Goal: Task Accomplishment & Management: Manage account settings

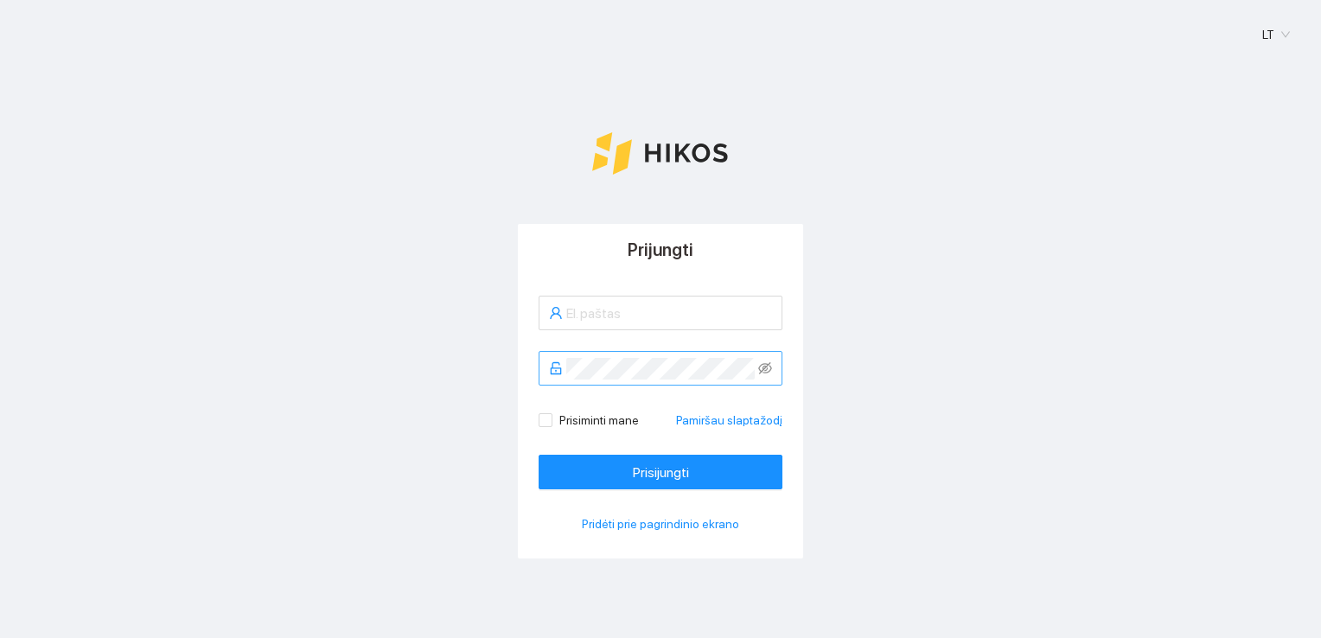
type input "[EMAIL_ADDRESS][DOMAIN_NAME]"
click at [337, 318] on div "Prijungti [EMAIL_ADDRESS][DOMAIN_NAME] Prisiminti mane Pamiršau slaptažodį Pris…" at bounding box center [660, 434] width 1279 height 421
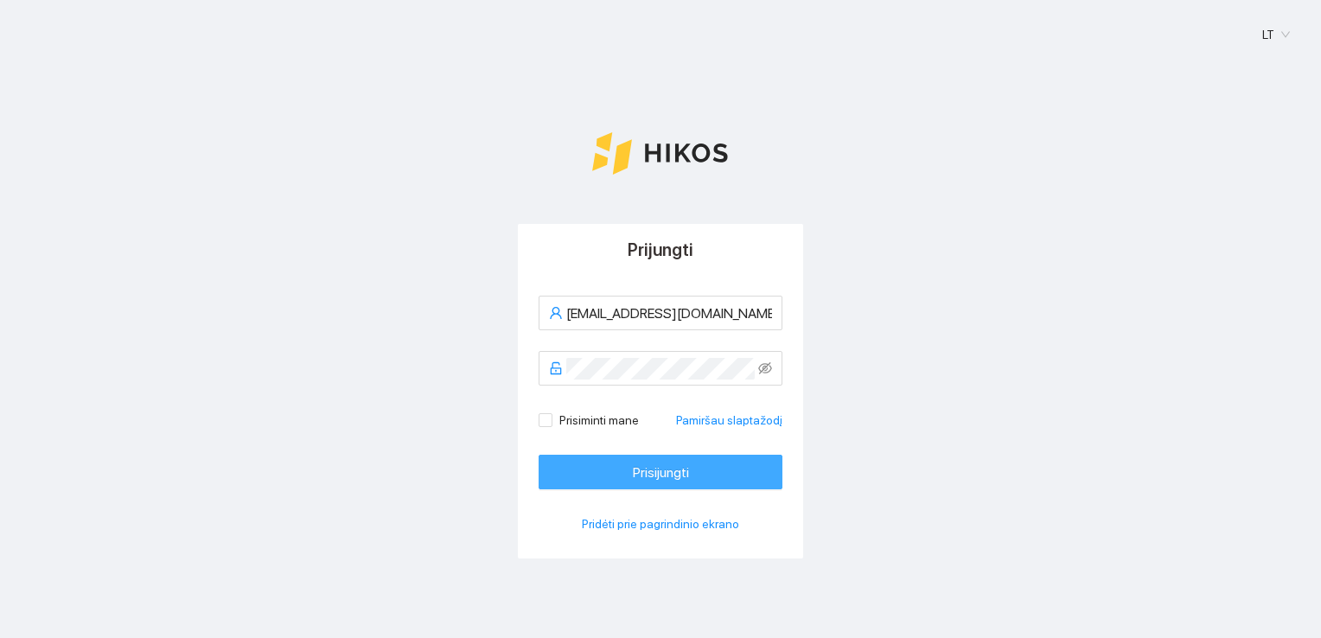
click at [608, 466] on button "Prisijungti" at bounding box center [660, 472] width 244 height 35
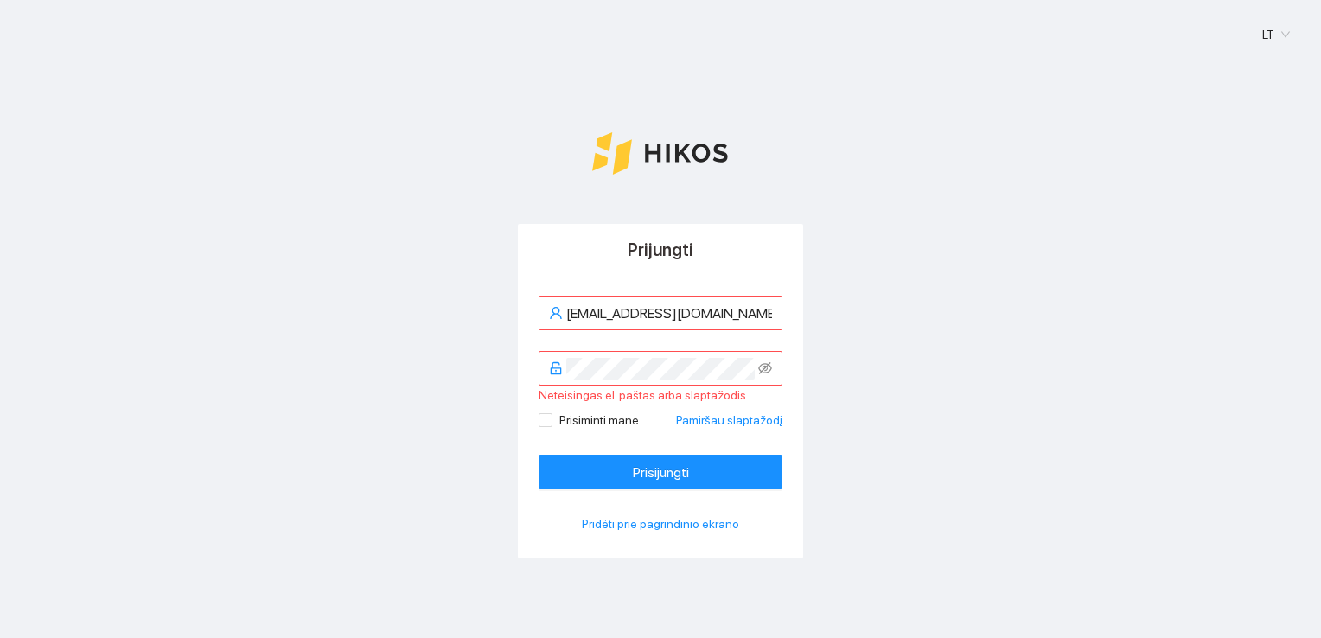
click at [650, 347] on div at bounding box center [660, 340] width 244 height 21
click at [763, 363] on icon "eye-invisible" at bounding box center [766, 368] width 14 height 12
click at [551, 354] on span at bounding box center [660, 368] width 244 height 35
click at [356, 446] on div "Prijungti [EMAIL_ADDRESS][DOMAIN_NAME] Prisiminti mane Pamiršau slaptažodį Pris…" at bounding box center [660, 434] width 1279 height 421
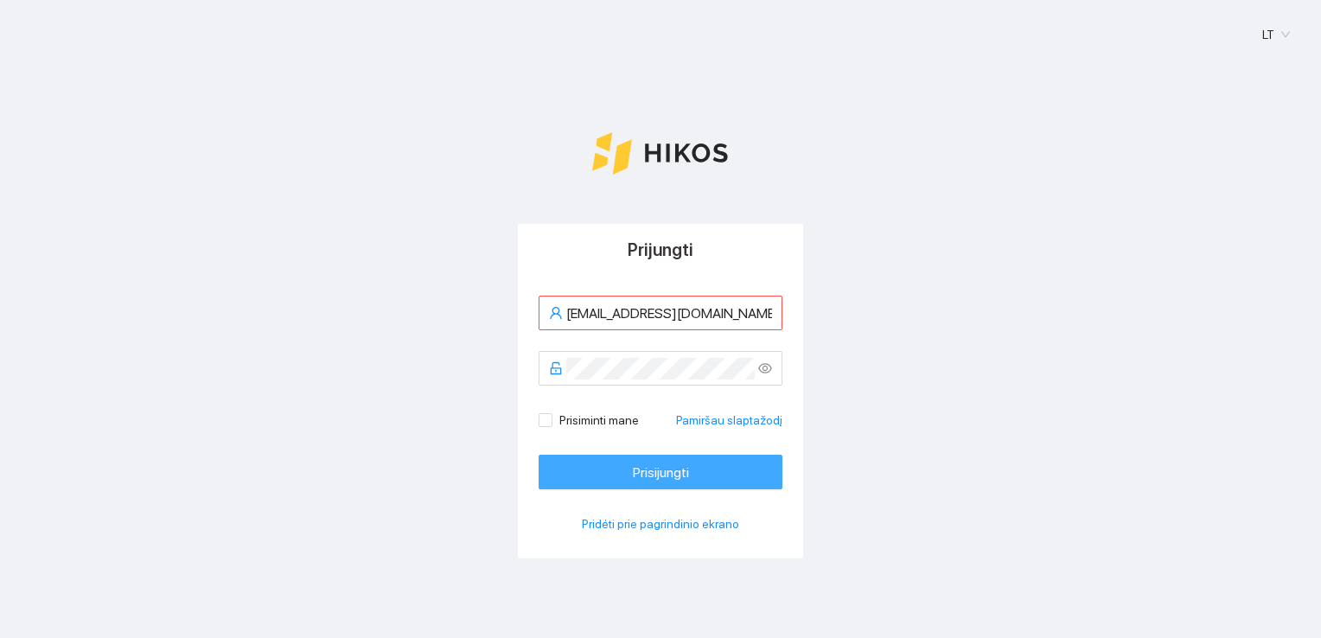
click at [651, 465] on span "Prisijungti" at bounding box center [661, 473] width 56 height 22
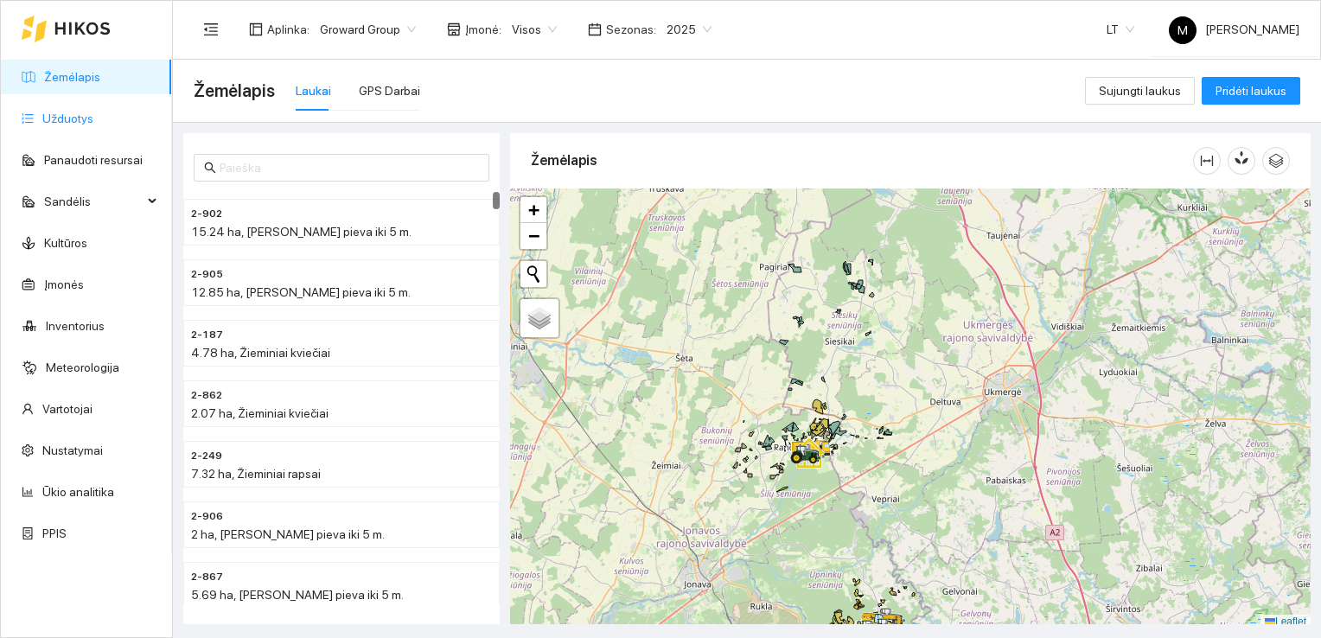
click at [72, 111] on link "Užduotys" at bounding box center [67, 118] width 51 height 14
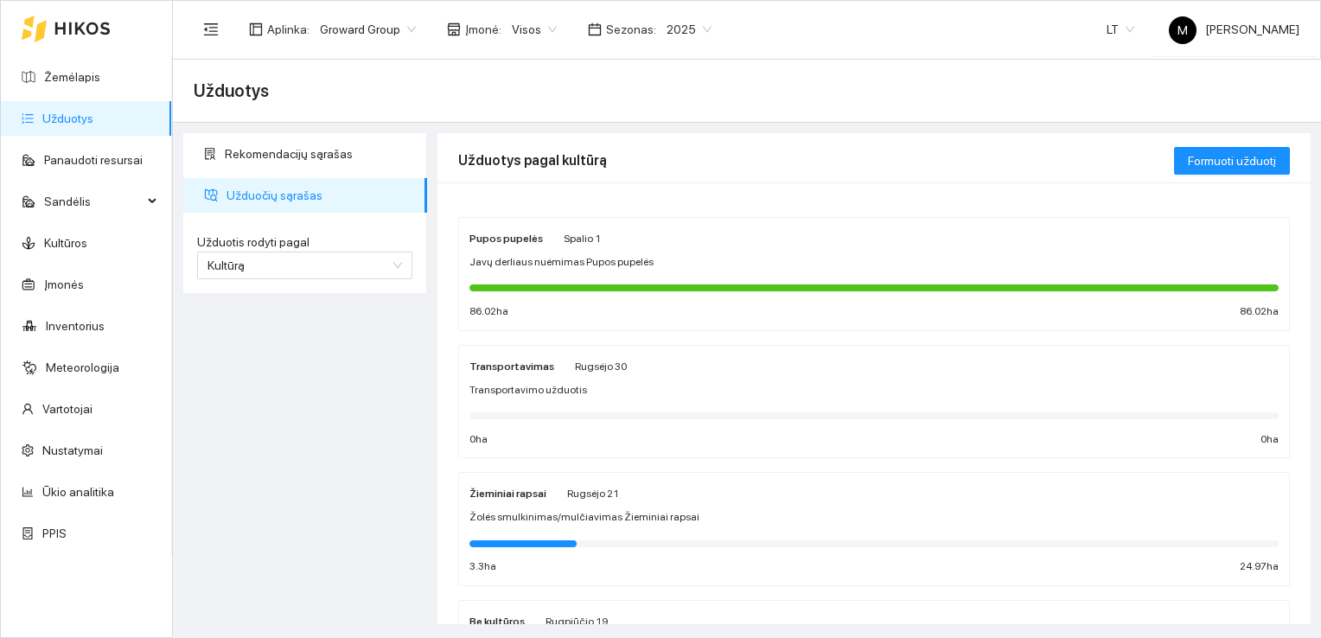
click at [666, 29] on span "2025" at bounding box center [688, 29] width 45 height 26
click at [682, 226] on div "2026" at bounding box center [675, 229] width 44 height 19
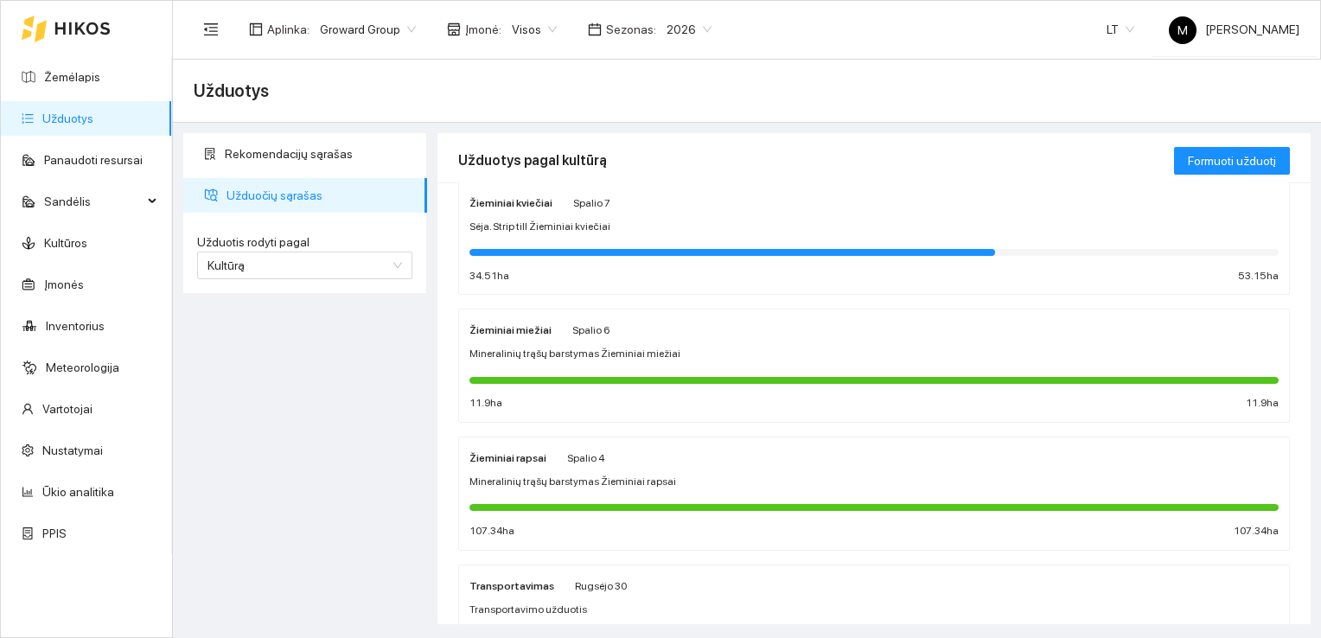
scroll to position [173, 0]
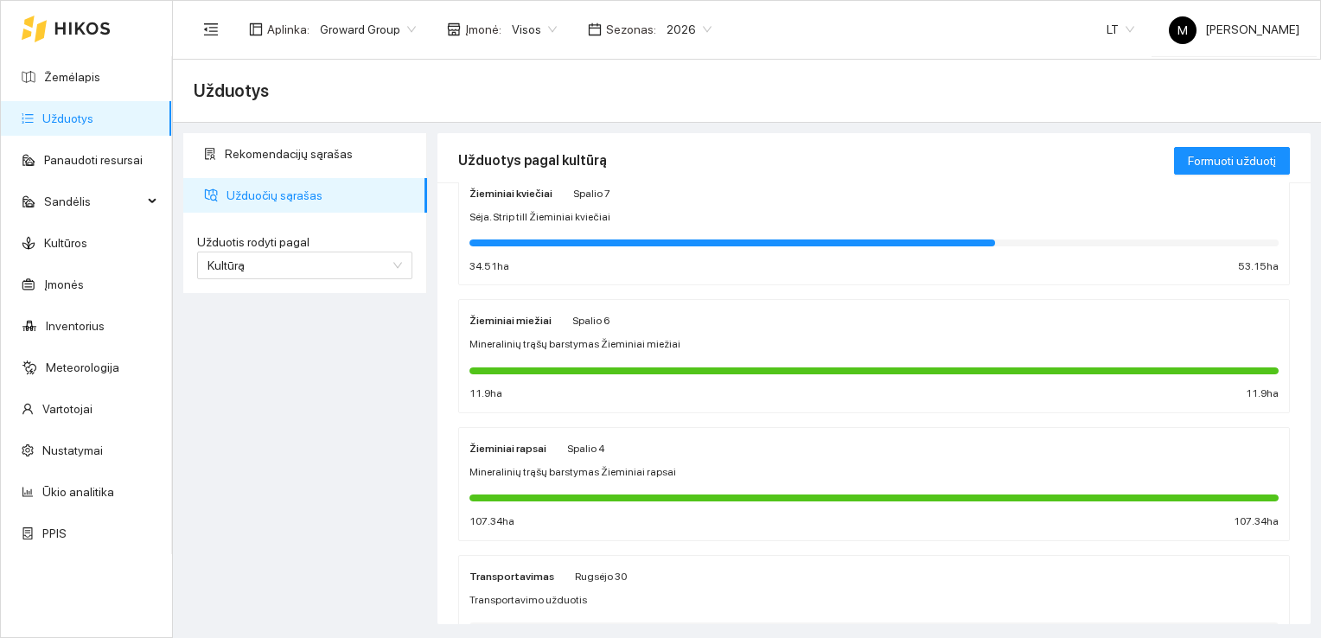
click at [652, 232] on div at bounding box center [873, 241] width 809 height 19
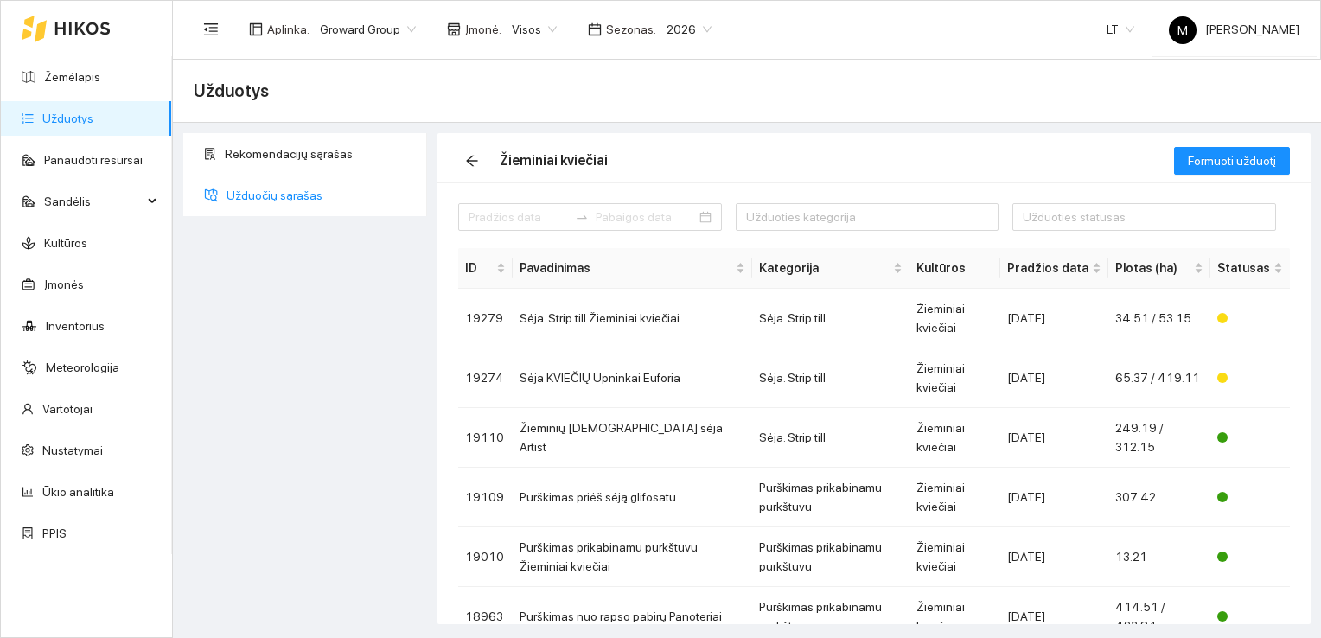
click at [308, 194] on span "Užduočių sąrašas" at bounding box center [319, 195] width 187 height 35
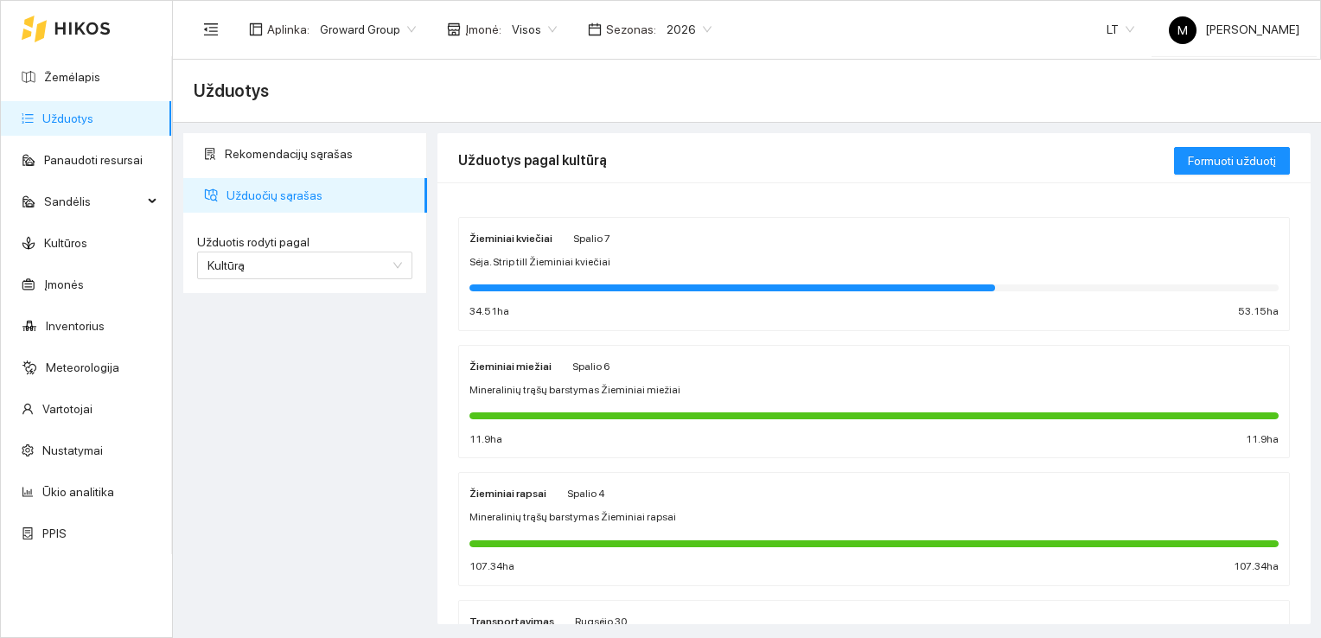
click at [546, 391] on span "Mineralinių trąšų barstymas Žieminiai miežiai" at bounding box center [574, 390] width 211 height 16
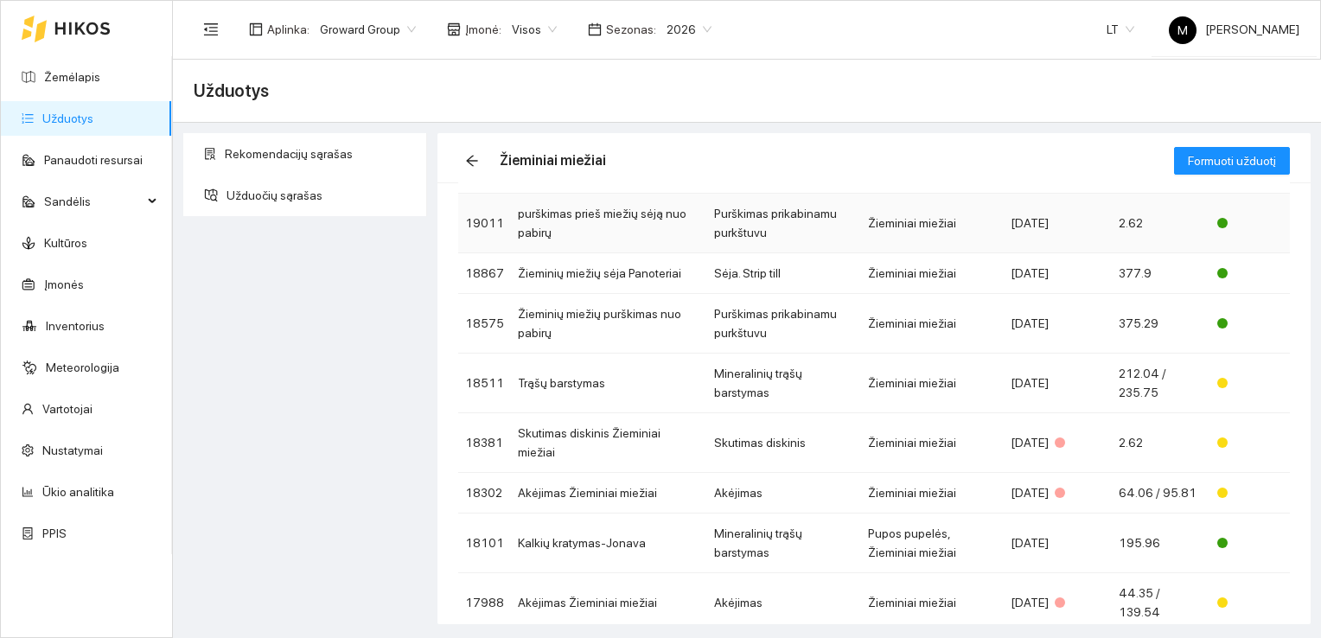
scroll to position [252, 0]
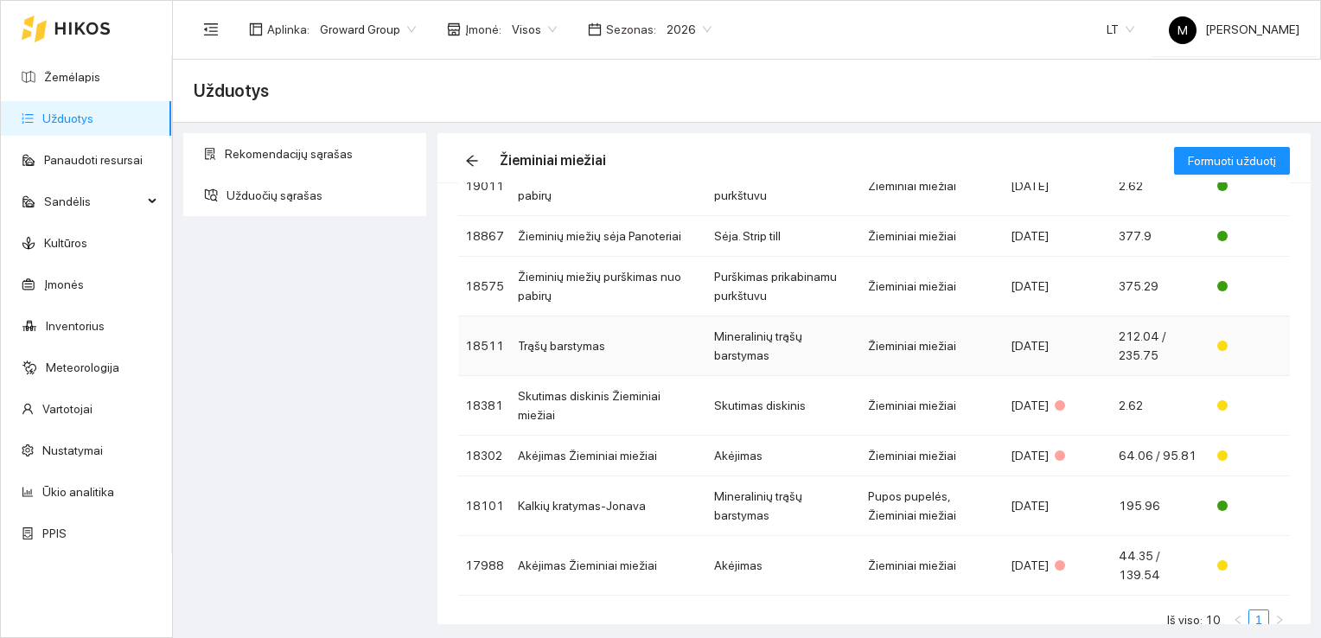
click at [591, 344] on td "Trąšų barstymas" at bounding box center [609, 346] width 196 height 60
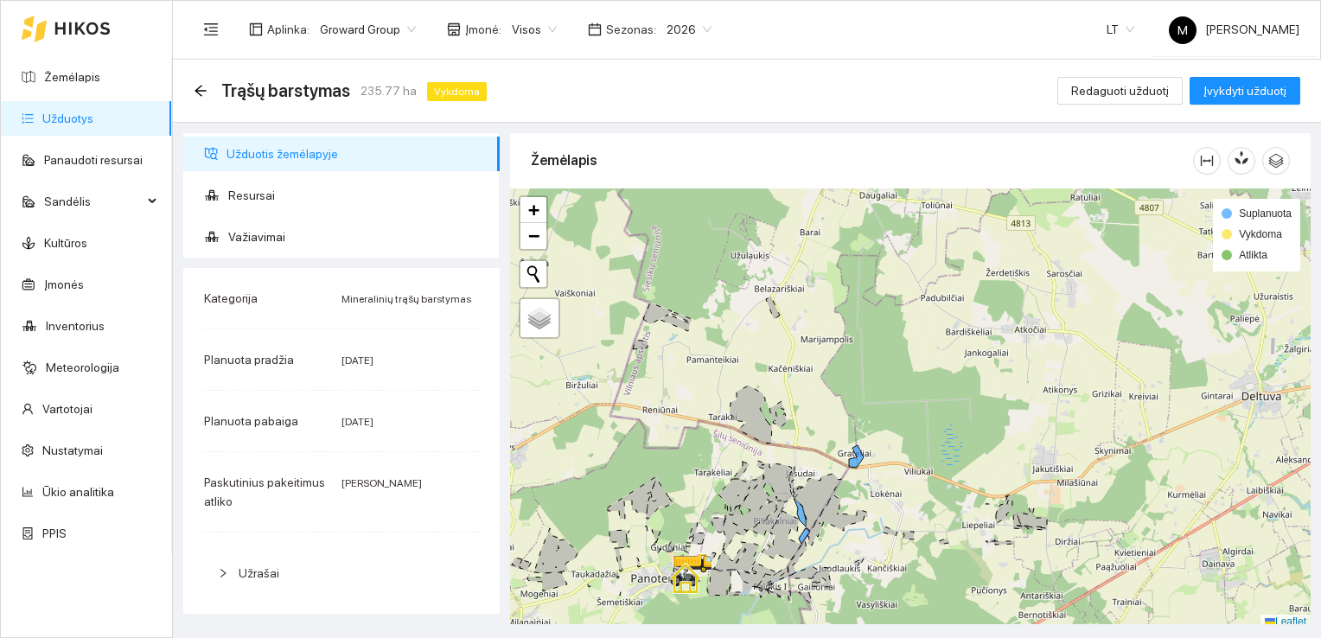
scroll to position [4, 0]
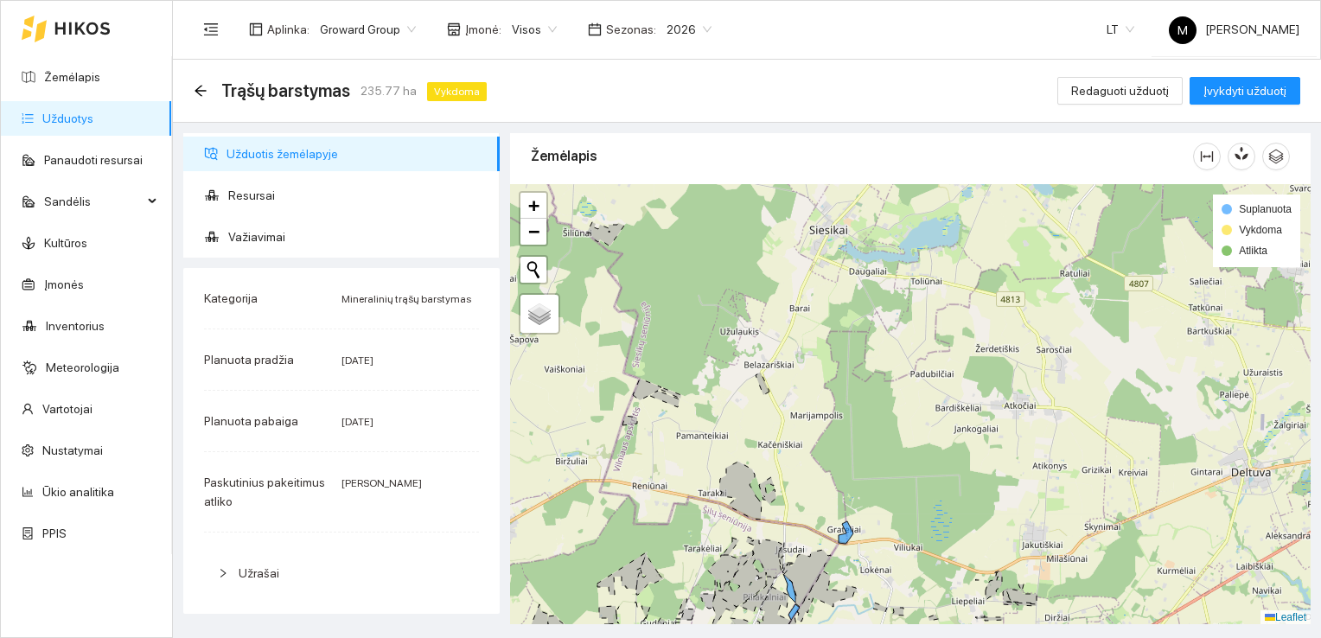
drag, startPoint x: 878, startPoint y: 370, endPoint x: 868, endPoint y: 450, distance: 81.0
click at [868, 450] on div at bounding box center [910, 404] width 800 height 441
click at [273, 194] on span "Resursai" at bounding box center [357, 195] width 258 height 35
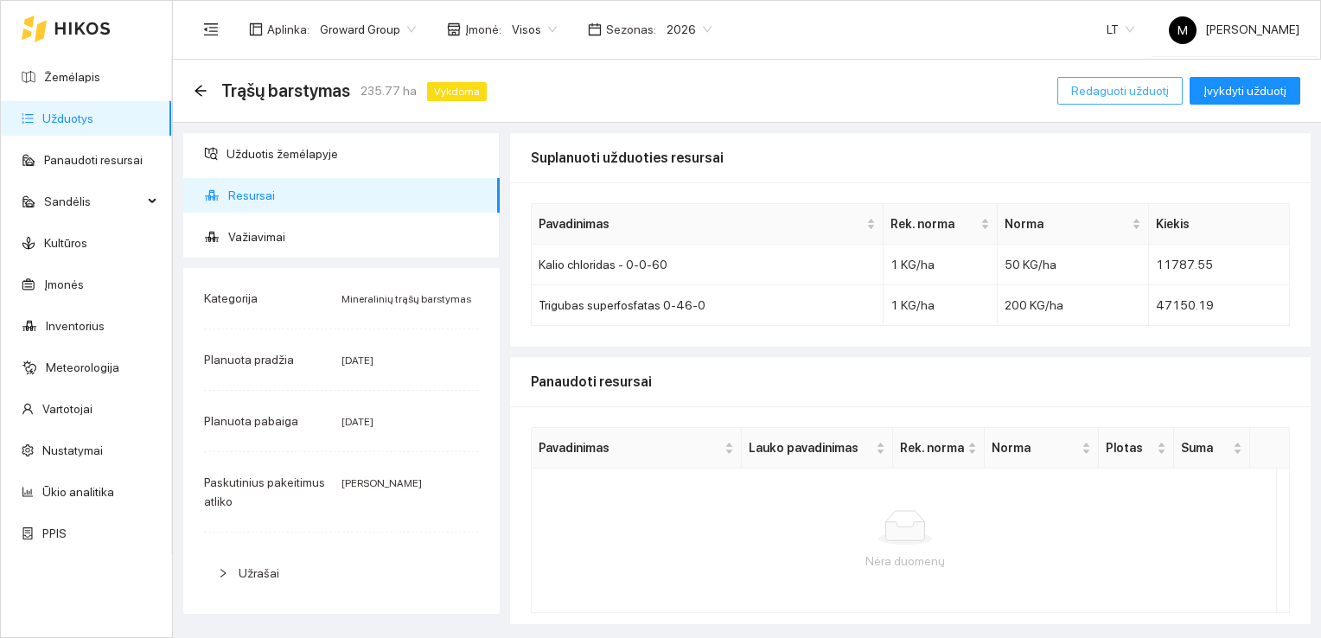
click at [1123, 92] on span "Redaguoti užduotį" at bounding box center [1120, 90] width 98 height 19
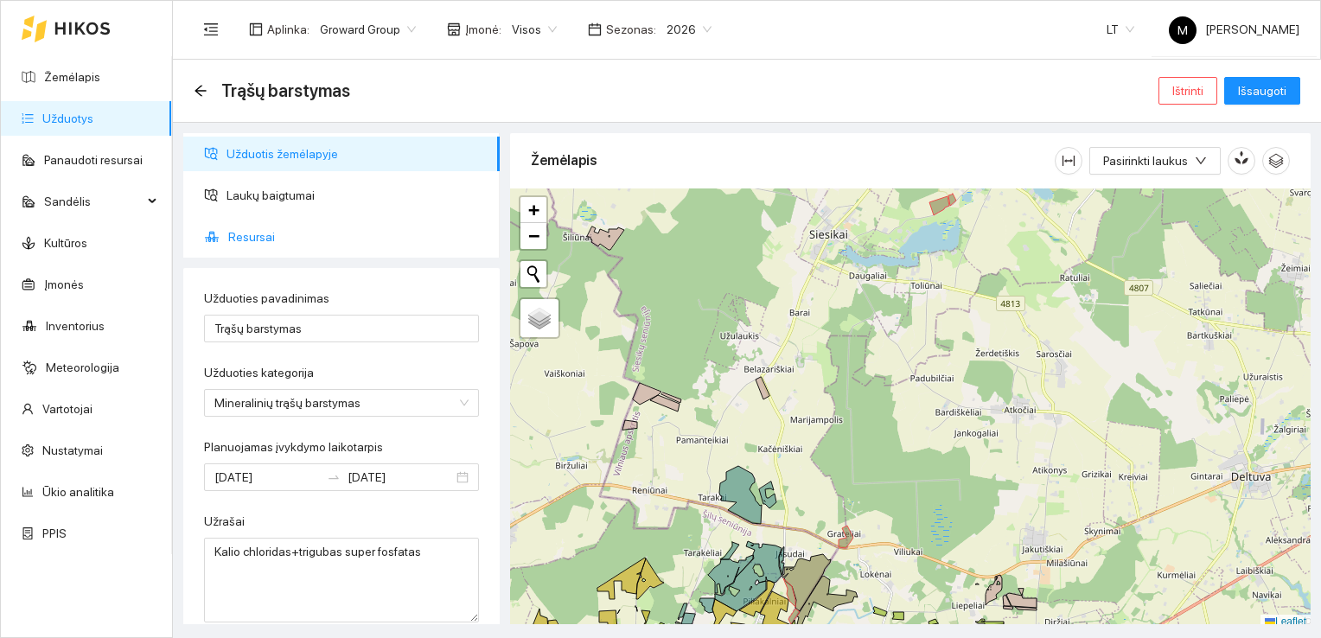
click at [256, 239] on span "Resursai" at bounding box center [357, 237] width 258 height 35
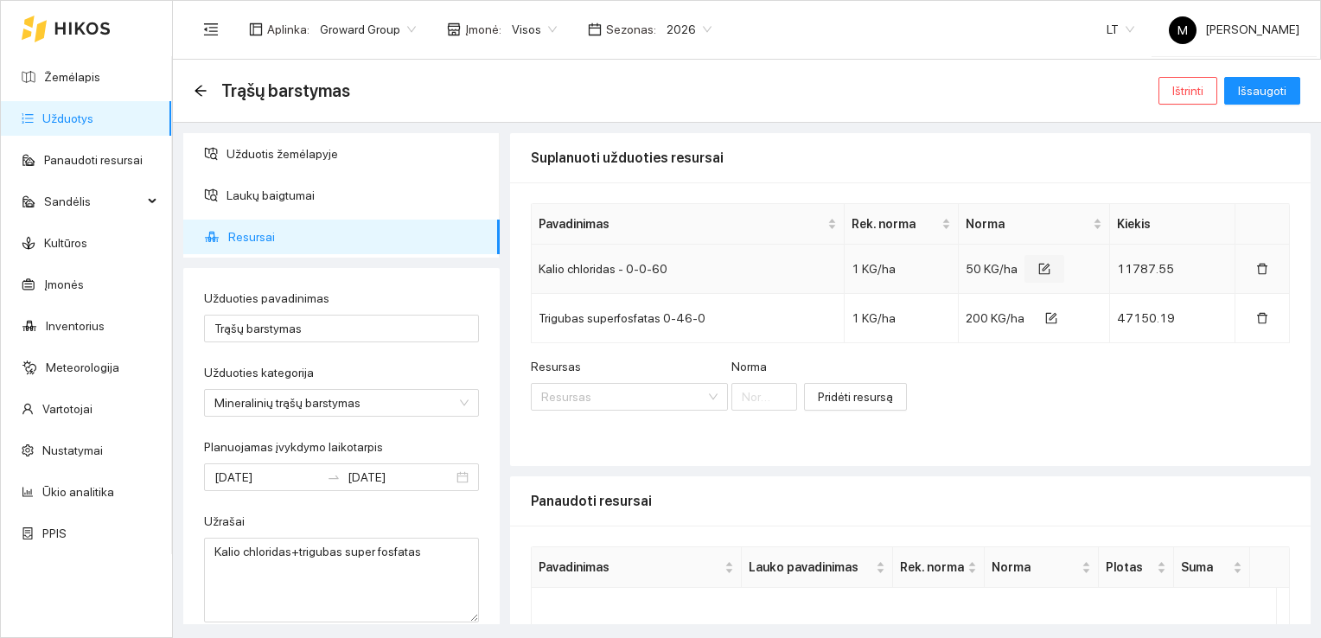
click at [1038, 271] on icon "form" at bounding box center [1044, 269] width 12 height 12
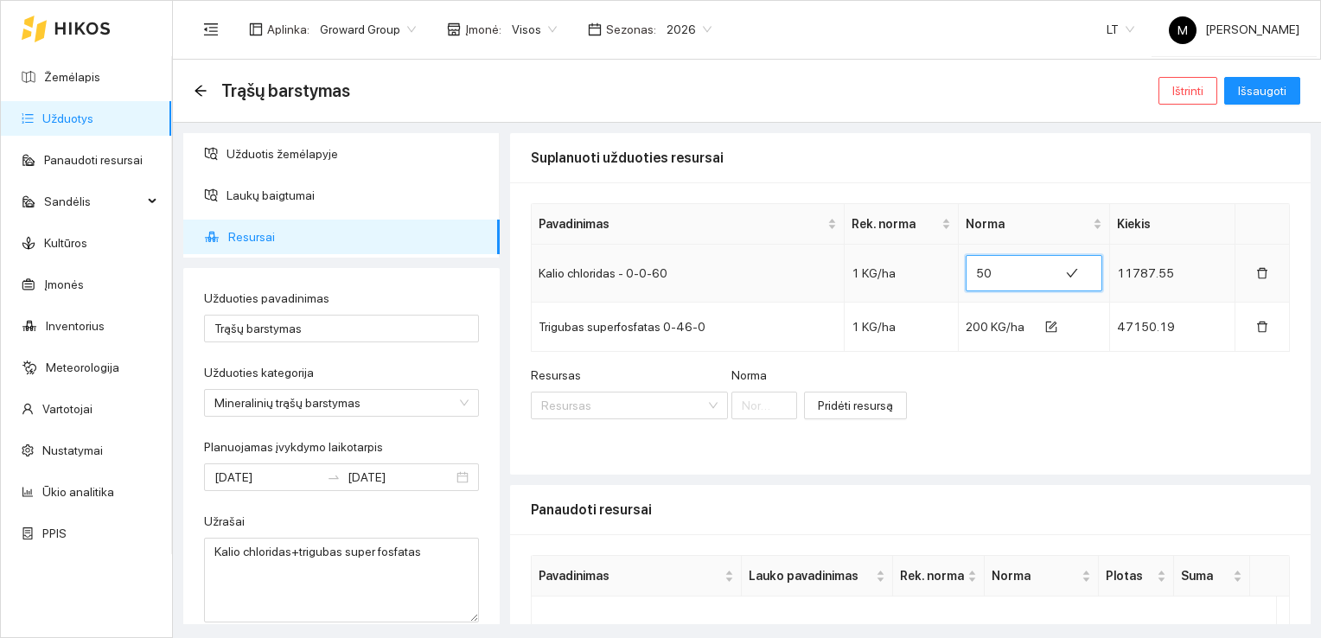
click at [992, 271] on input "50" at bounding box center [1012, 273] width 73 height 28
type input "5"
type input "7"
type input "120"
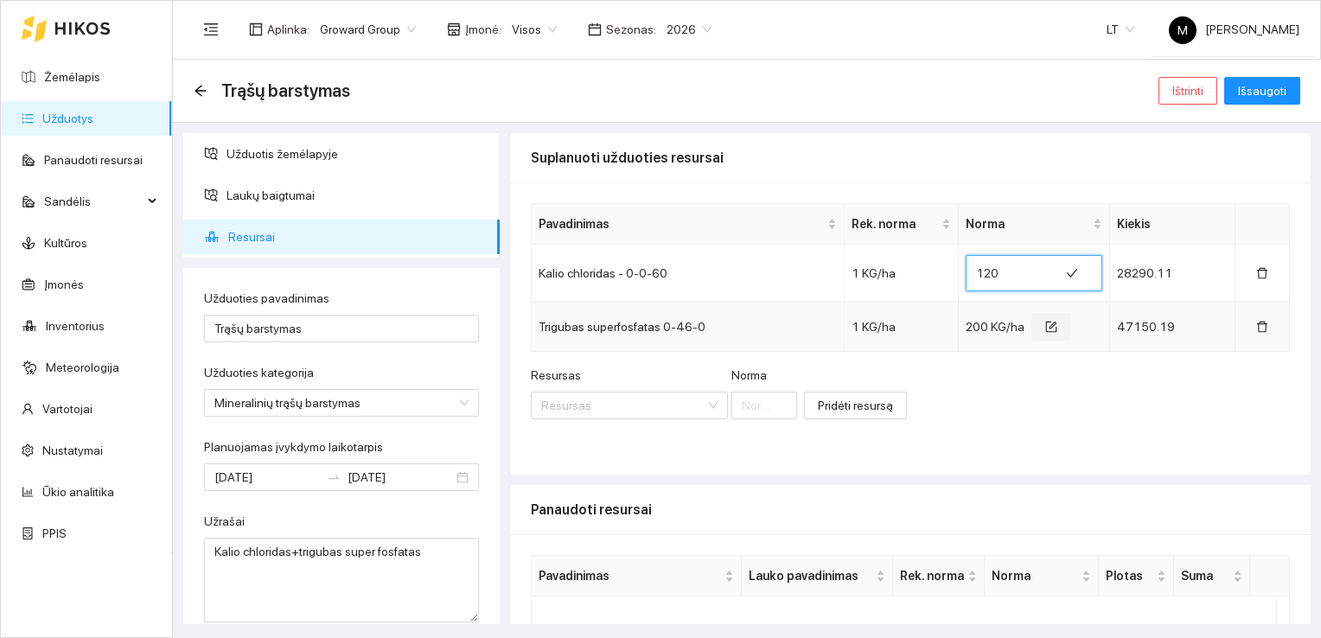
click at [1043, 323] on button "button" at bounding box center [1051, 327] width 40 height 28
click at [1002, 309] on input "200" at bounding box center [1012, 323] width 73 height 28
type input "252"
click at [1251, 99] on span "Išsaugoti" at bounding box center [1262, 90] width 48 height 19
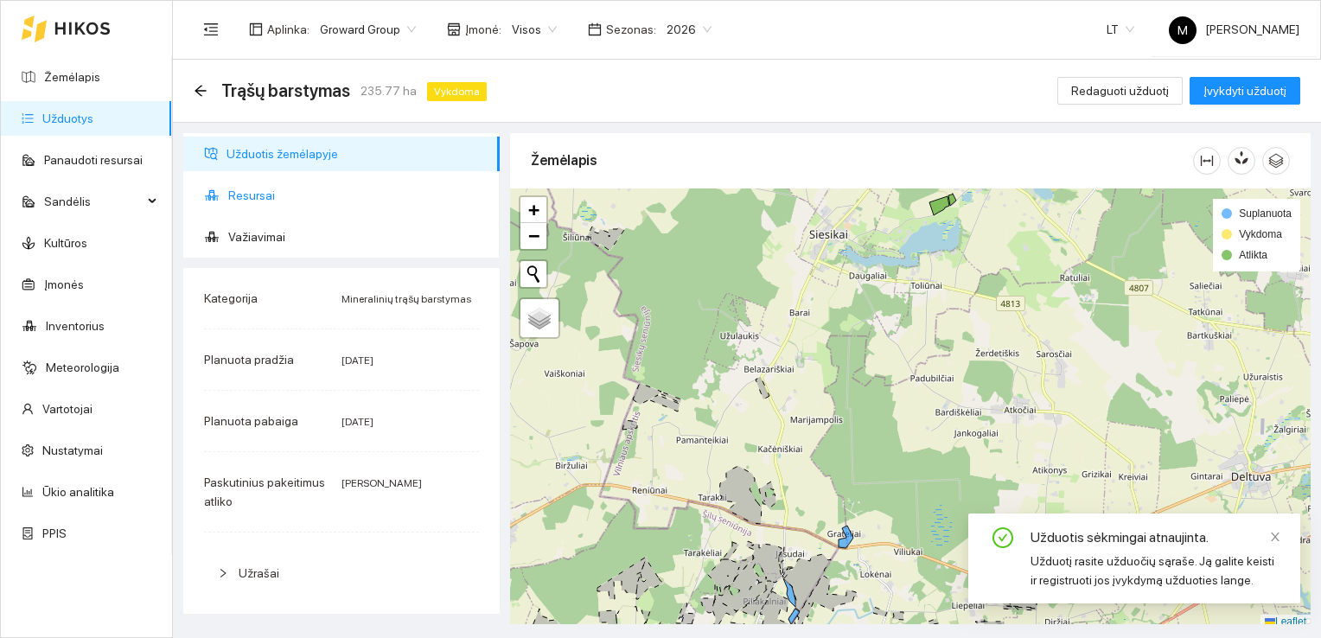
click at [274, 188] on span "Resursai" at bounding box center [357, 195] width 258 height 35
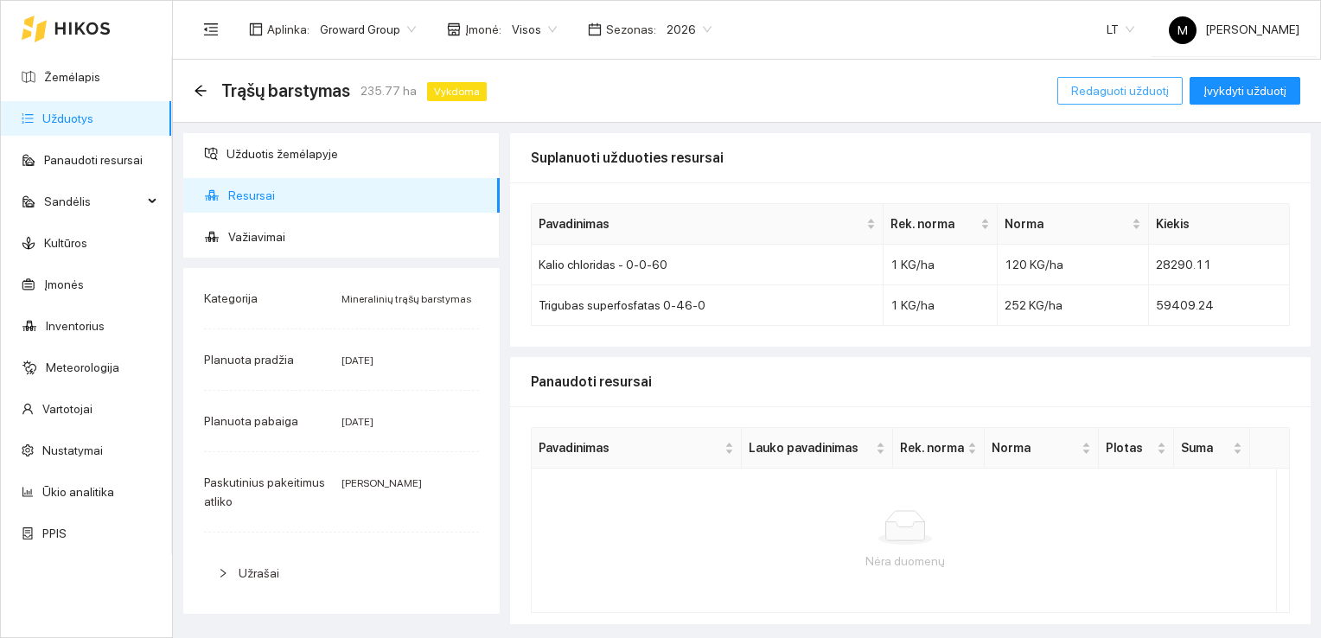
click at [1092, 99] on span "Redaguoti užduotį" at bounding box center [1120, 90] width 98 height 19
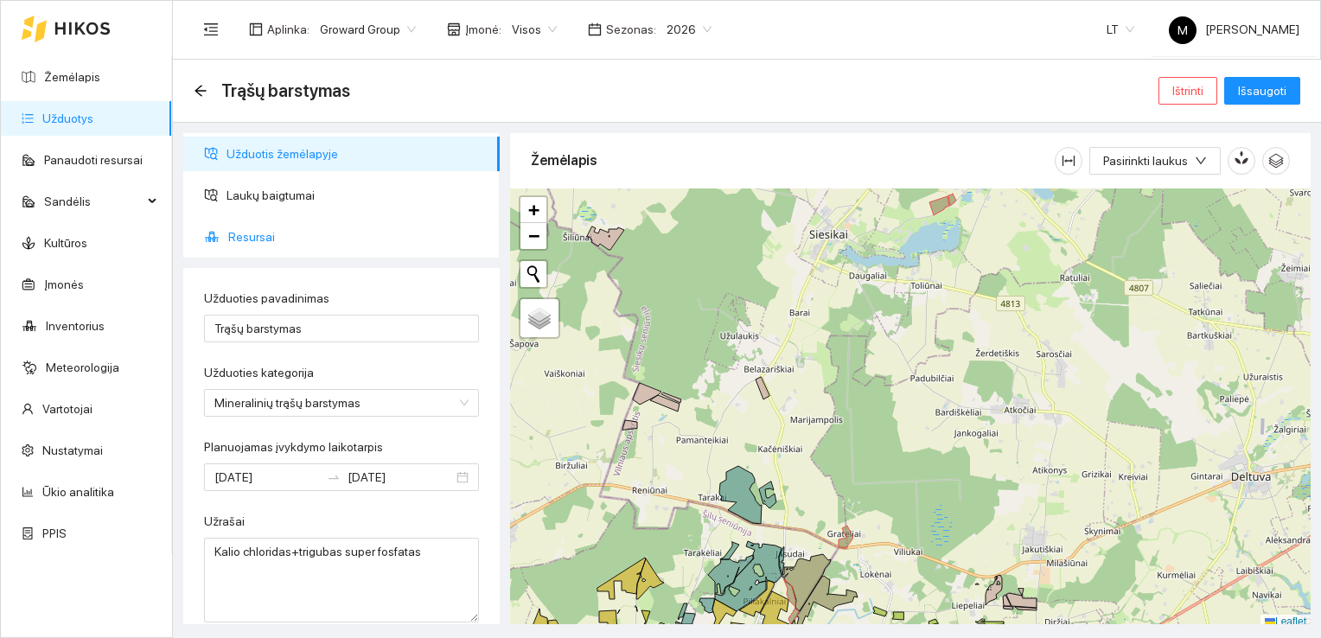
click at [334, 226] on span "Resursai" at bounding box center [357, 237] width 258 height 35
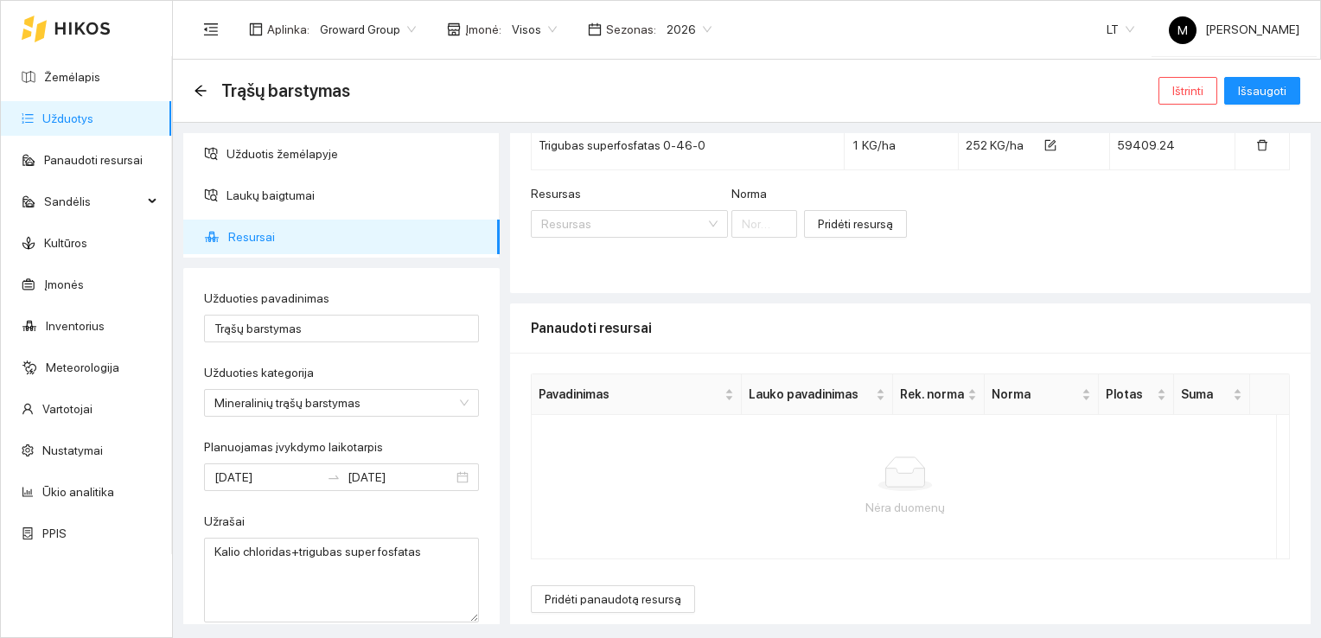
scroll to position [180, 0]
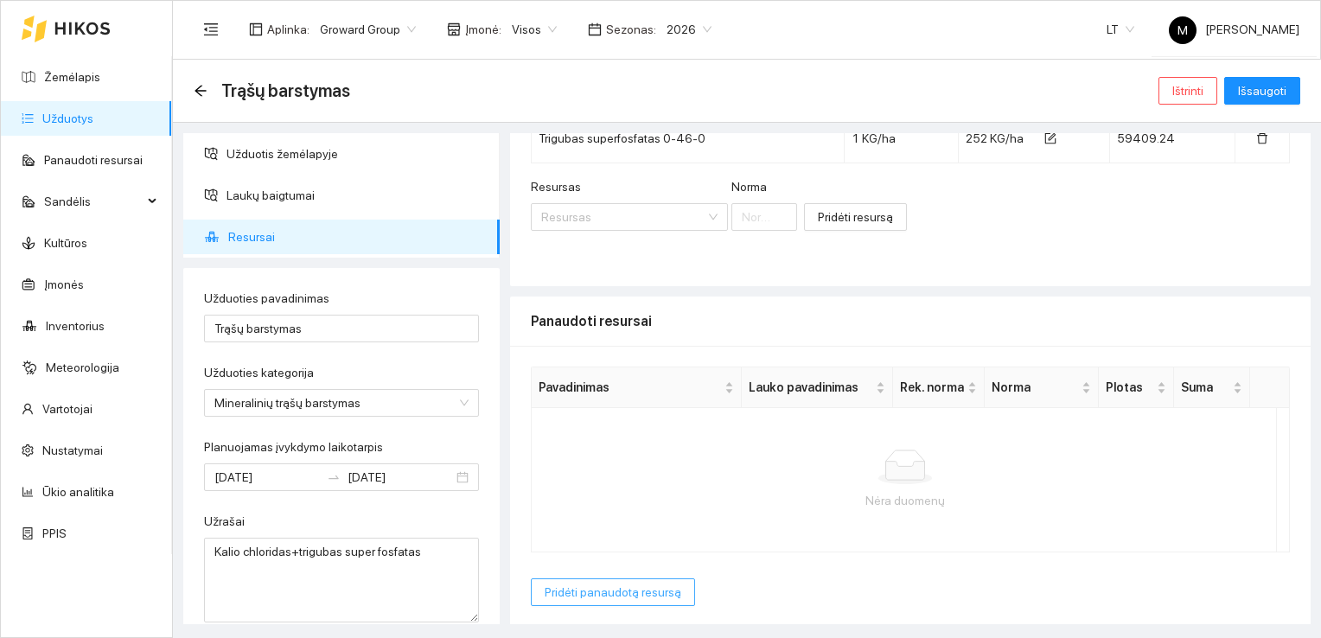
click at [598, 586] on span "Pridėti panaudotą resursą" at bounding box center [612, 592] width 137 height 19
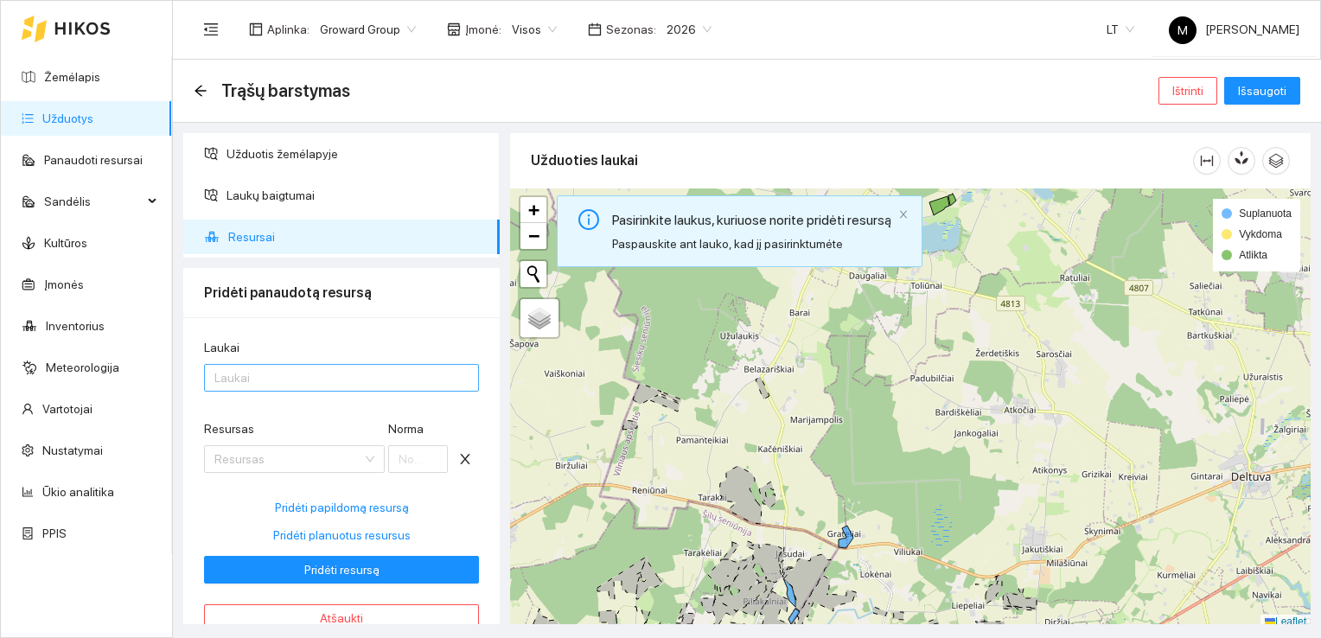
click at [272, 379] on div at bounding box center [332, 377] width 249 height 21
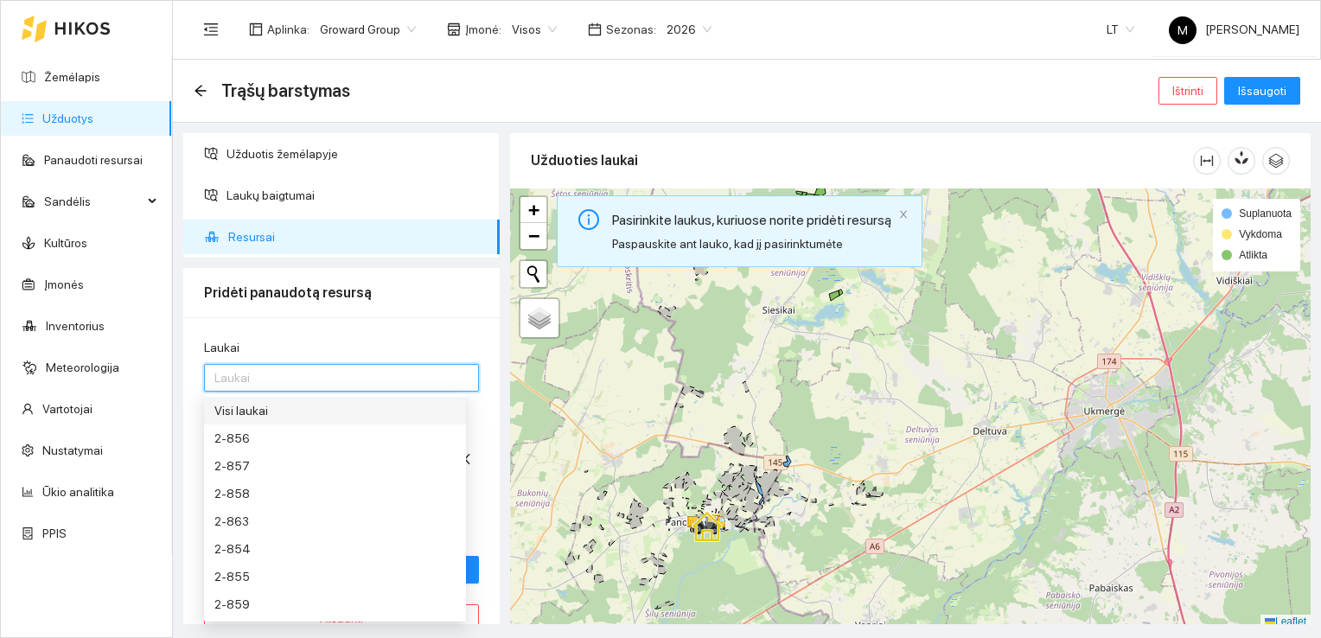
click at [337, 411] on div "Visi laukai" at bounding box center [334, 410] width 241 height 19
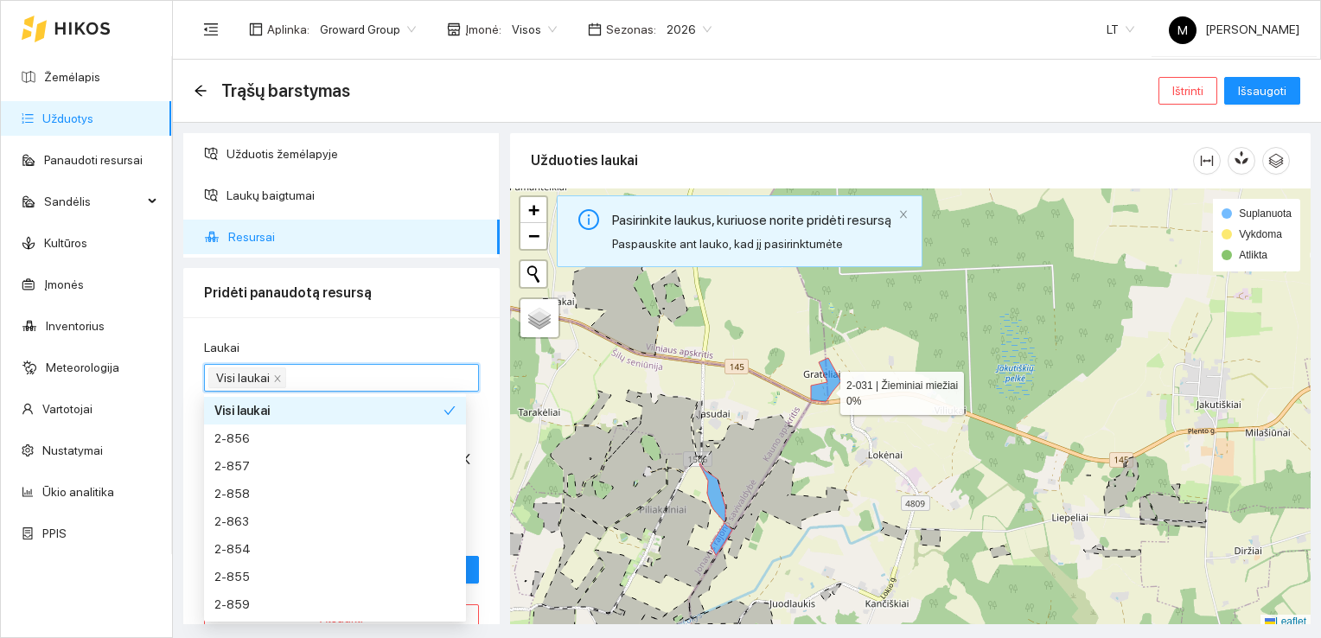
click at [825, 389] on icon at bounding box center [826, 380] width 30 height 44
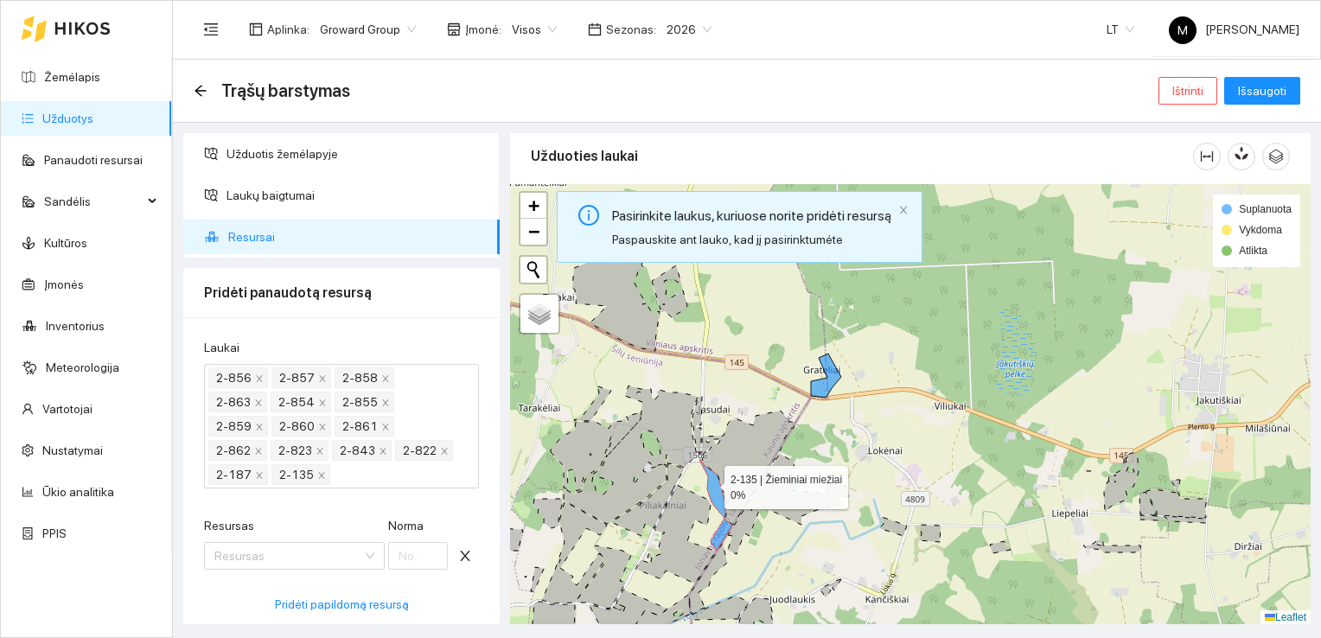
click at [709, 483] on icon at bounding box center [712, 488] width 26 height 59
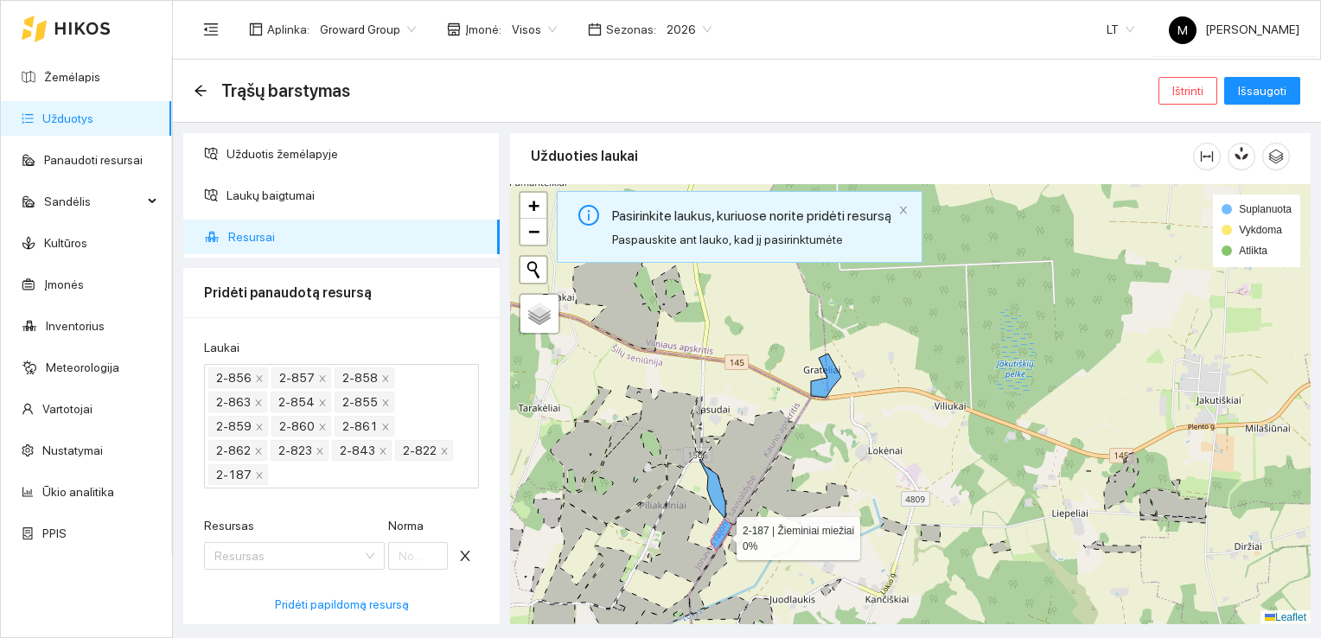
click at [723, 524] on icon at bounding box center [721, 535] width 22 height 32
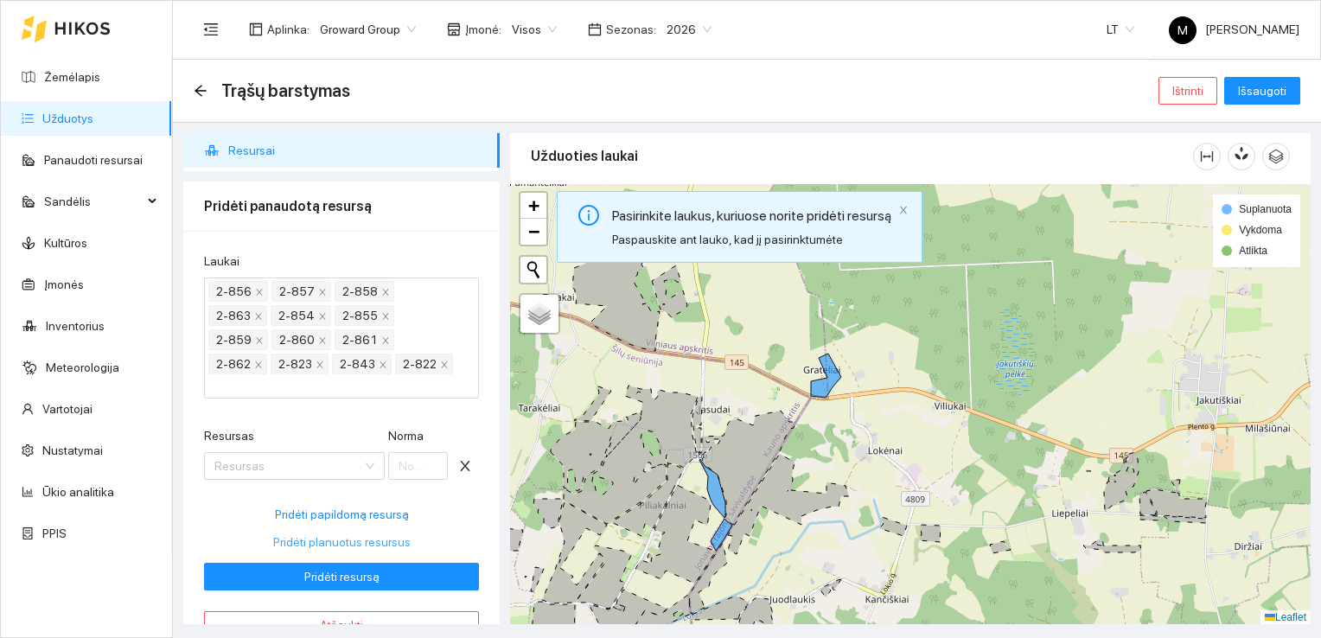
click at [318, 548] on span "Pridėti planuotus resursus" at bounding box center [341, 541] width 137 height 19
type input "120"
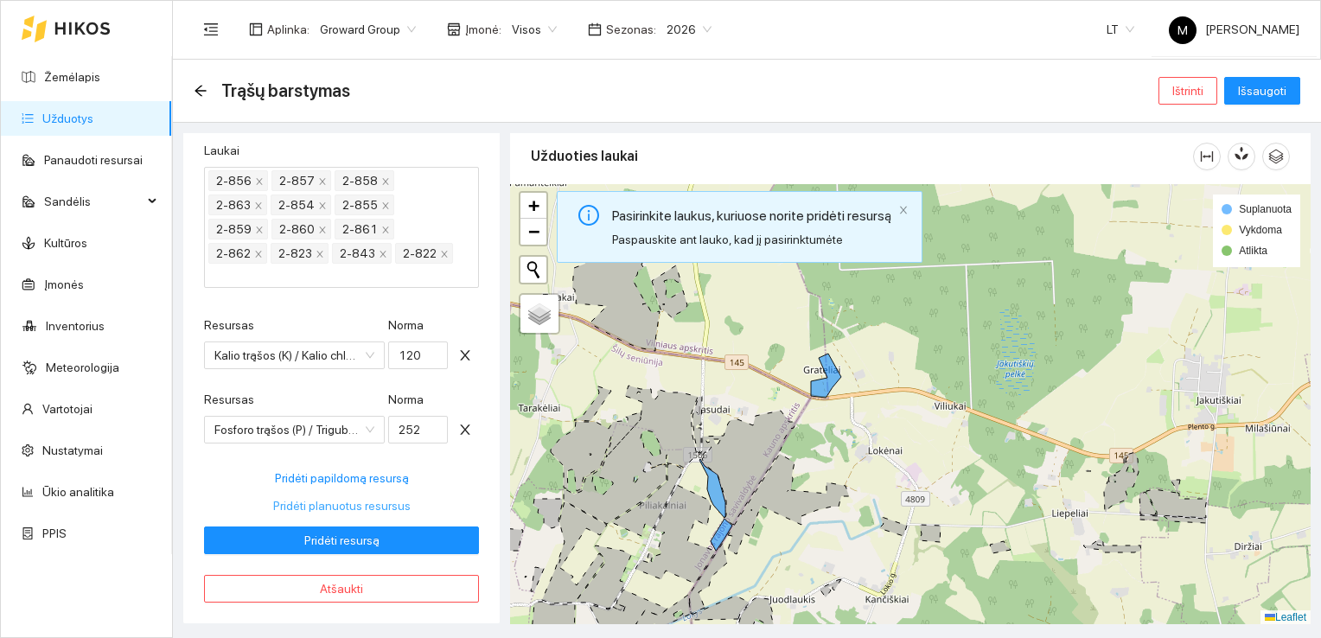
scroll to position [204, 0]
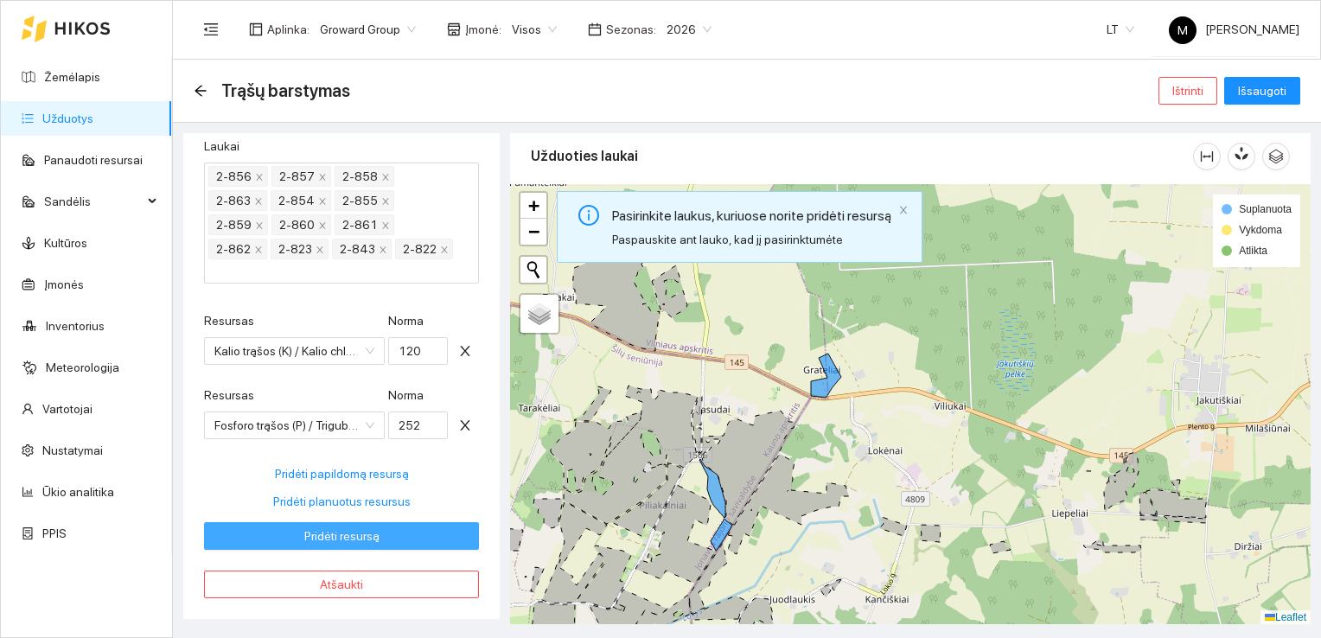
click at [322, 535] on span "Pridėti resursą" at bounding box center [341, 535] width 75 height 19
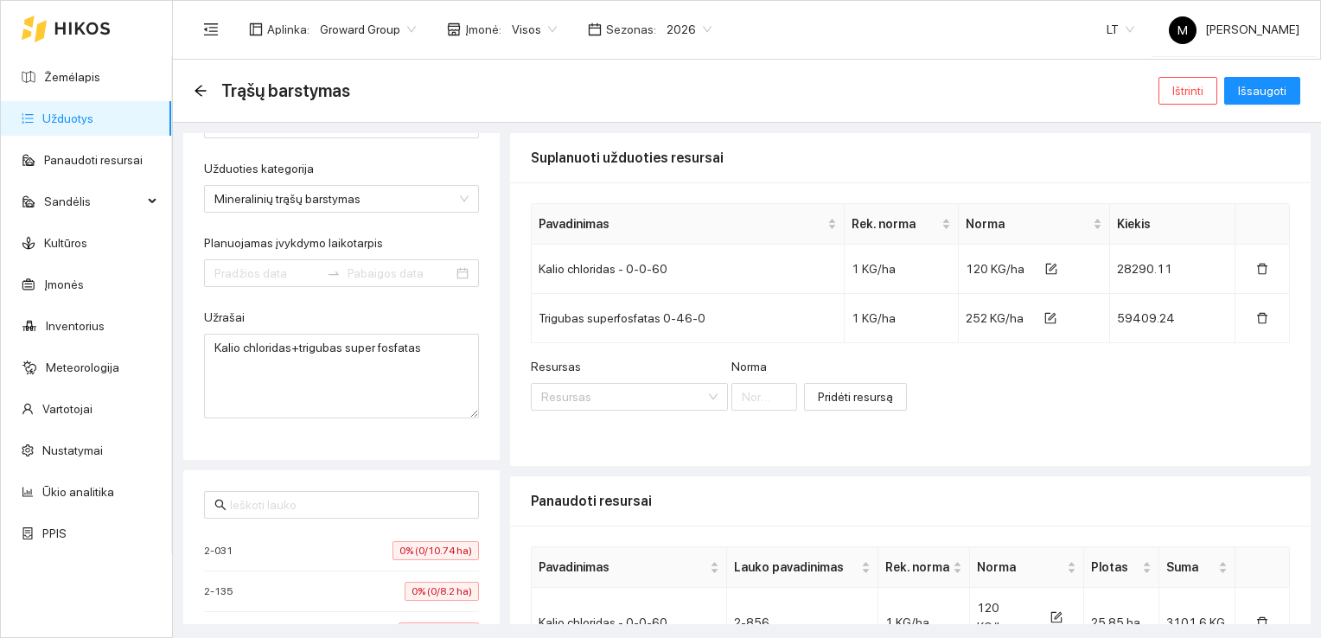
type input "[DATE]"
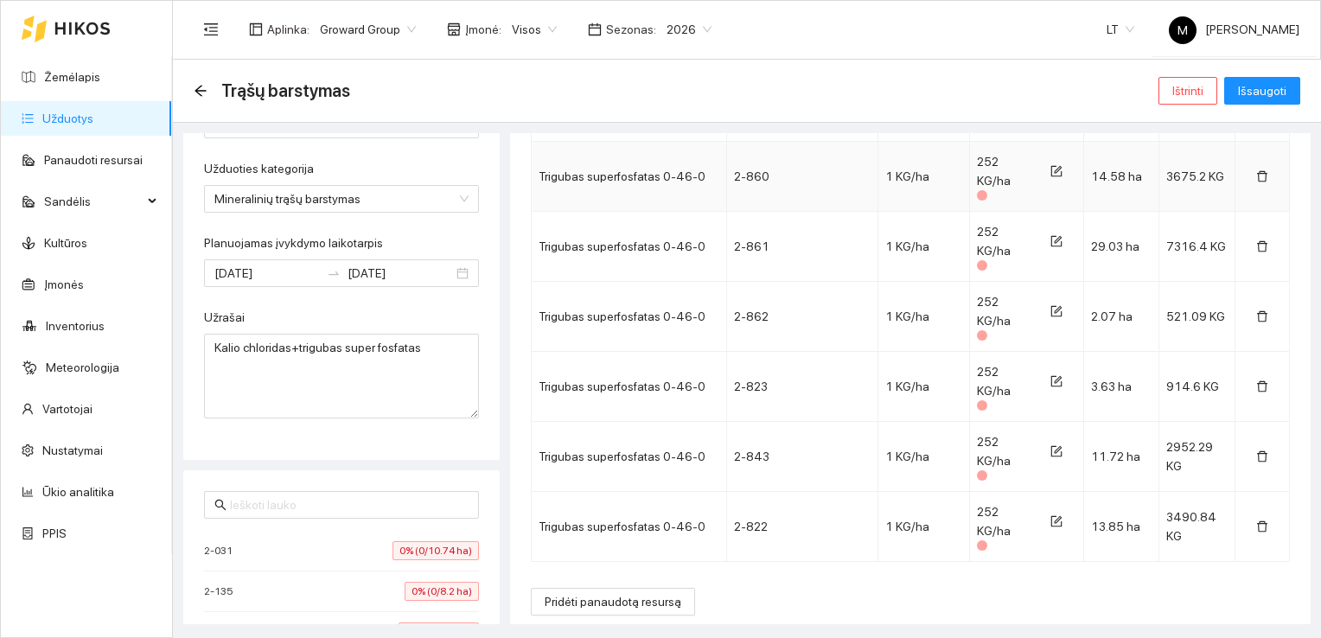
scroll to position [1851, 0]
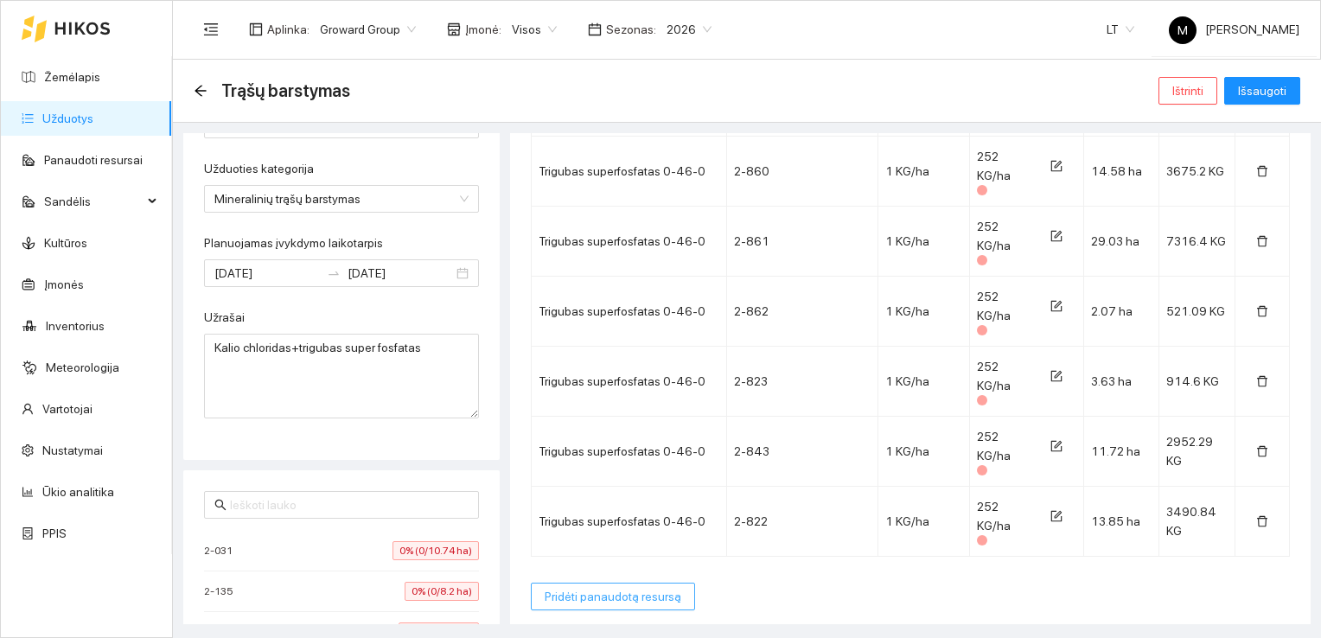
click at [629, 590] on span "Pridėti panaudotą resursą" at bounding box center [612, 596] width 137 height 19
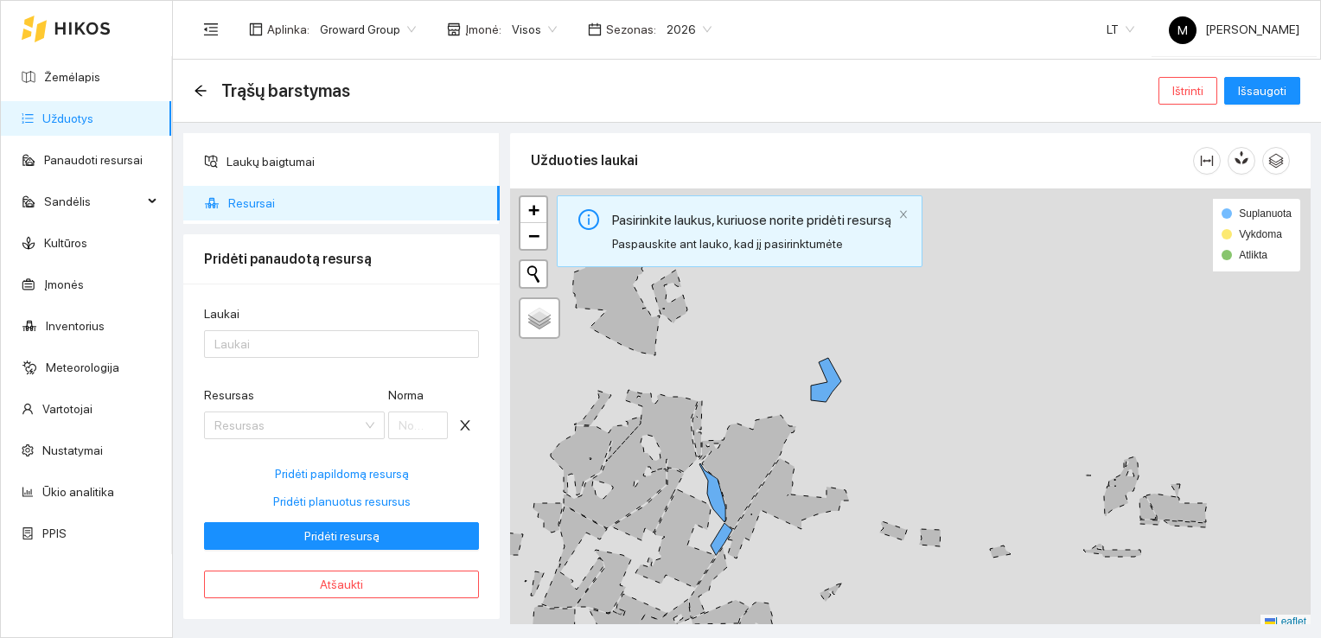
scroll to position [33, 0]
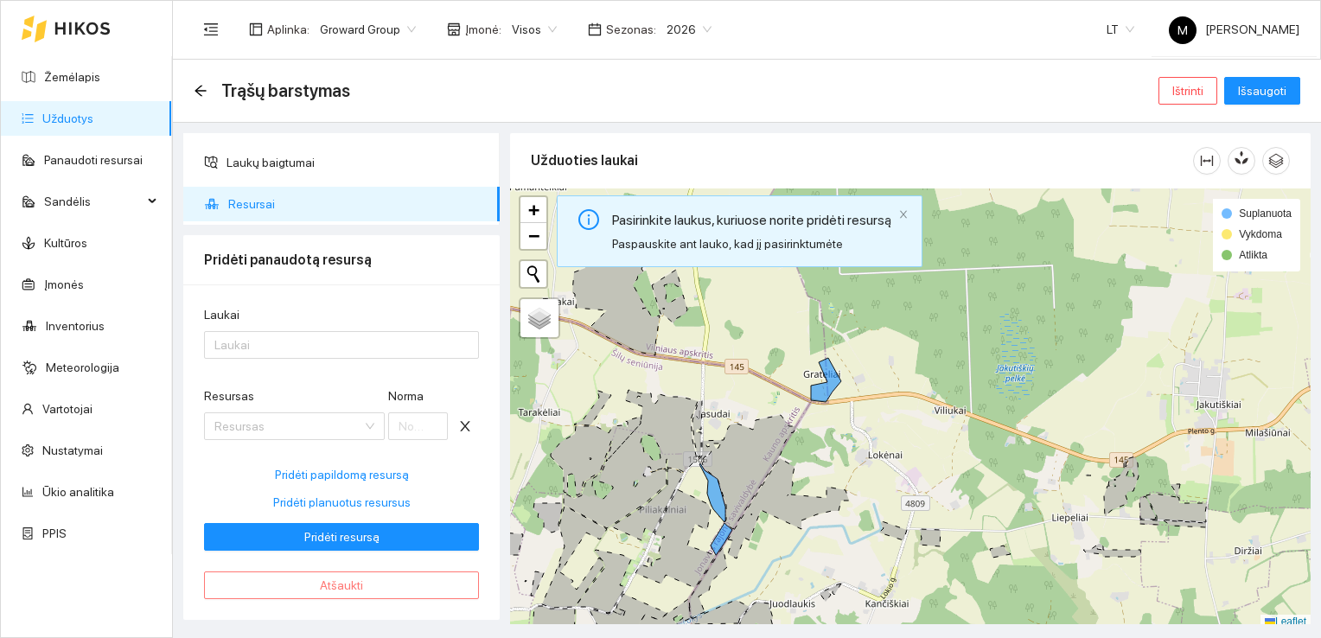
click at [388, 586] on button "Atšaukti" at bounding box center [341, 585] width 275 height 28
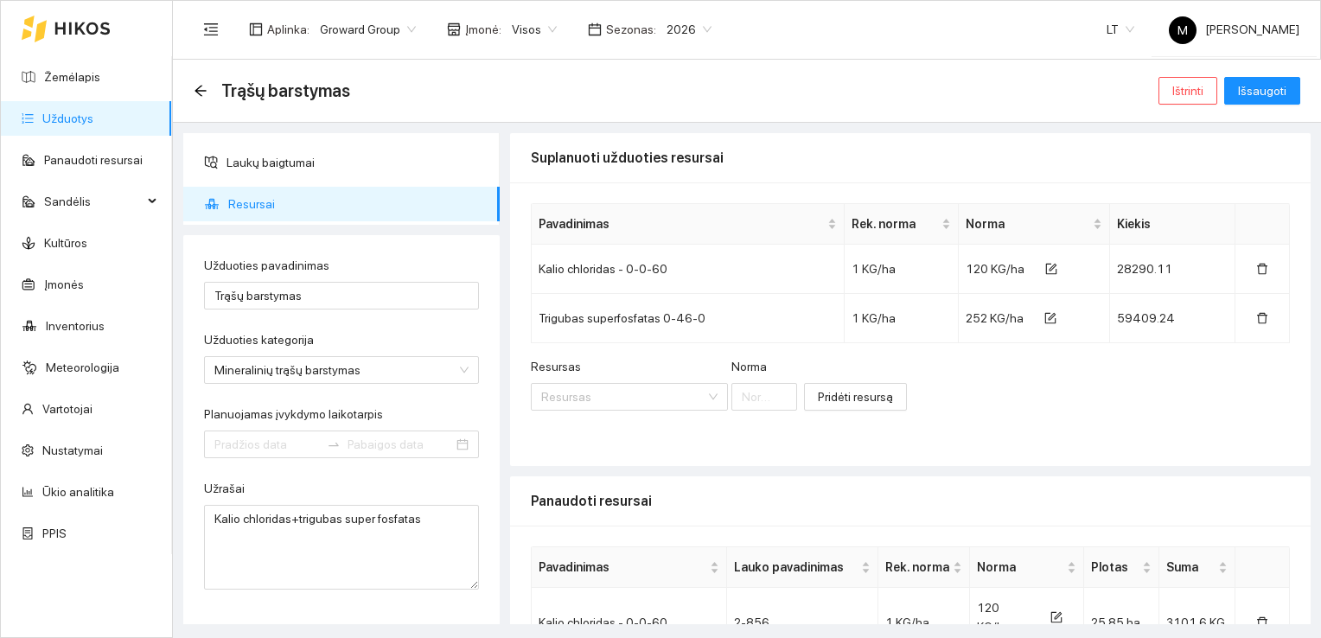
type input "[DATE]"
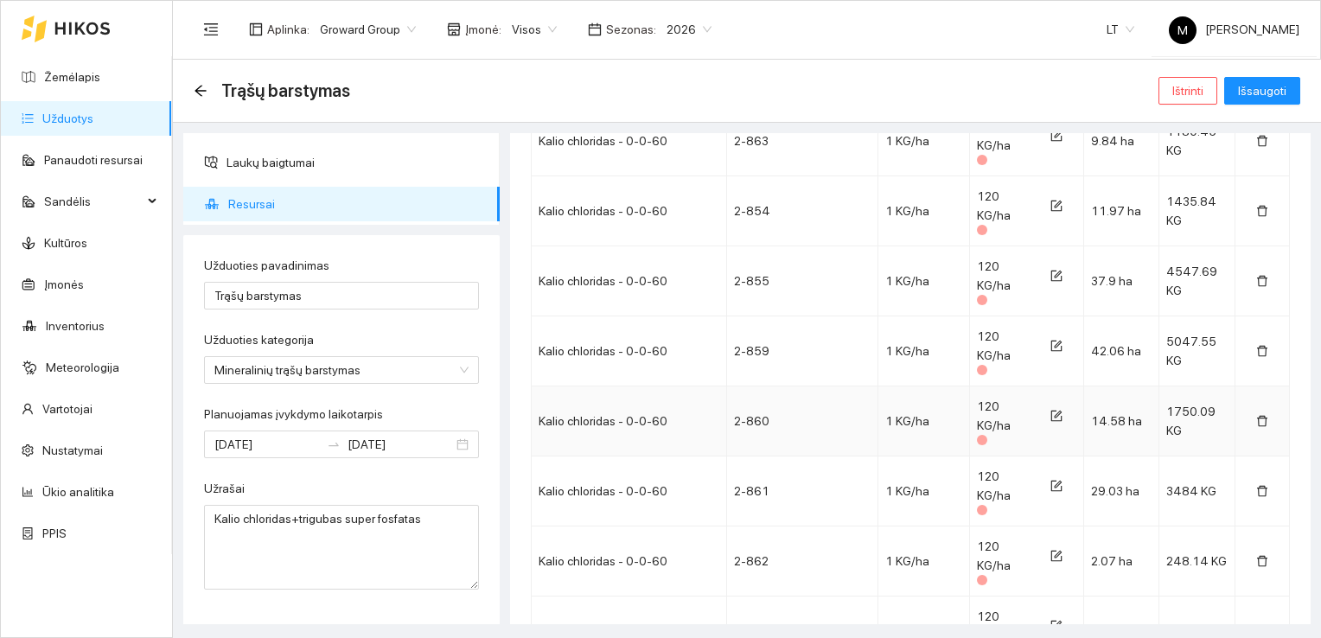
scroll to position [1383, 0]
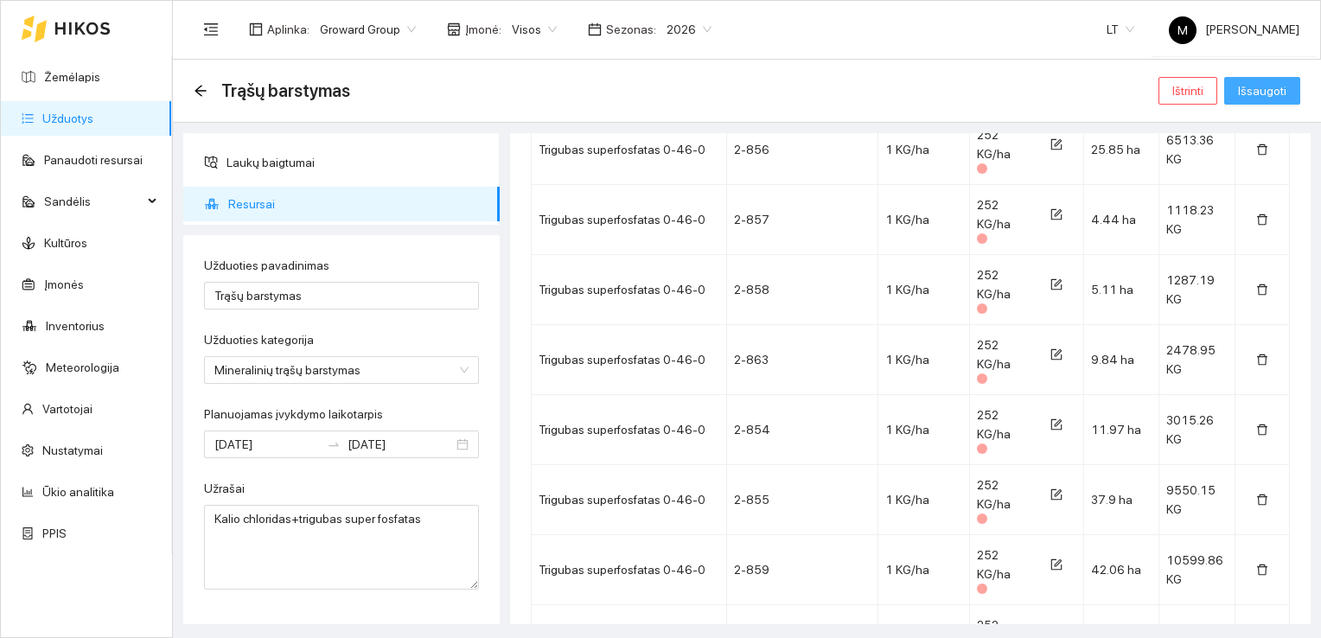
click at [1258, 100] on button "Išsaugoti" at bounding box center [1262, 91] width 76 height 28
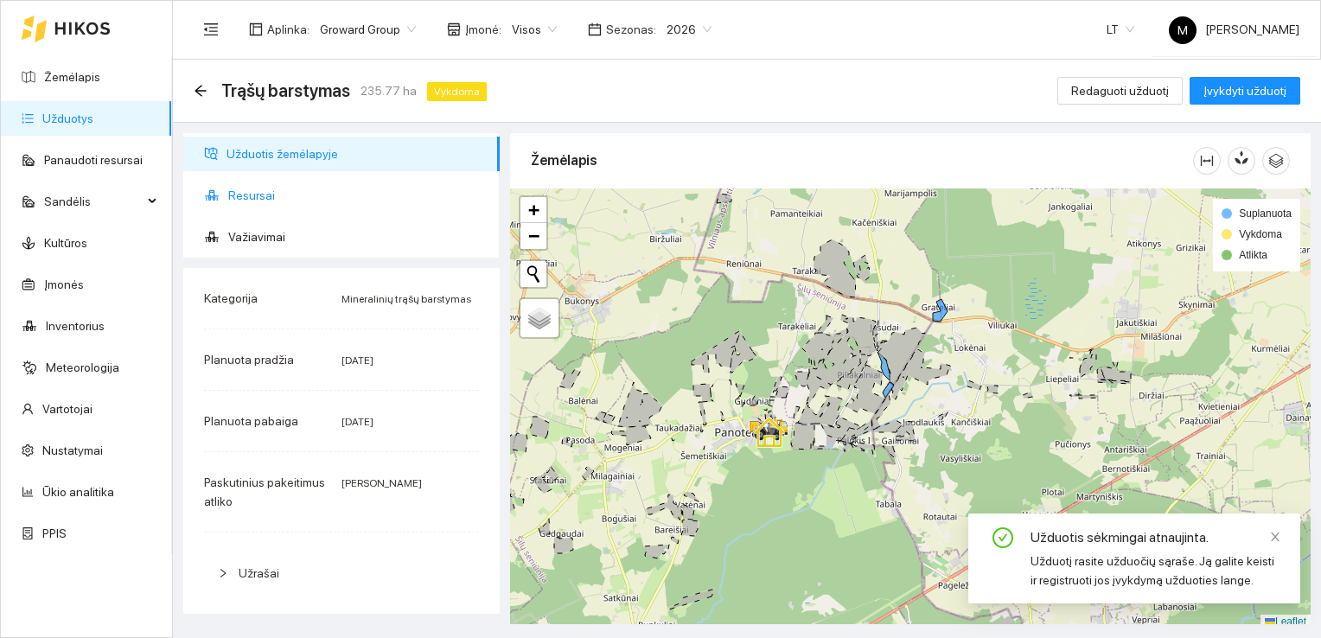
click at [301, 198] on span "Resursai" at bounding box center [357, 195] width 258 height 35
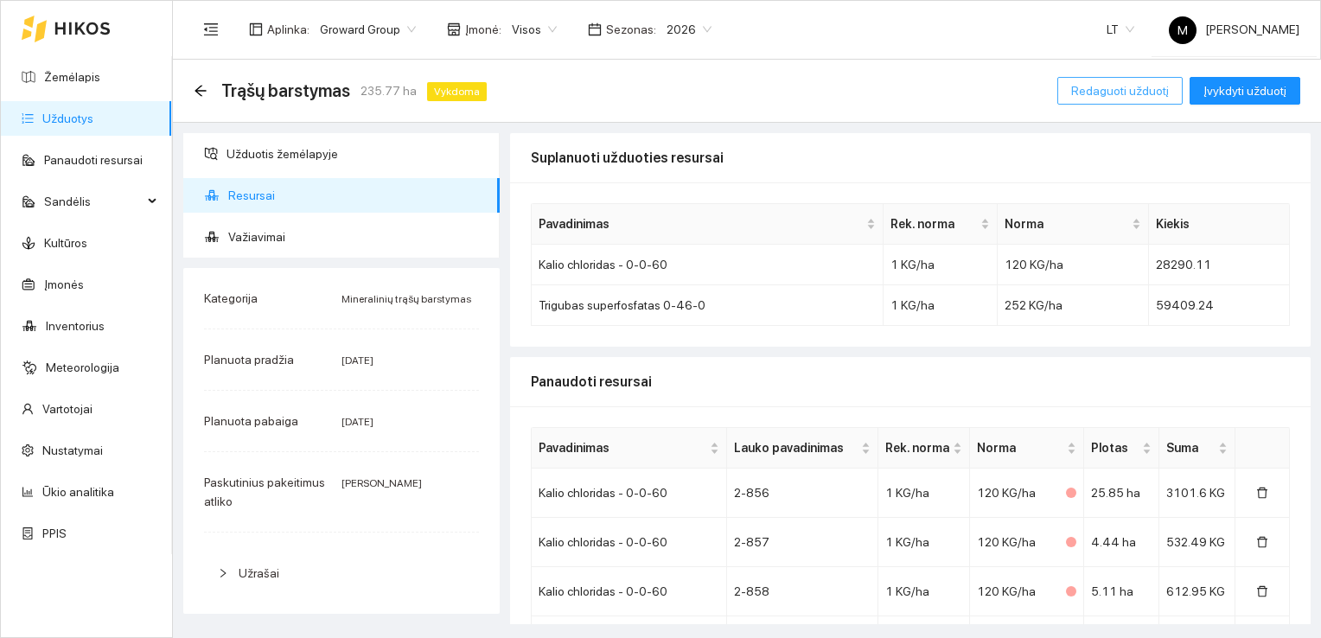
click at [1118, 94] on span "Redaguoti užduotį" at bounding box center [1120, 90] width 98 height 19
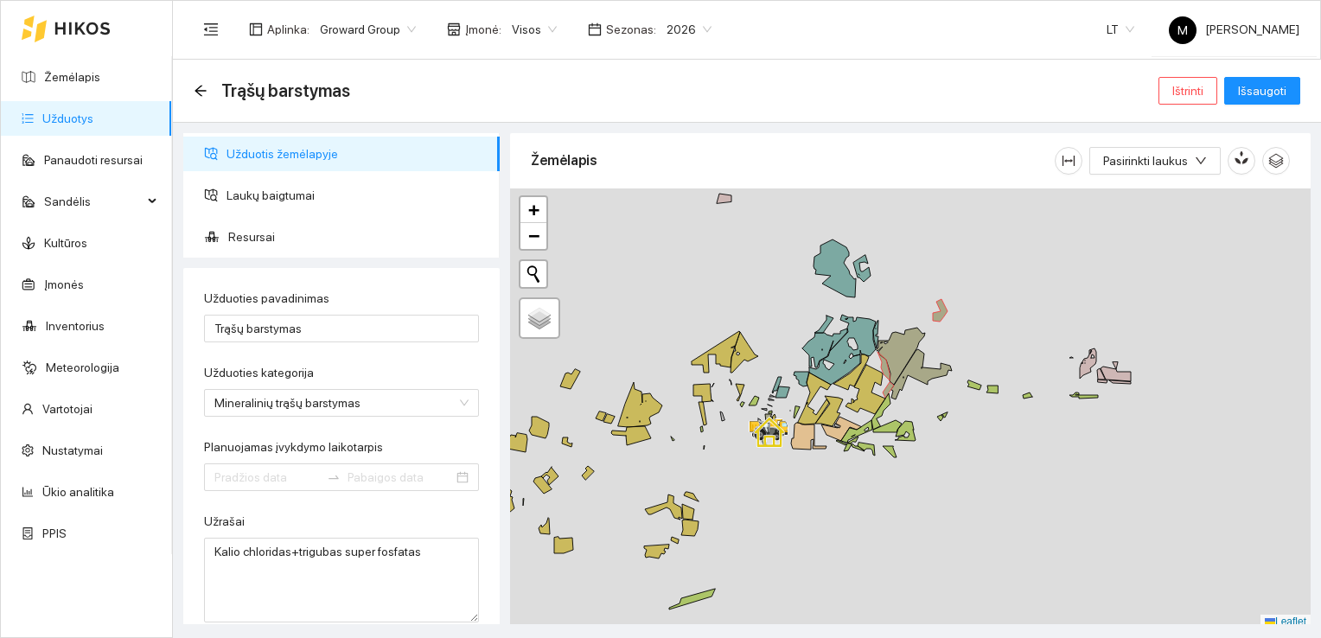
type input "[DATE]"
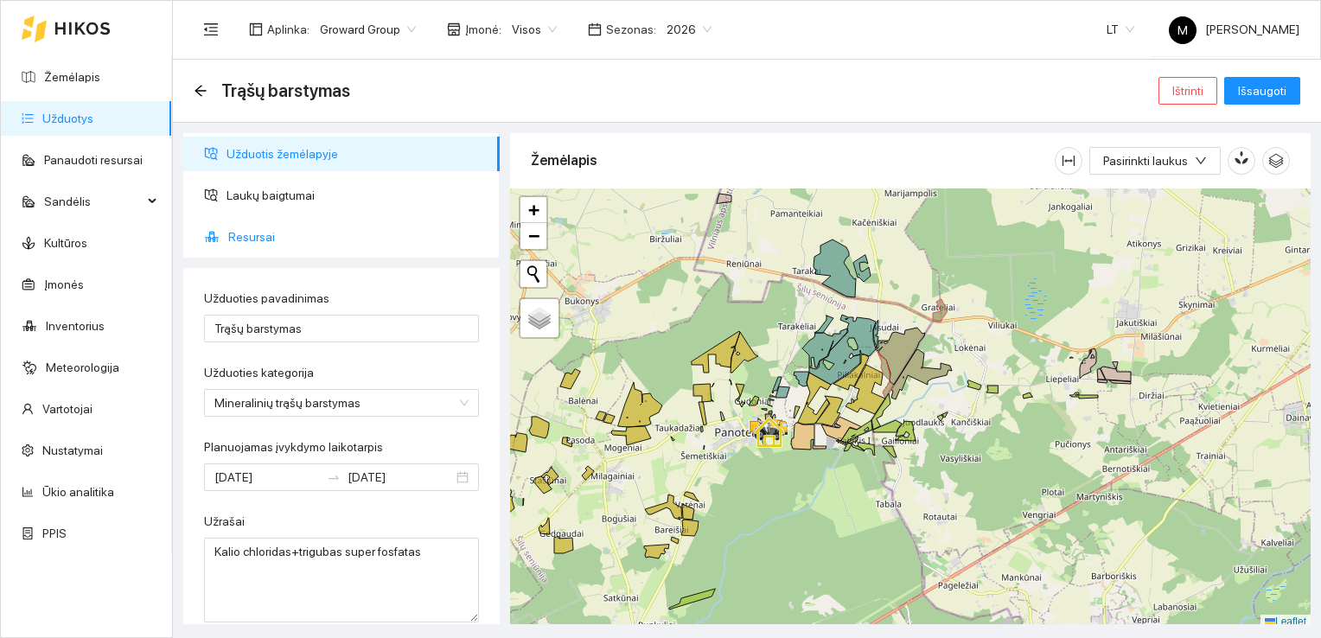
click at [261, 237] on span "Resursai" at bounding box center [357, 237] width 258 height 35
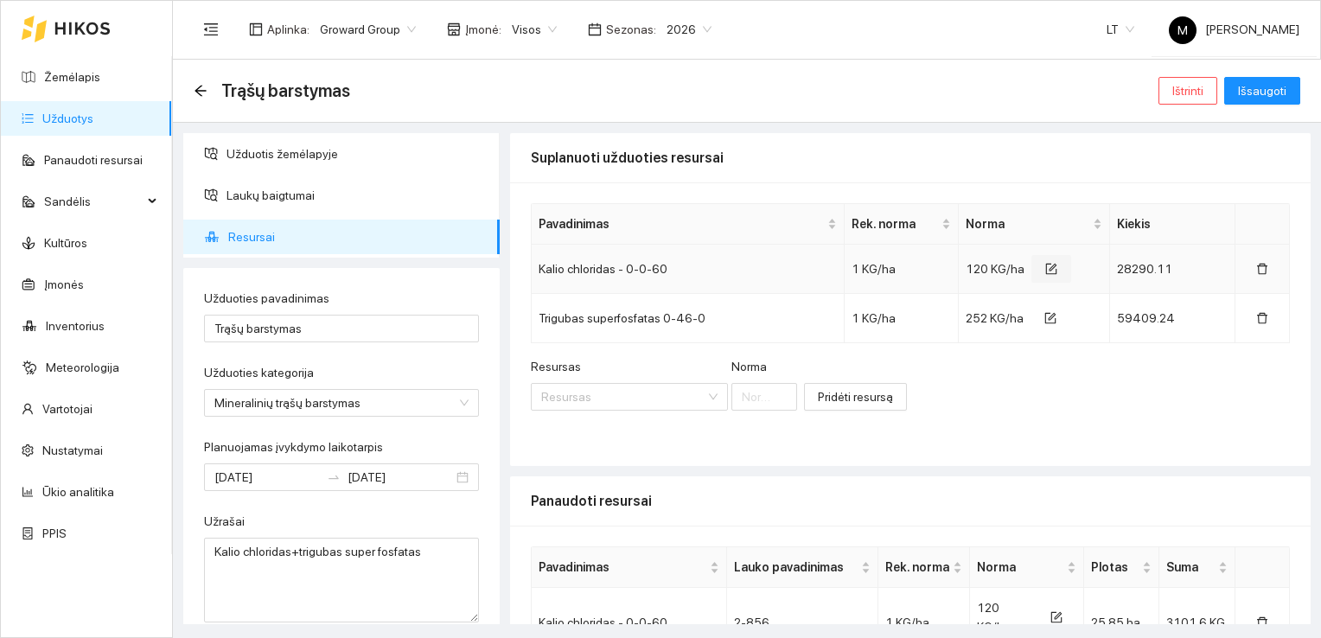
click at [1045, 265] on icon "form" at bounding box center [1051, 269] width 12 height 12
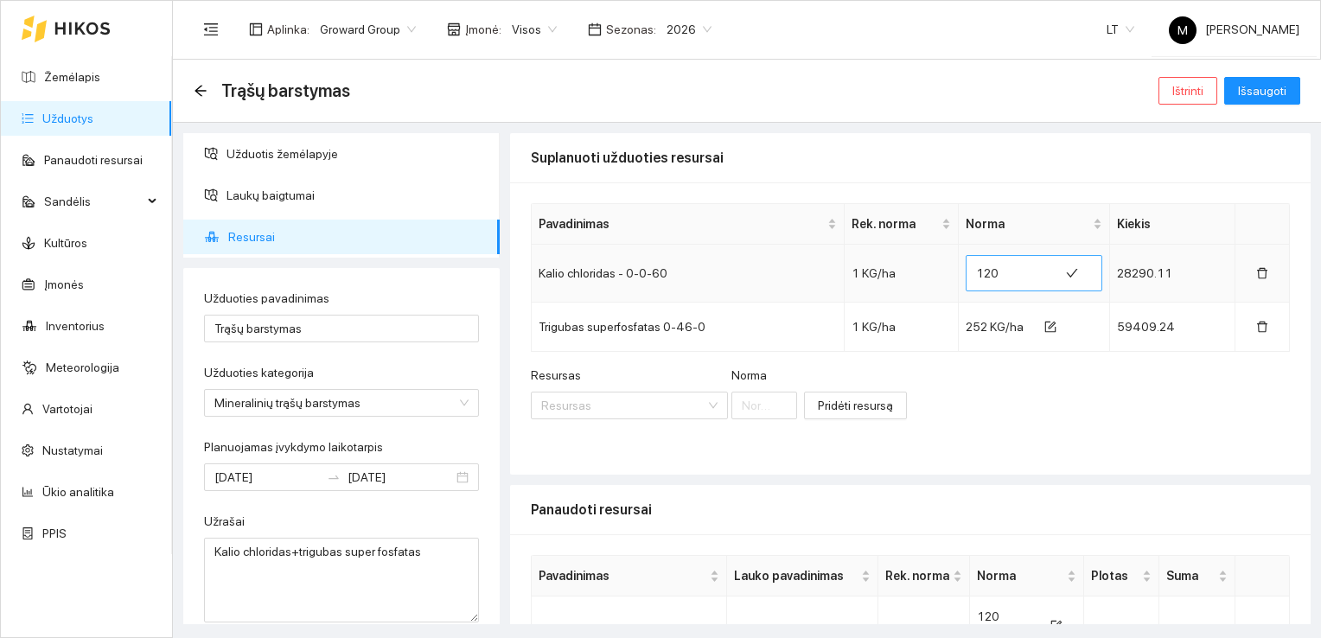
click at [981, 275] on input "120" at bounding box center [1012, 273] width 73 height 28
type input "130"
click at [978, 327] on span "252 KG/ha" at bounding box center [994, 327] width 58 height 14
click at [1044, 324] on icon "form" at bounding box center [1050, 327] width 12 height 12
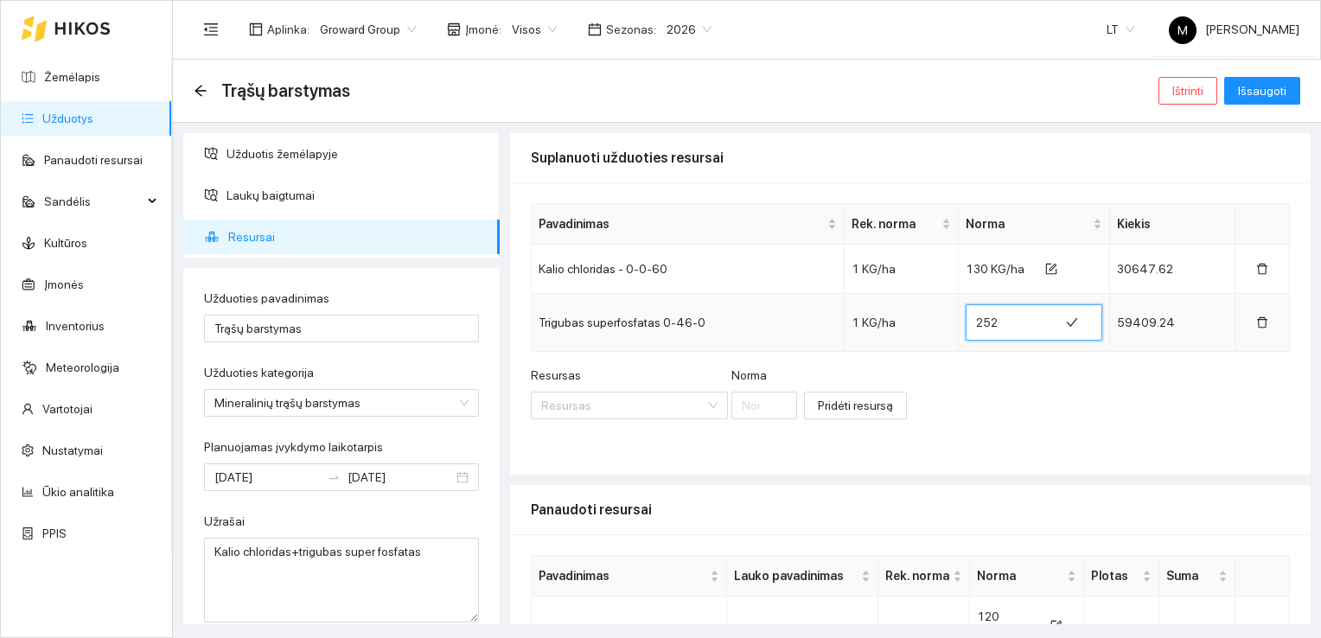
click at [989, 325] on input "252" at bounding box center [1012, 323] width 73 height 28
type input "260"
click at [1253, 86] on span "Išsaugoti" at bounding box center [1262, 90] width 48 height 19
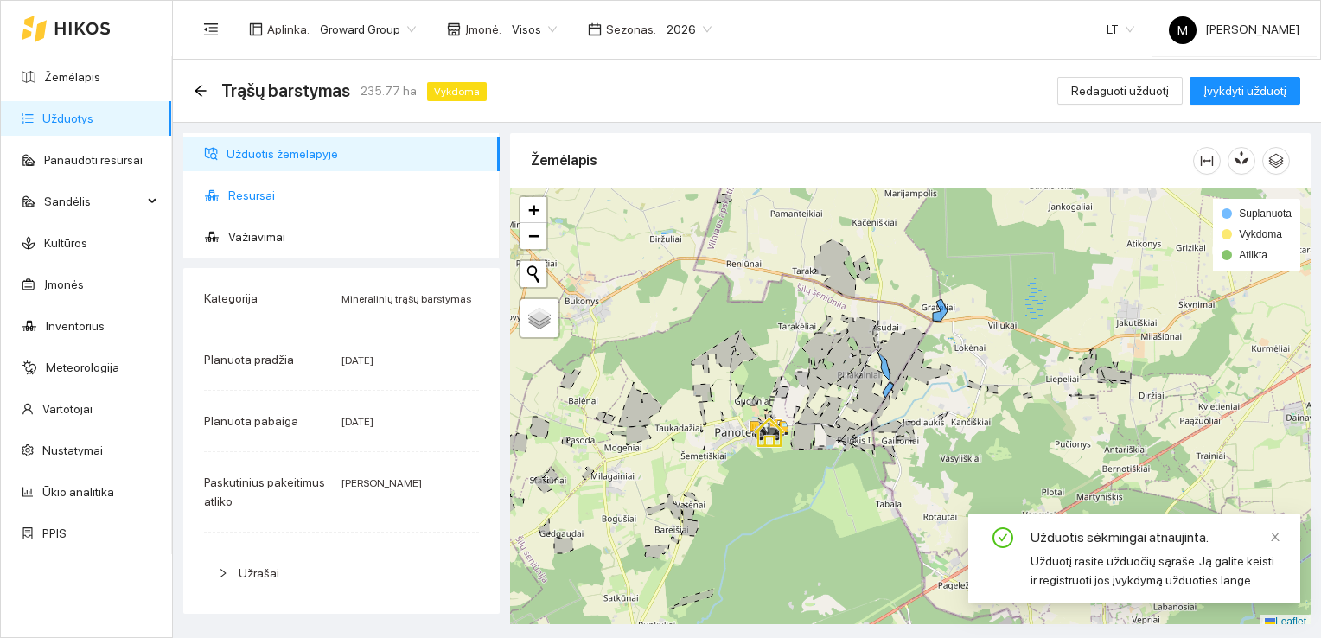
click at [315, 206] on span "Resursai" at bounding box center [357, 195] width 258 height 35
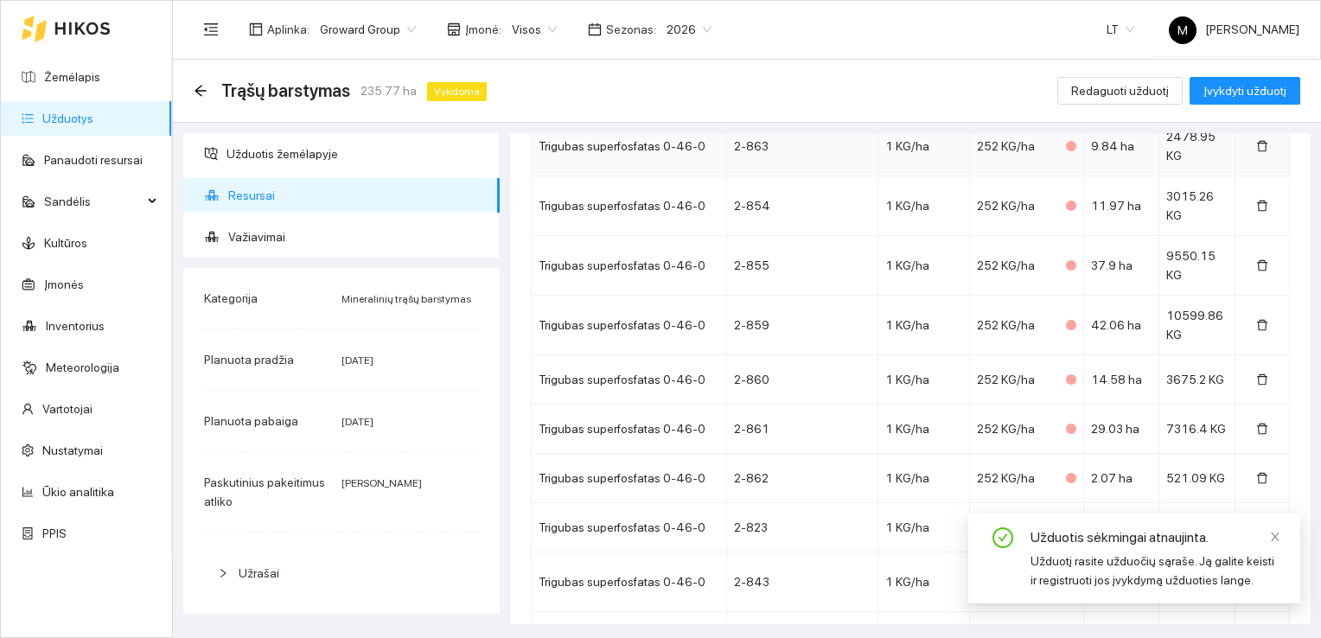
scroll to position [1478, 0]
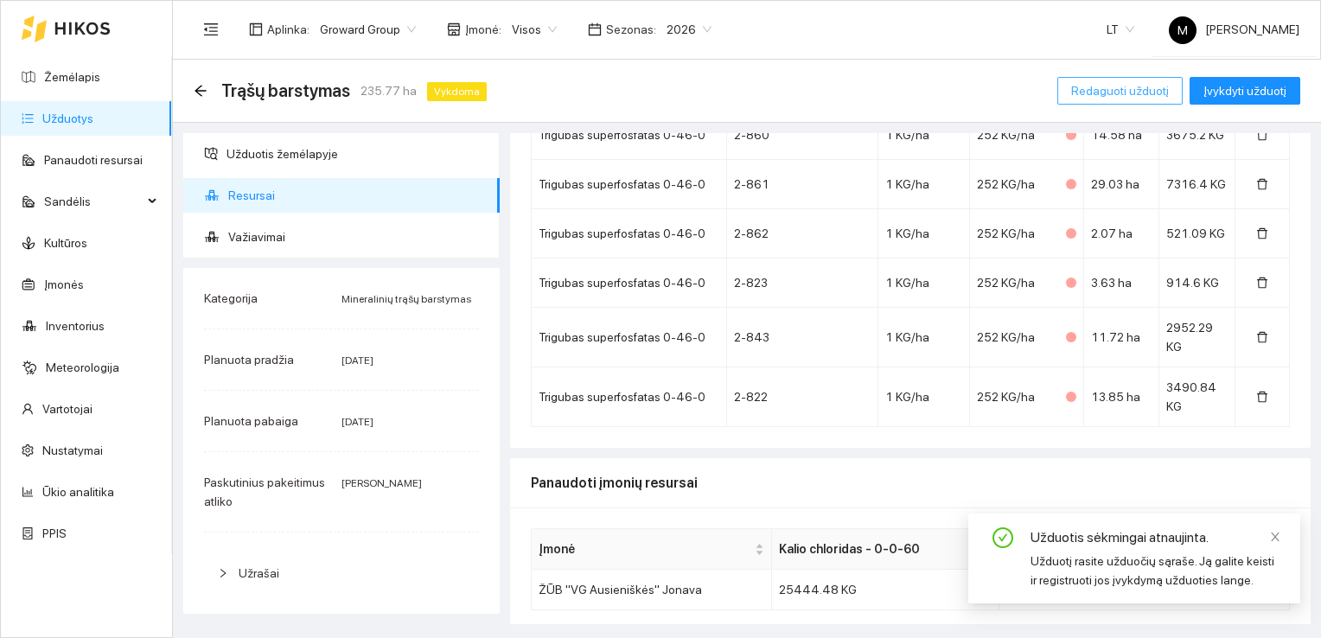
click at [1094, 99] on span "Redaguoti užduotį" at bounding box center [1120, 90] width 98 height 19
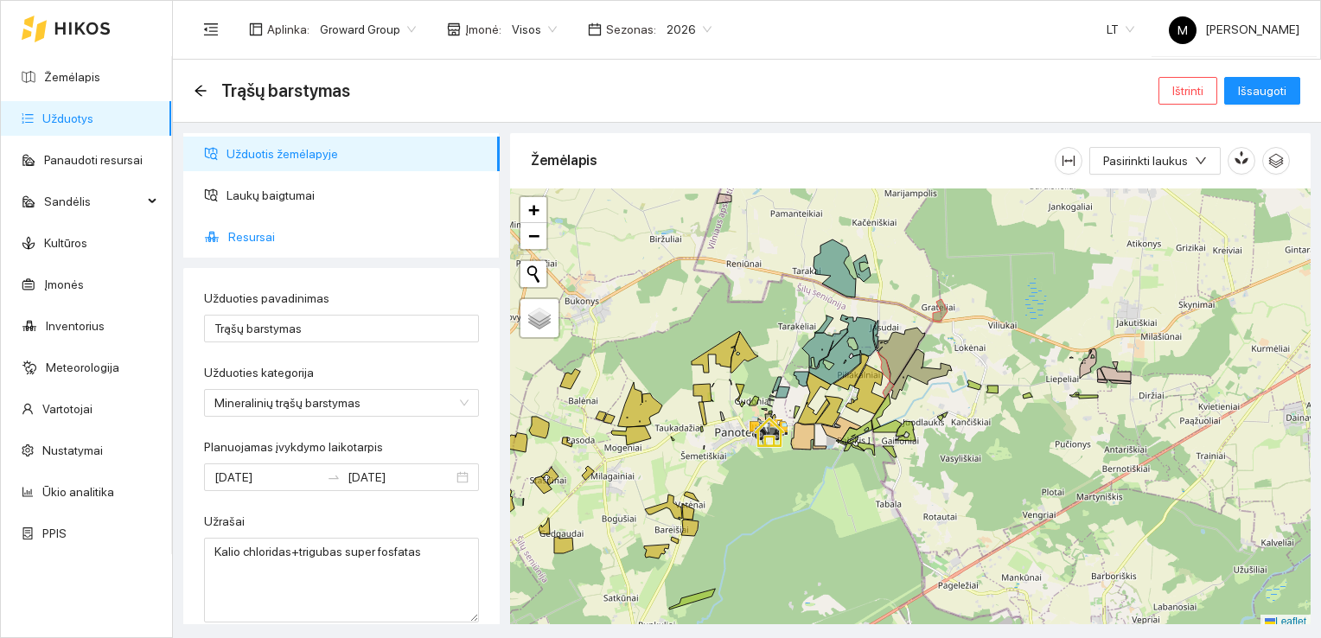
click at [302, 241] on span "Resursai" at bounding box center [357, 237] width 258 height 35
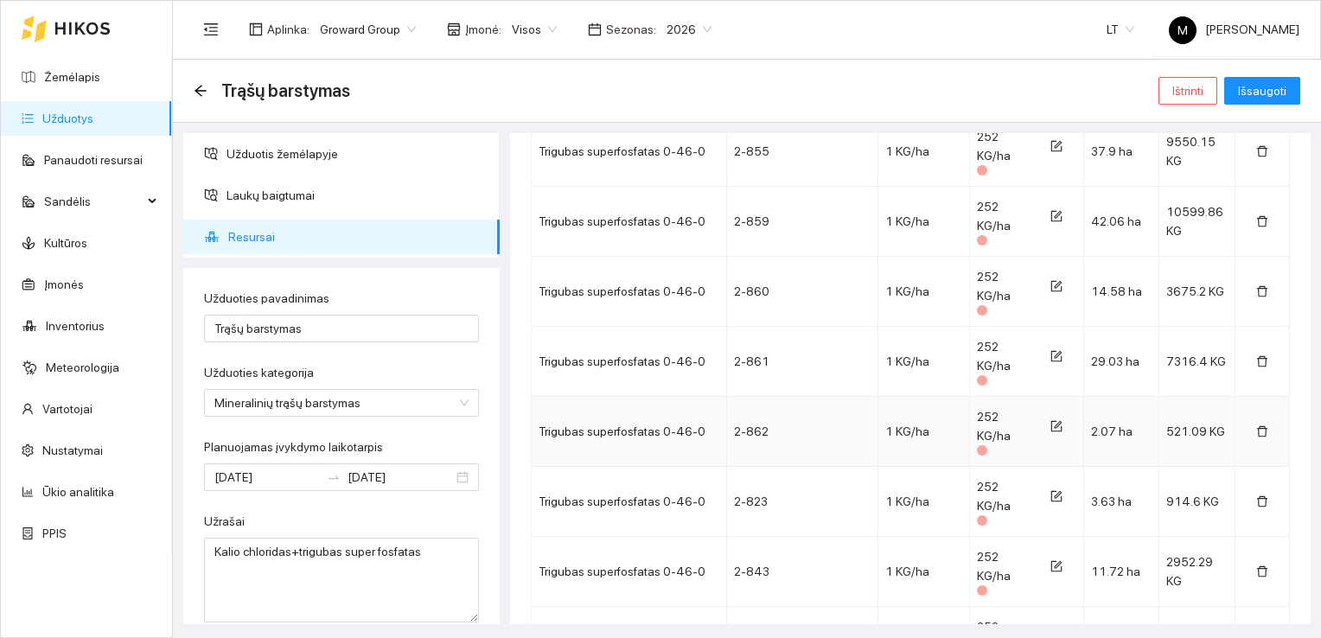
scroll to position [1851, 0]
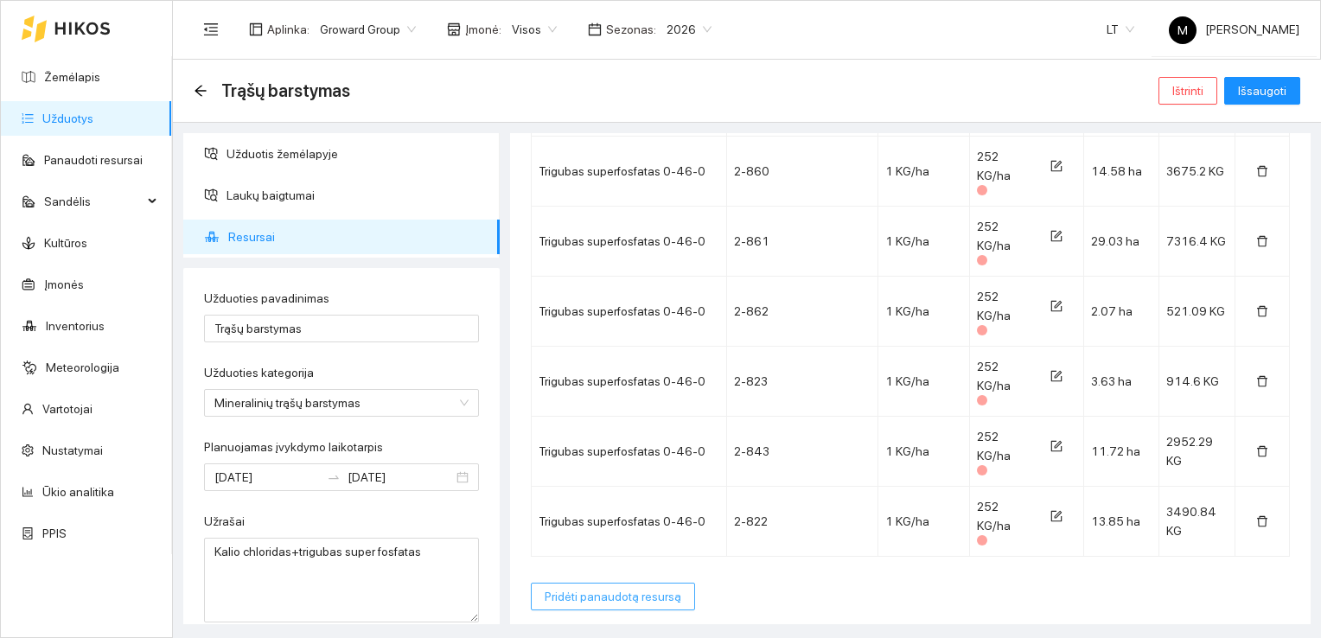
click at [615, 583] on button "Pridėti panaudotą resursą" at bounding box center [613, 597] width 164 height 28
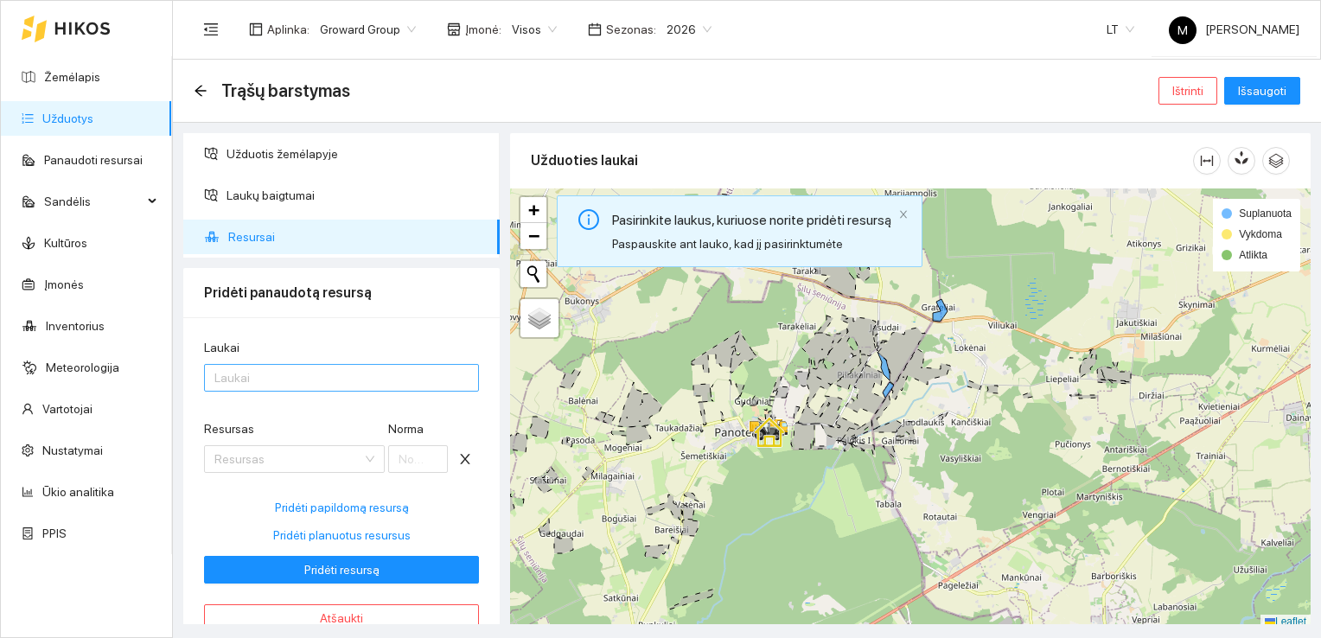
click at [243, 385] on div at bounding box center [332, 377] width 249 height 21
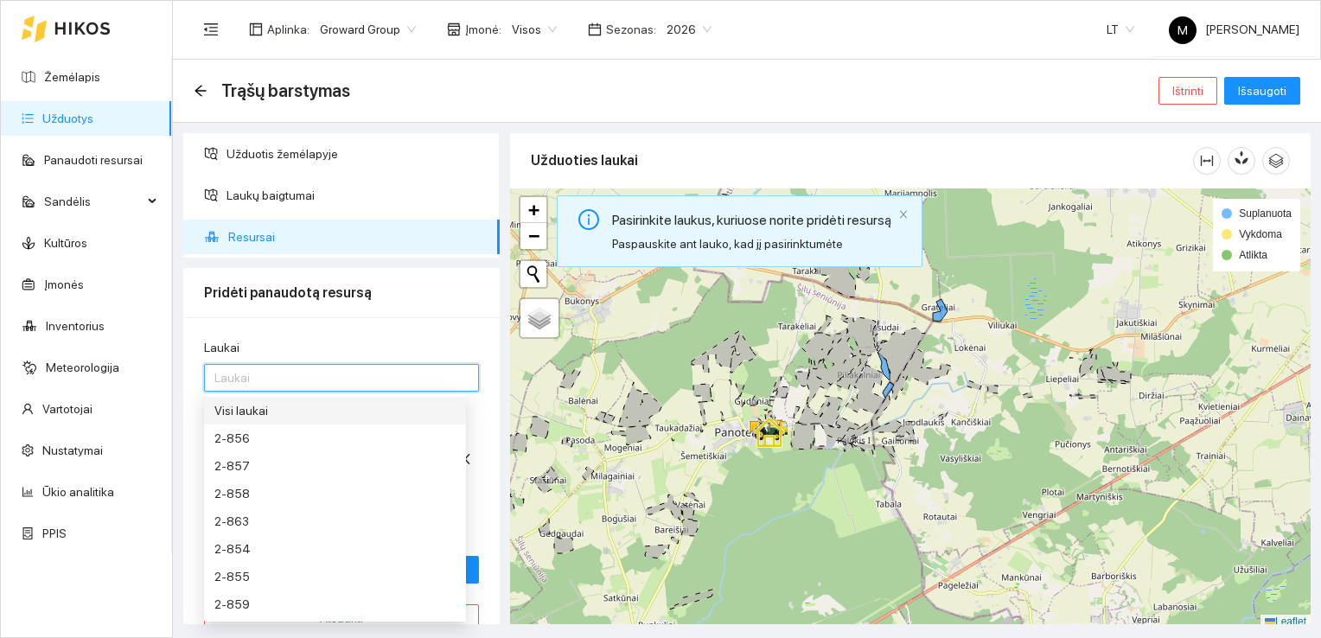
click at [287, 411] on div "Visi laukai" at bounding box center [334, 410] width 241 height 19
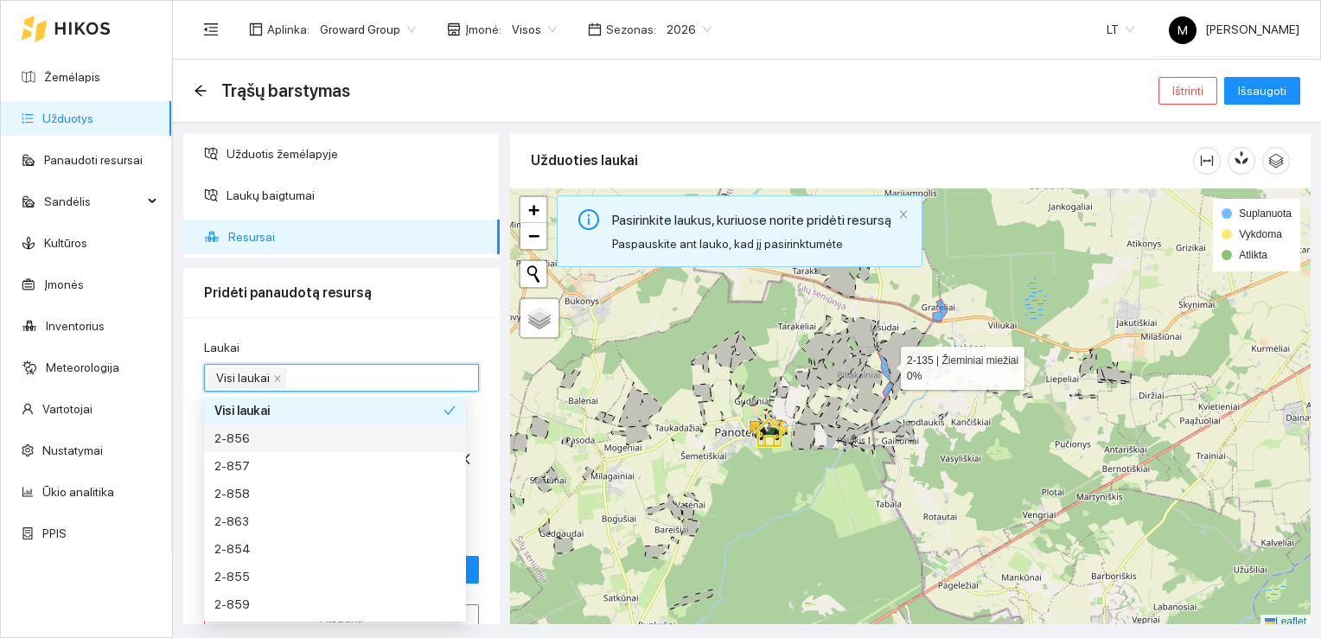
click at [885, 364] on icon at bounding box center [883, 366] width 12 height 29
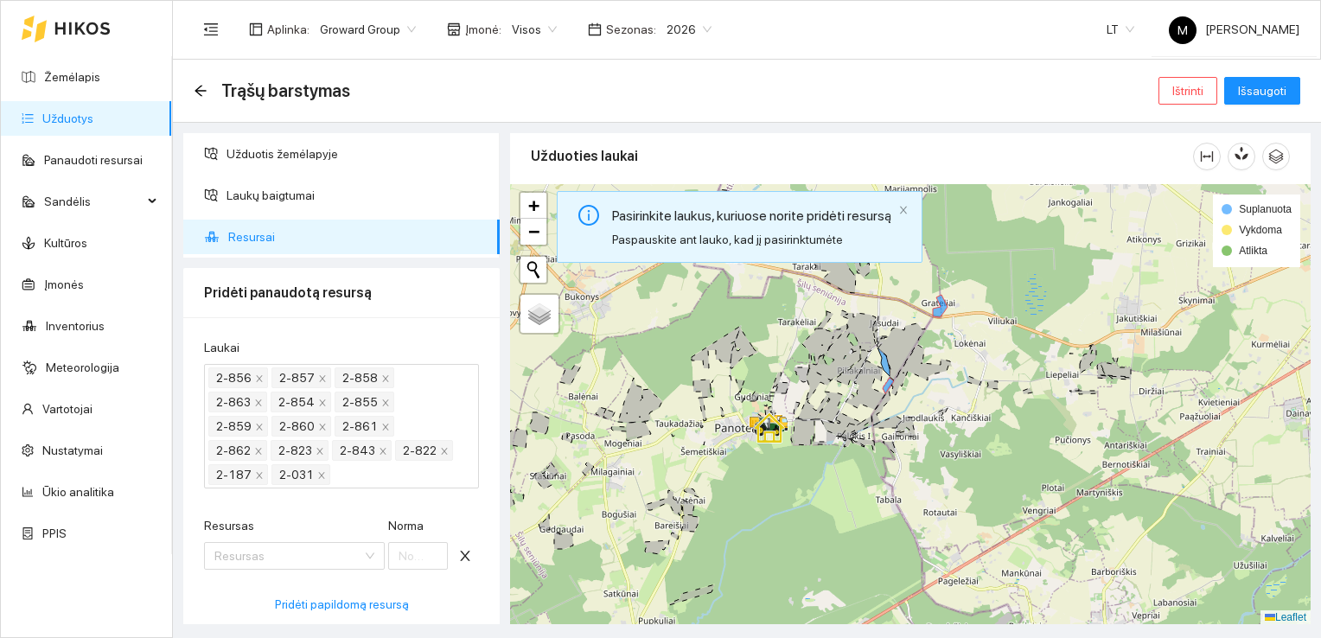
click at [885, 379] on div at bounding box center [910, 404] width 800 height 441
click at [887, 382] on icon at bounding box center [887, 386] width 11 height 16
click at [940, 306] on icon at bounding box center [940, 306] width 15 height 22
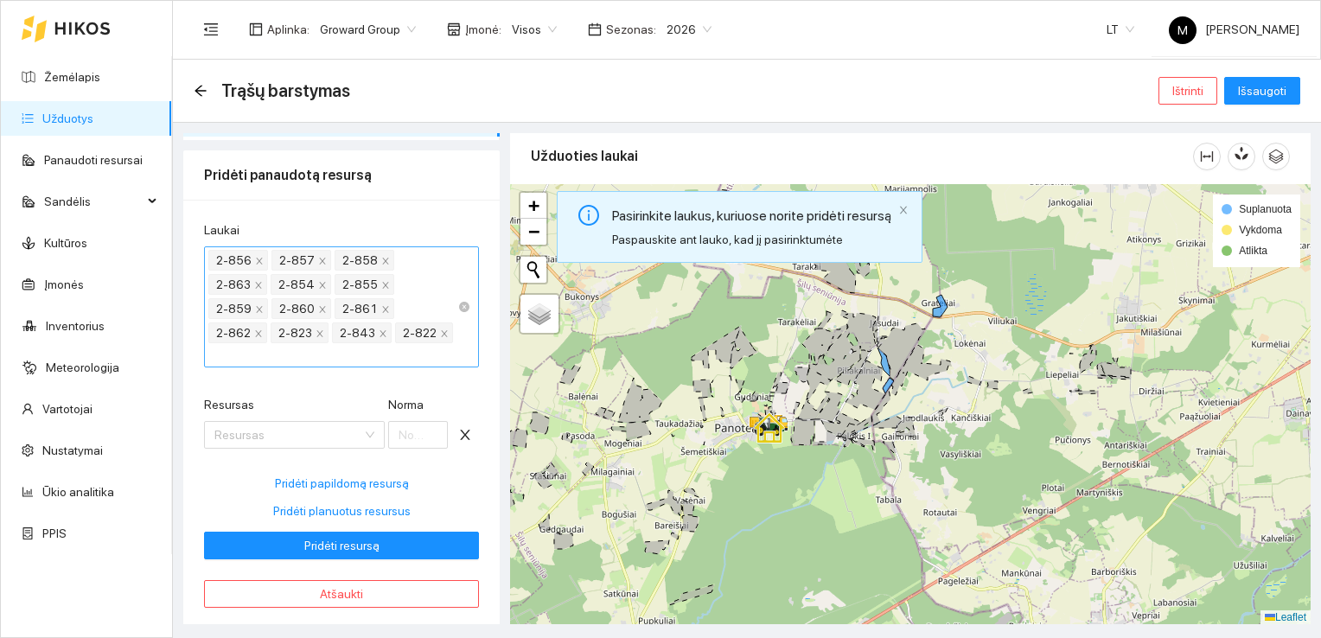
scroll to position [129, 0]
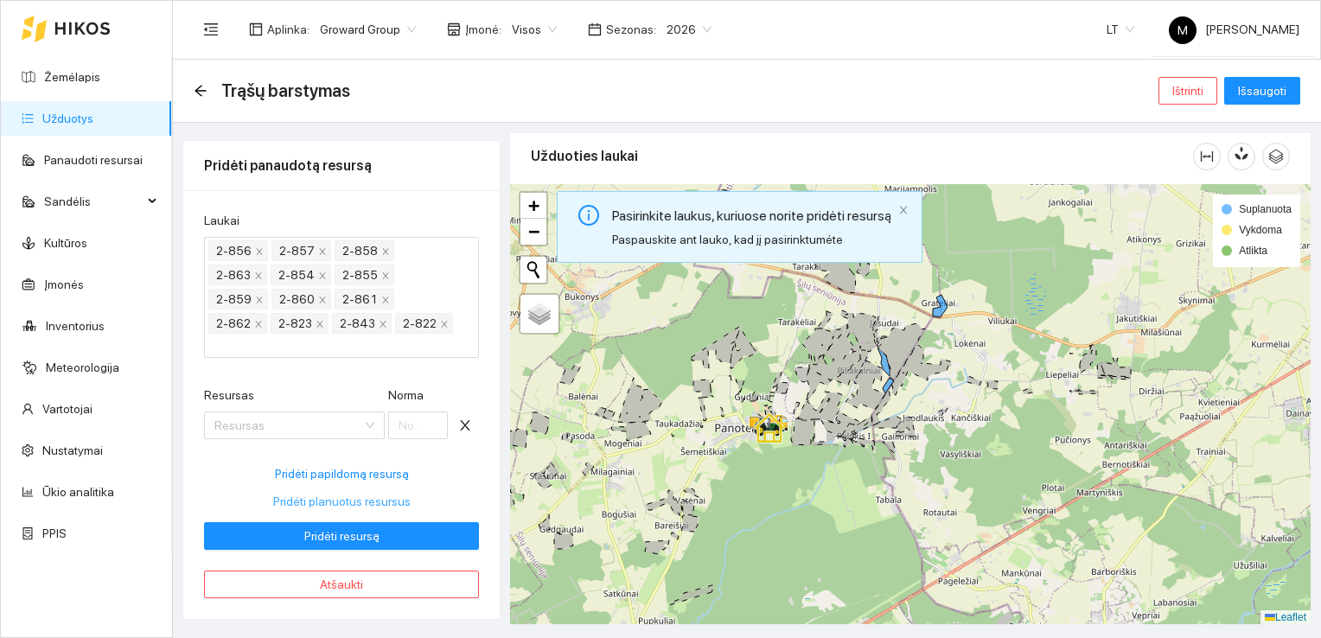
click at [353, 506] on span "Pridėti planuotus resursus" at bounding box center [341, 501] width 137 height 19
type input "130"
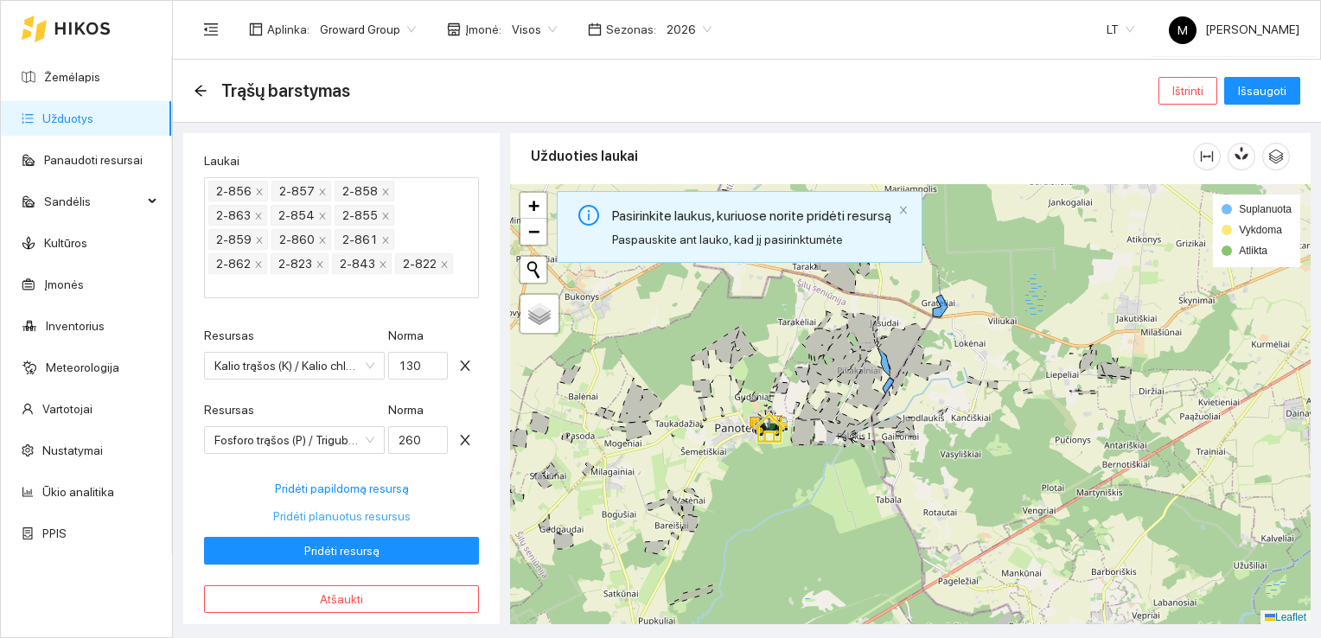
scroll to position [204, 0]
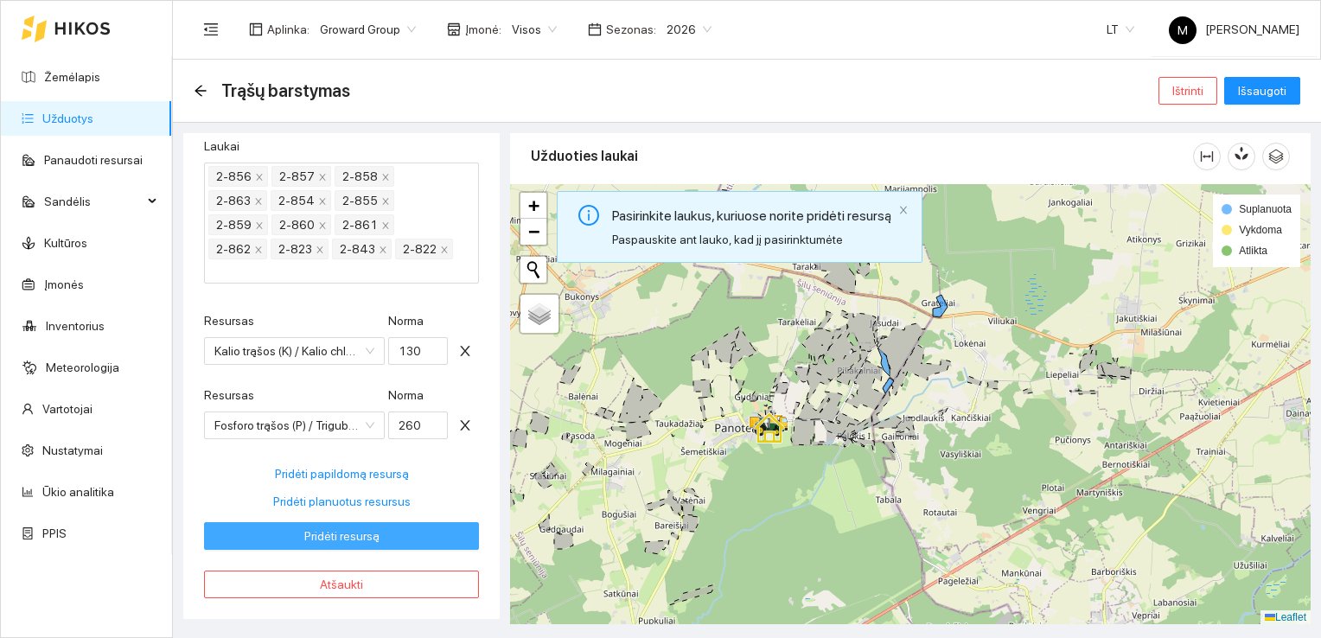
click at [353, 530] on span "Pridėti resursą" at bounding box center [341, 535] width 75 height 19
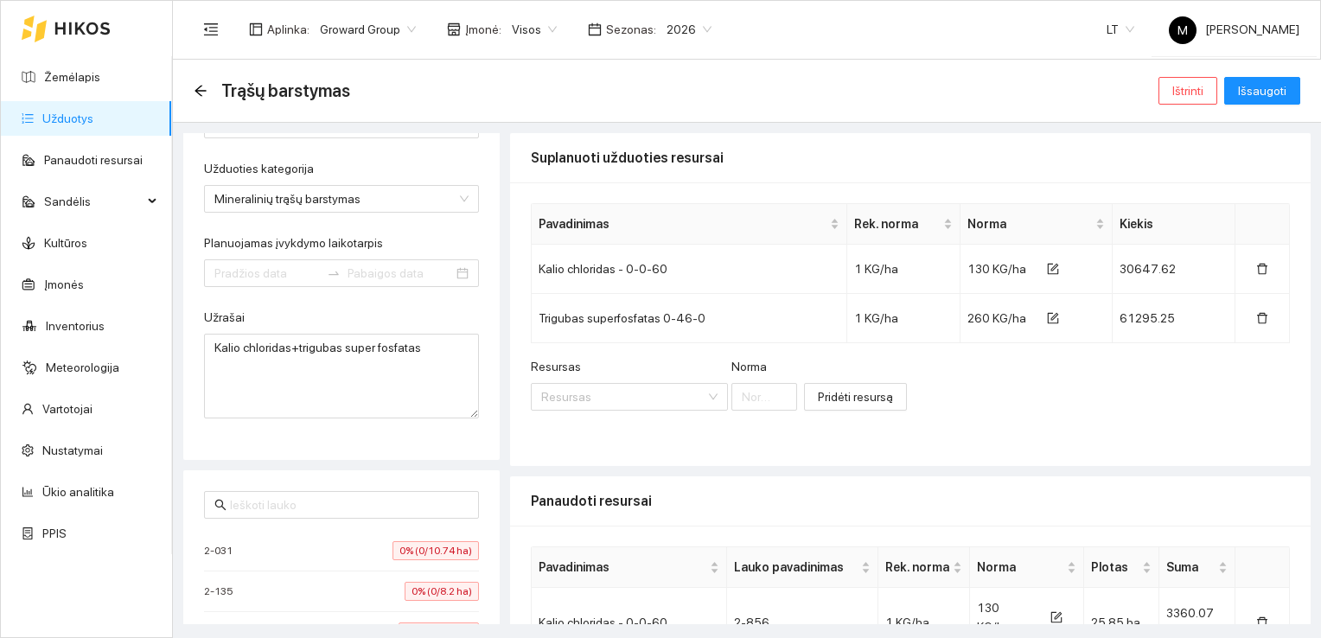
type input "[DATE]"
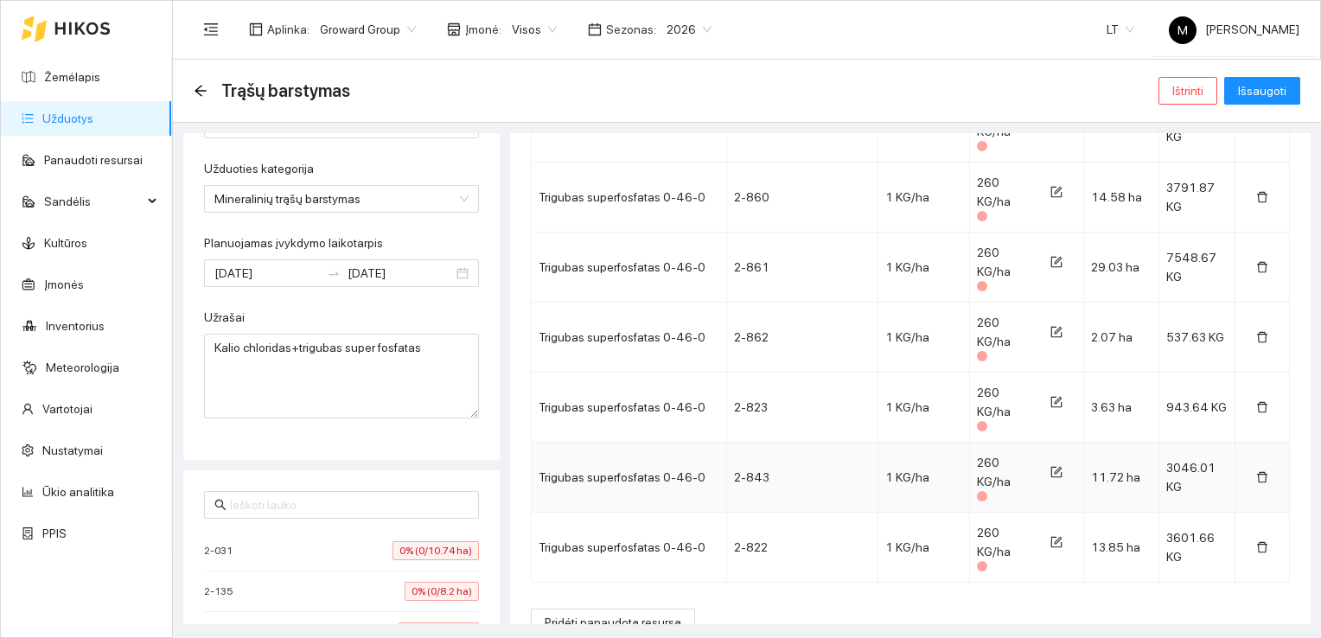
scroll to position [1851, 0]
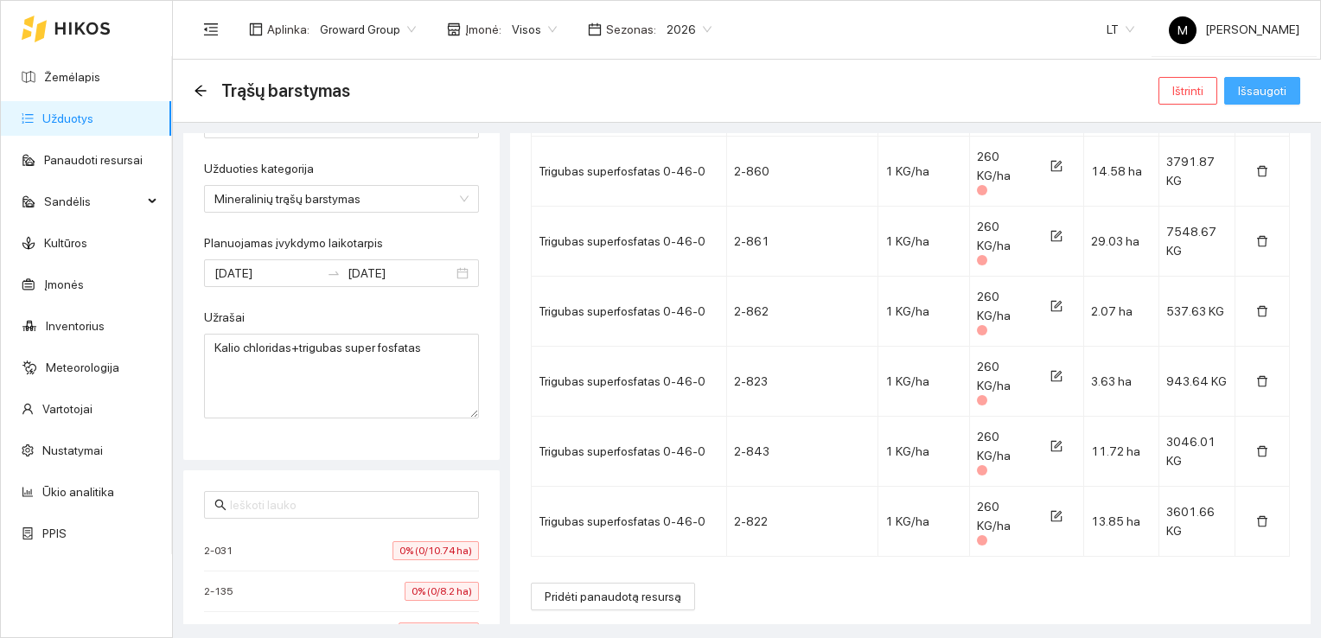
click at [1245, 99] on span "Išsaugoti" at bounding box center [1262, 90] width 48 height 19
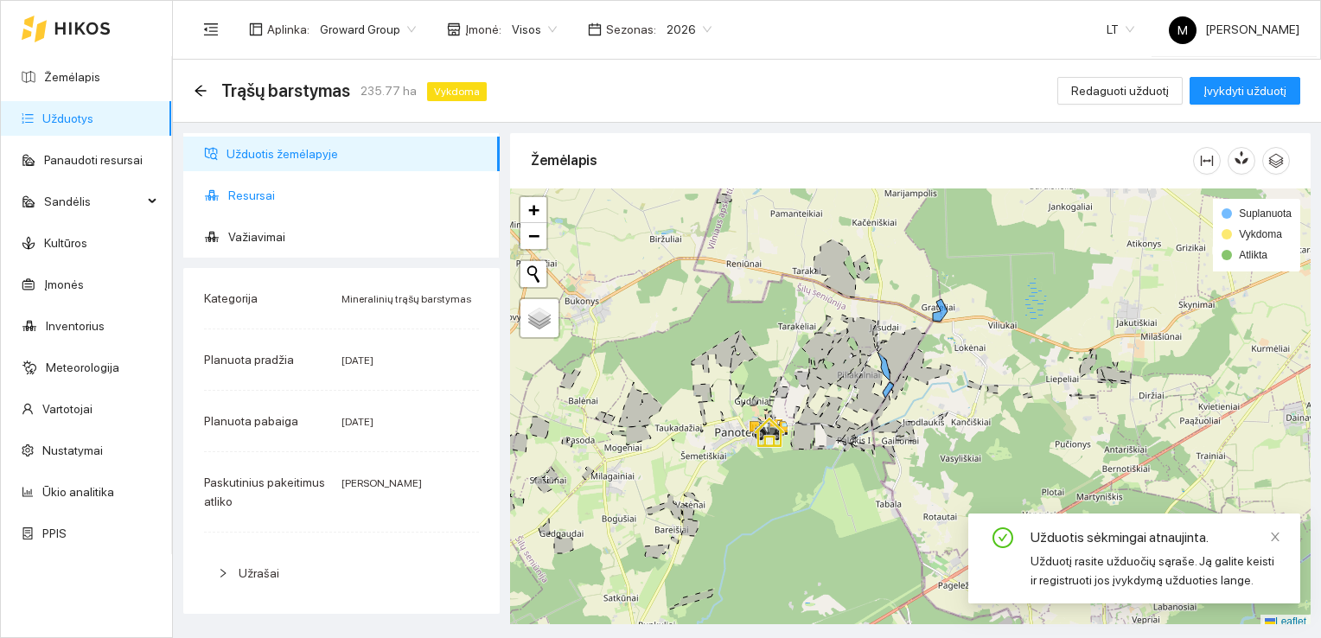
click at [285, 196] on span "Resursai" at bounding box center [357, 195] width 258 height 35
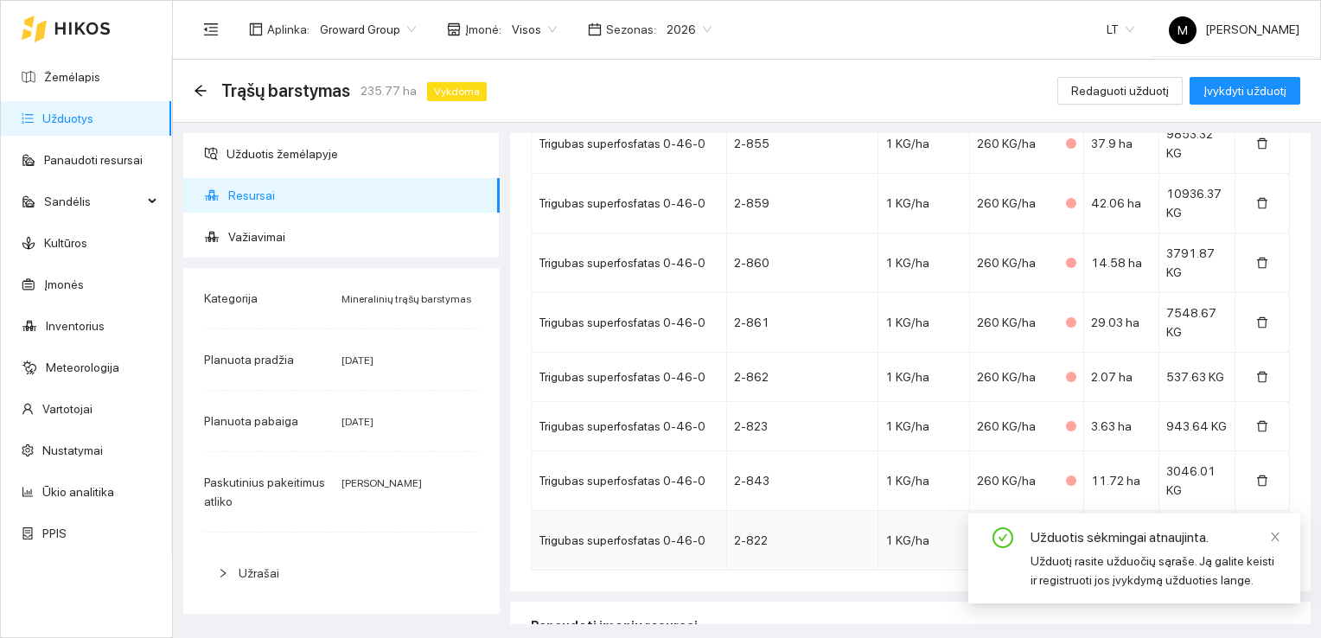
scroll to position [1530, 0]
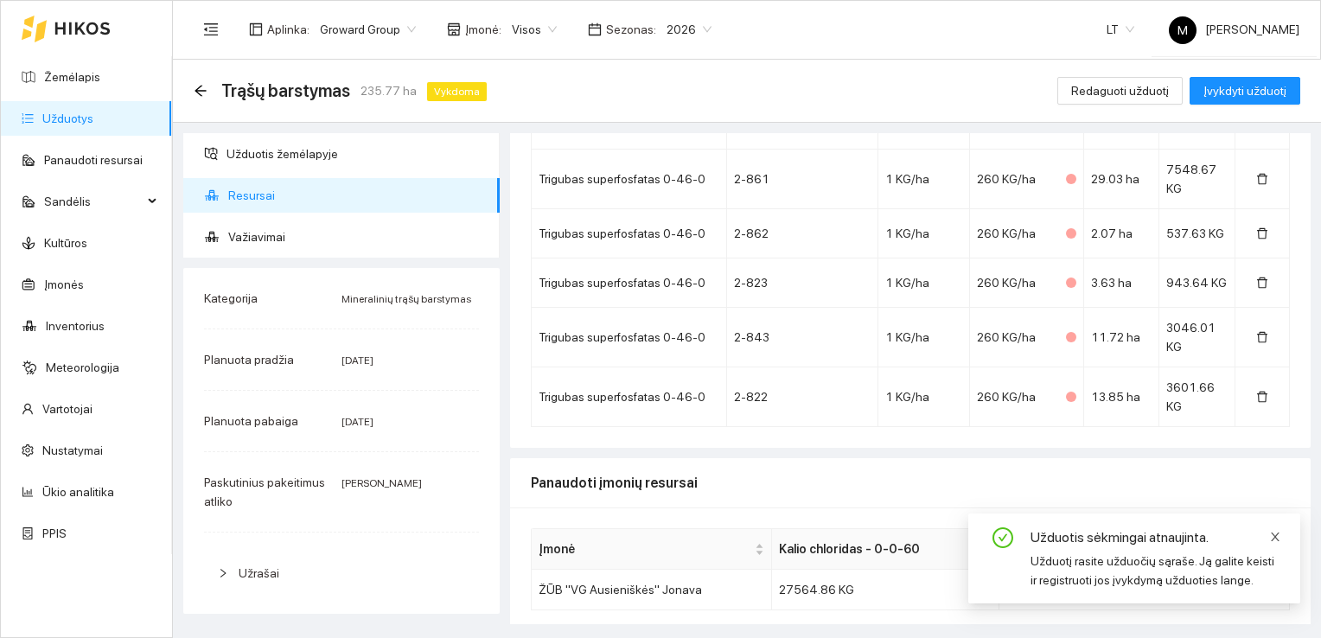
click at [1280, 534] on icon "close" at bounding box center [1275, 537] width 12 height 12
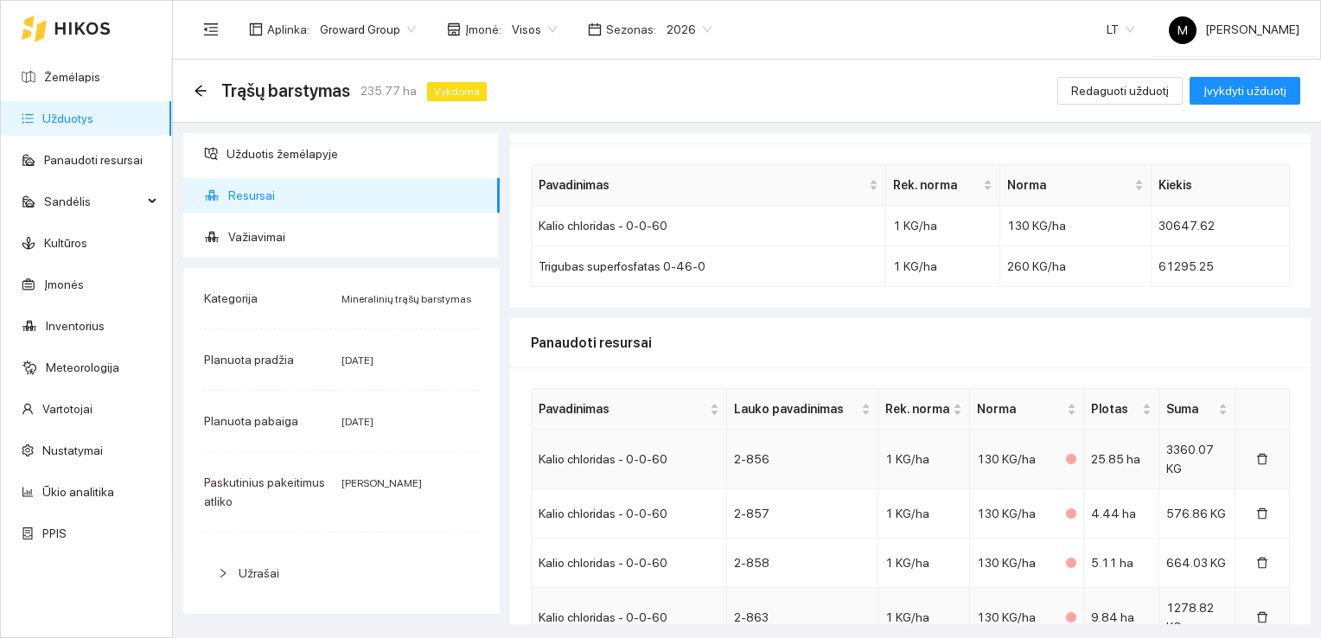
scroll to position [0, 0]
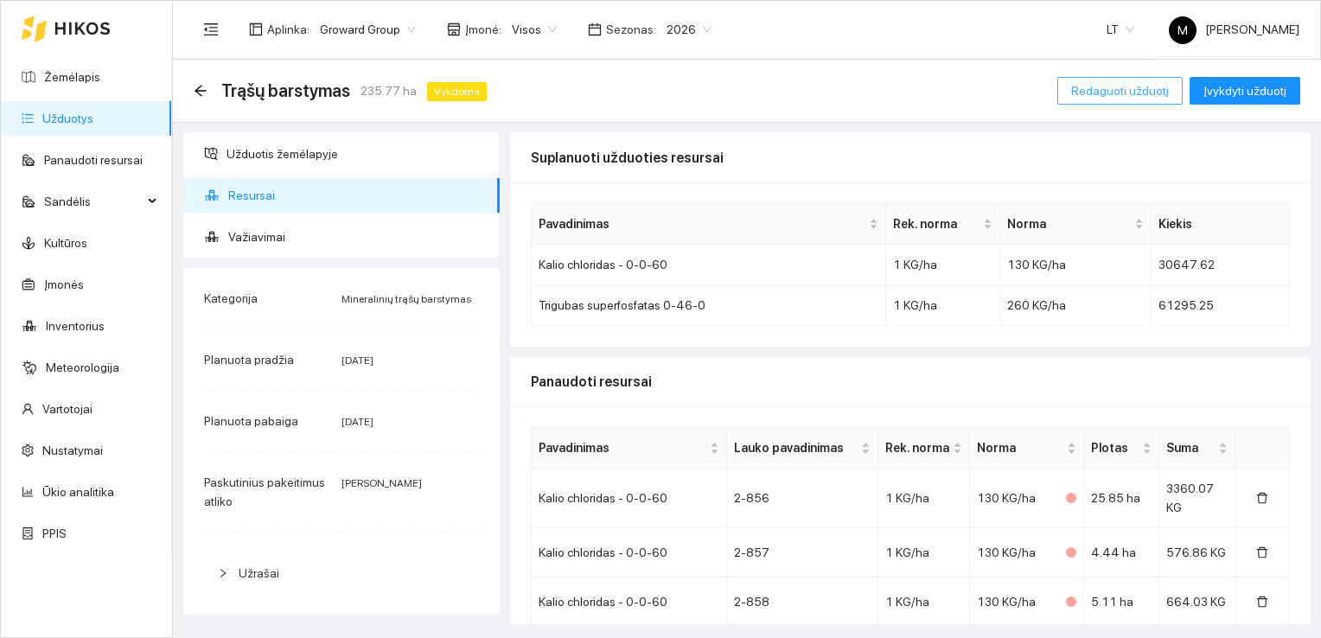
click at [1106, 96] on span "Redaguoti užduotį" at bounding box center [1120, 90] width 98 height 19
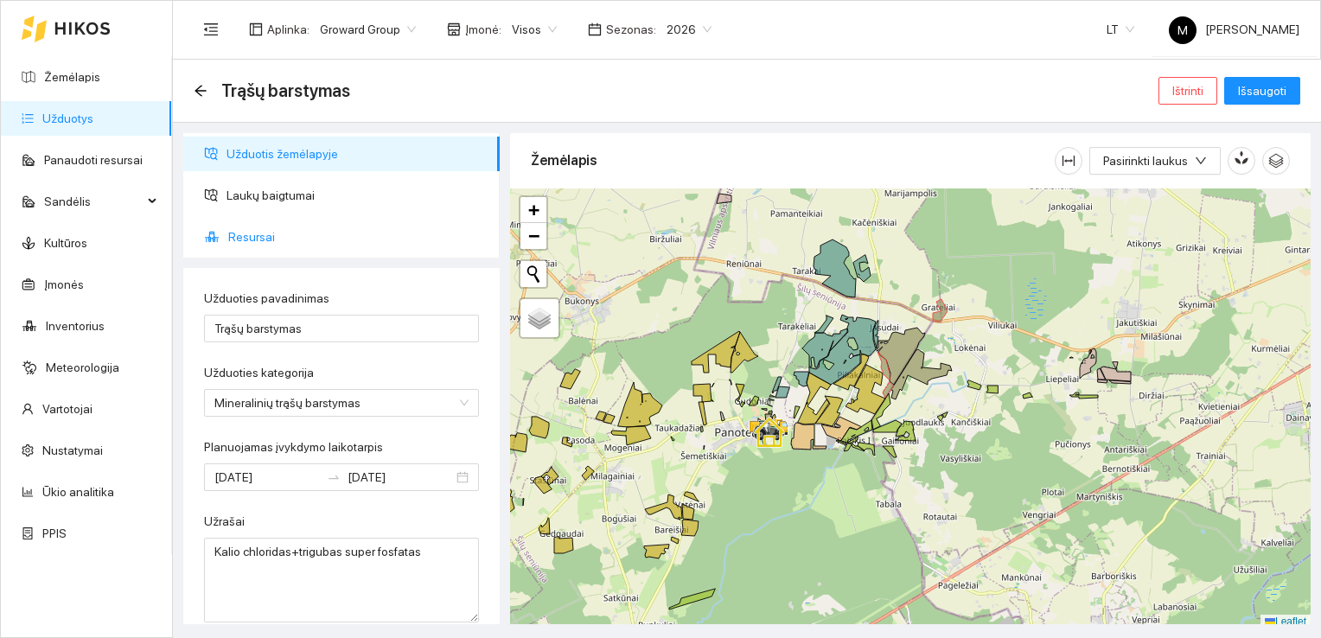
click at [250, 253] on span "Resursai" at bounding box center [357, 237] width 258 height 35
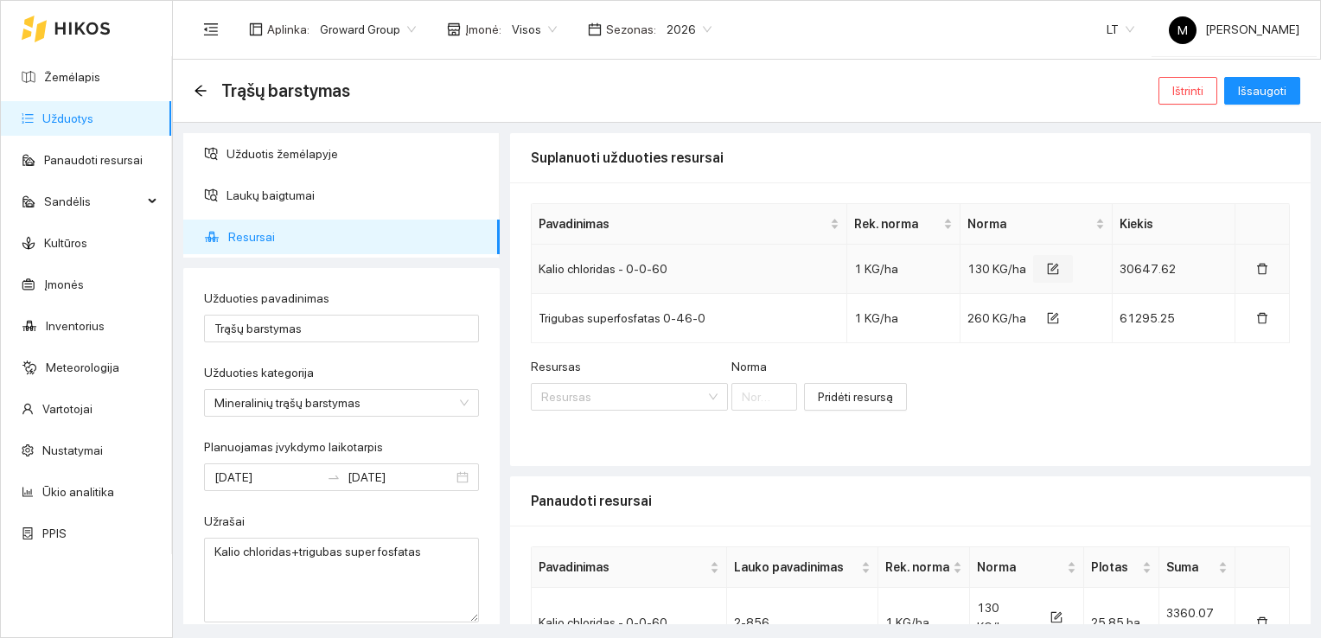
click at [1047, 271] on icon "form" at bounding box center [1053, 269] width 12 height 12
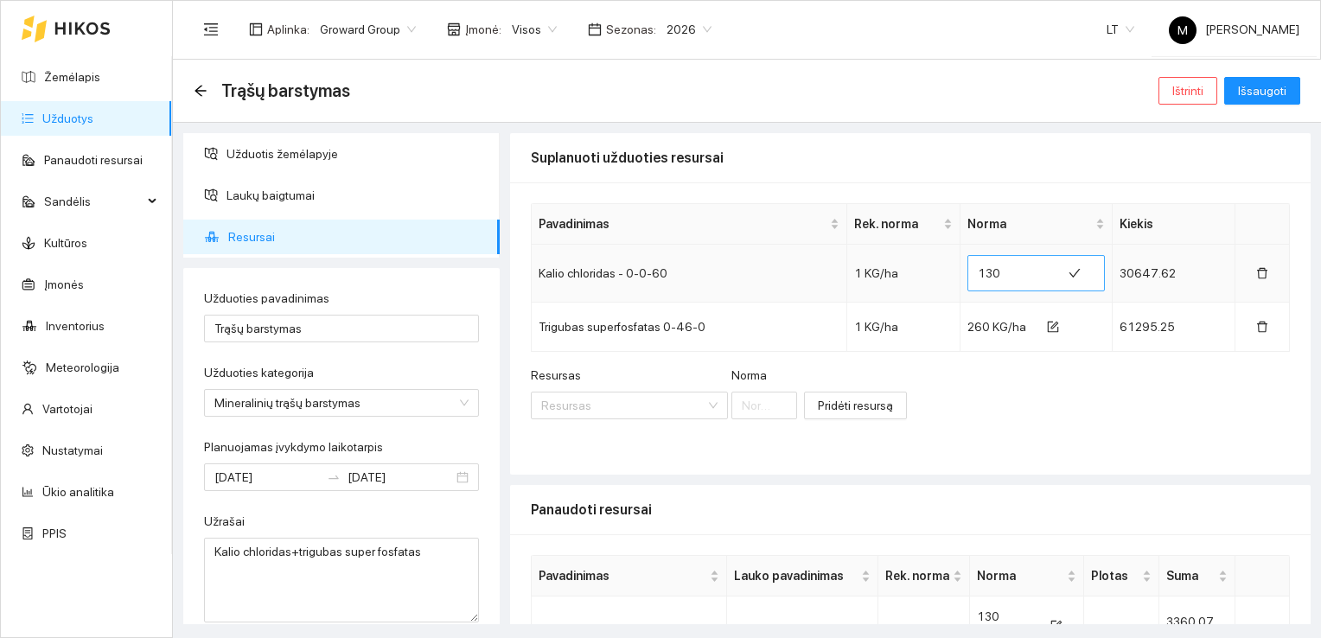
click at [992, 281] on input "130" at bounding box center [1014, 273] width 73 height 28
type input "135"
click at [979, 320] on span "260 KG/ha" at bounding box center [997, 327] width 59 height 14
click at [1052, 323] on icon "form" at bounding box center [1056, 326] width 8 height 8
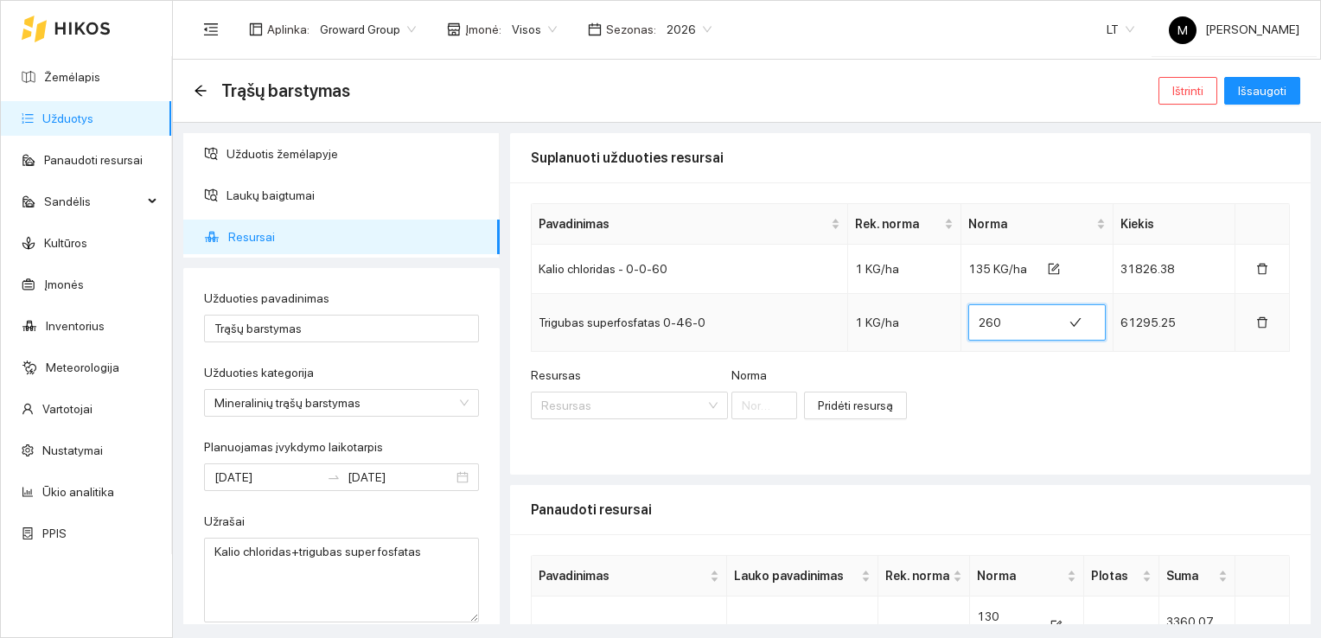
click at [996, 324] on input "260" at bounding box center [1014, 323] width 73 height 28
type input "265"
click at [1264, 88] on span "Išsaugoti" at bounding box center [1262, 90] width 48 height 19
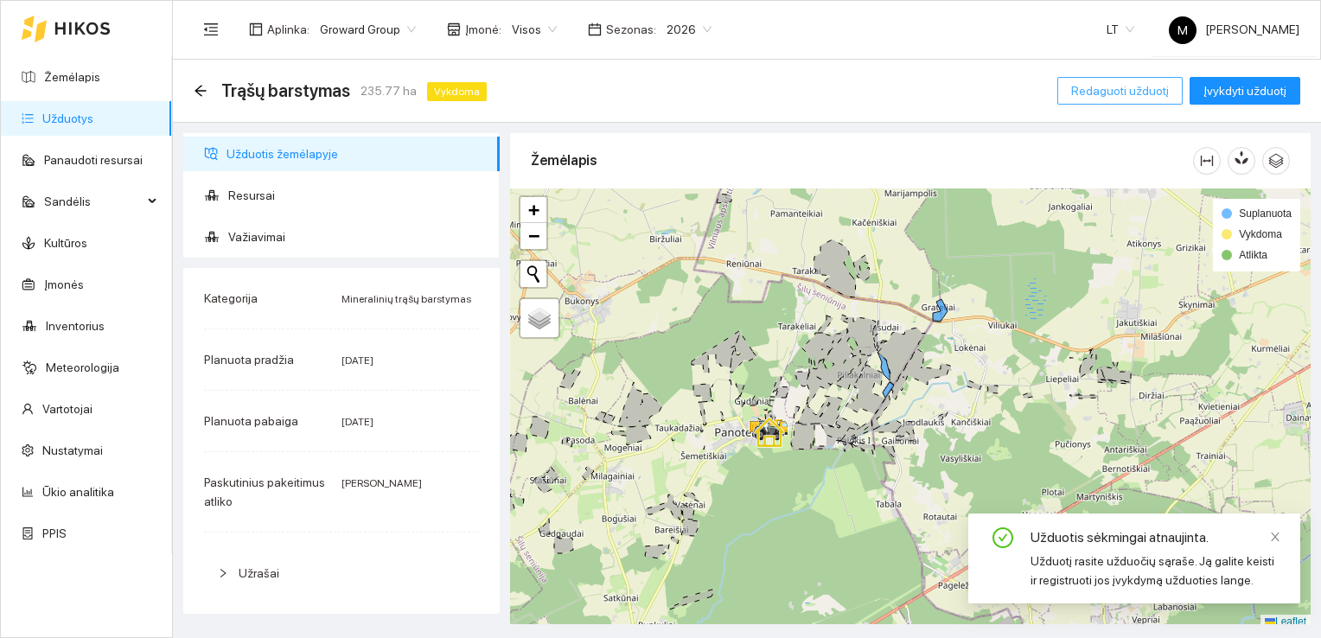
click at [1132, 95] on span "Redaguoti užduotį" at bounding box center [1120, 90] width 98 height 19
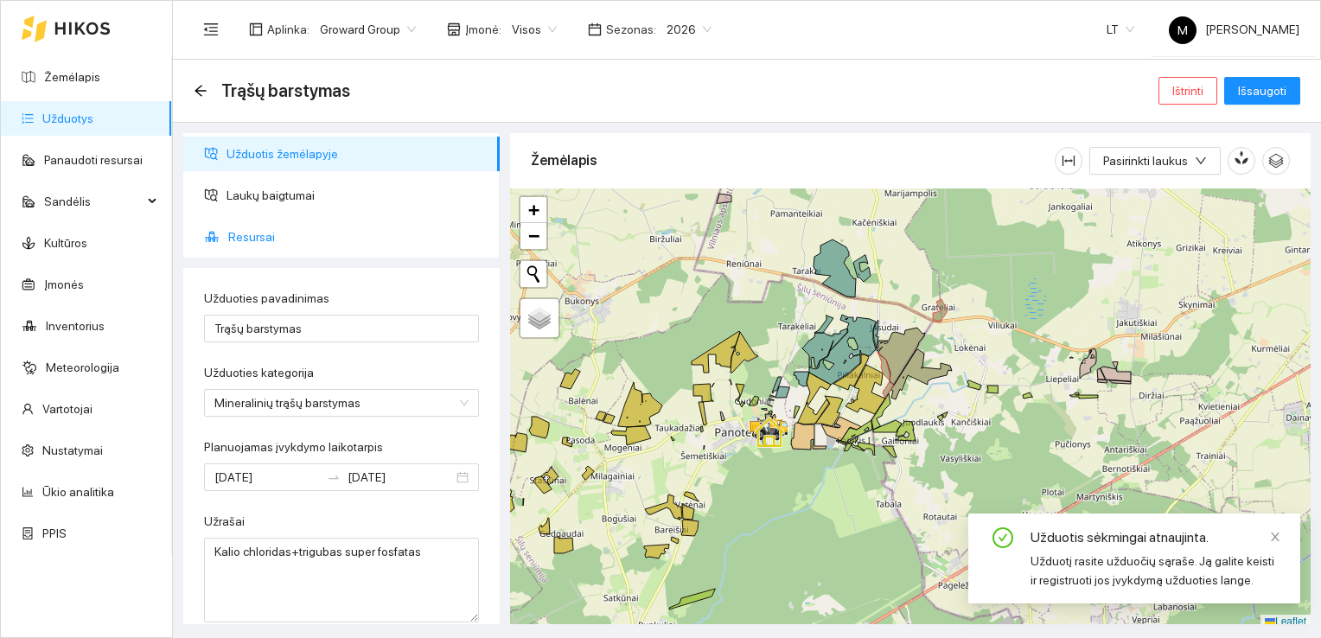
click at [263, 239] on span "Resursai" at bounding box center [357, 237] width 258 height 35
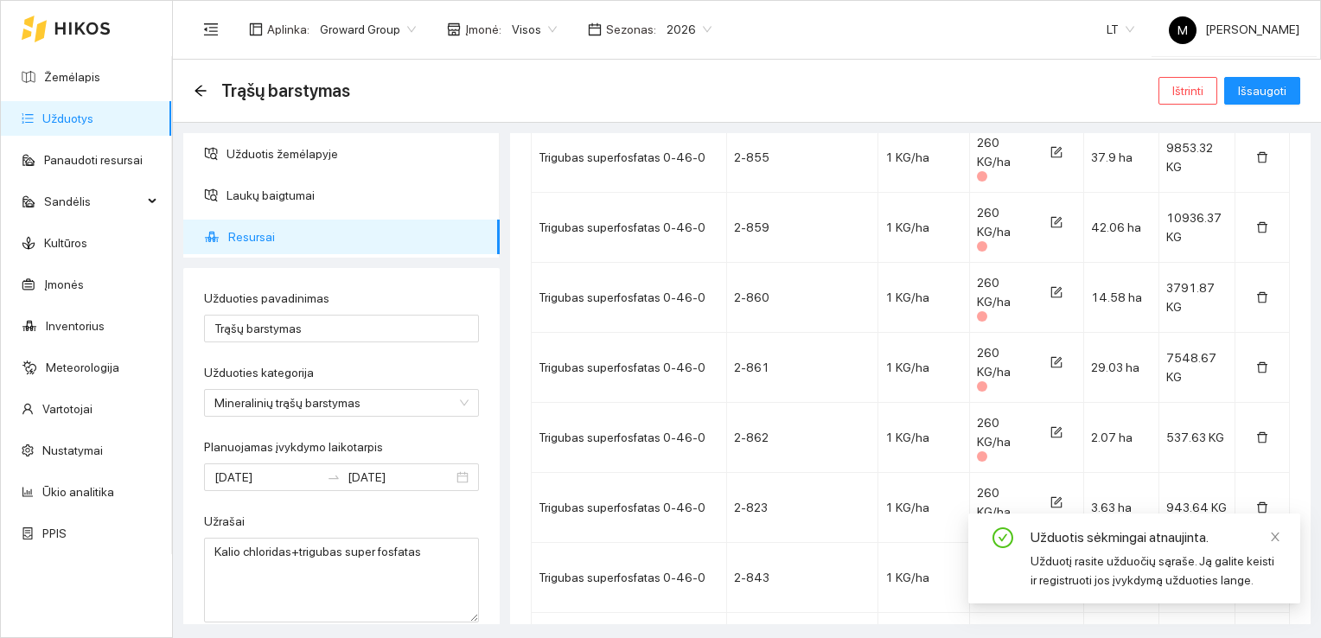
scroll to position [1851, 0]
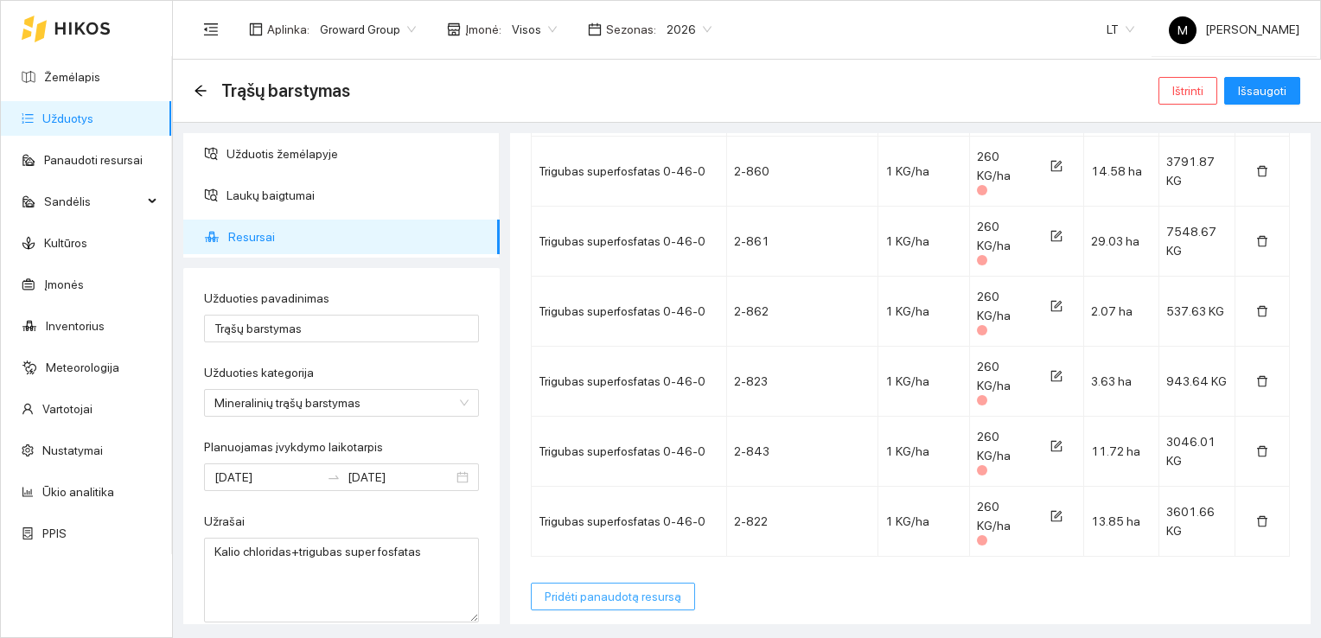
click at [556, 598] on span "Pridėti panaudotą resursą" at bounding box center [612, 596] width 137 height 19
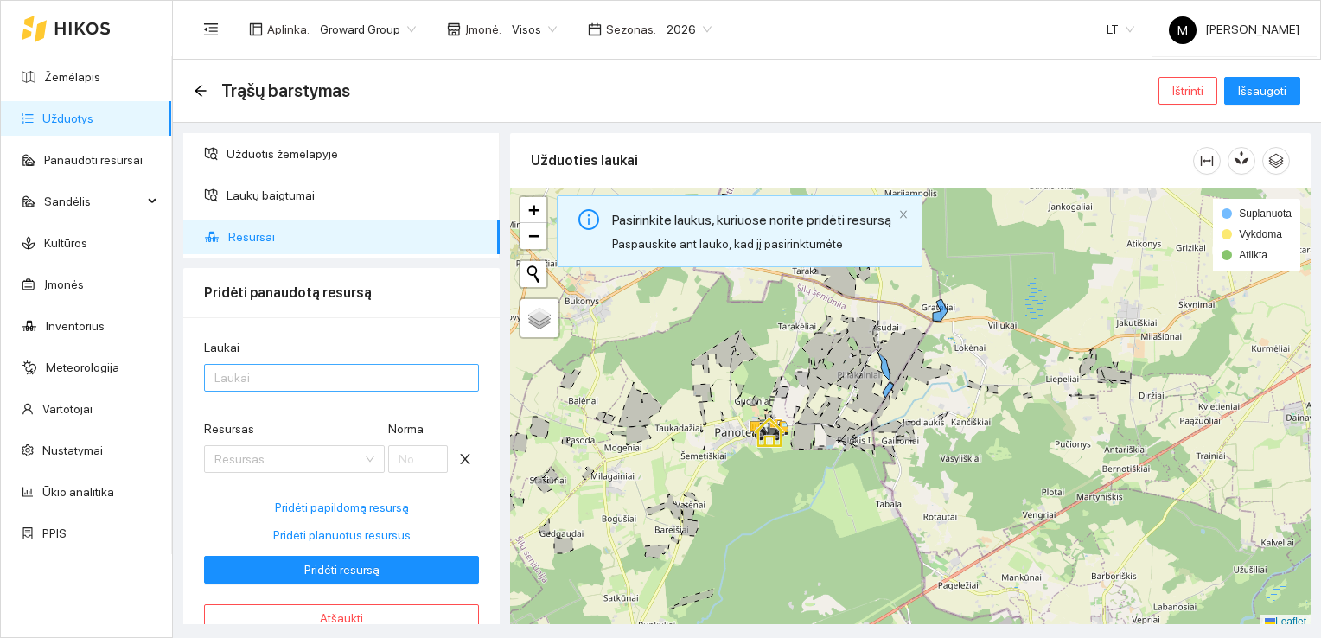
click at [289, 378] on div at bounding box center [332, 377] width 249 height 21
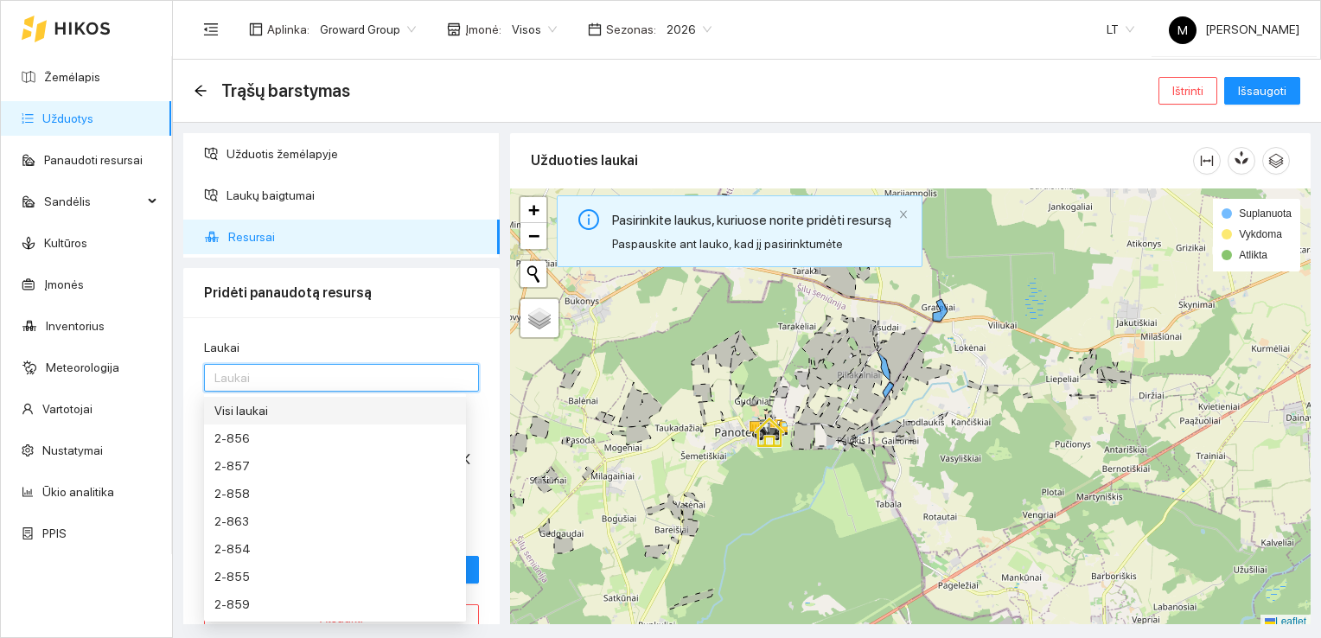
click at [290, 411] on div "Visi laukai" at bounding box center [334, 410] width 241 height 19
click at [290, 411] on div "Visi laukai" at bounding box center [328, 410] width 229 height 19
click at [290, 411] on div "Visi laukai" at bounding box center [334, 410] width 241 height 19
click at [360, 338] on div "Laukai" at bounding box center [341, 351] width 275 height 26
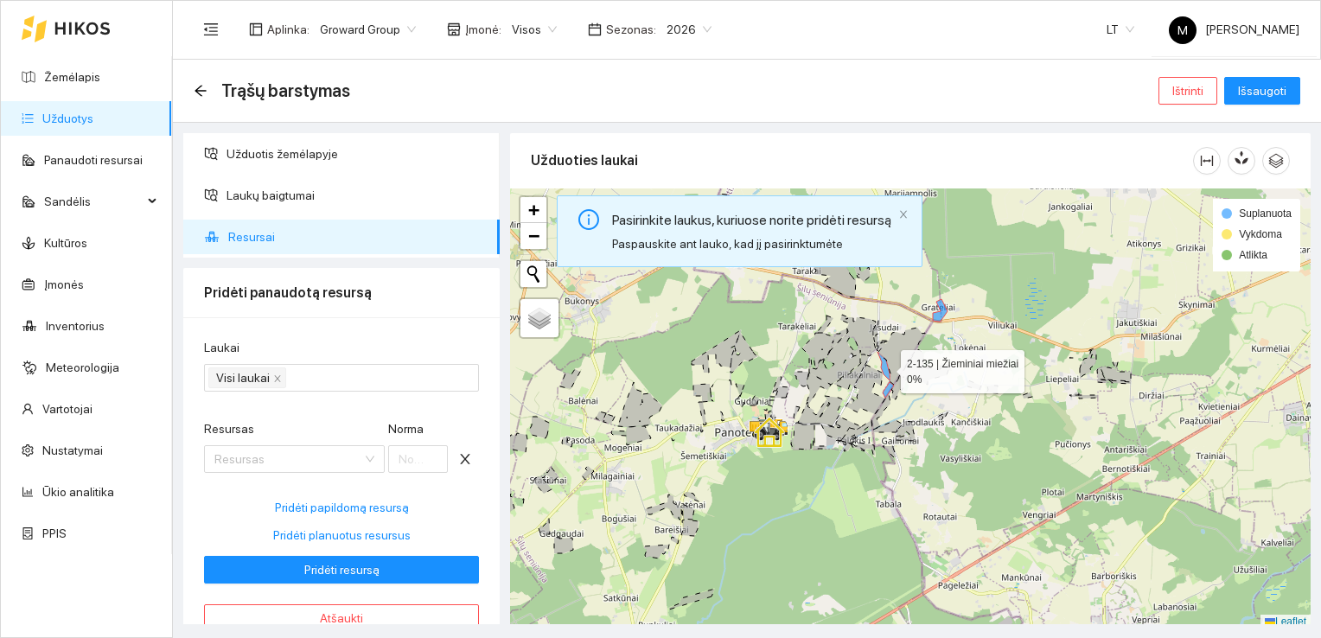
click at [883, 358] on icon at bounding box center [883, 366] width 12 height 29
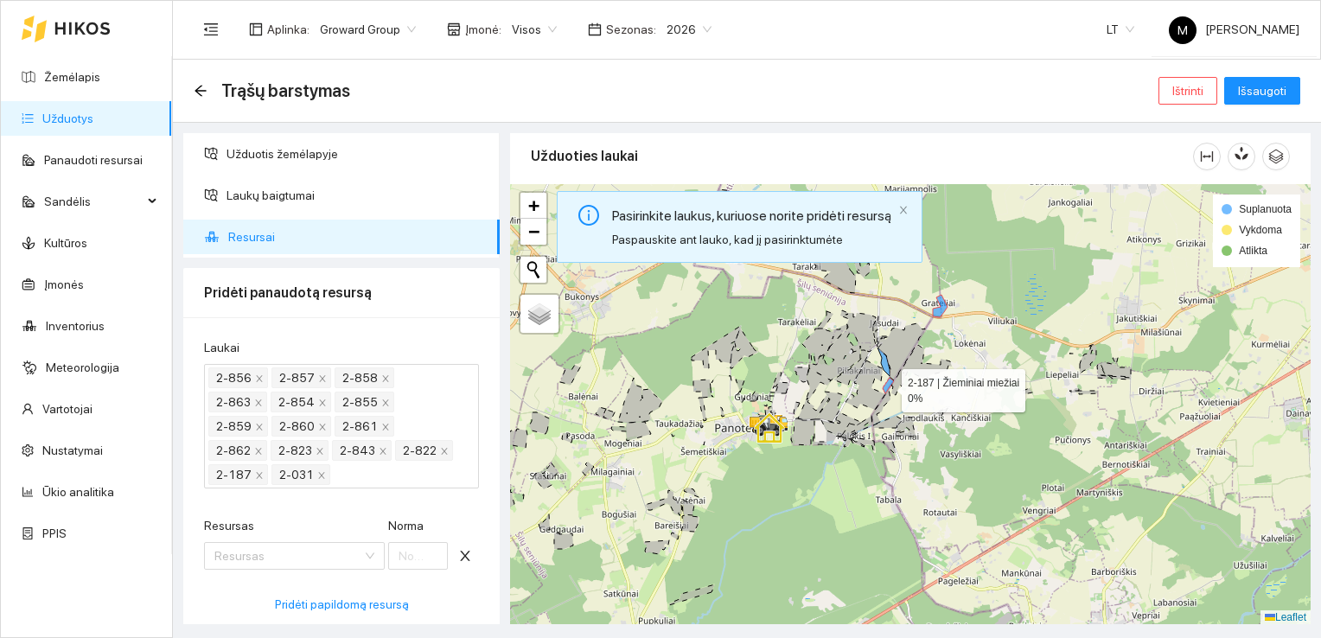
click at [886, 385] on icon at bounding box center [887, 386] width 11 height 16
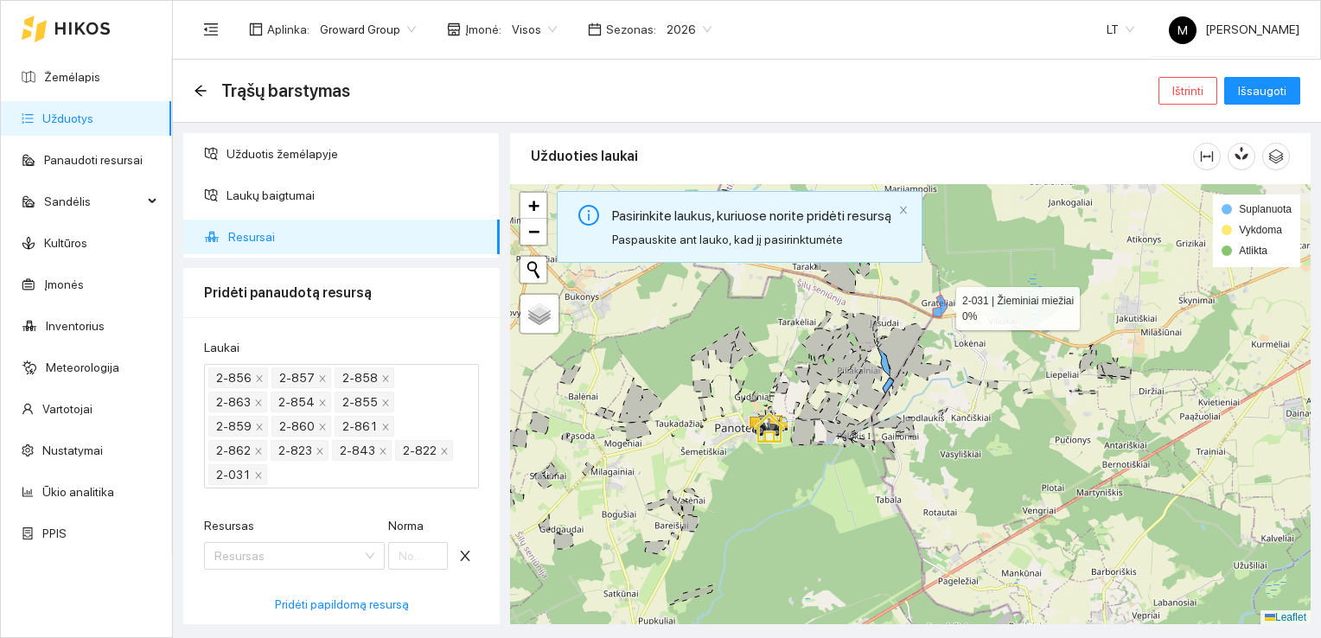
click at [940, 303] on icon at bounding box center [940, 306] width 15 height 22
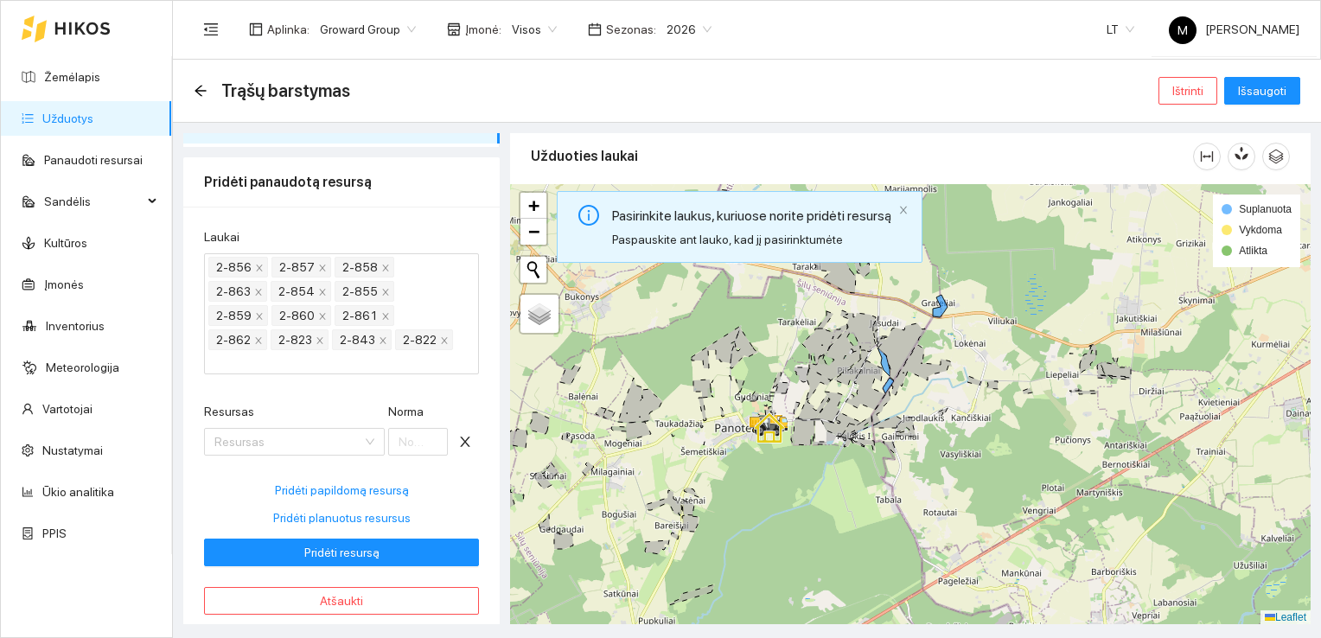
scroll to position [129, 0]
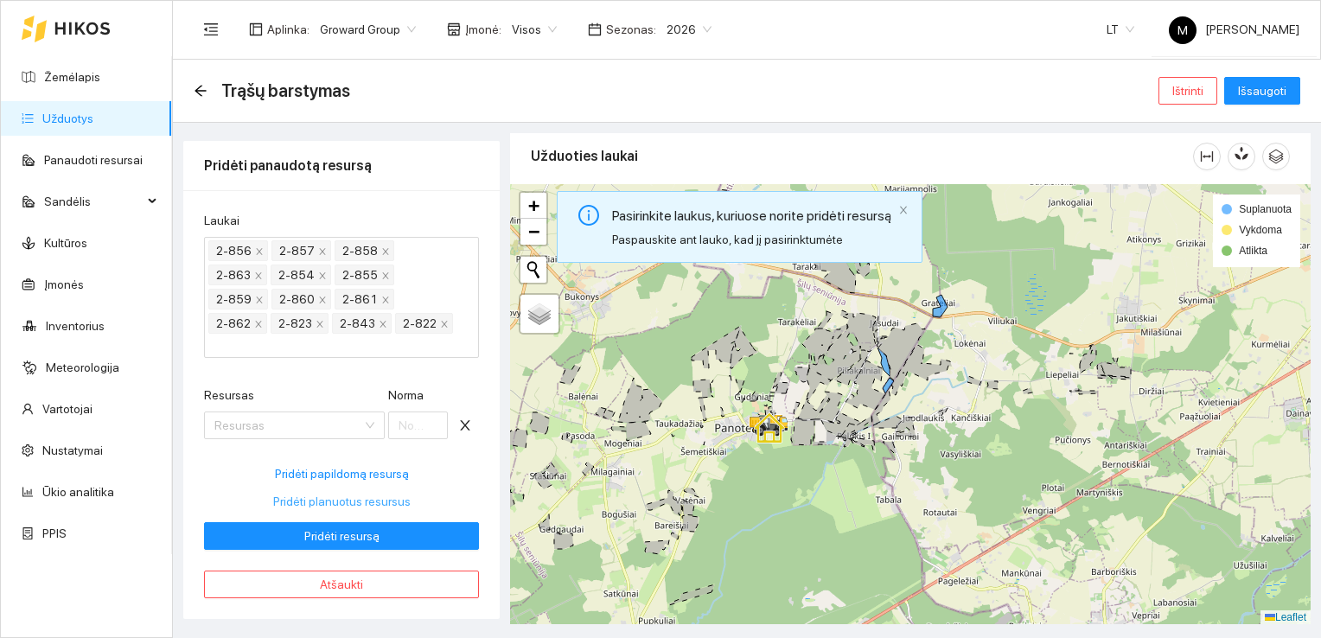
click at [340, 506] on span "Pridėti planuotus resursus" at bounding box center [341, 501] width 137 height 19
type input "135"
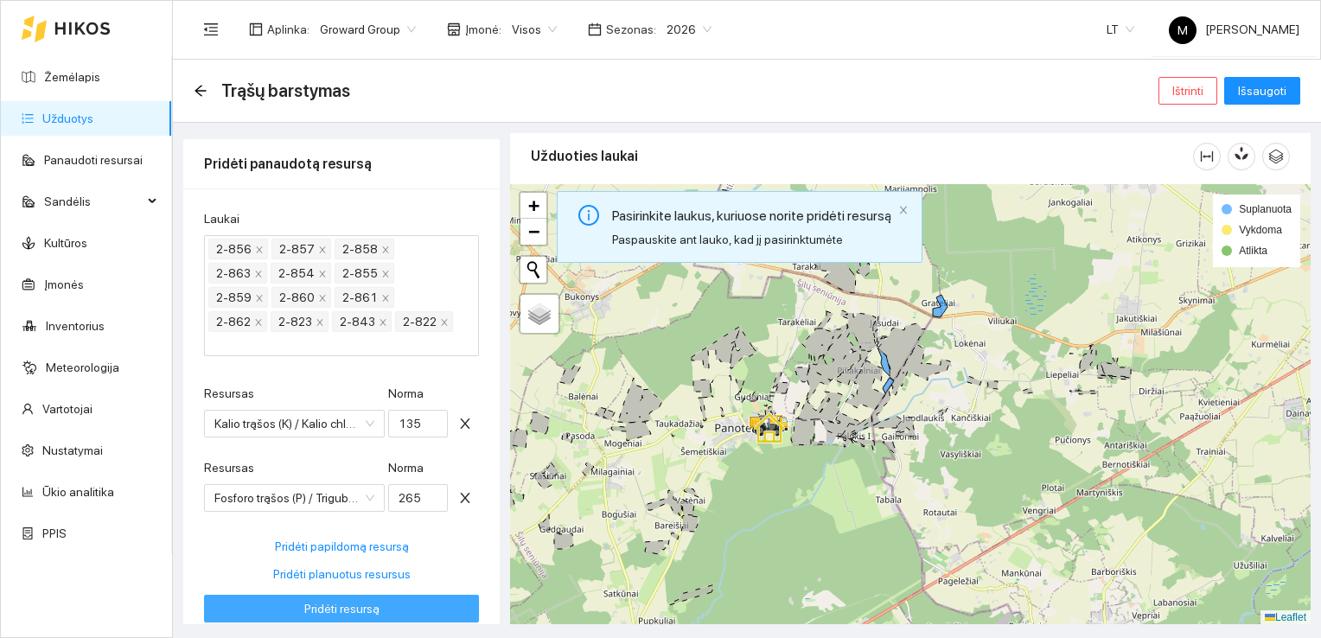
click at [352, 613] on span "Pridėti resursą" at bounding box center [341, 608] width 75 height 19
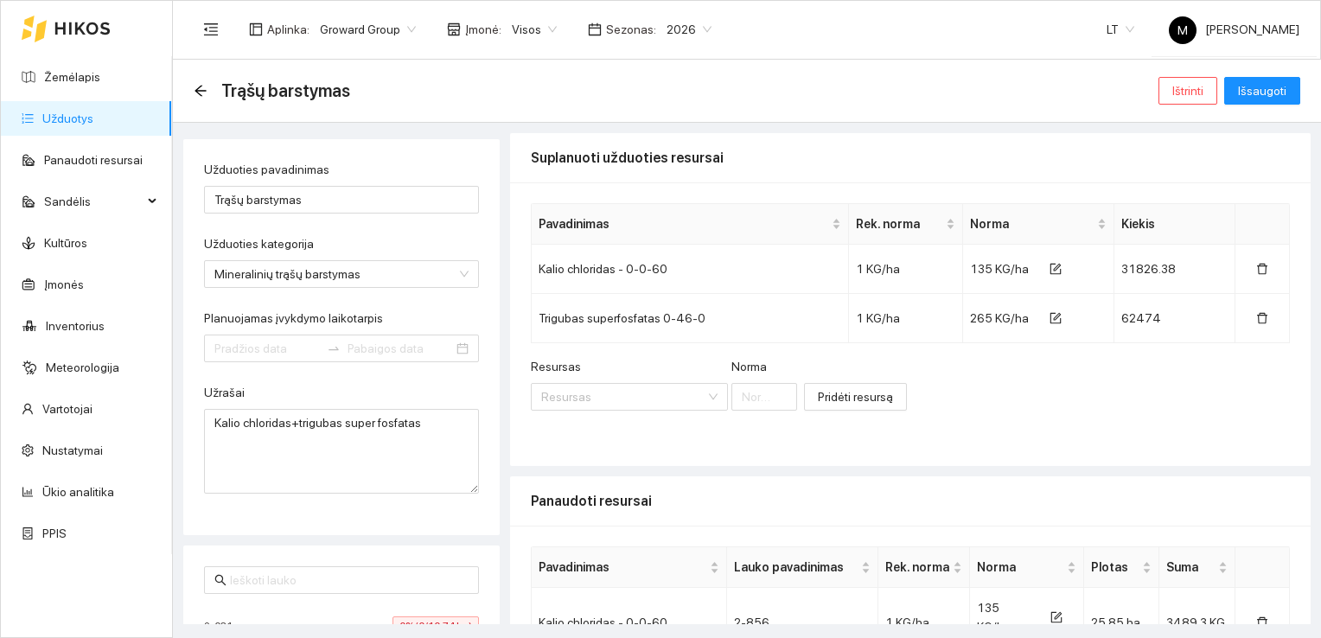
type input "[DATE]"
click at [1251, 93] on span "Išsaugoti" at bounding box center [1262, 90] width 48 height 19
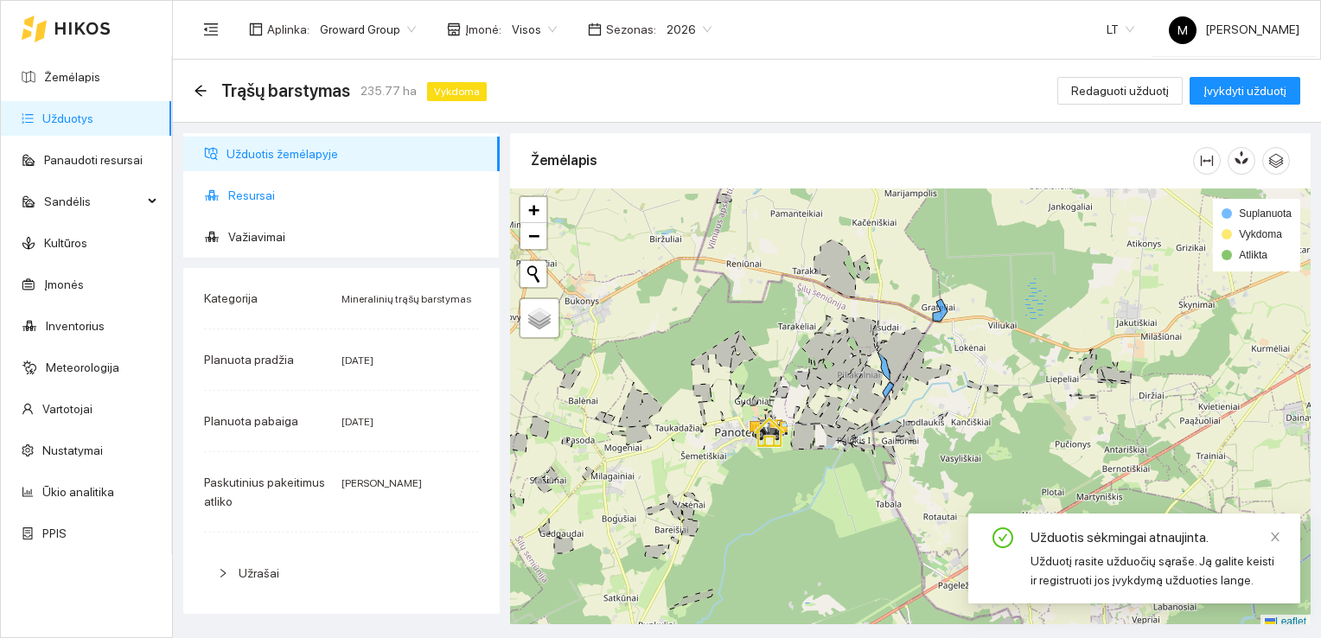
click at [242, 199] on span "Resursai" at bounding box center [357, 195] width 258 height 35
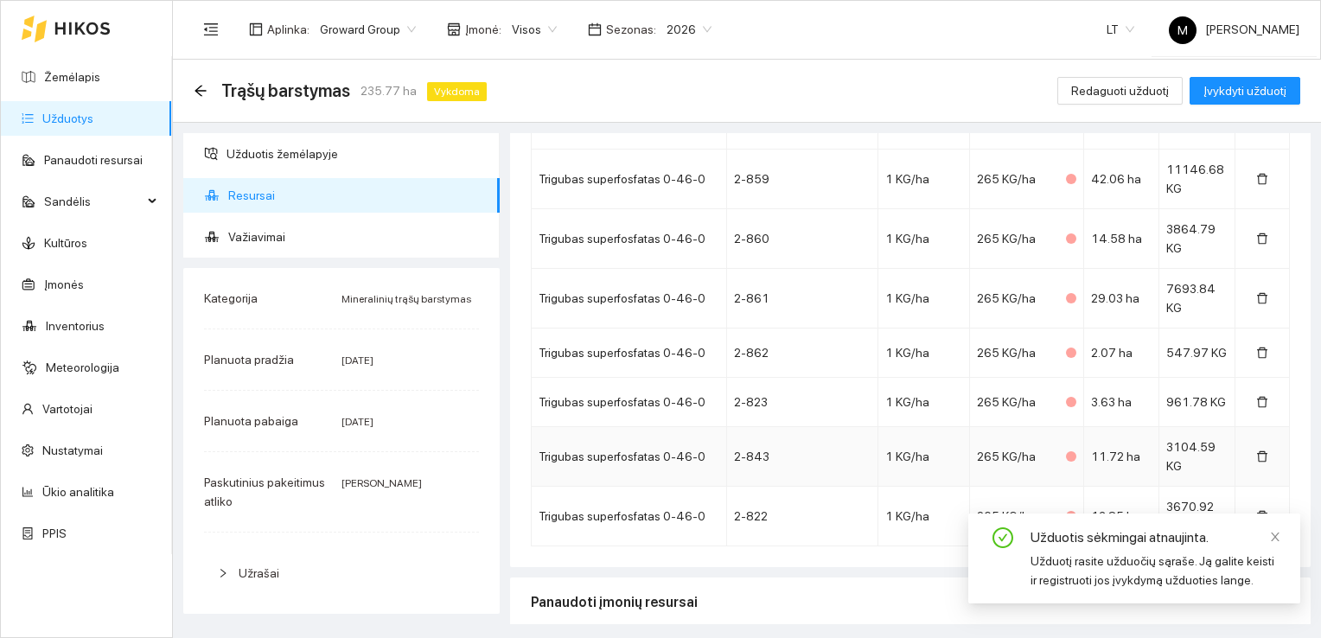
scroll to position [1488, 0]
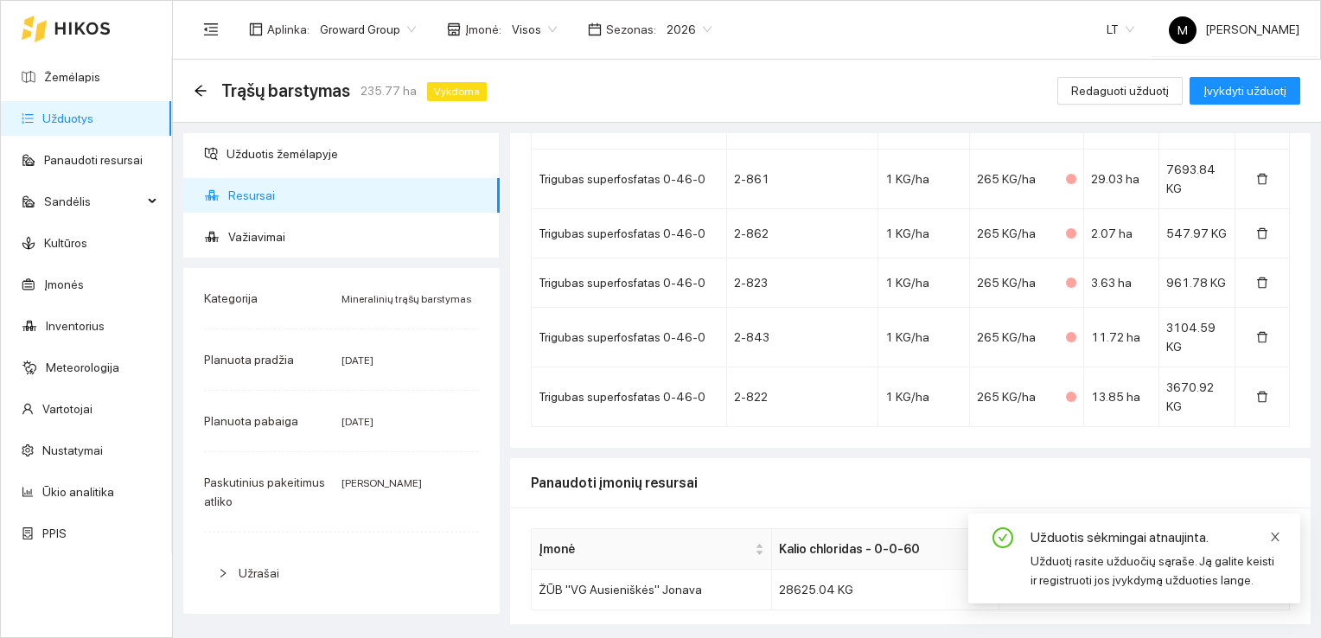
click at [1277, 538] on icon "close" at bounding box center [1274, 536] width 9 height 9
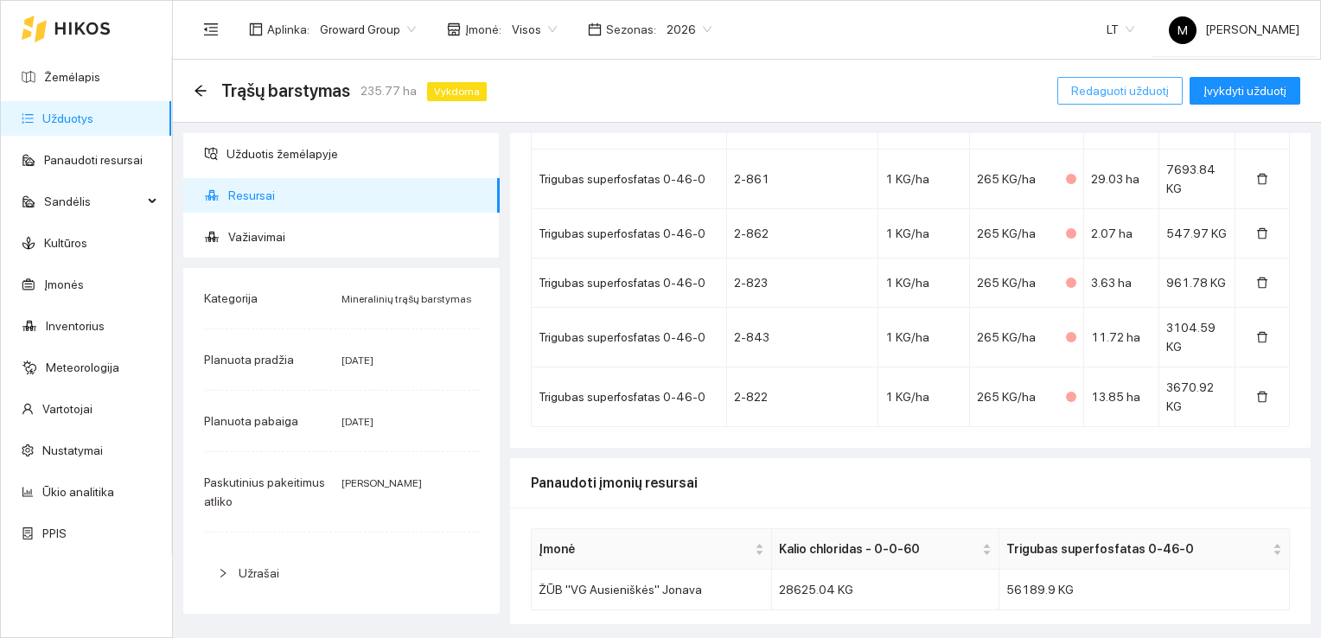
click at [1093, 95] on span "Redaguoti užduotį" at bounding box center [1120, 90] width 98 height 19
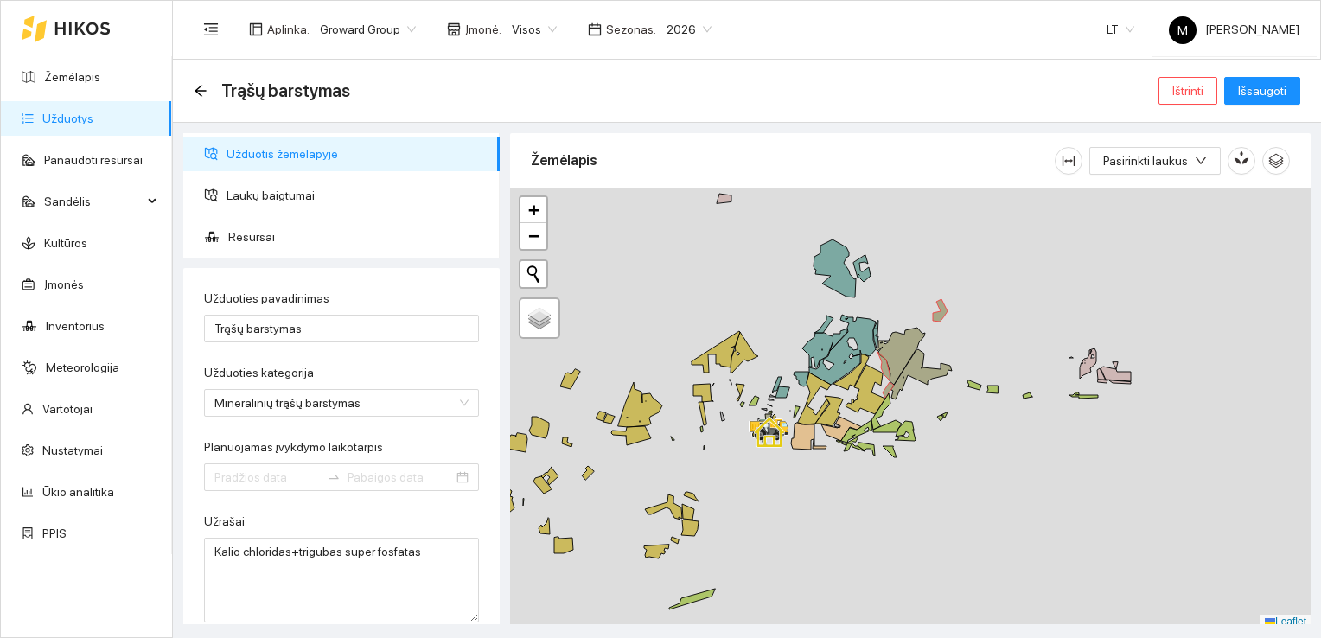
type input "[DATE]"
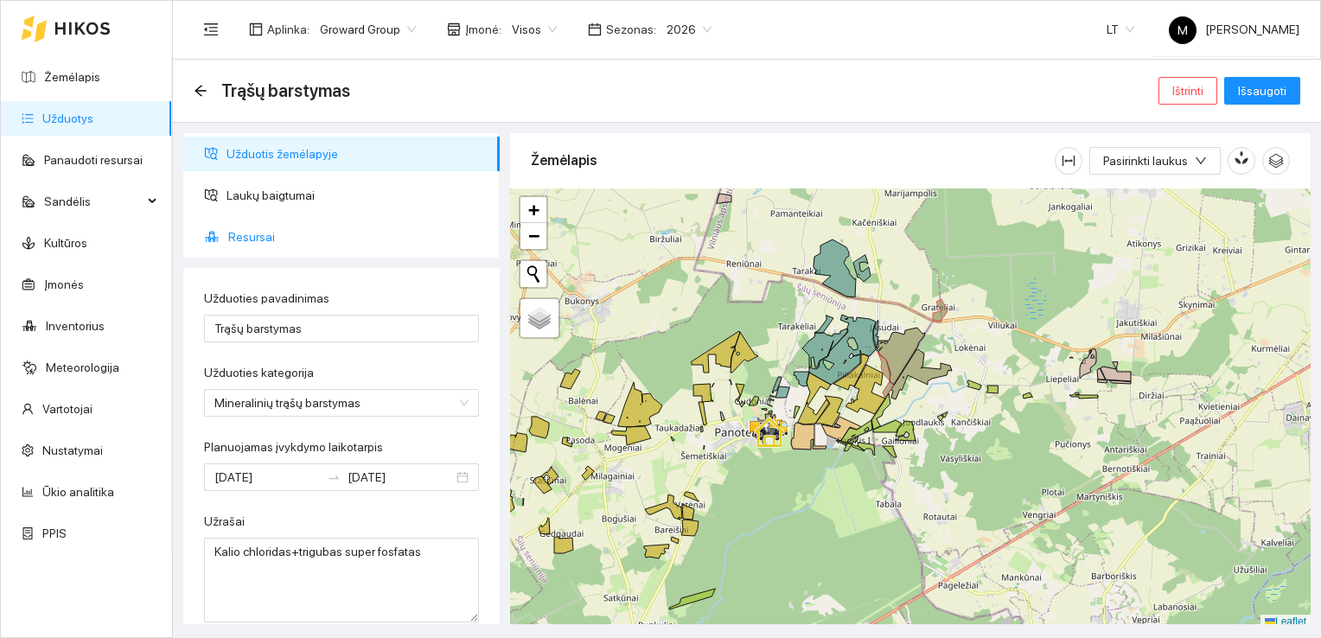
click at [242, 236] on span "Resursai" at bounding box center [357, 237] width 258 height 35
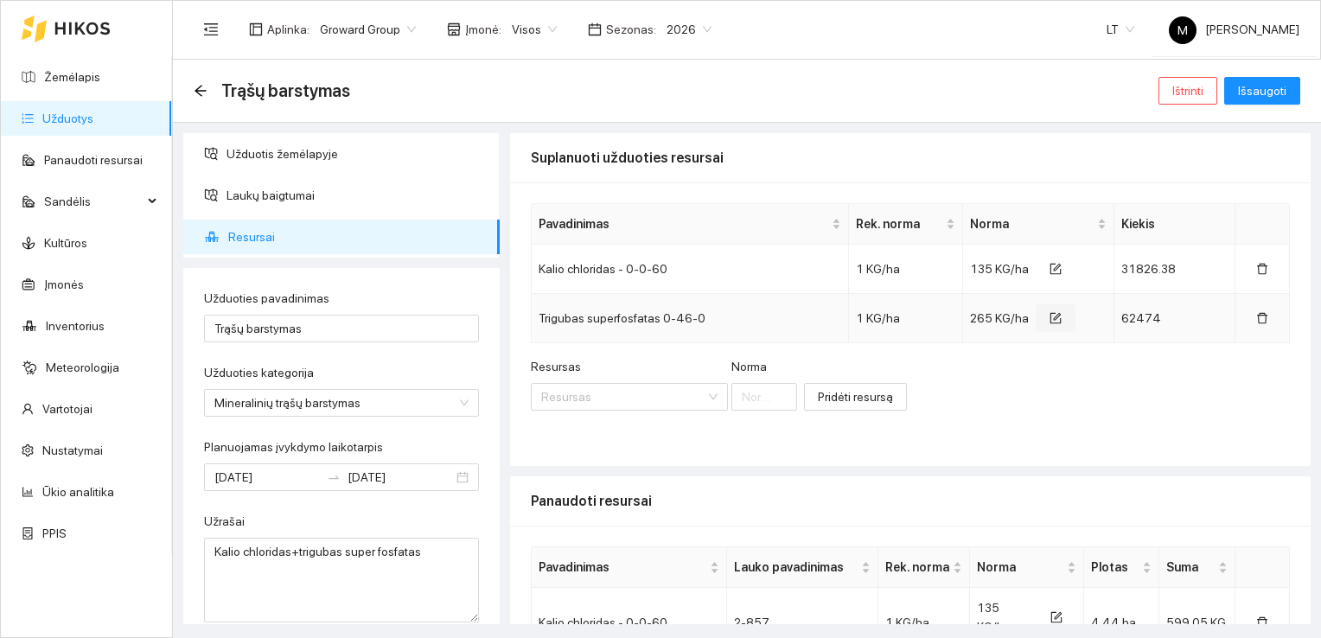
click at [1051, 316] on button "button" at bounding box center [1055, 318] width 40 height 28
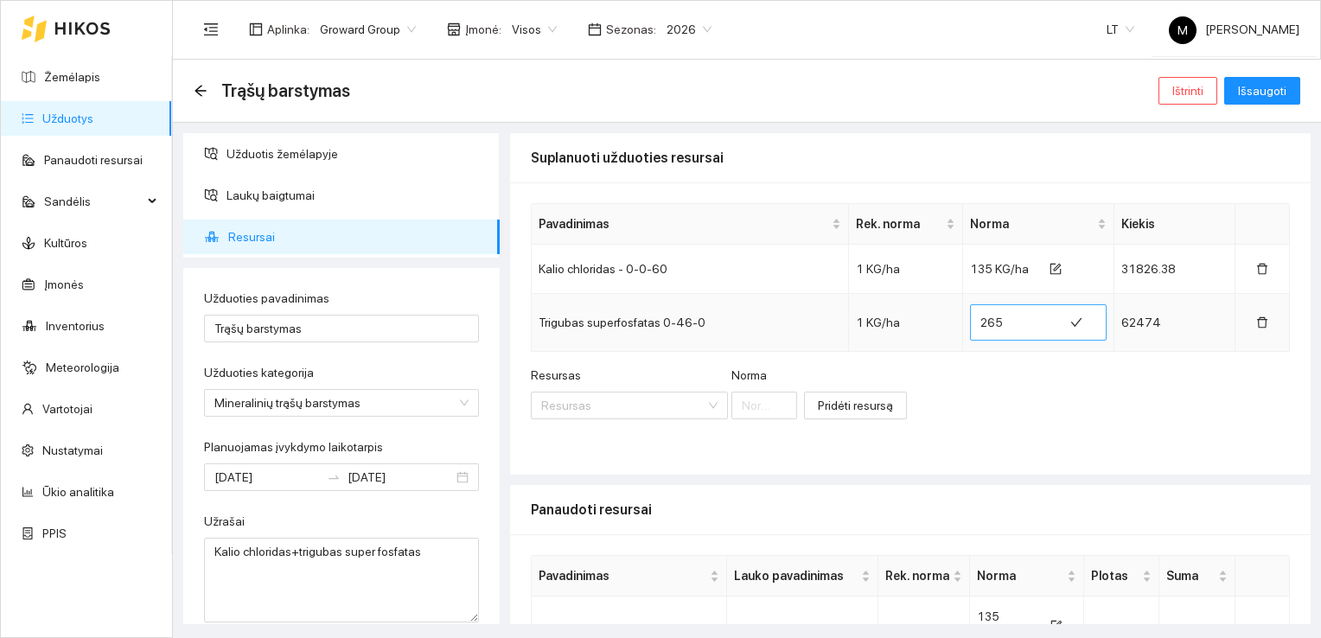
click at [999, 322] on input "265" at bounding box center [1016, 323] width 73 height 28
type input "275"
click at [1251, 86] on span "Išsaugoti" at bounding box center [1262, 90] width 48 height 19
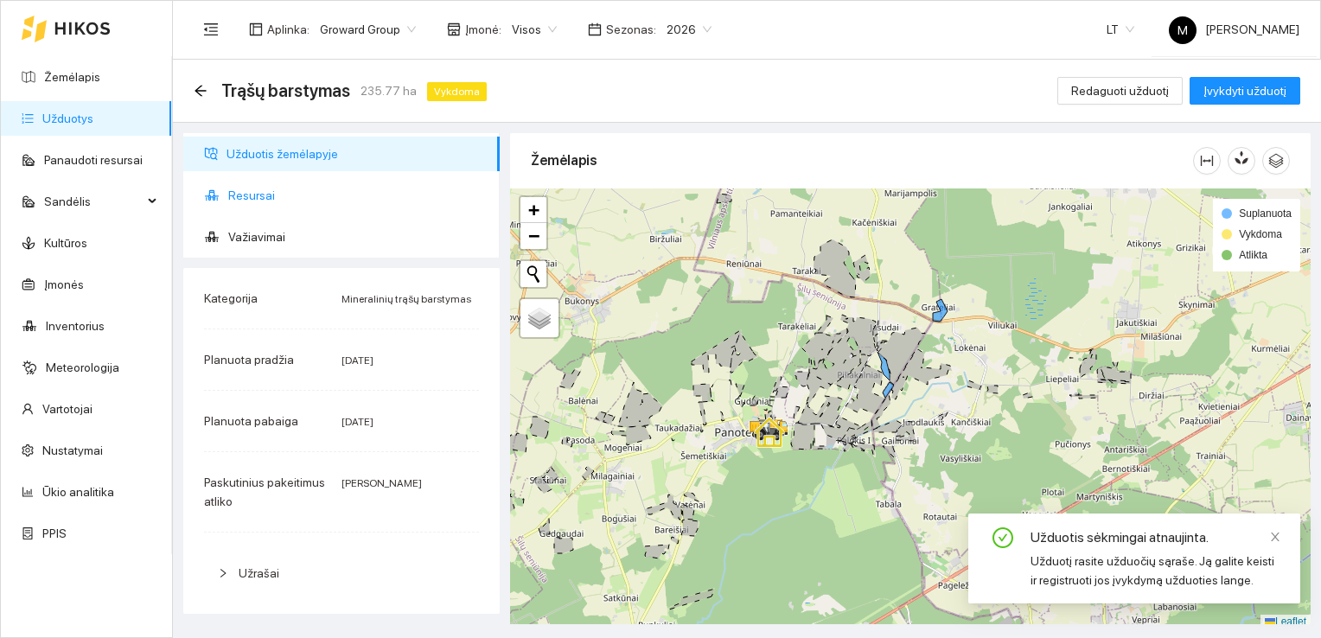
click at [265, 201] on span "Resursai" at bounding box center [357, 195] width 258 height 35
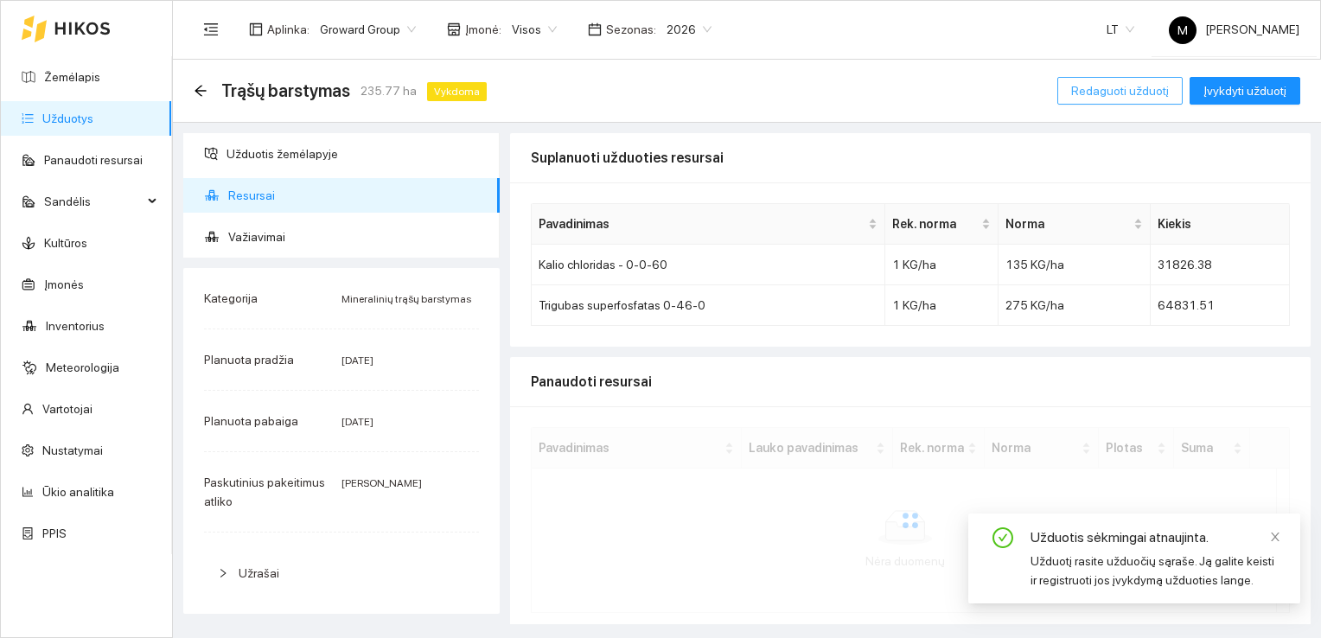
click at [1120, 93] on span "Redaguoti užduotį" at bounding box center [1120, 90] width 98 height 19
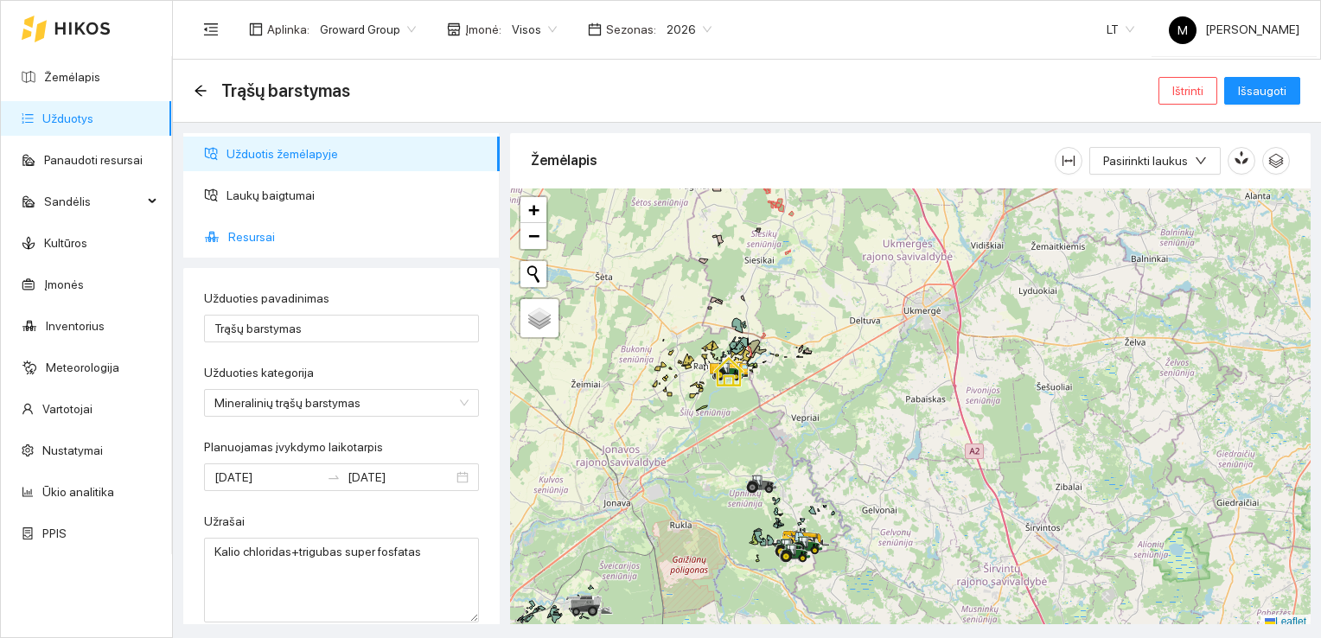
click at [262, 238] on span "Resursai" at bounding box center [357, 237] width 258 height 35
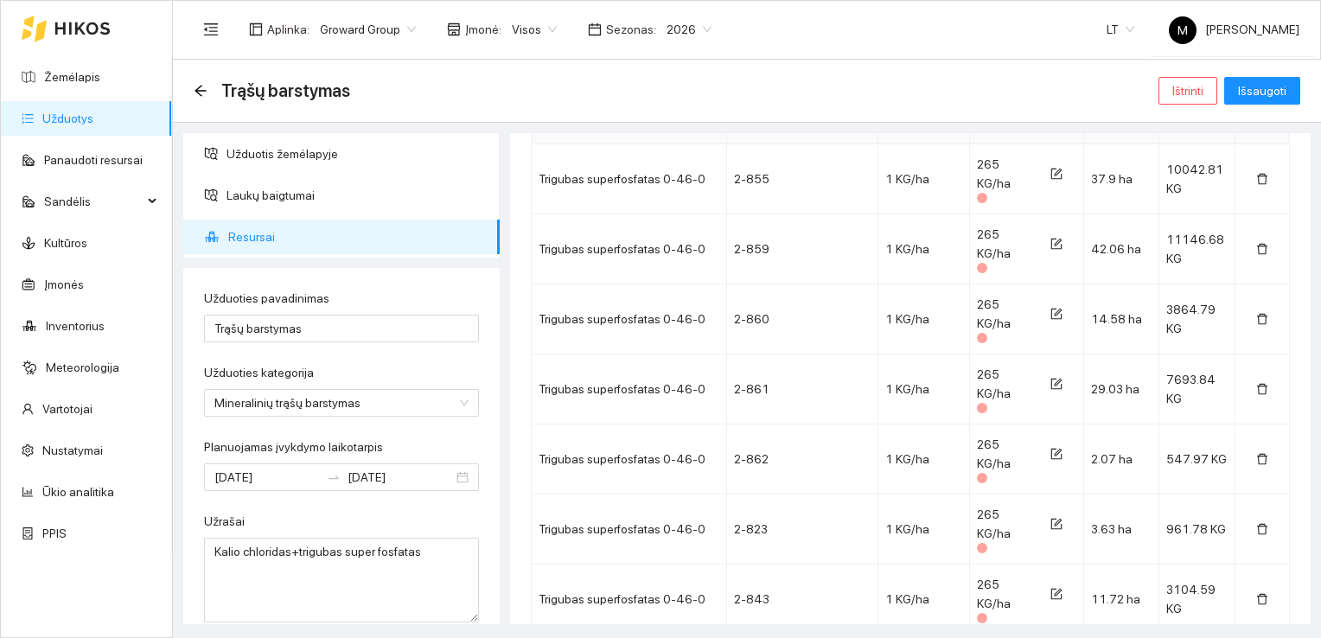
scroll to position [1851, 0]
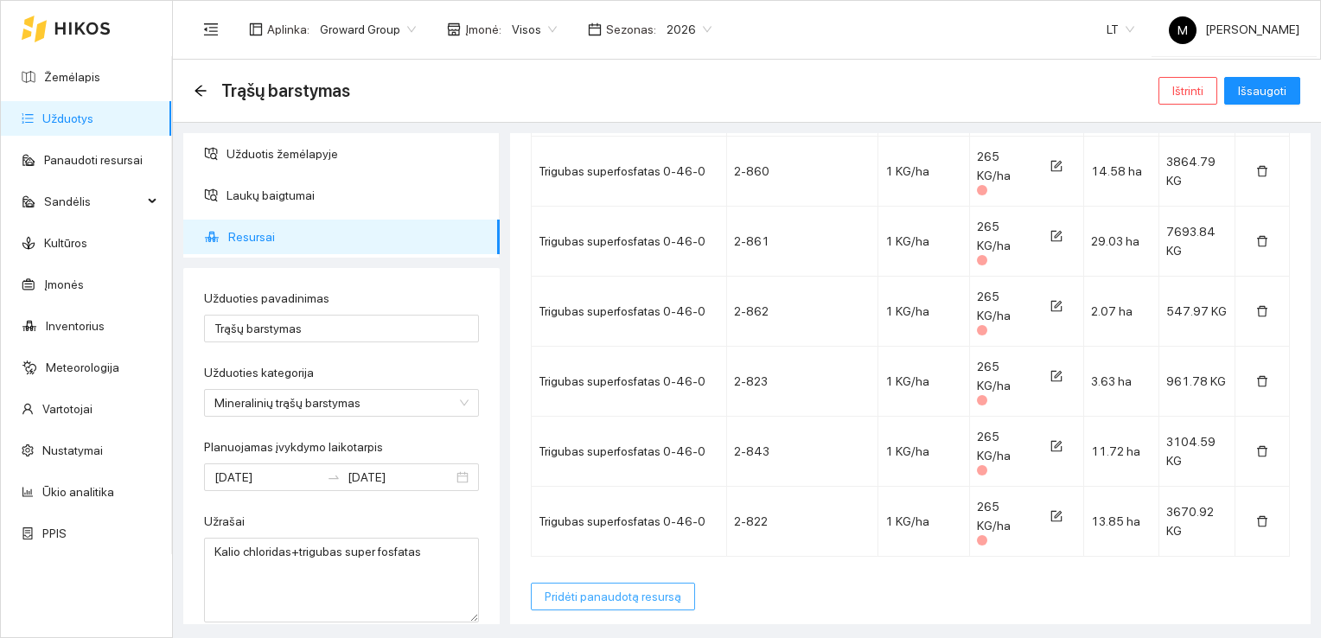
click at [640, 587] on span "Pridėti panaudotą resursą" at bounding box center [612, 596] width 137 height 19
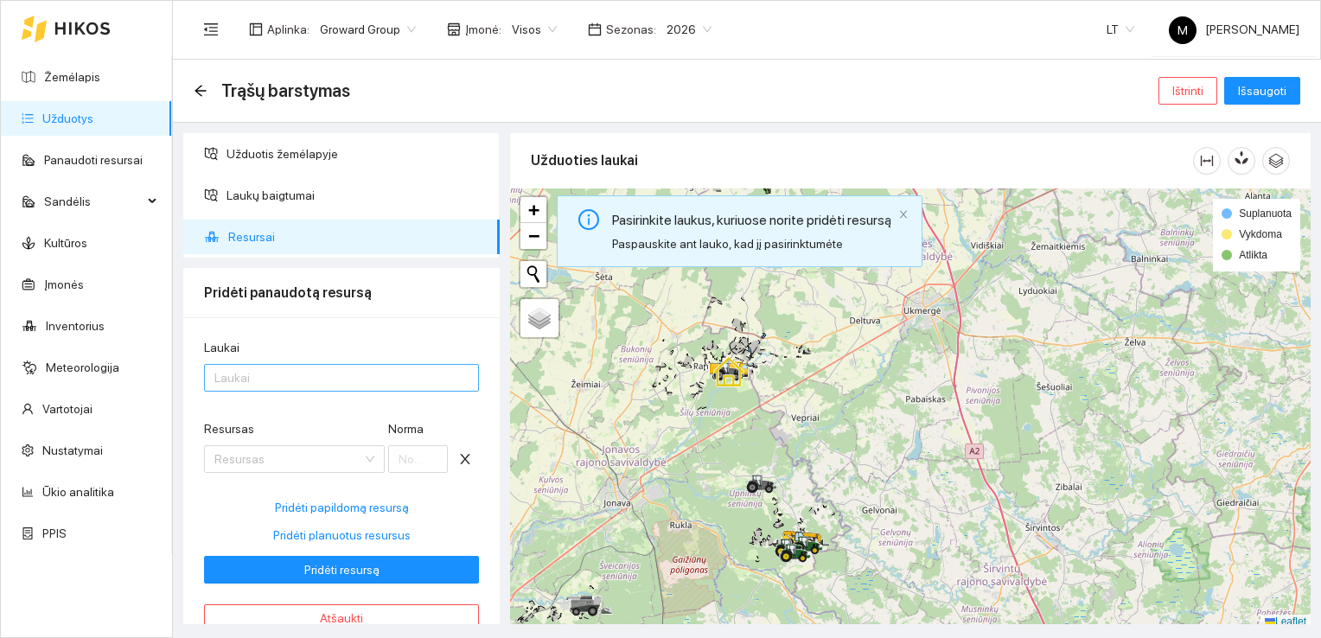
drag, startPoint x: 309, startPoint y: 366, endPoint x: 325, endPoint y: 382, distance: 22.0
click at [309, 368] on div at bounding box center [332, 377] width 249 height 21
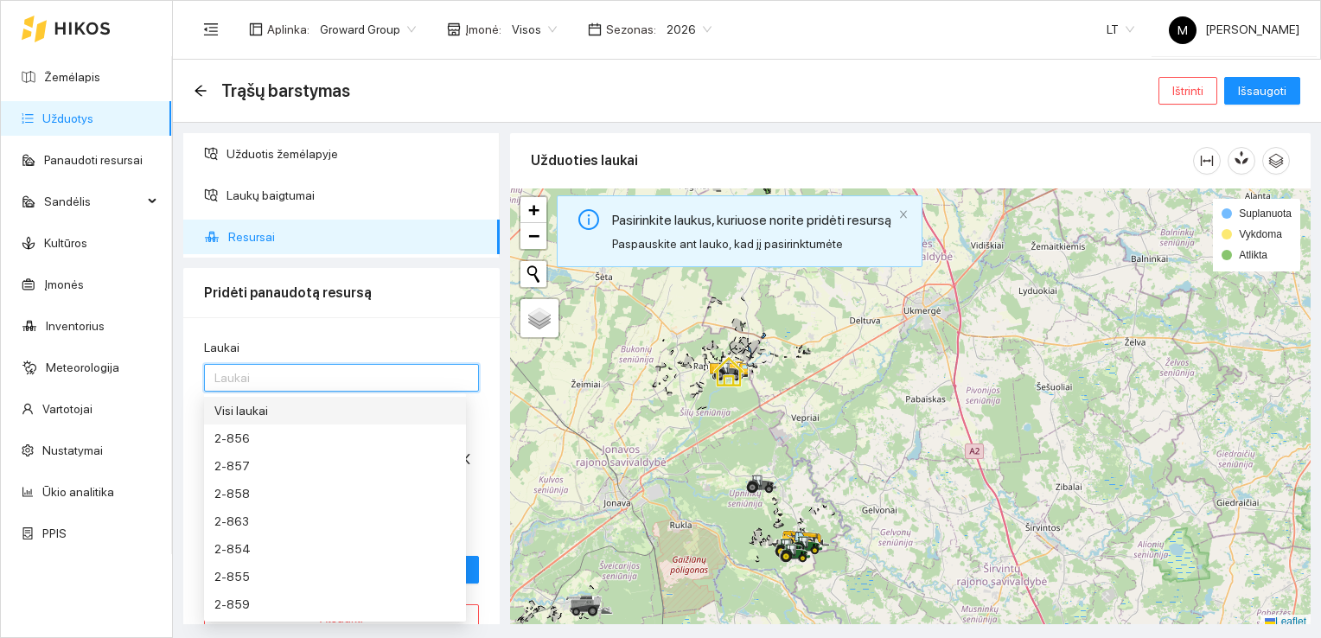
click at [337, 417] on div "Visi laukai" at bounding box center [334, 410] width 241 height 19
click at [369, 338] on div "Laukai" at bounding box center [341, 351] width 275 height 26
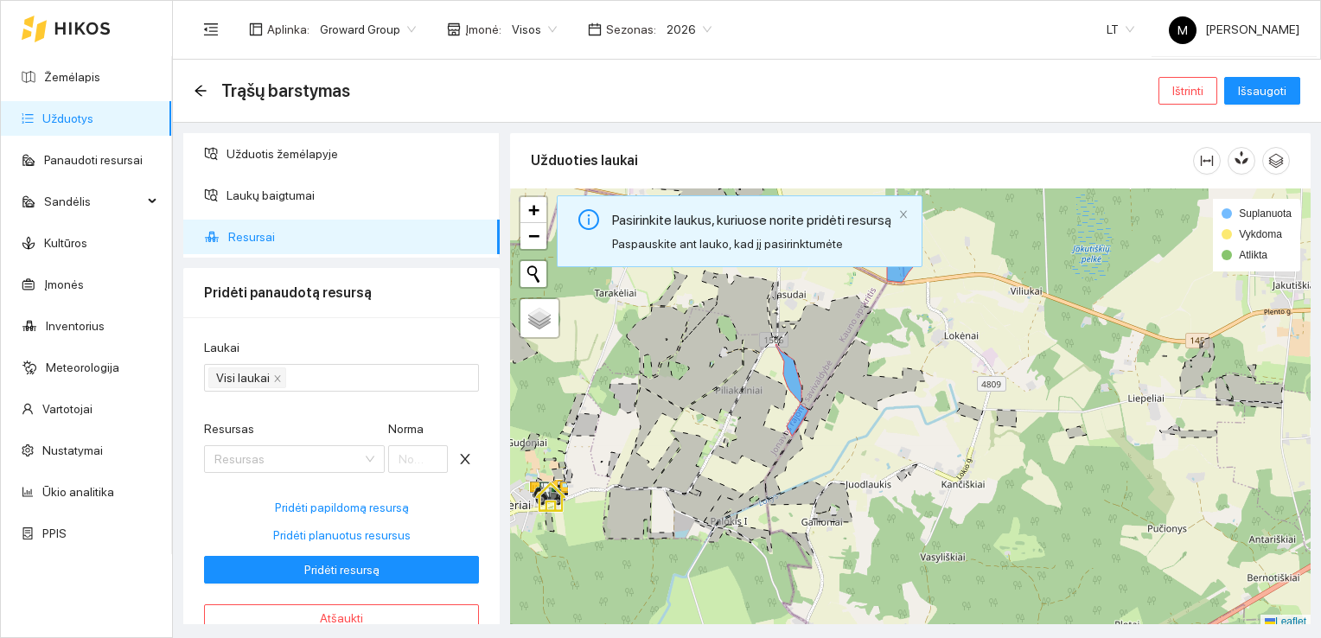
scroll to position [4, 0]
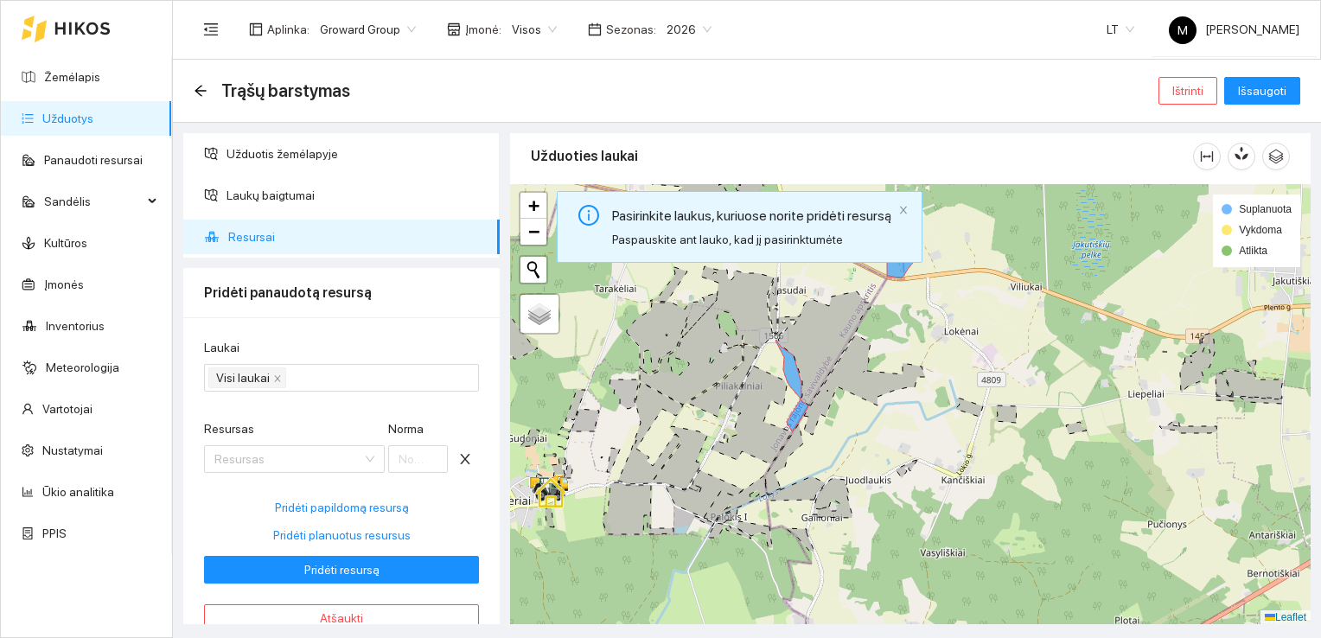
drag, startPoint x: 913, startPoint y: 295, endPoint x: 927, endPoint y: 375, distance: 81.6
click at [927, 376] on div at bounding box center [910, 404] width 800 height 441
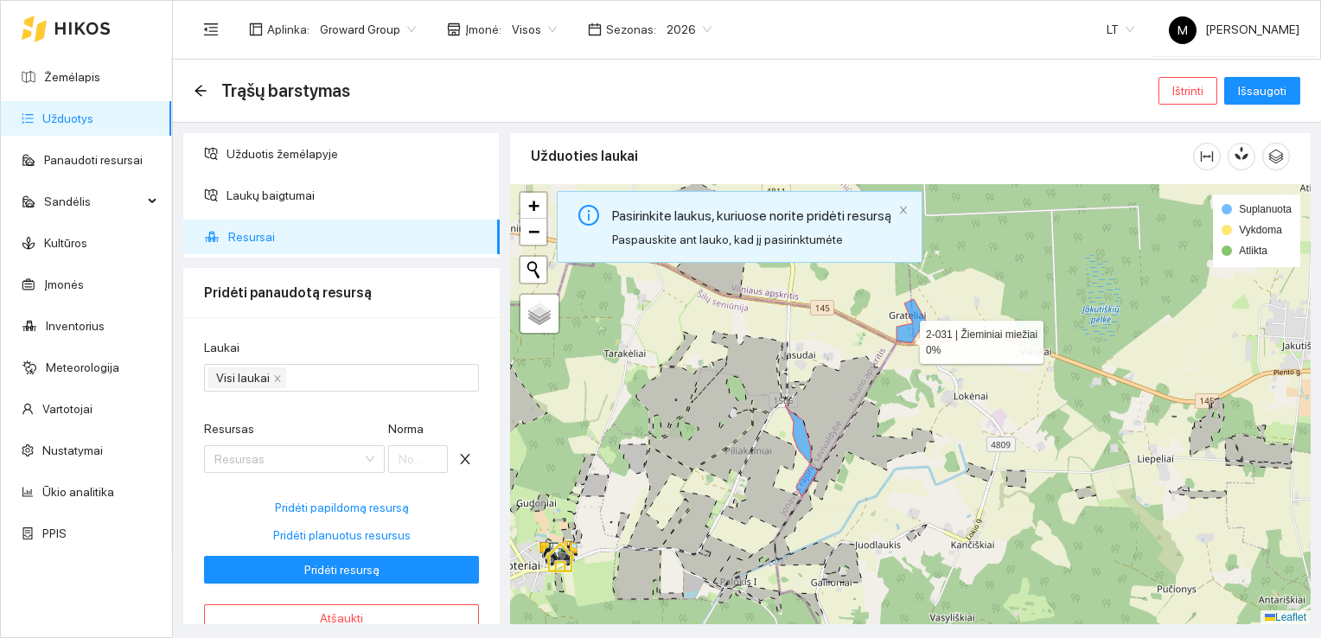
click at [903, 337] on icon at bounding box center [911, 321] width 30 height 44
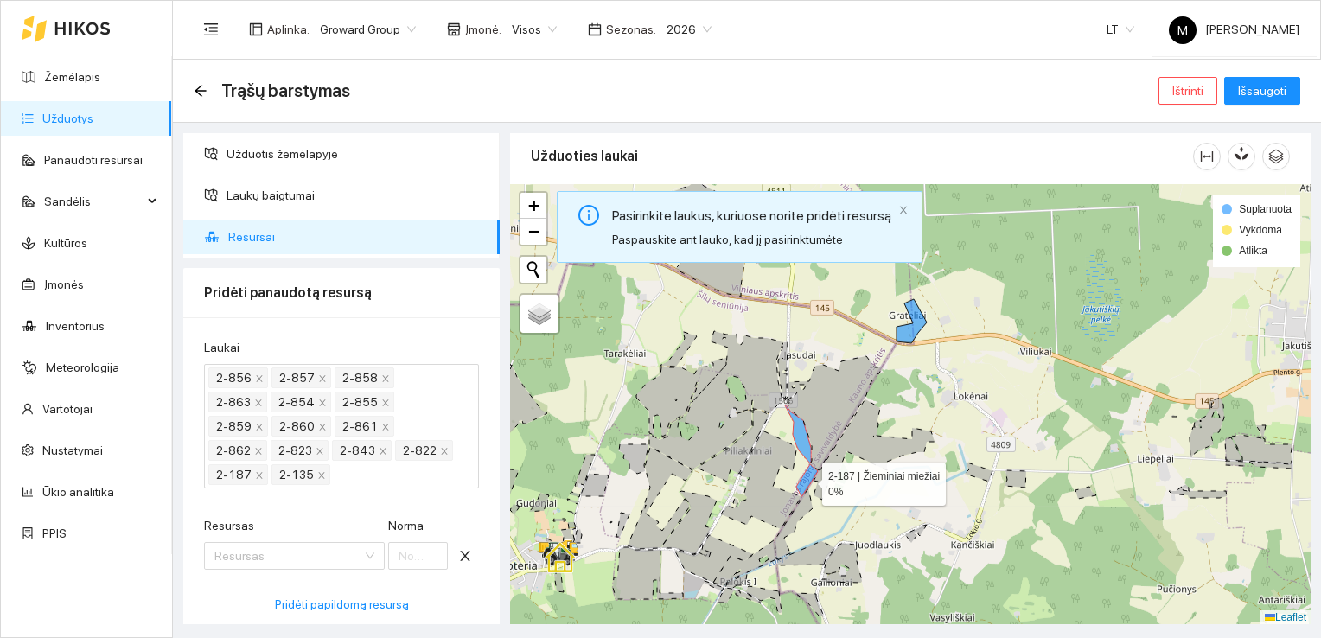
drag, startPoint x: 805, startPoint y: 477, endPoint x: 804, endPoint y: 462, distance: 14.7
click at [804, 477] on icon at bounding box center [807, 480] width 22 height 32
click at [802, 440] on icon at bounding box center [798, 433] width 26 height 59
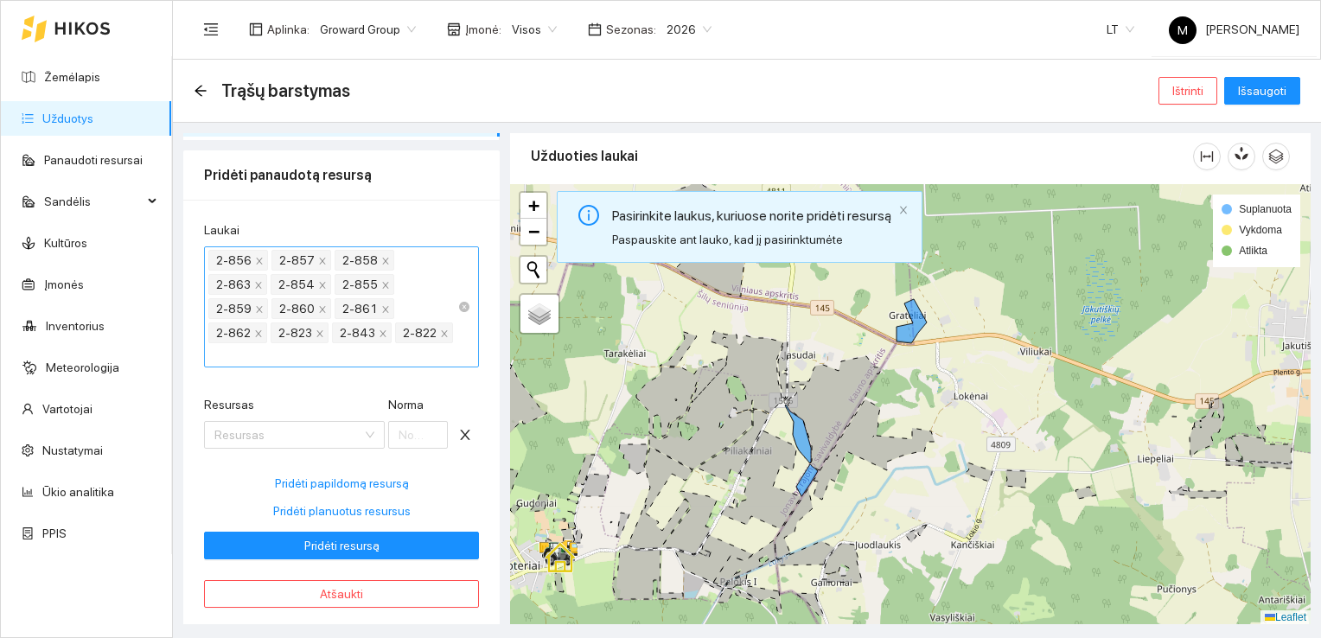
scroll to position [129, 0]
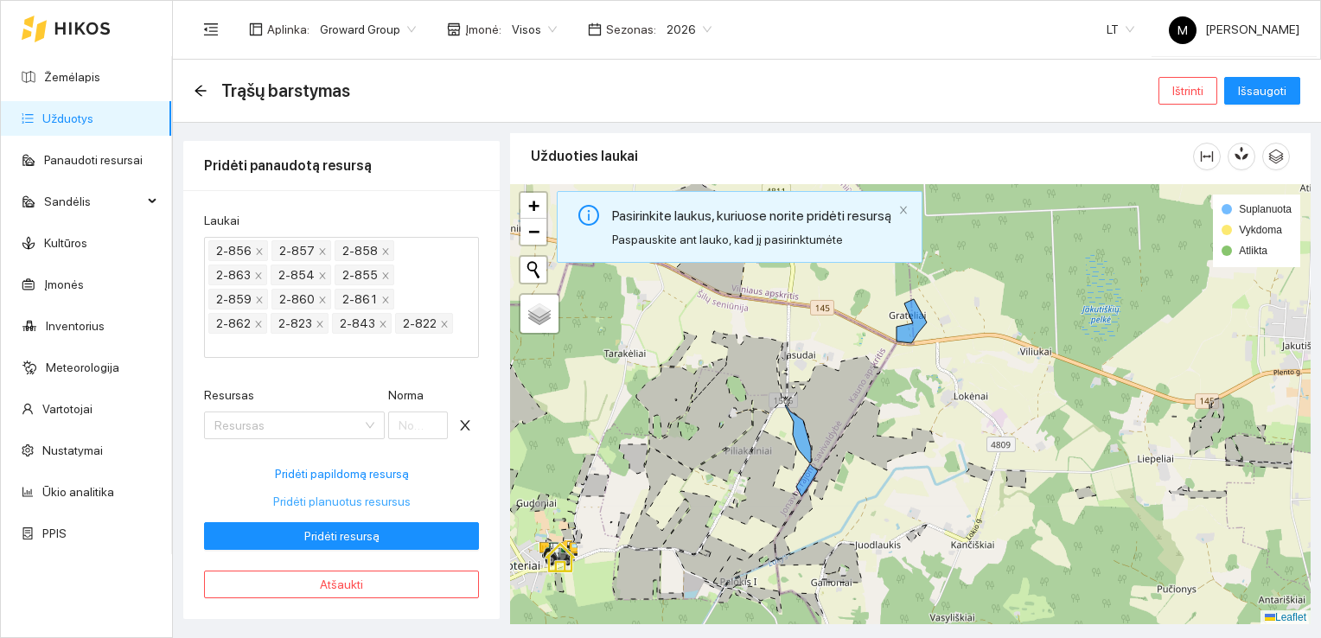
click at [353, 500] on span "Pridėti planuotus resursus" at bounding box center [341, 501] width 137 height 19
type input "135"
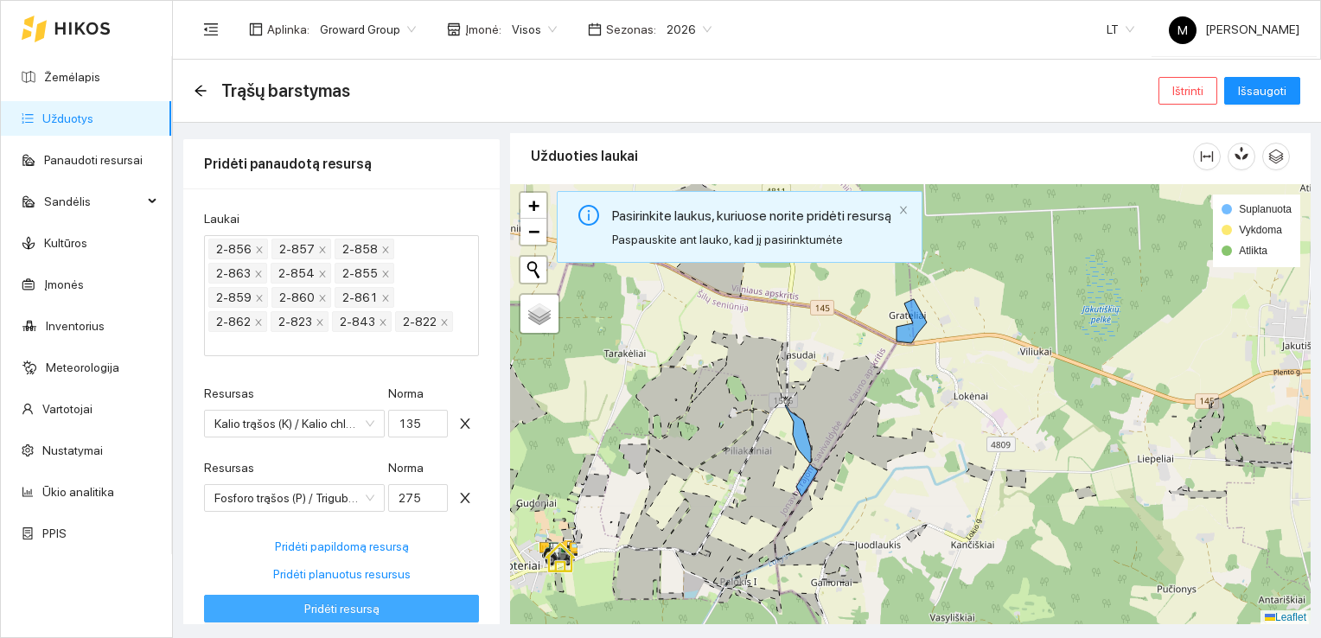
click at [322, 615] on span "Pridėti resursą" at bounding box center [341, 608] width 75 height 19
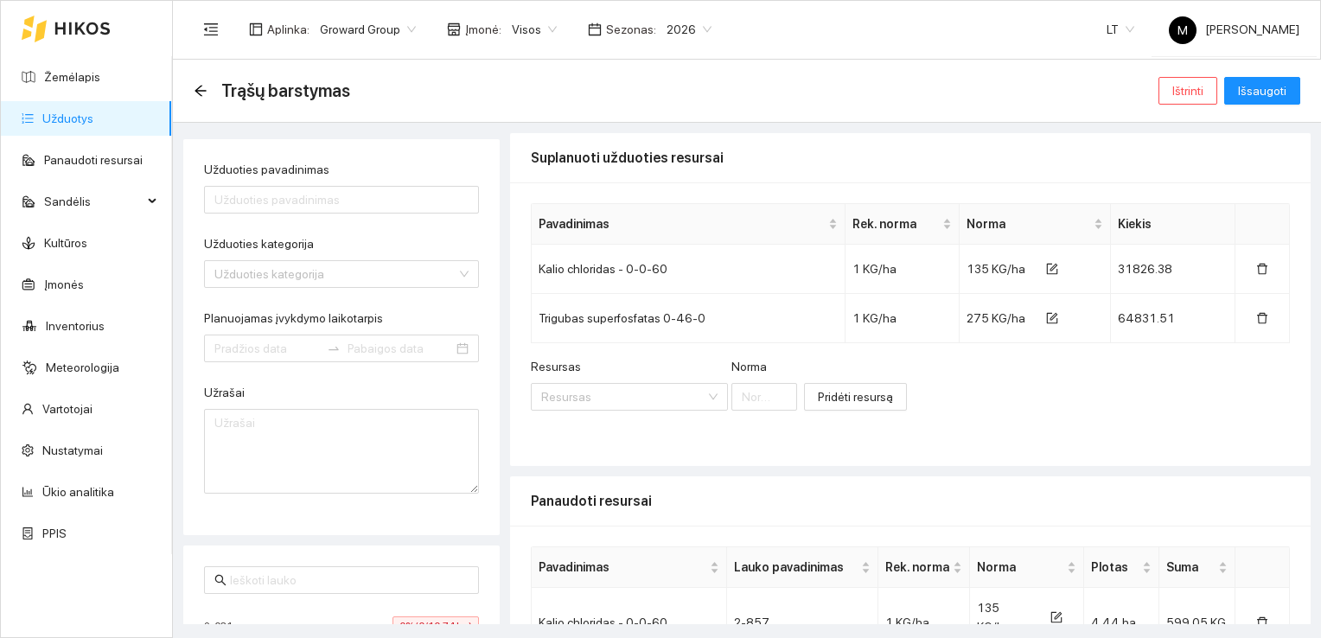
type input "Trąšų barstymas"
type textarea "Kalio chloridas+trigubas super fosfatas"
type input "[DATE]"
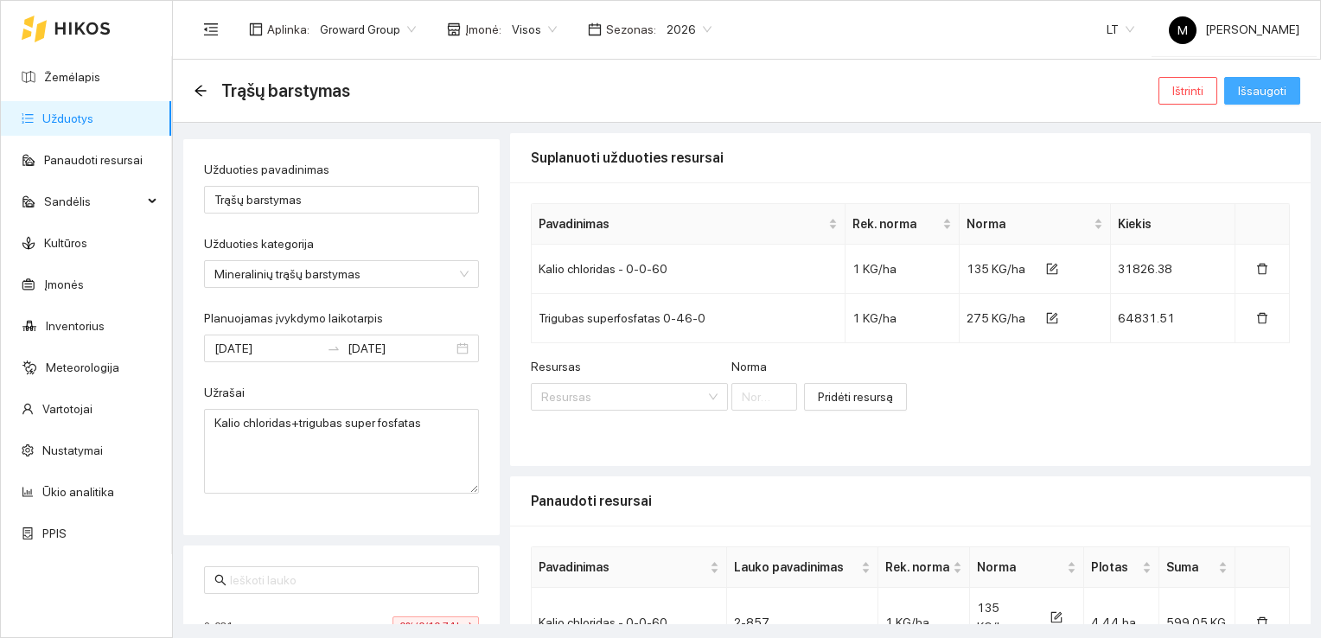
click at [1254, 90] on span "Išsaugoti" at bounding box center [1262, 90] width 48 height 19
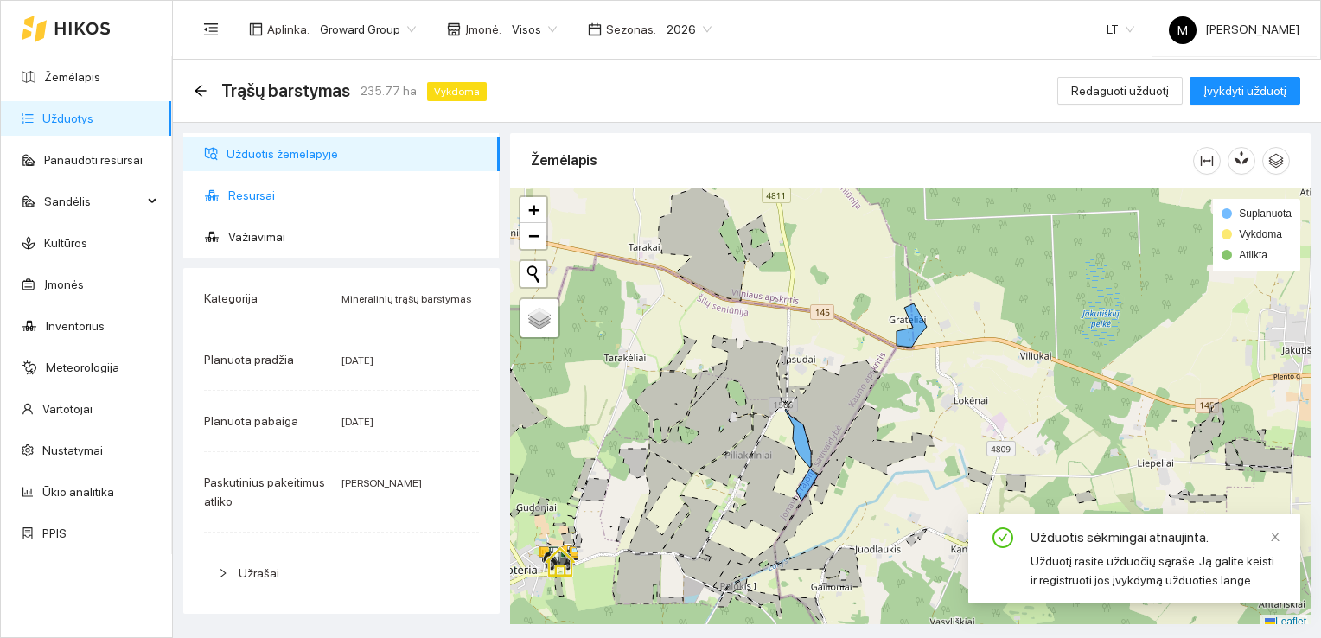
click at [325, 194] on span "Resursai" at bounding box center [357, 195] width 258 height 35
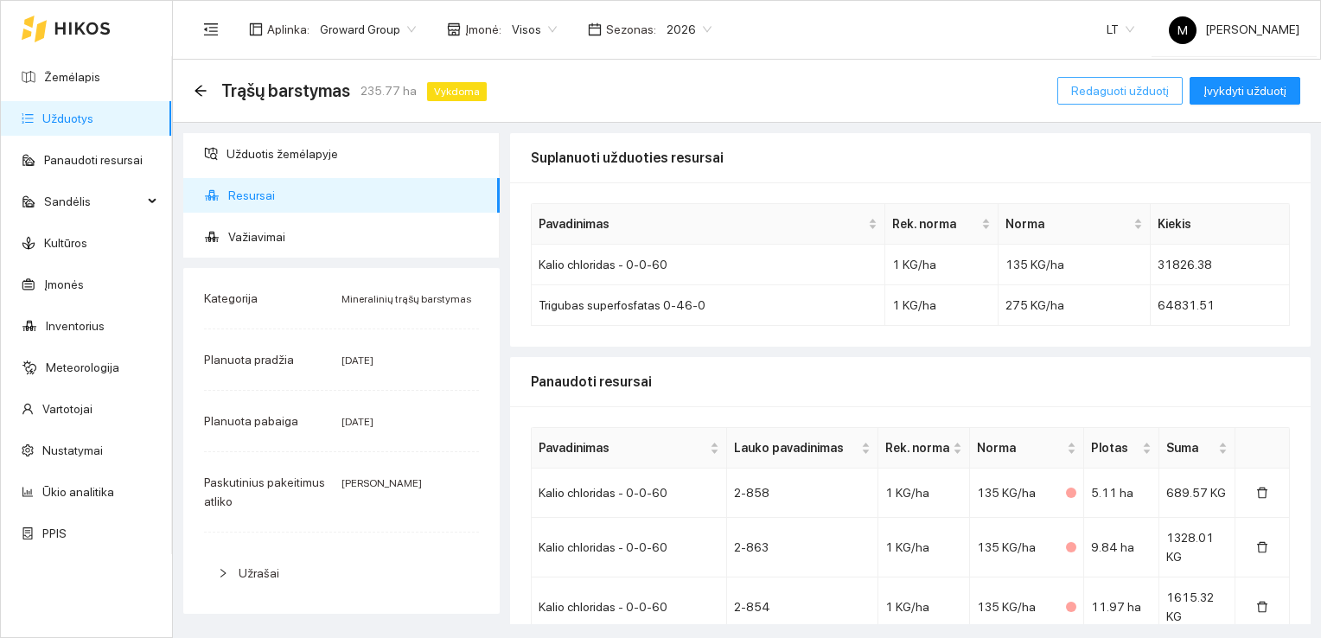
click at [1138, 95] on span "Redaguoti užduotį" at bounding box center [1120, 90] width 98 height 19
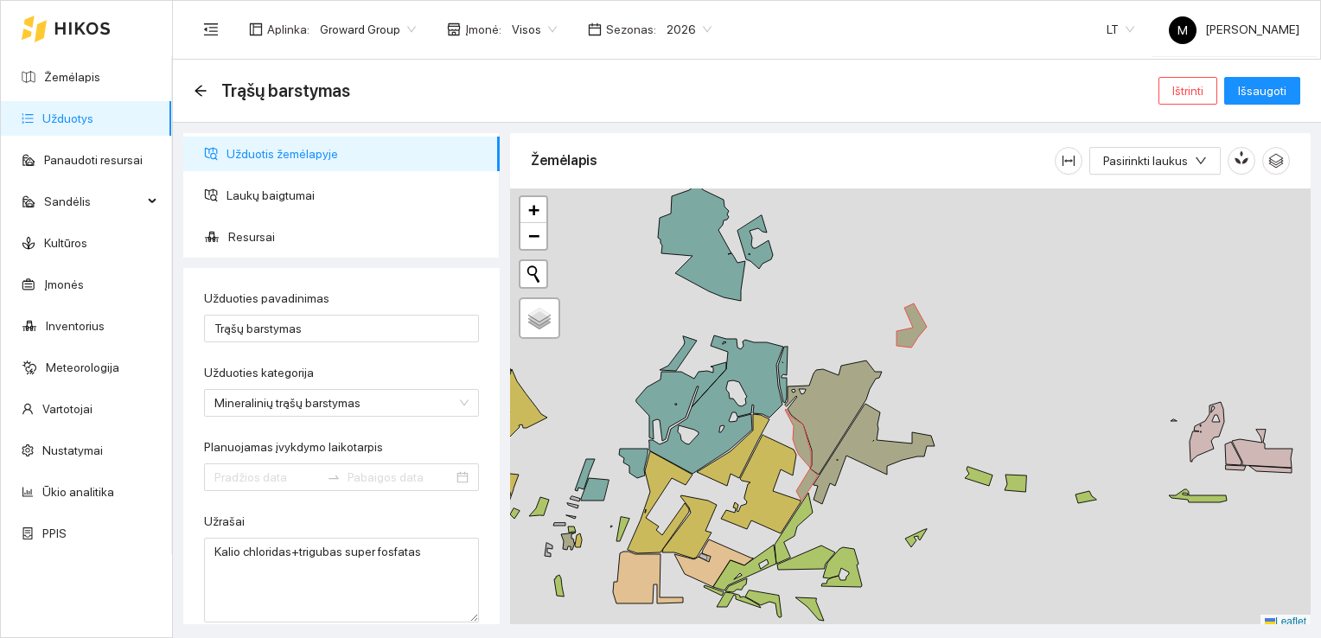
type input "[DATE]"
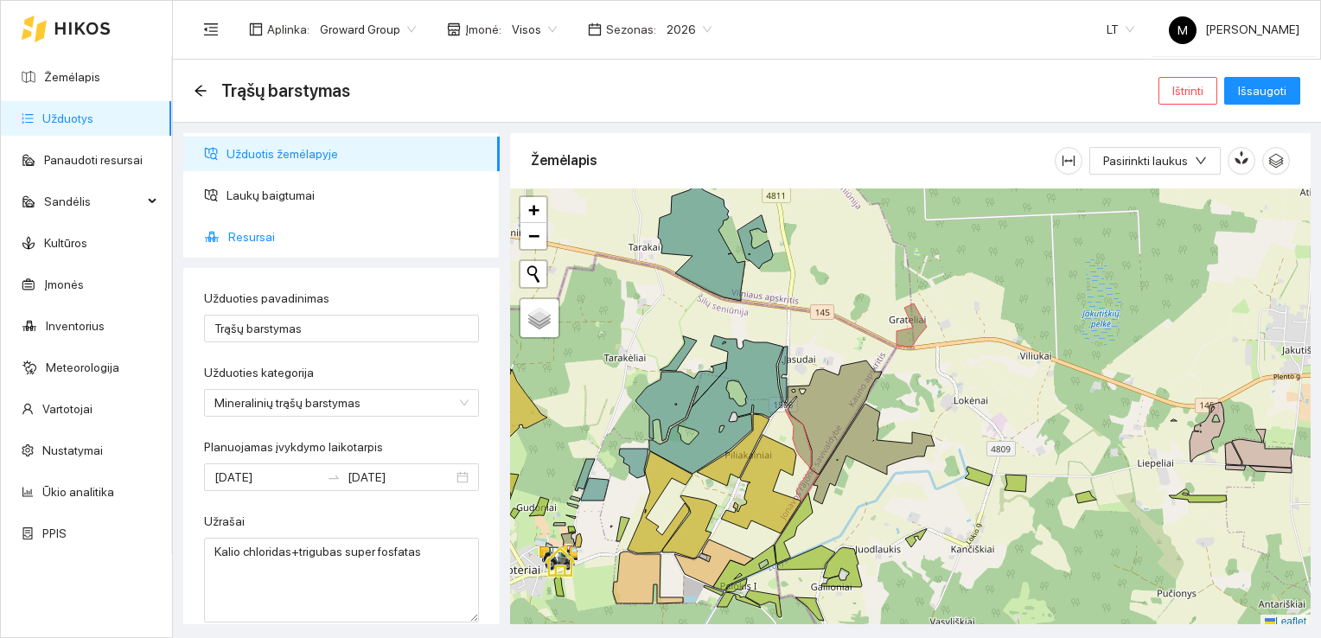
click at [278, 236] on span "Resursai" at bounding box center [357, 237] width 258 height 35
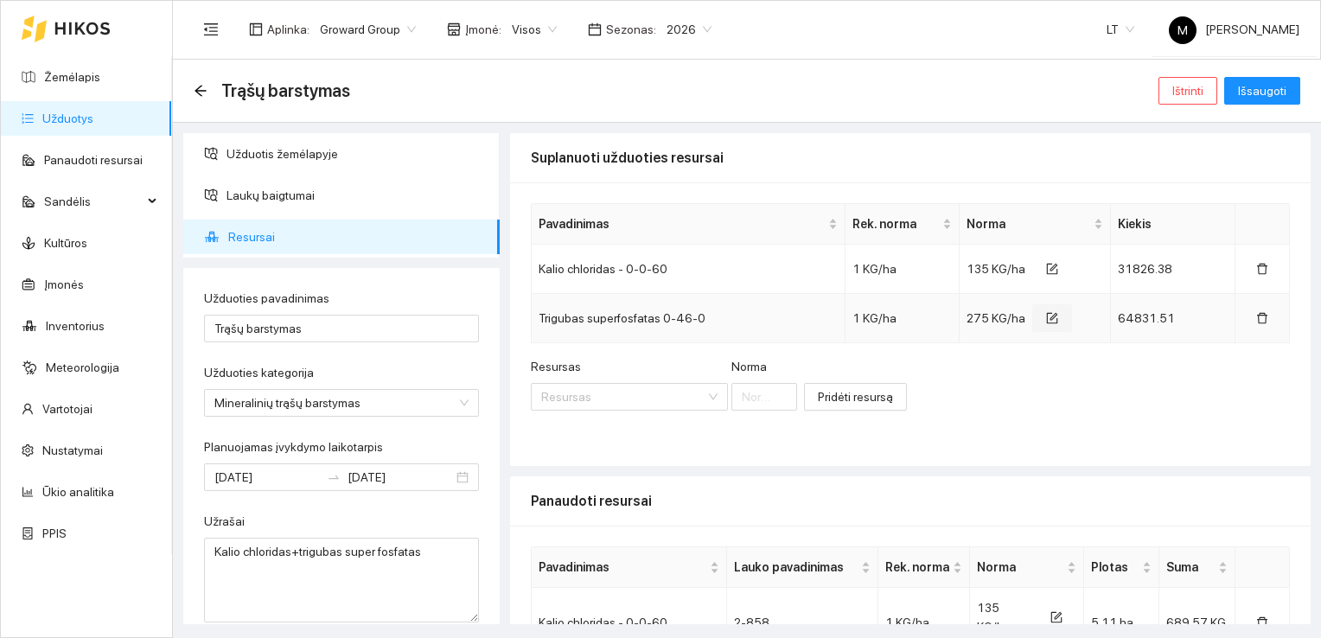
click at [1046, 316] on icon "form" at bounding box center [1052, 318] width 12 height 12
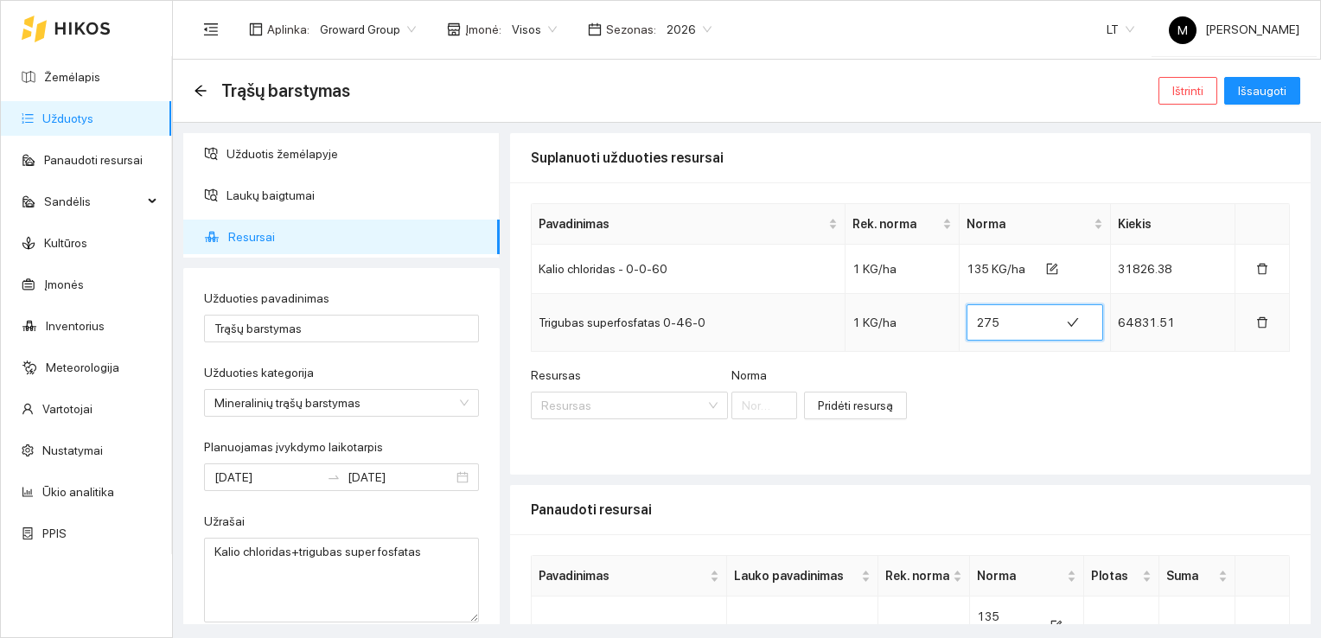
click at [992, 325] on input "275" at bounding box center [1013, 323] width 73 height 28
type input "280"
click at [1258, 93] on span "Išsaugoti" at bounding box center [1262, 90] width 48 height 19
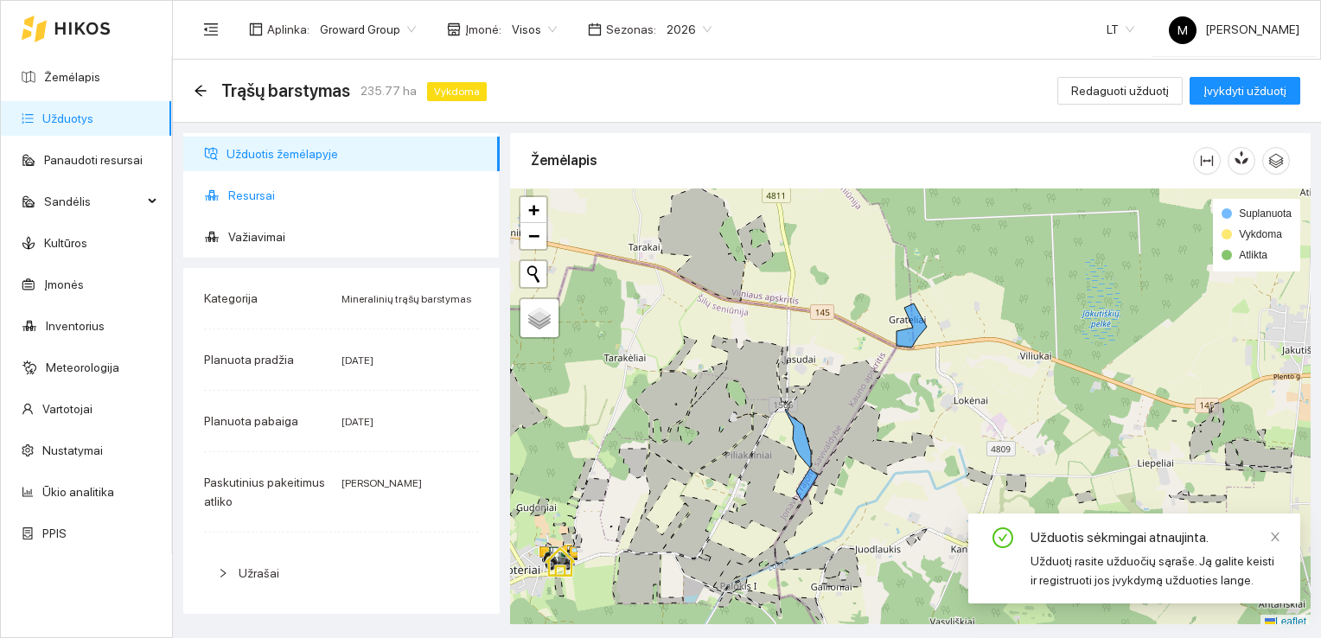
click at [308, 195] on span "Resursai" at bounding box center [357, 195] width 258 height 35
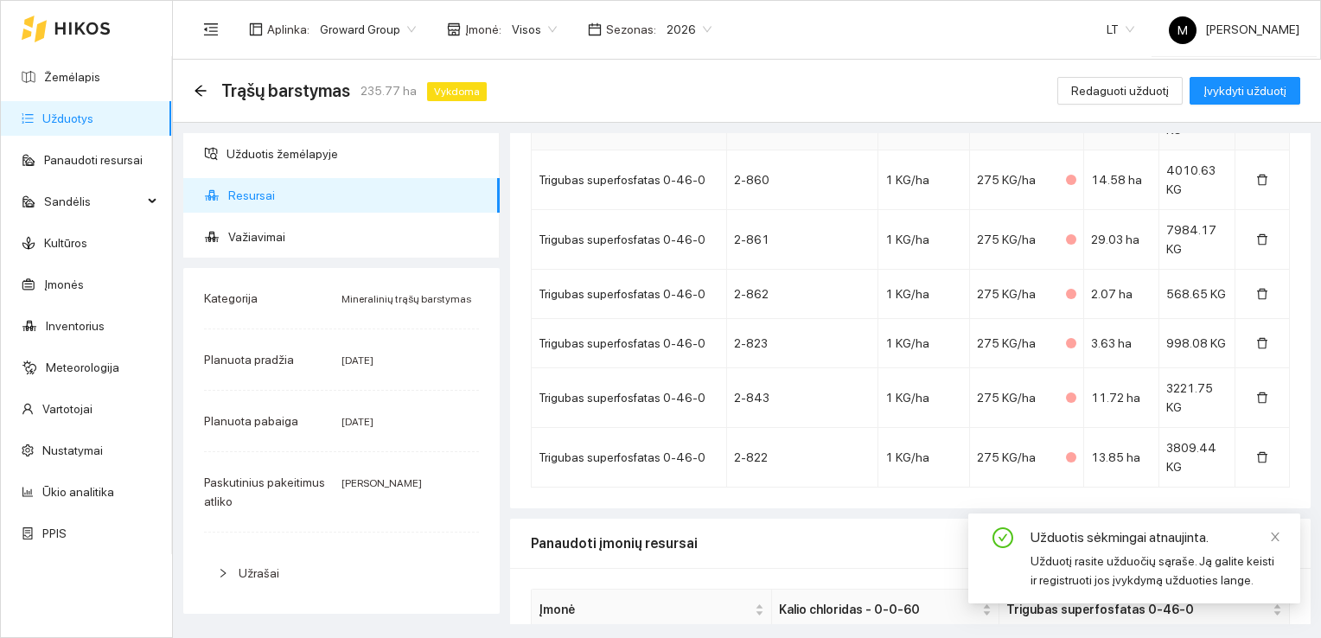
scroll to position [1488, 0]
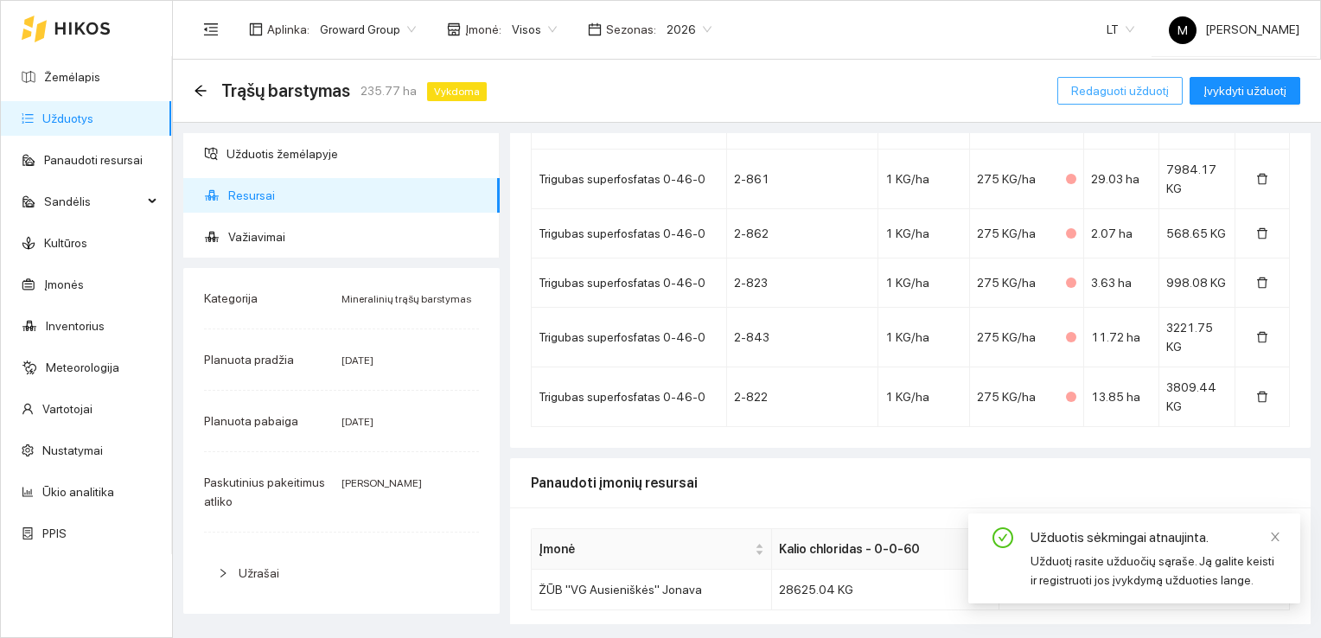
click at [1083, 99] on span "Redaguoti užduotį" at bounding box center [1120, 90] width 98 height 19
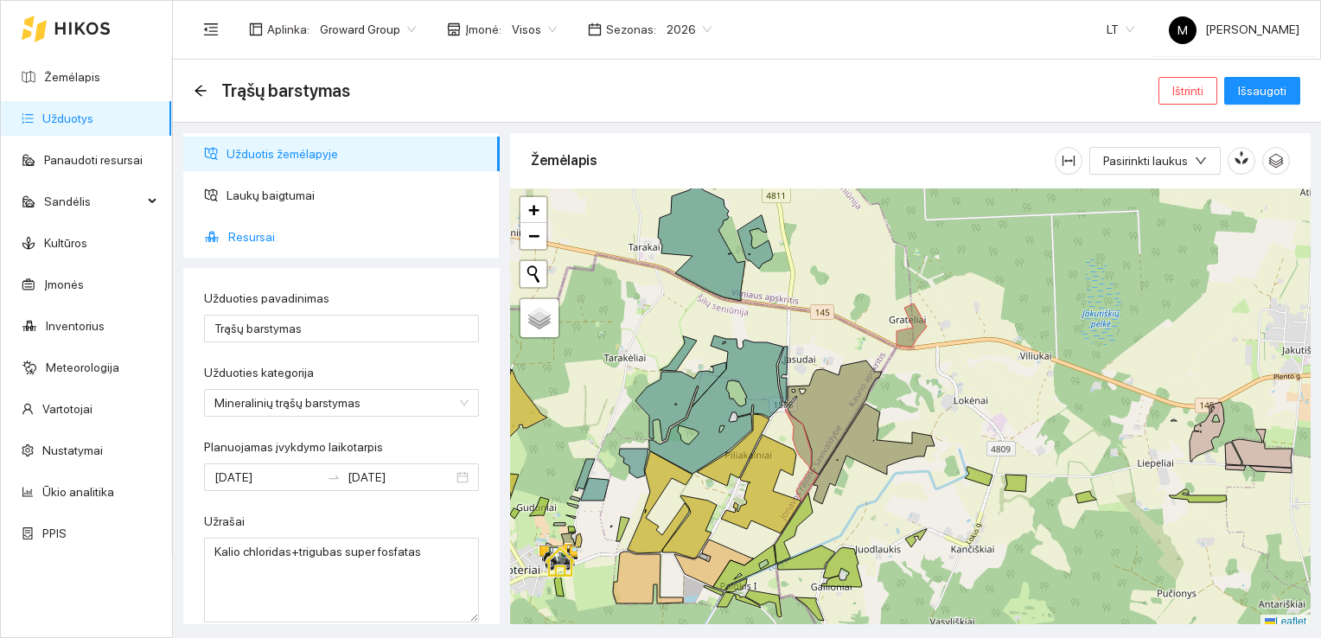
click at [231, 233] on span "Resursai" at bounding box center [357, 237] width 258 height 35
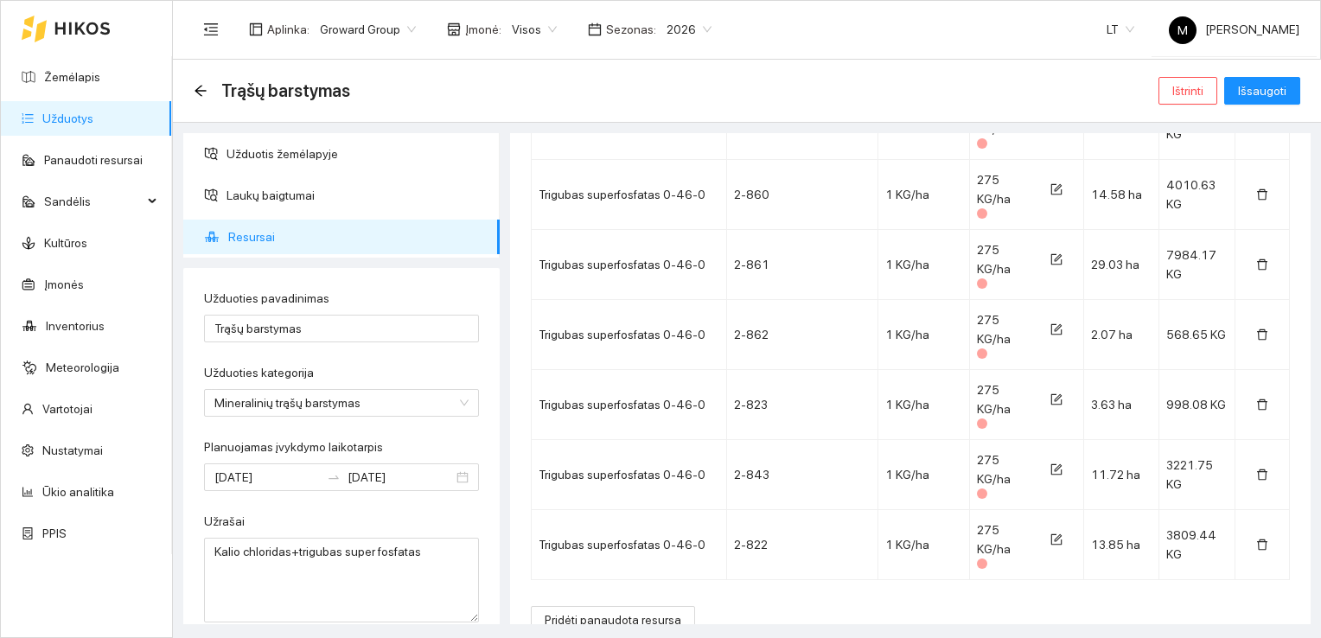
scroll to position [1851, 0]
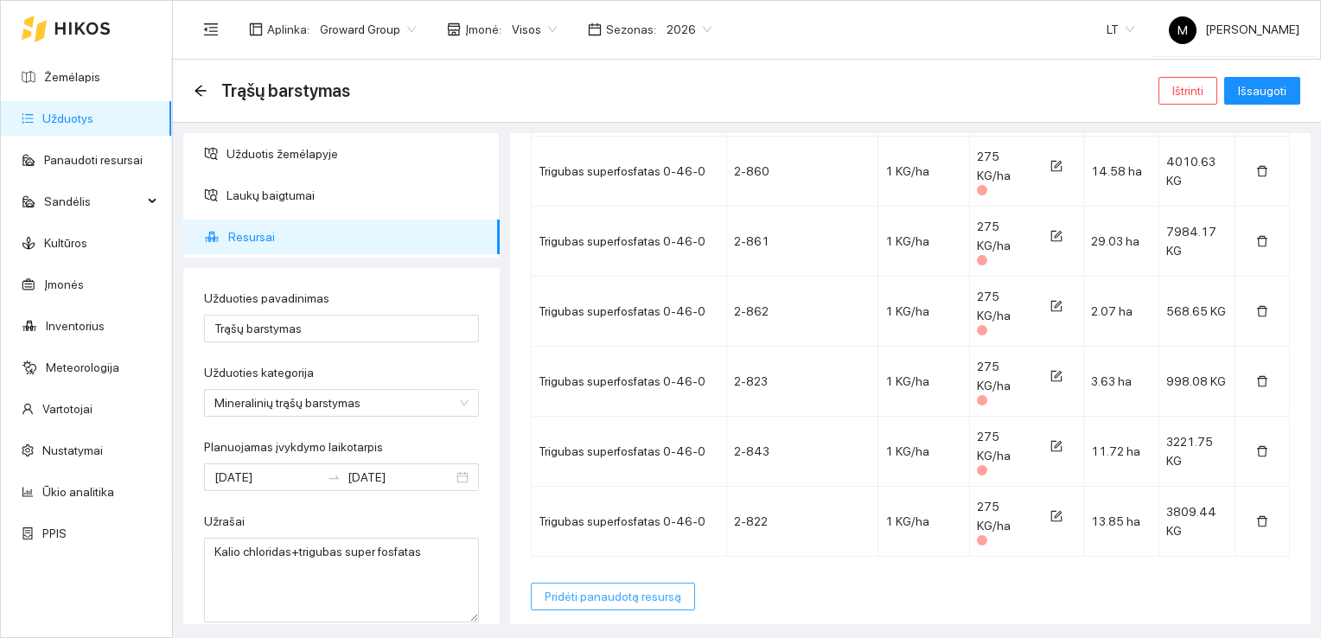
click at [652, 597] on span "Pridėti panaudotą resursą" at bounding box center [612, 596] width 137 height 19
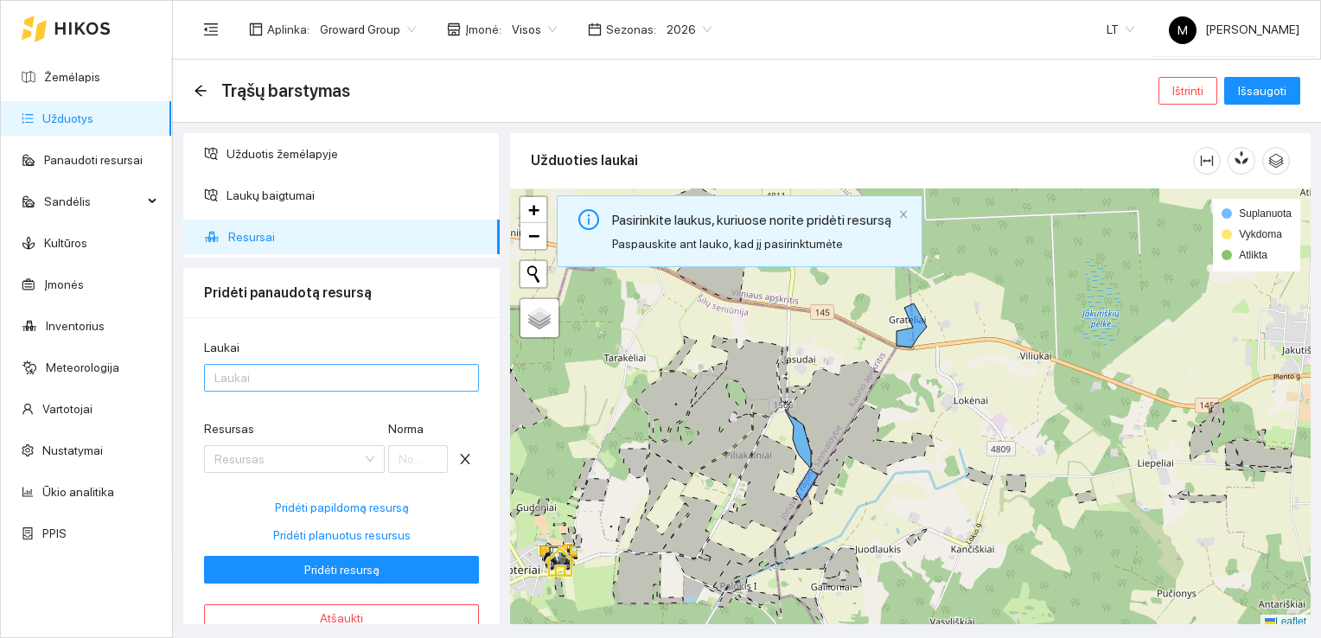
click at [344, 376] on div at bounding box center [332, 377] width 249 height 21
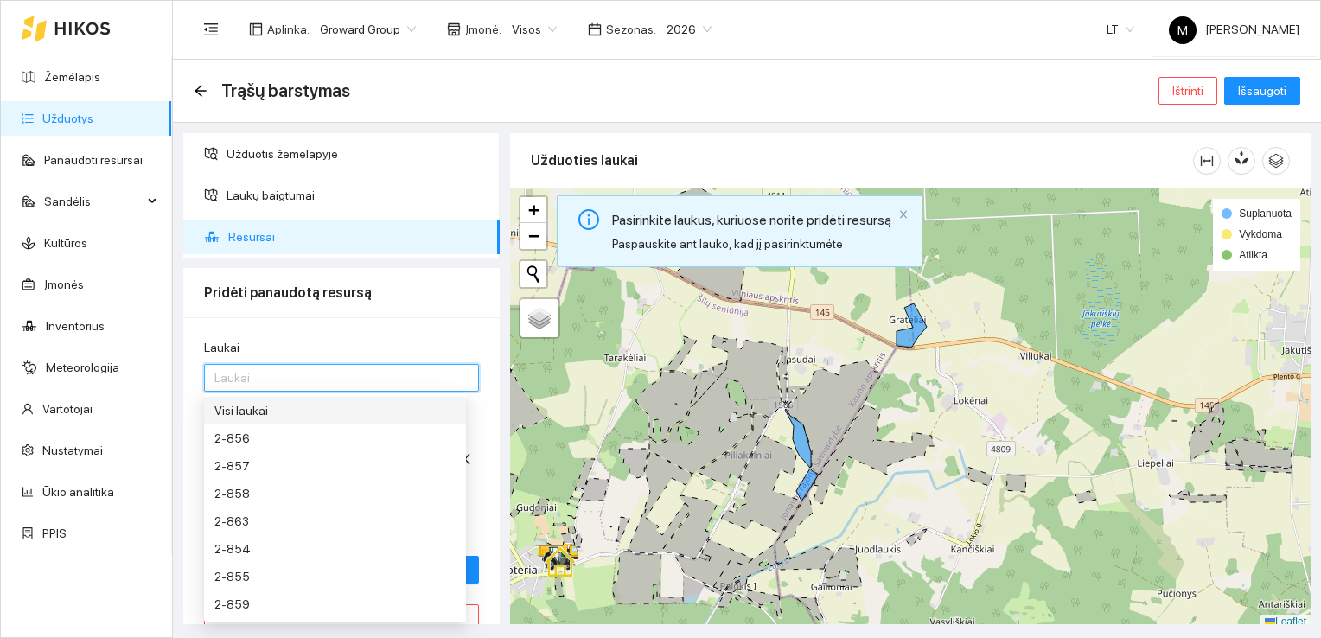
click at [330, 412] on div "Visi laukai" at bounding box center [334, 410] width 241 height 19
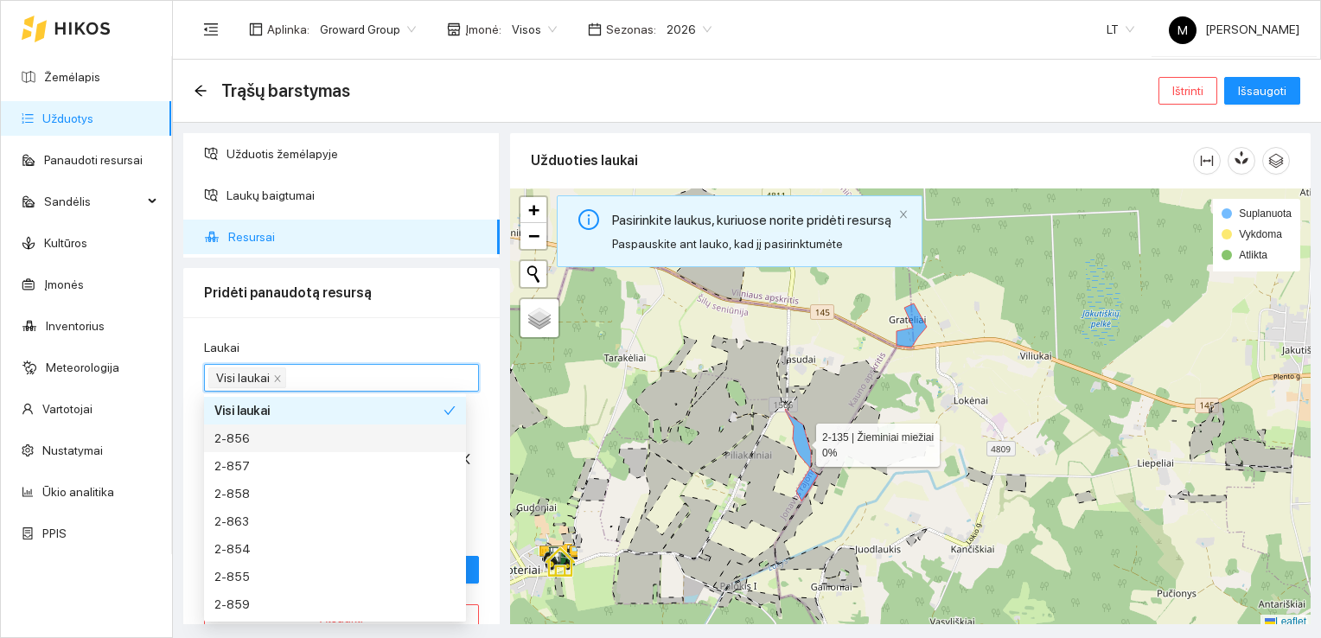
click at [800, 438] on icon at bounding box center [798, 438] width 26 height 59
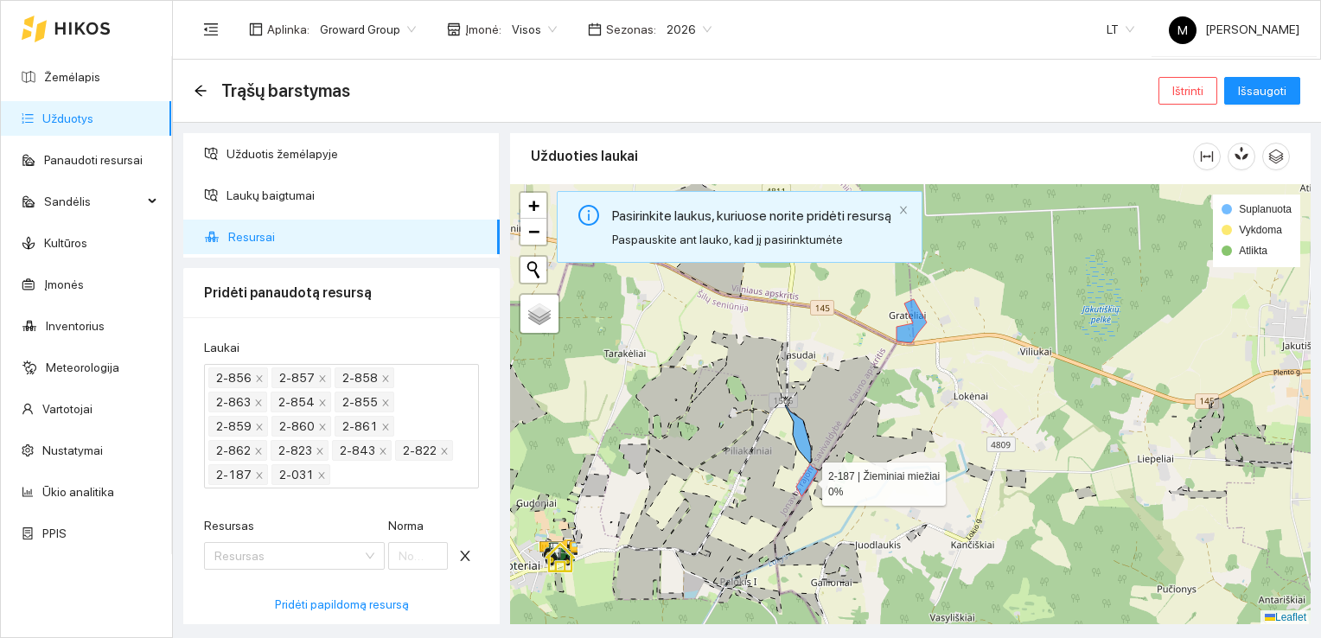
click at [807, 479] on icon at bounding box center [807, 480] width 22 height 32
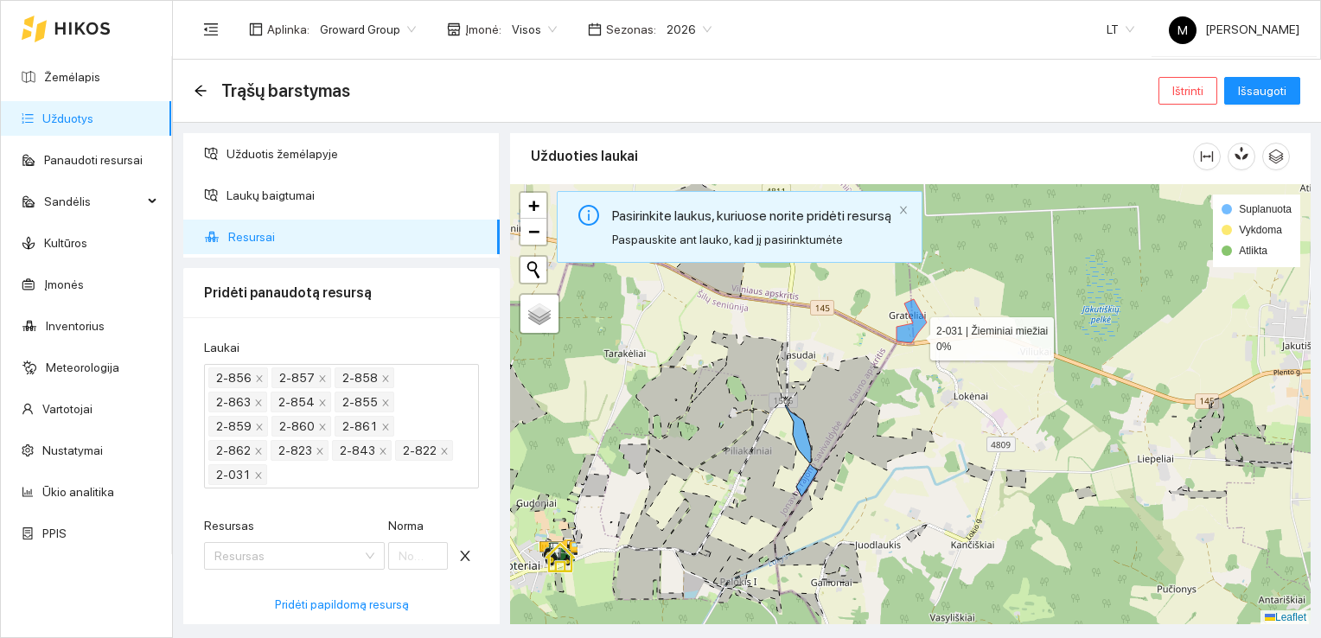
click at [914, 334] on icon at bounding box center [911, 321] width 30 height 44
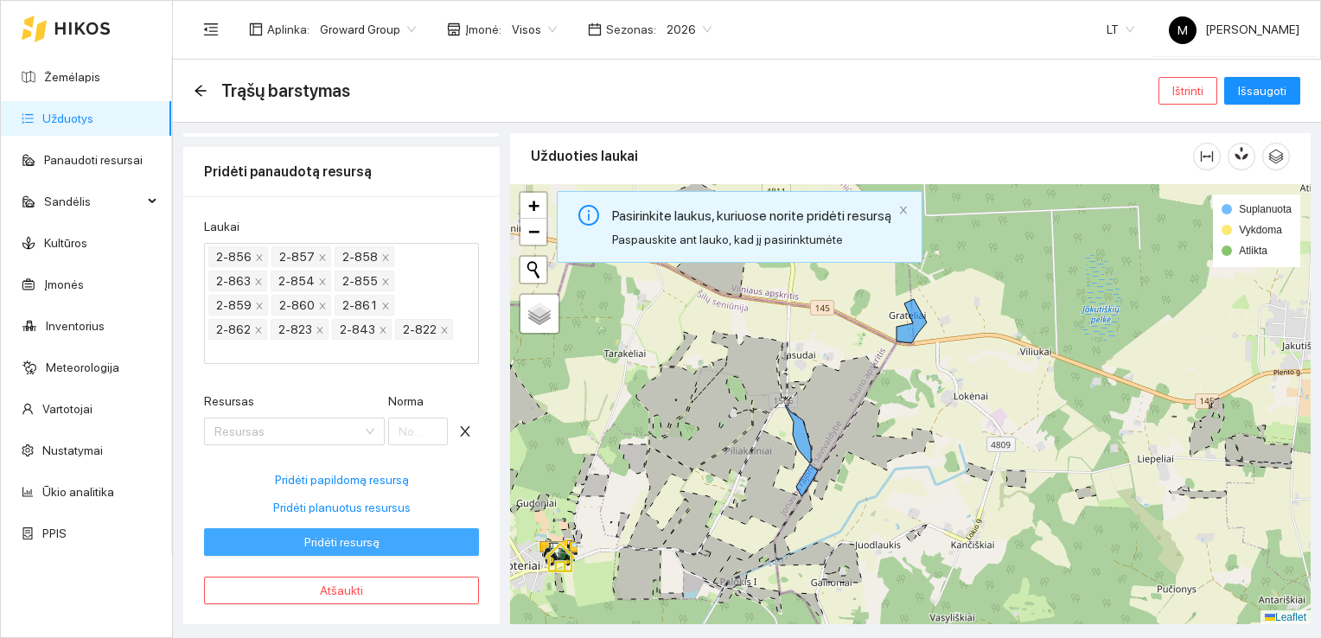
scroll to position [129, 0]
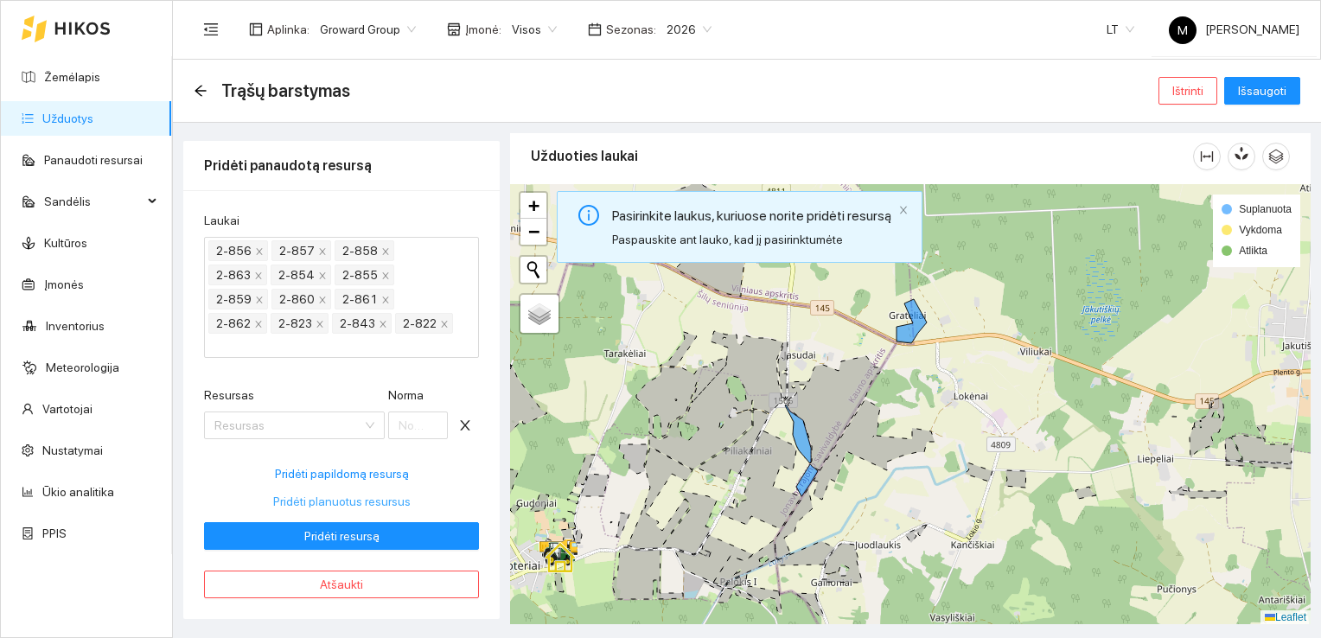
click at [348, 496] on span "Pridėti planuotus resursus" at bounding box center [341, 501] width 137 height 19
type input "135"
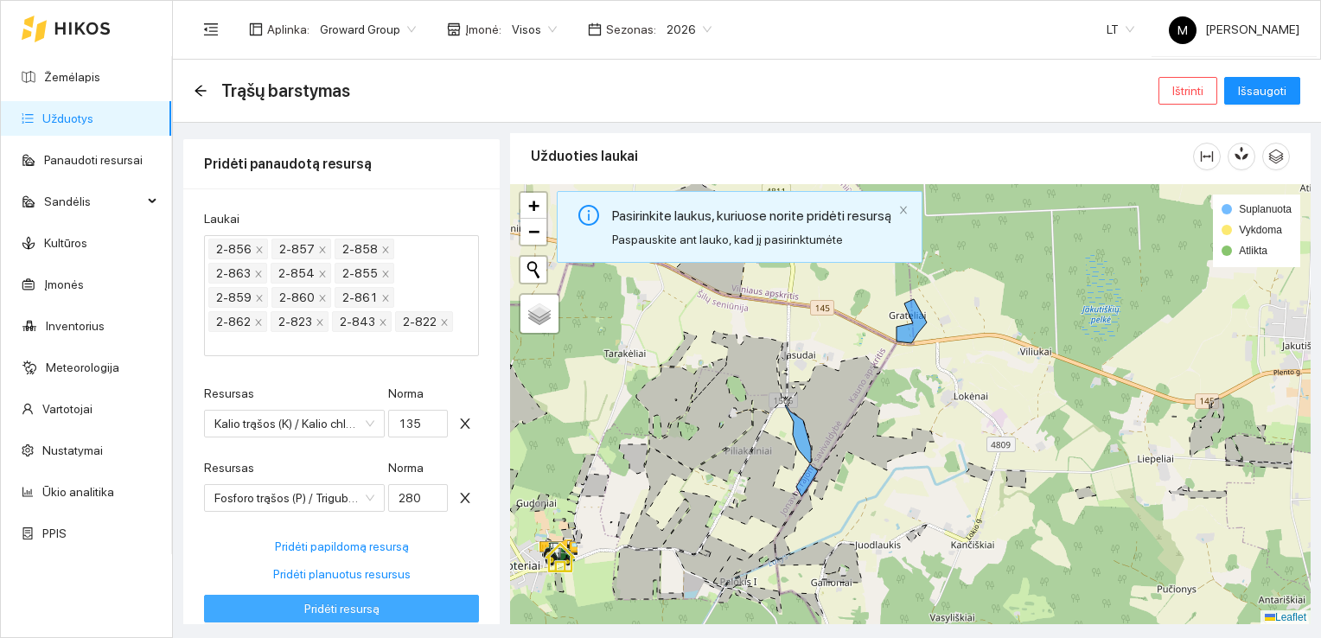
click at [371, 612] on button "Pridėti resursą" at bounding box center [341, 609] width 275 height 28
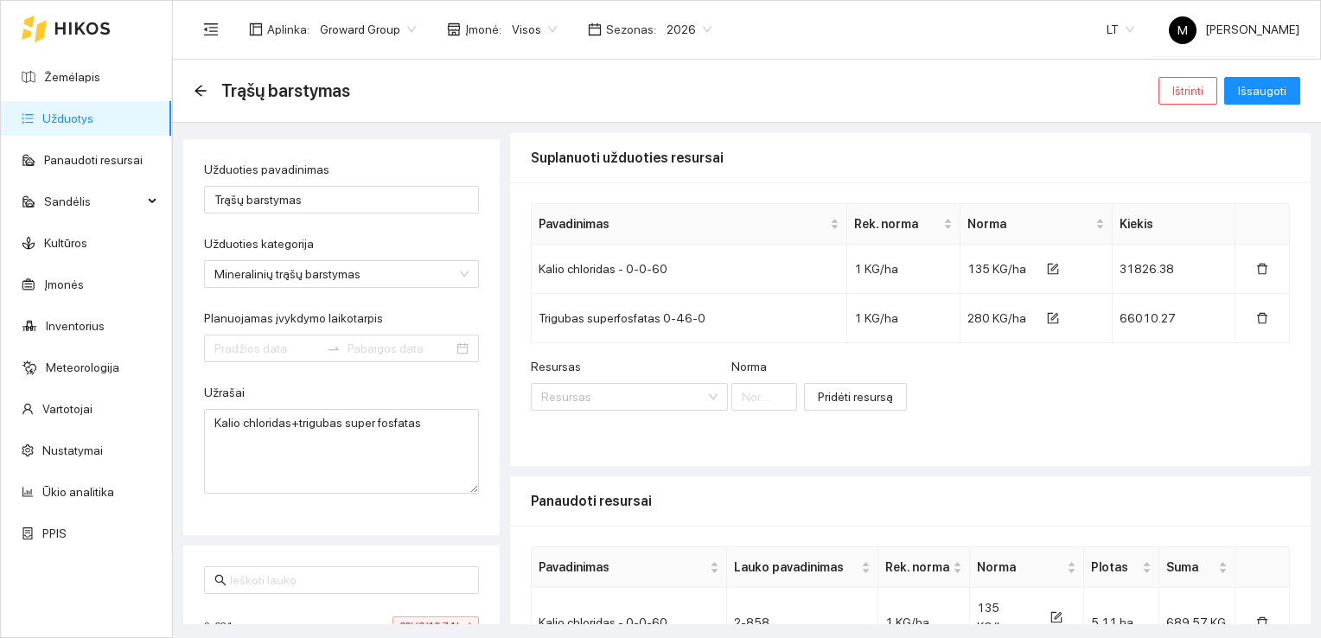
type input "[DATE]"
click at [1243, 94] on span "Išsaugoti" at bounding box center [1262, 90] width 48 height 19
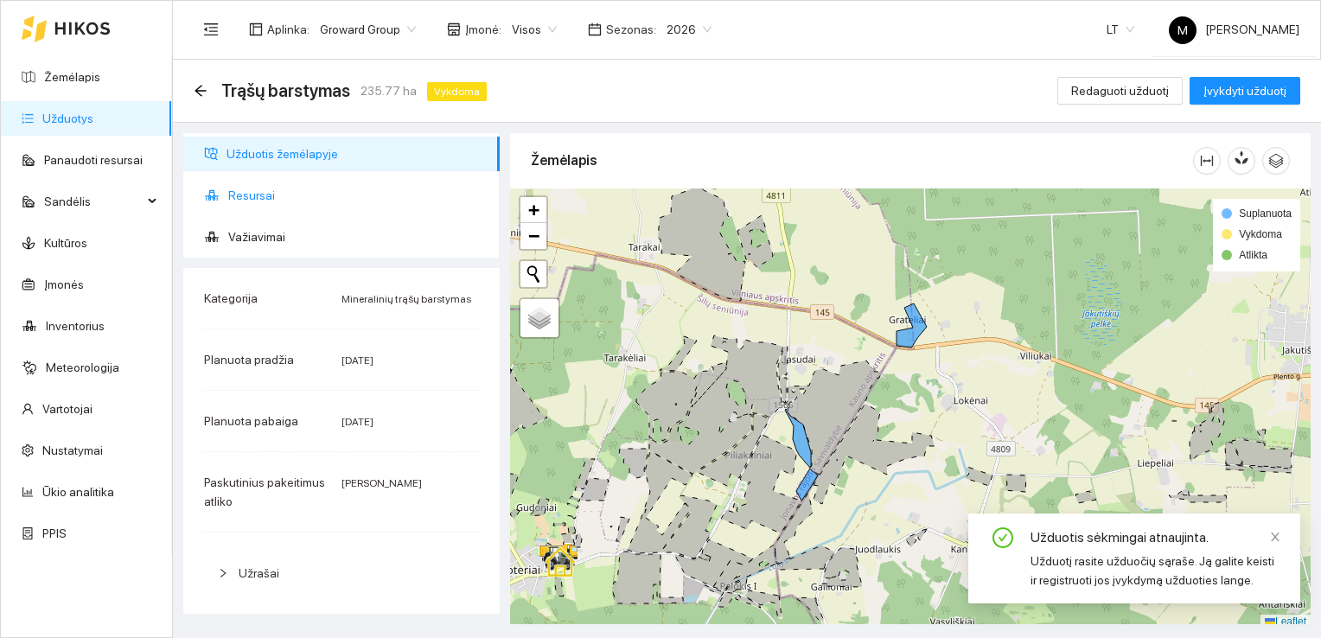
click at [236, 192] on span "Resursai" at bounding box center [357, 195] width 258 height 35
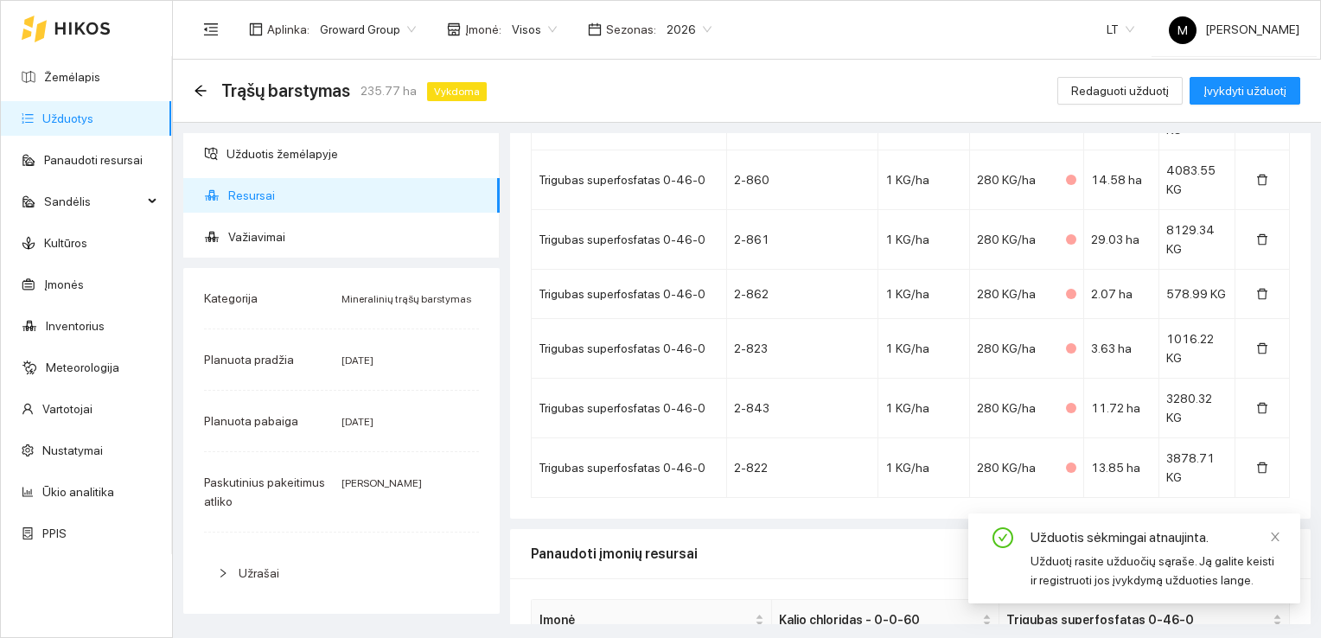
scroll to position [1509, 0]
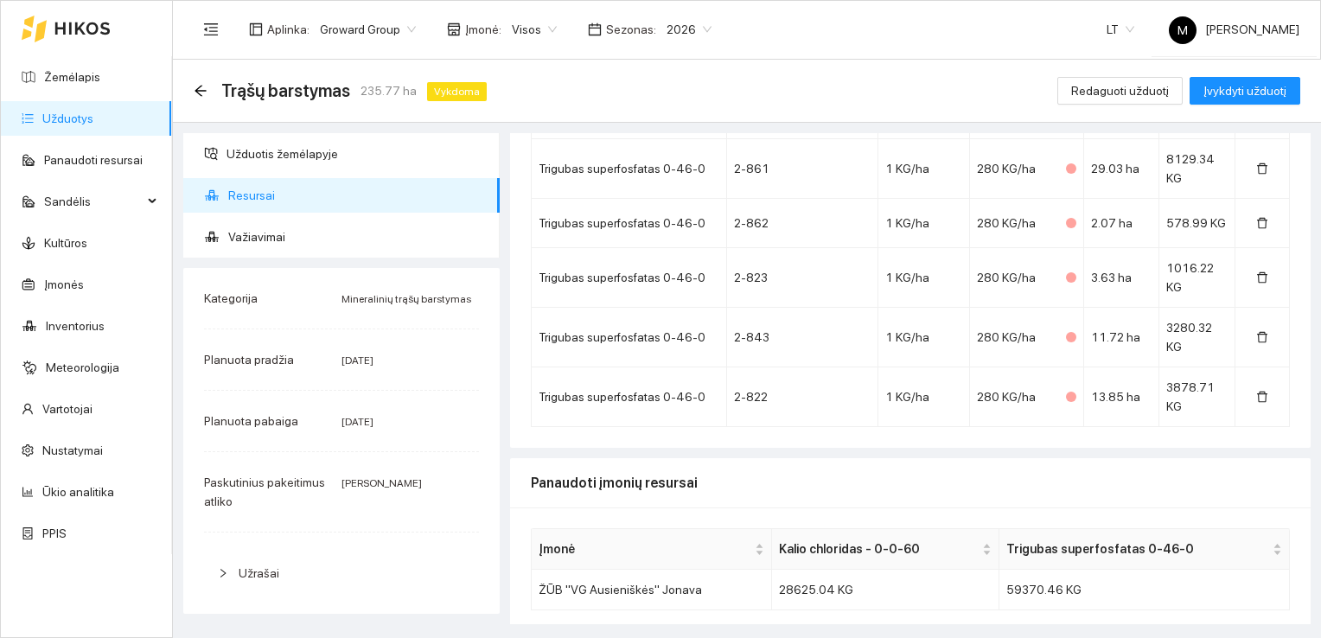
click at [326, 195] on span "Resursai" at bounding box center [357, 195] width 258 height 35
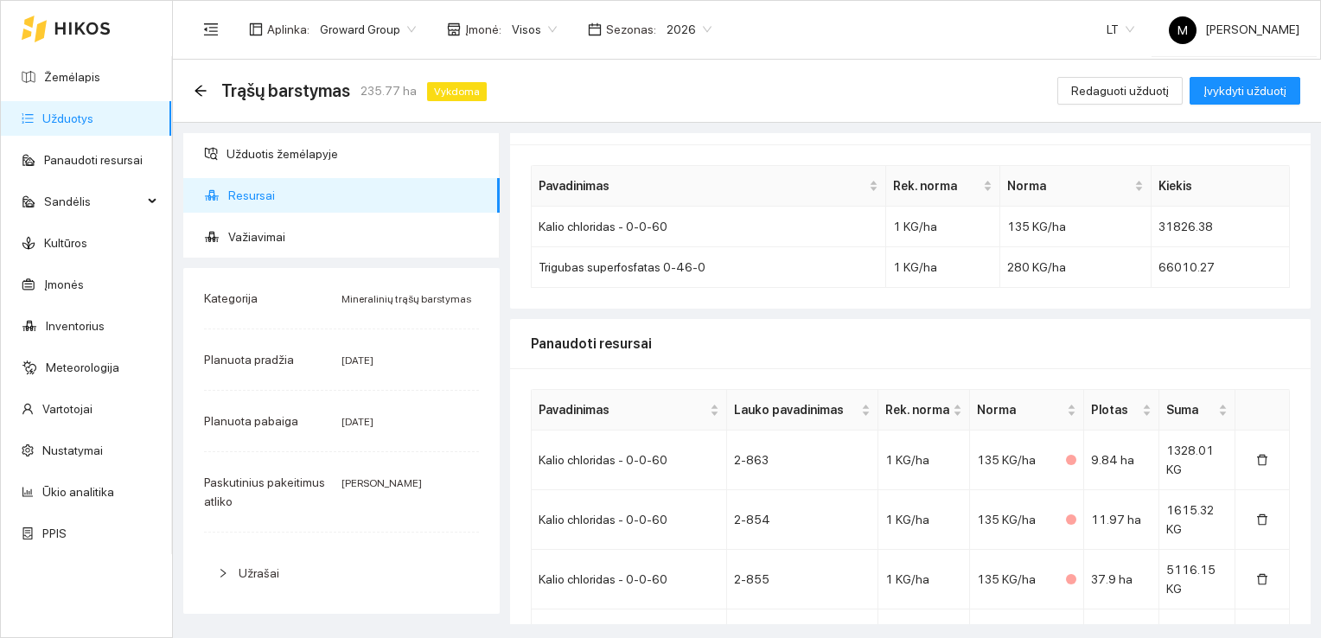
scroll to position [0, 0]
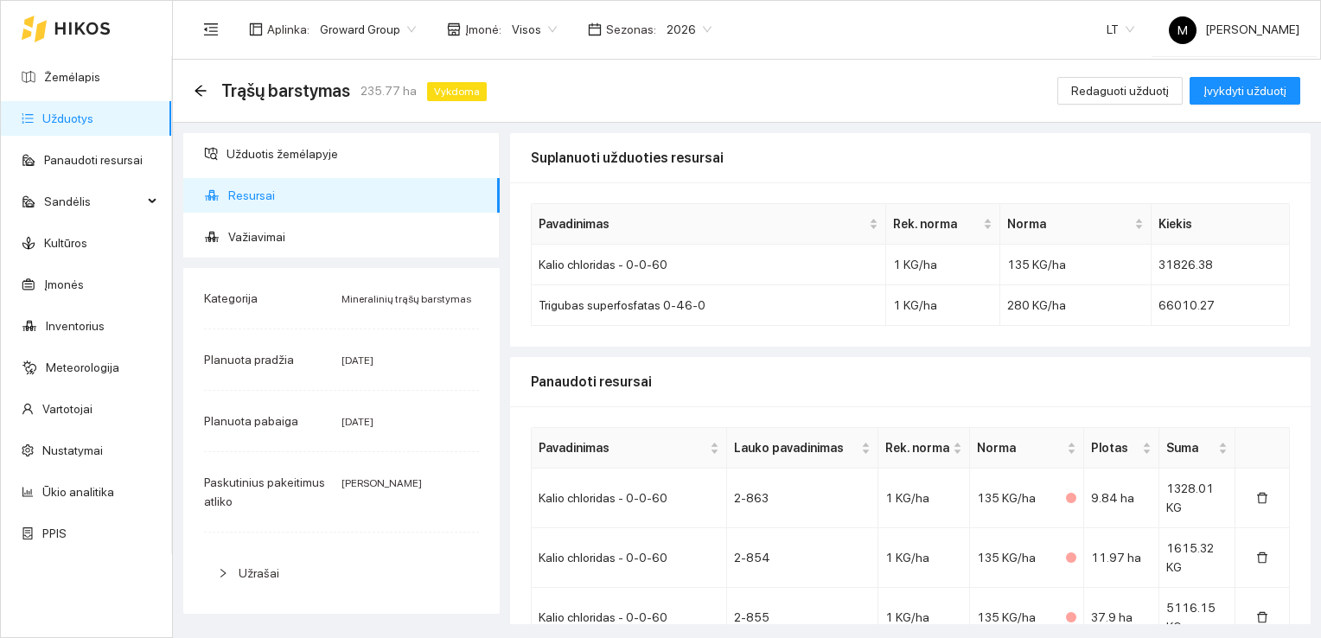
click at [93, 119] on link "Užduotys" at bounding box center [67, 118] width 51 height 14
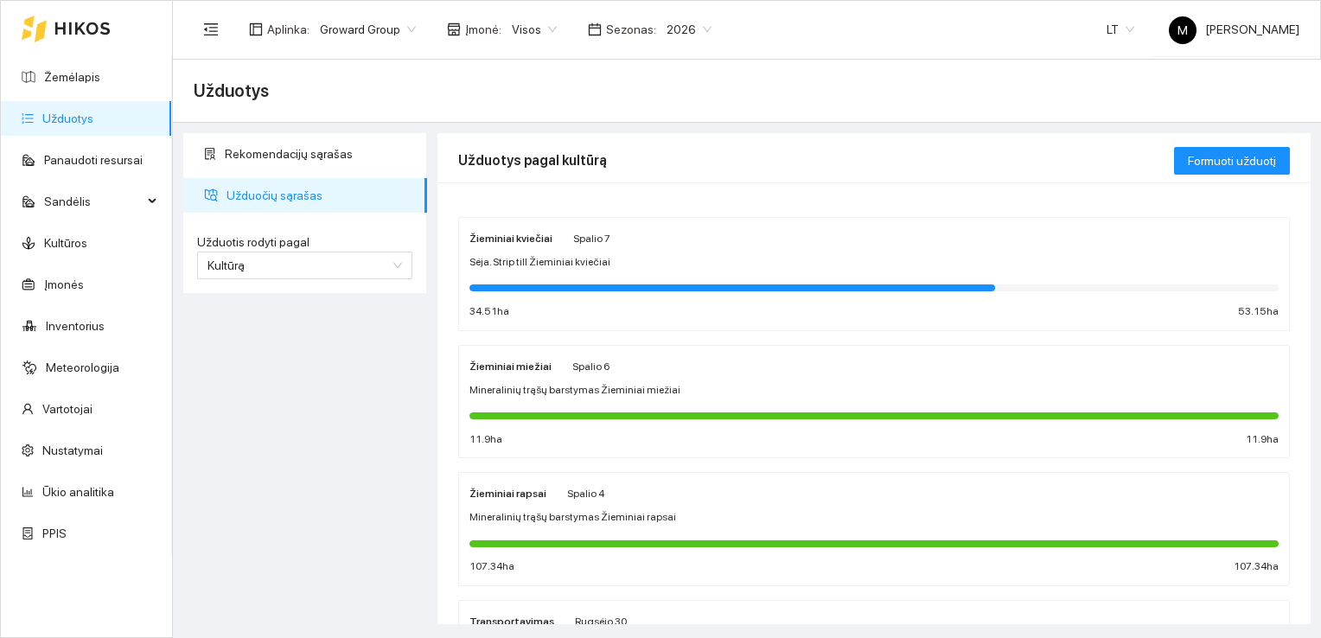
click at [497, 392] on span "Mineralinių trąšų barstymas Žieminiai miežiai" at bounding box center [574, 390] width 211 height 16
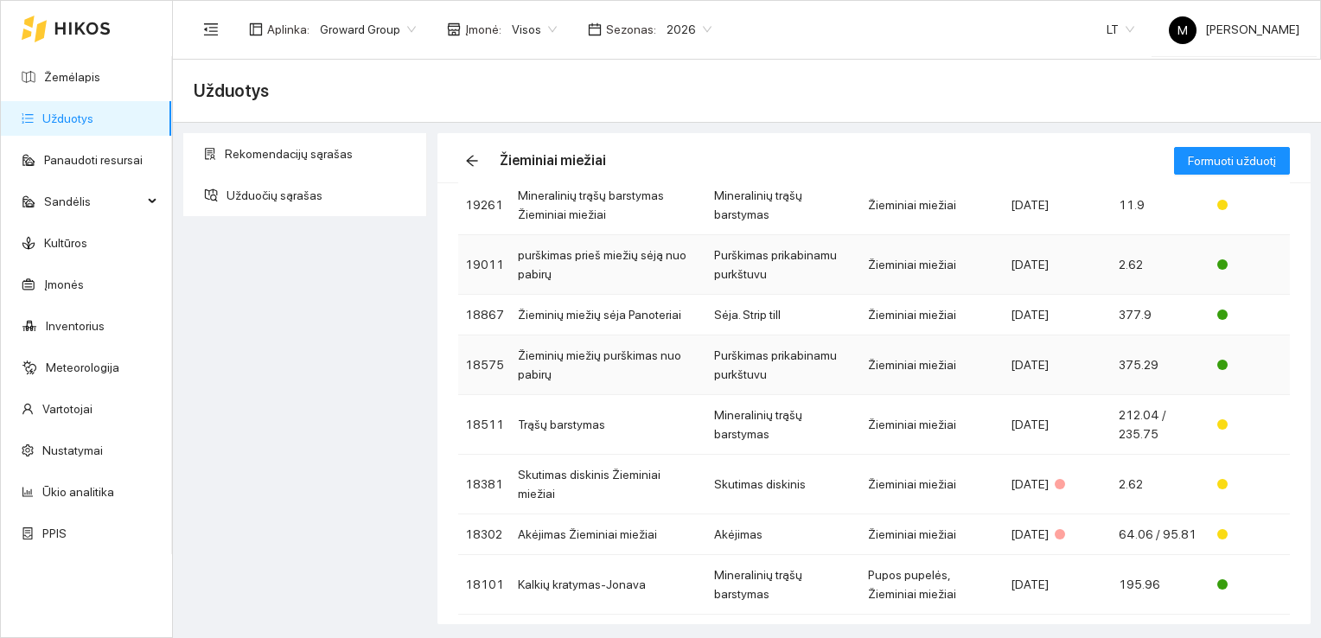
scroll to position [252, 0]
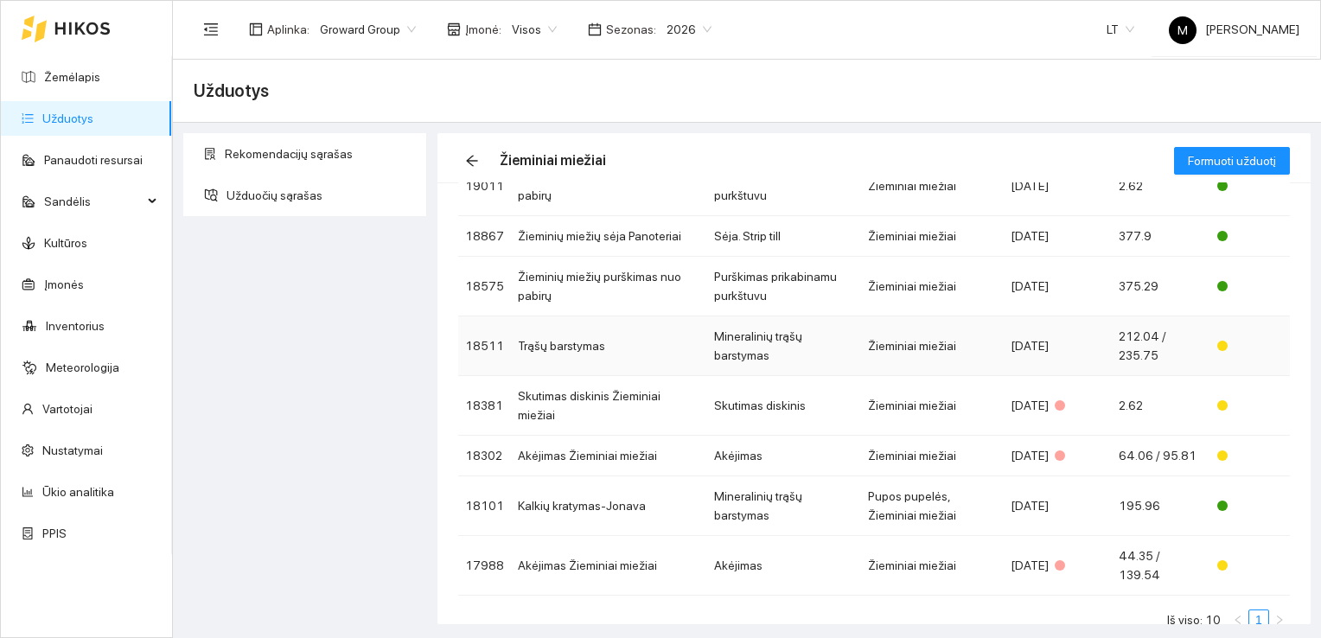
click at [556, 342] on td "Trąšų barstymas" at bounding box center [609, 346] width 196 height 60
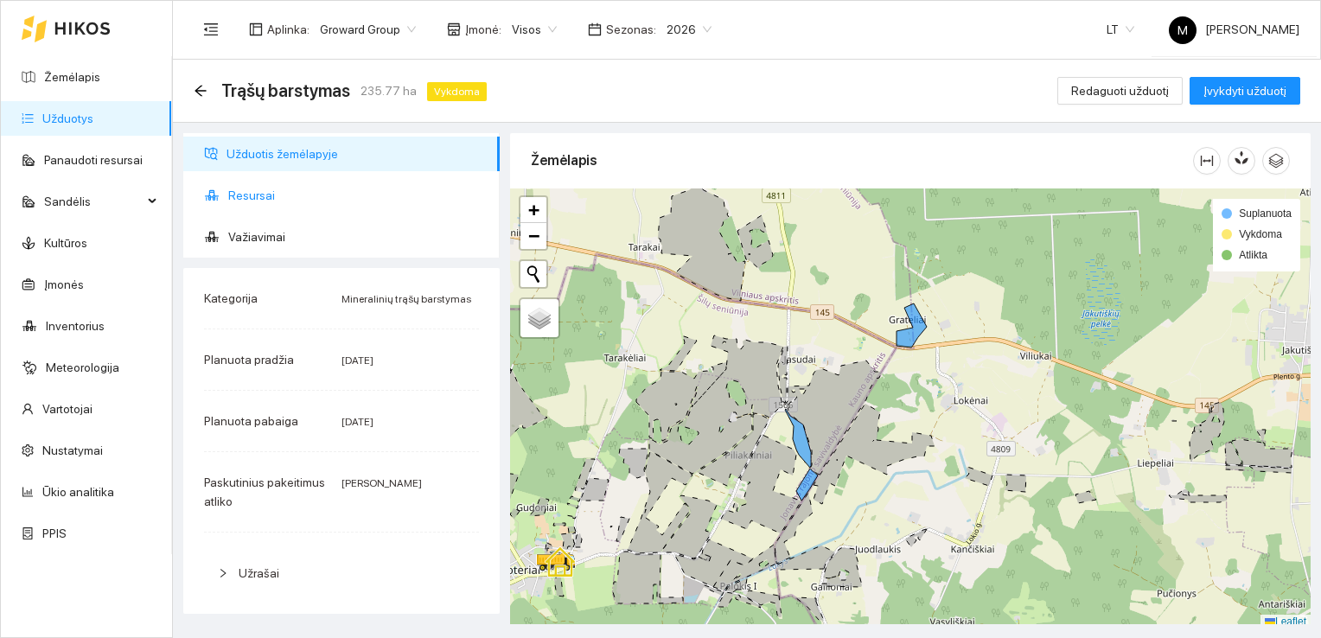
click at [302, 211] on span "Resursai" at bounding box center [357, 195] width 258 height 35
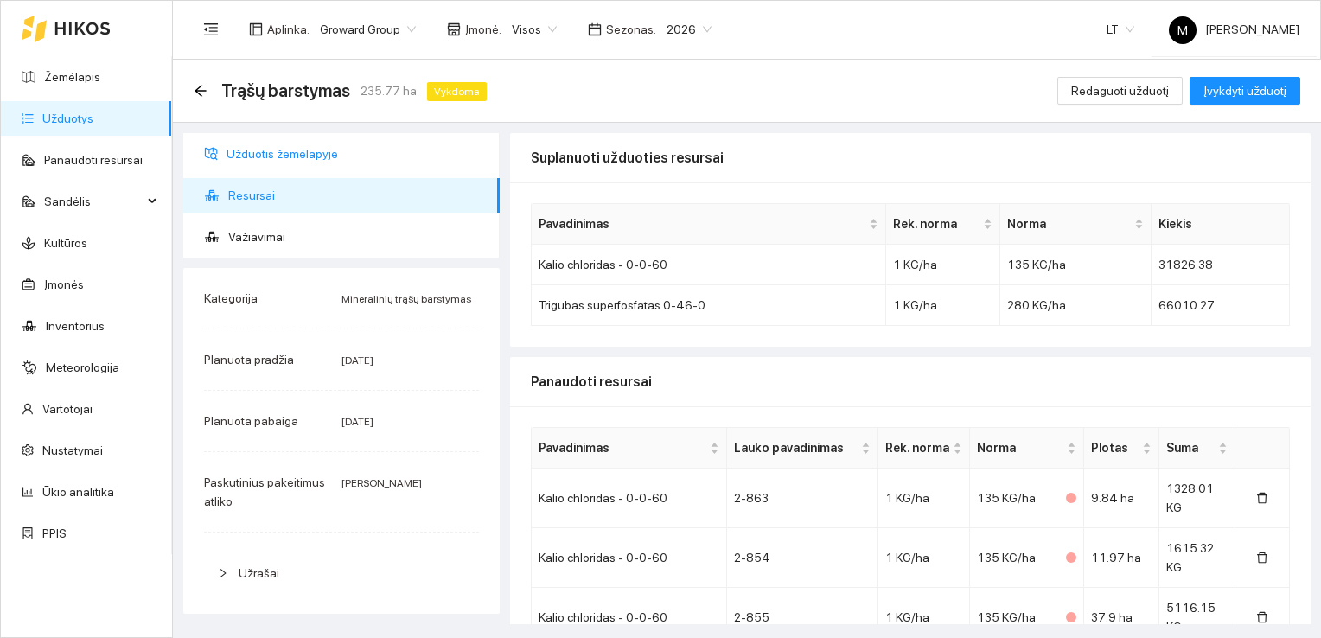
click at [282, 157] on span "Užduotis žemėlapyje" at bounding box center [355, 154] width 259 height 35
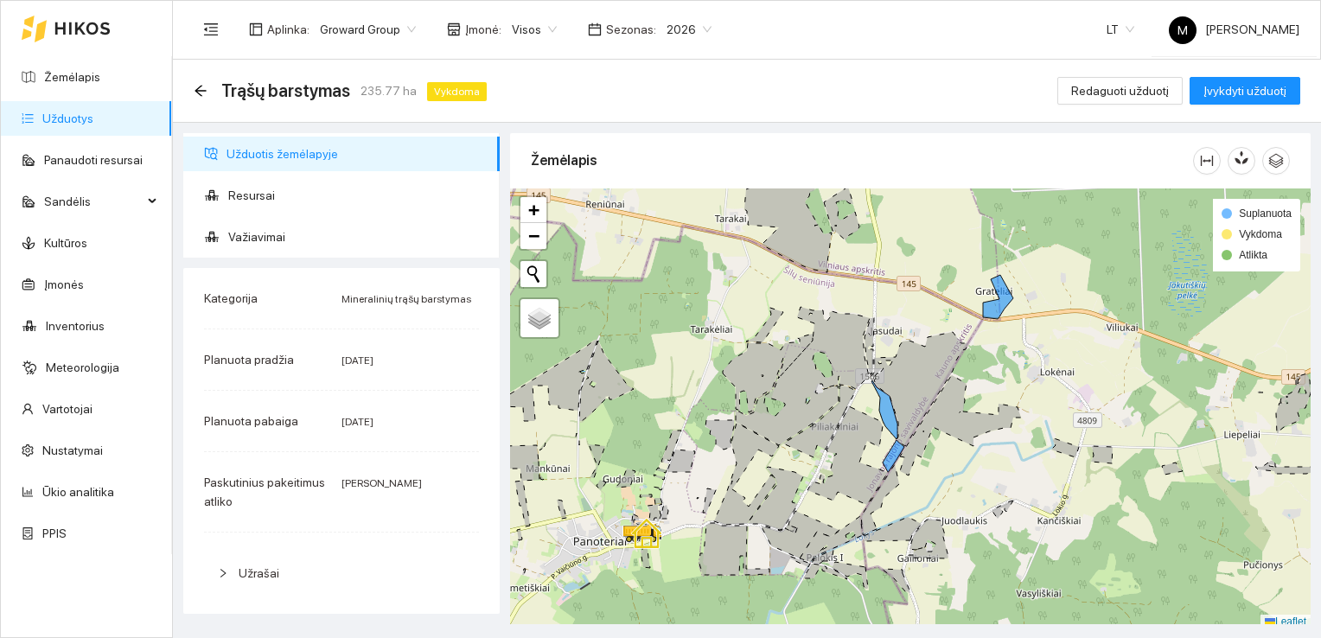
scroll to position [4, 0]
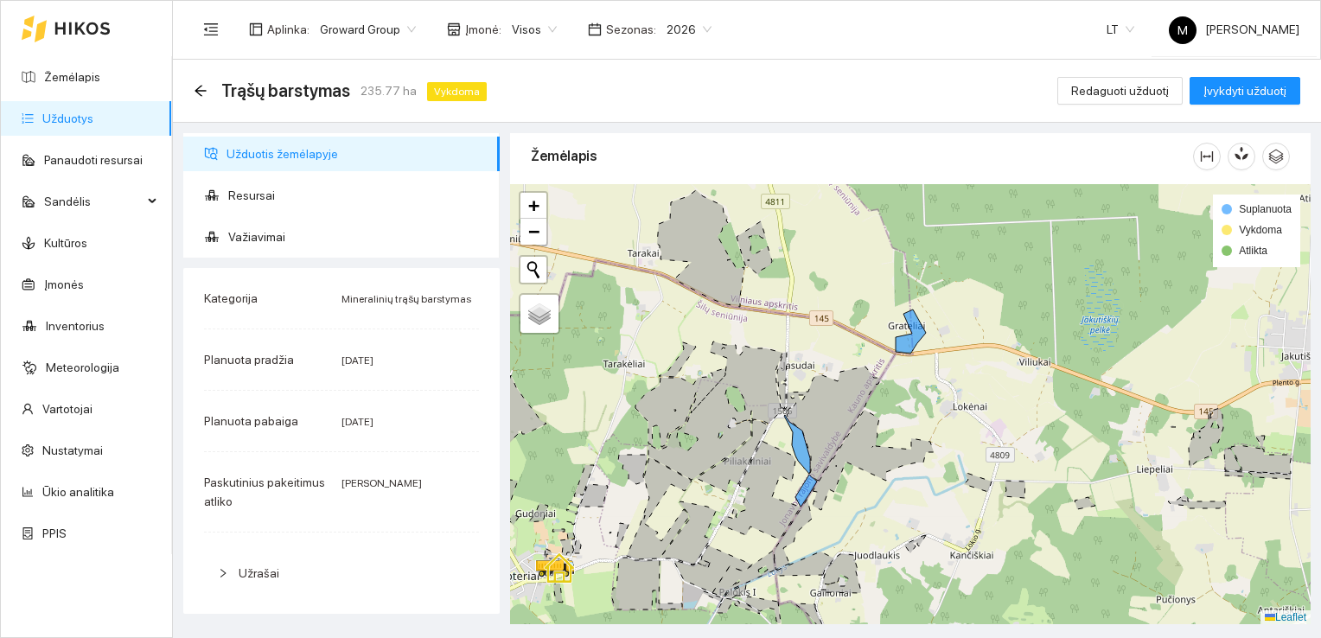
drag, startPoint x: 1055, startPoint y: 349, endPoint x: 930, endPoint y: 411, distance: 139.5
click at [930, 411] on div at bounding box center [910, 404] width 800 height 441
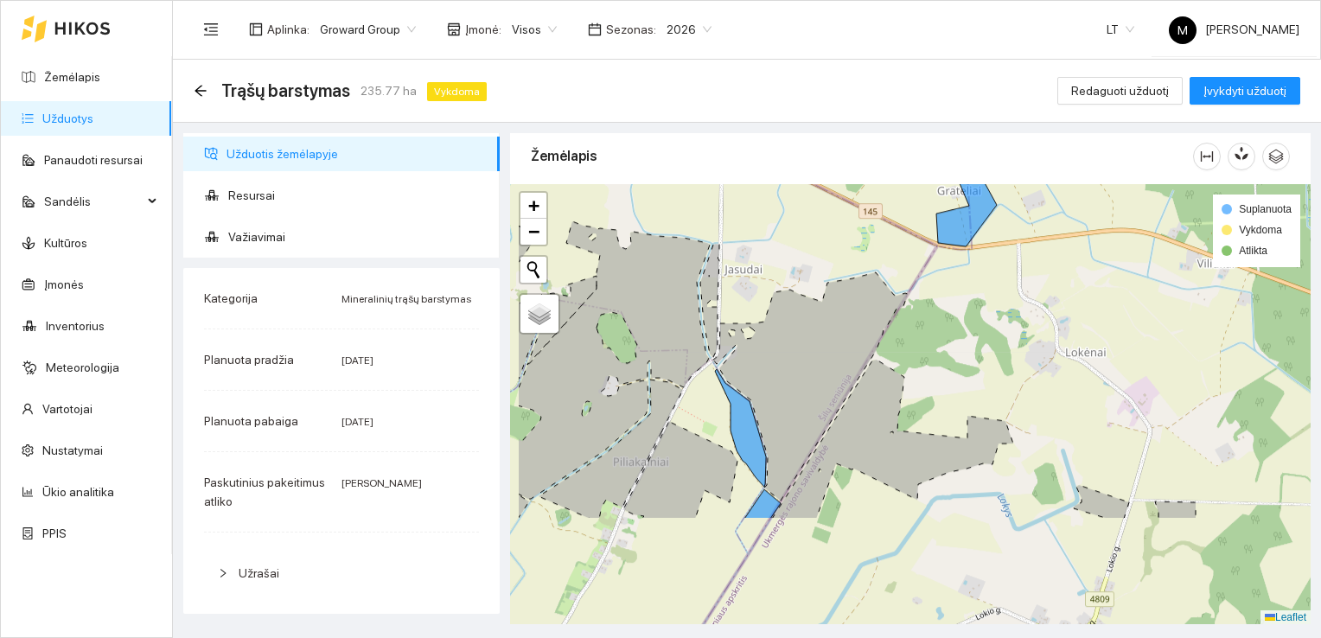
drag, startPoint x: 819, startPoint y: 436, endPoint x: 891, endPoint y: 296, distance: 156.6
click at [891, 296] on div at bounding box center [910, 404] width 800 height 441
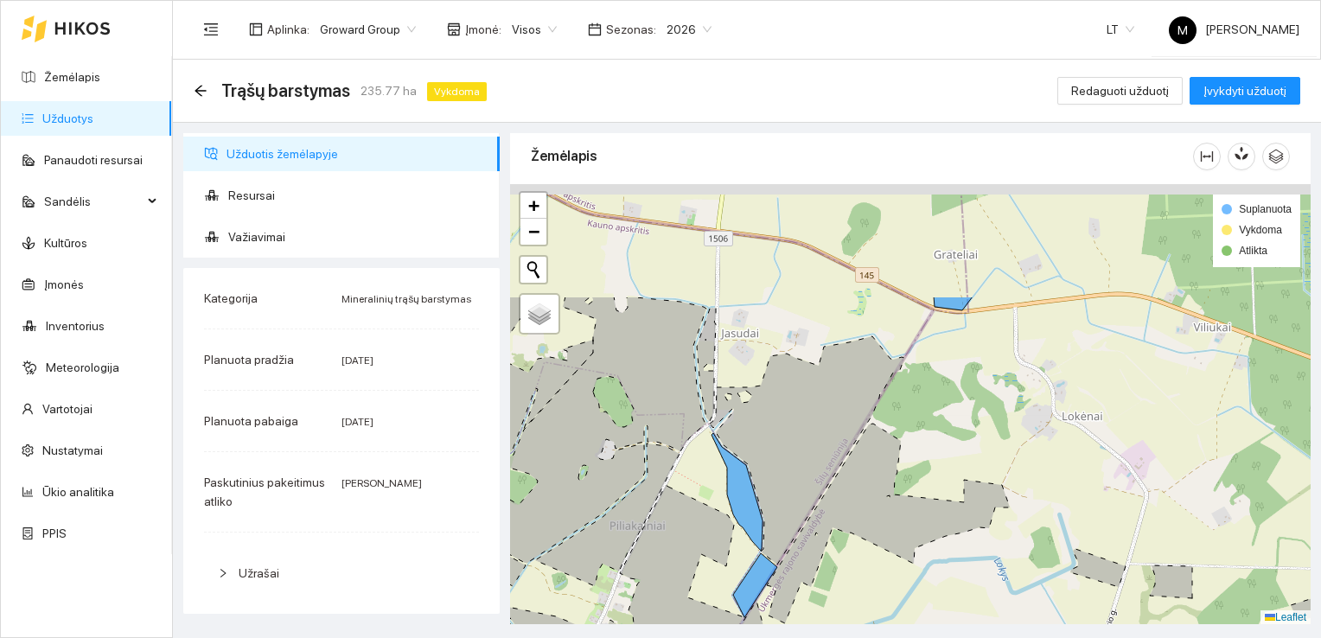
drag, startPoint x: 909, startPoint y: 300, endPoint x: 836, endPoint y: 458, distance: 174.4
click at [836, 458] on icon at bounding box center [807, 450] width 194 height 228
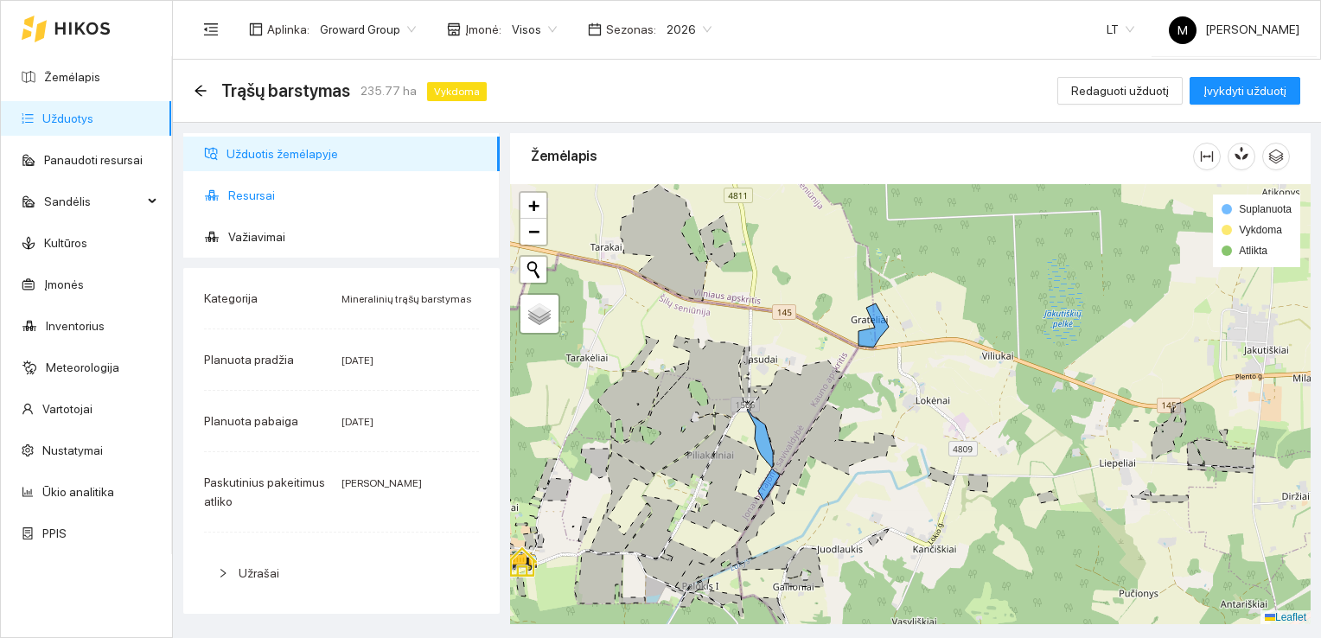
click at [261, 201] on span "Resursai" at bounding box center [357, 195] width 258 height 35
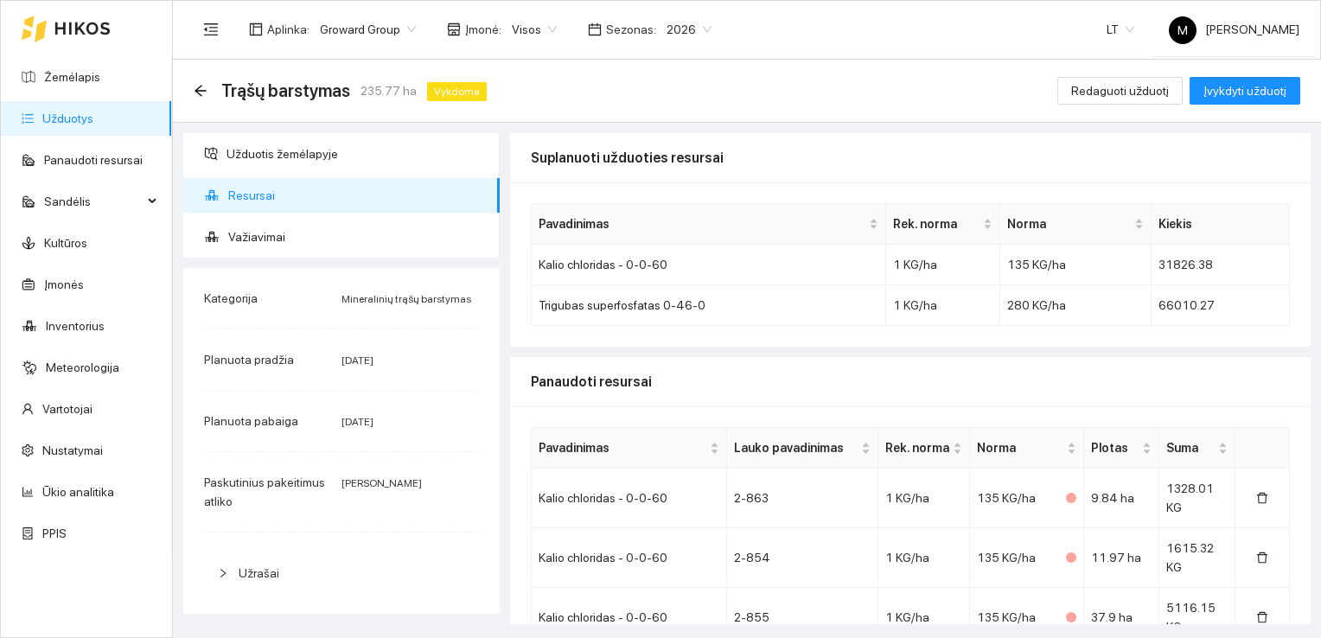
click at [93, 125] on link "Užduotys" at bounding box center [67, 118] width 51 height 14
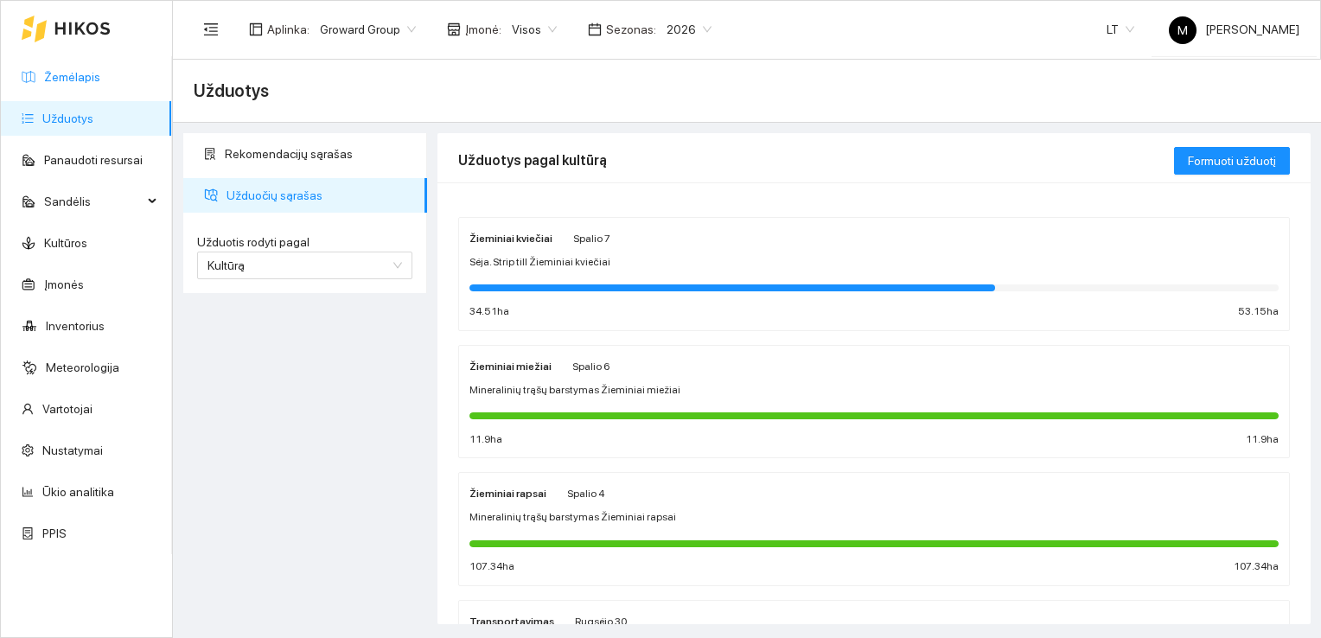
click at [86, 84] on link "Žemėlapis" at bounding box center [72, 77] width 56 height 14
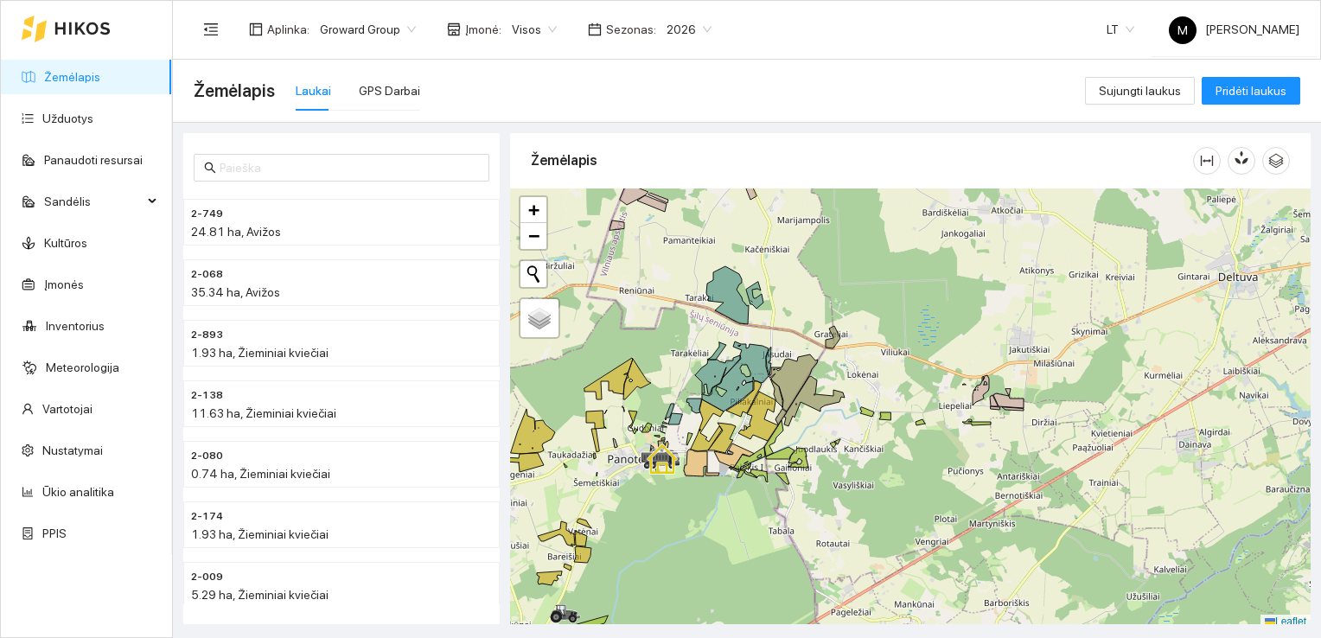
click at [833, 344] on div at bounding box center [910, 408] width 800 height 441
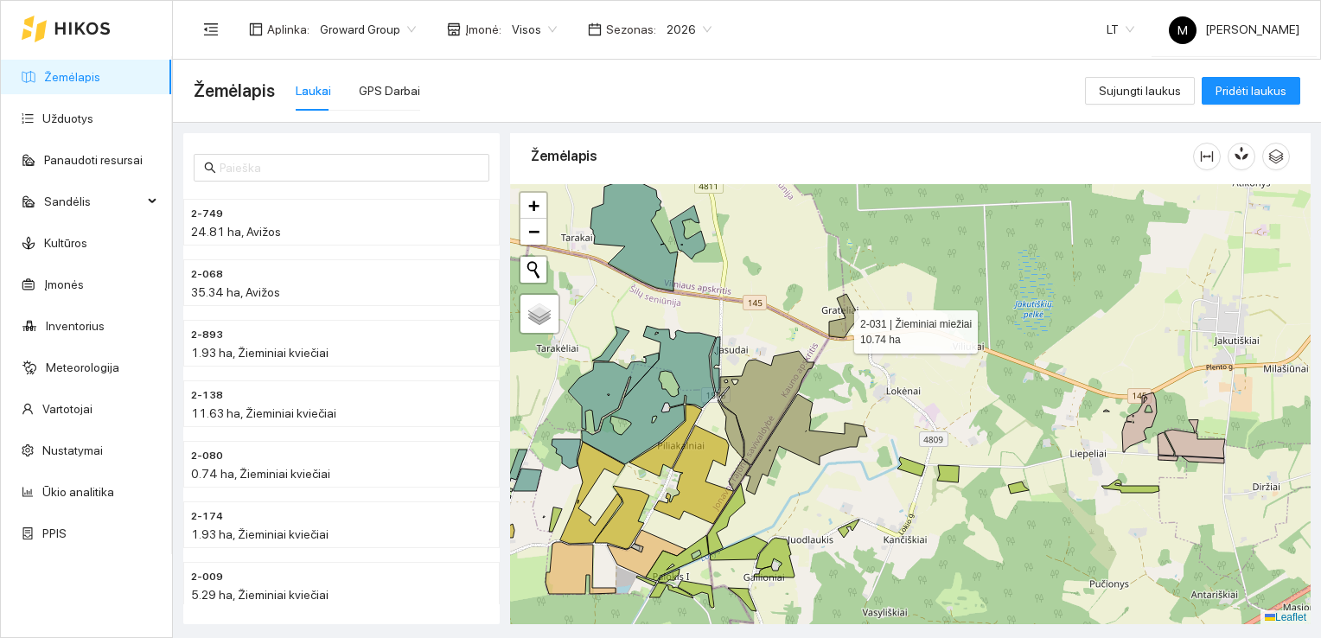
click at [838, 327] on icon at bounding box center [844, 316] width 30 height 44
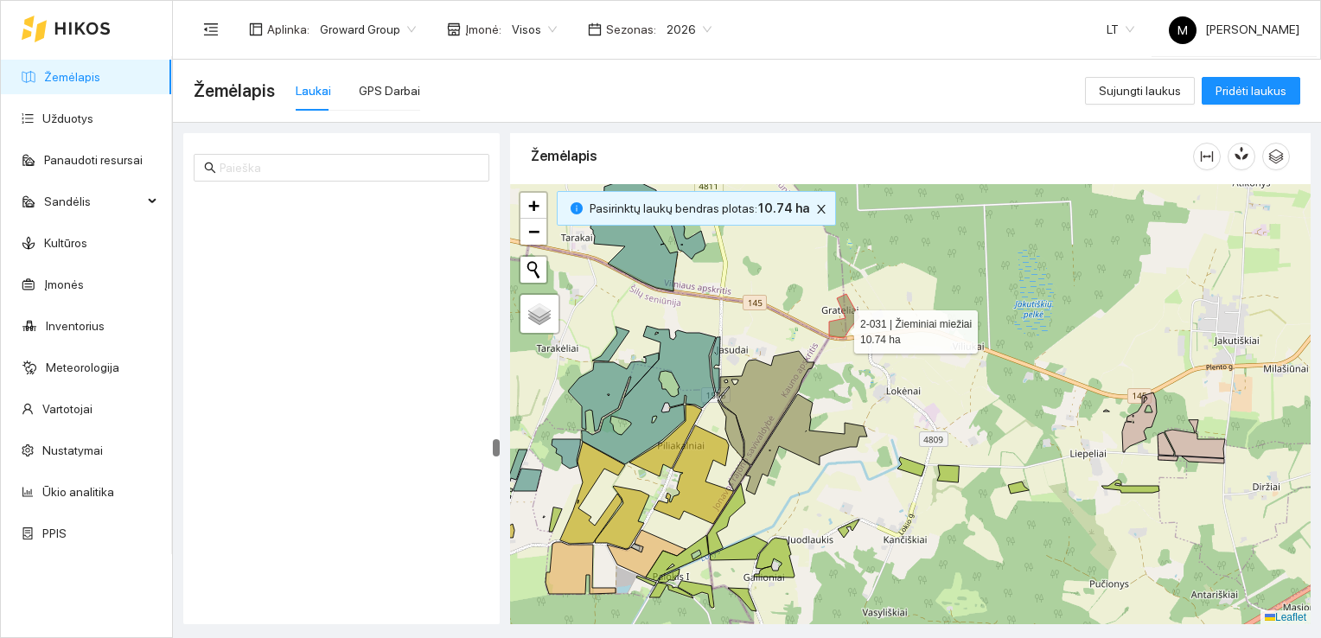
scroll to position [6275, 0]
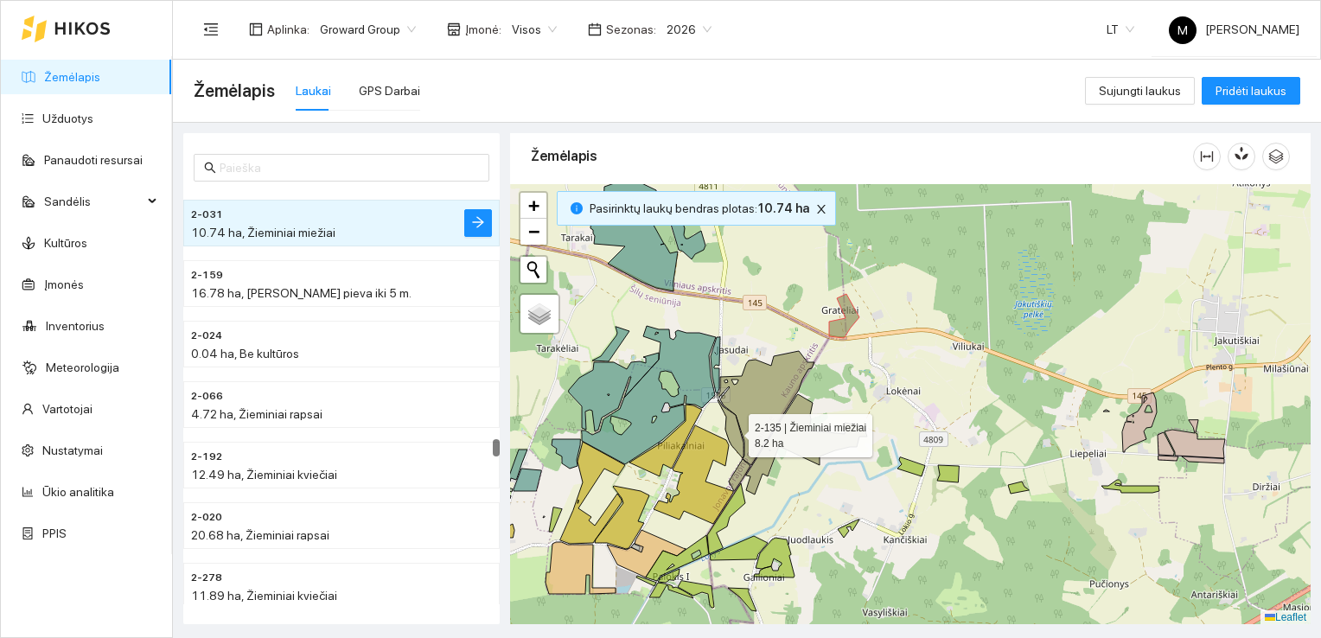
click at [732, 428] on icon at bounding box center [730, 428] width 26 height 59
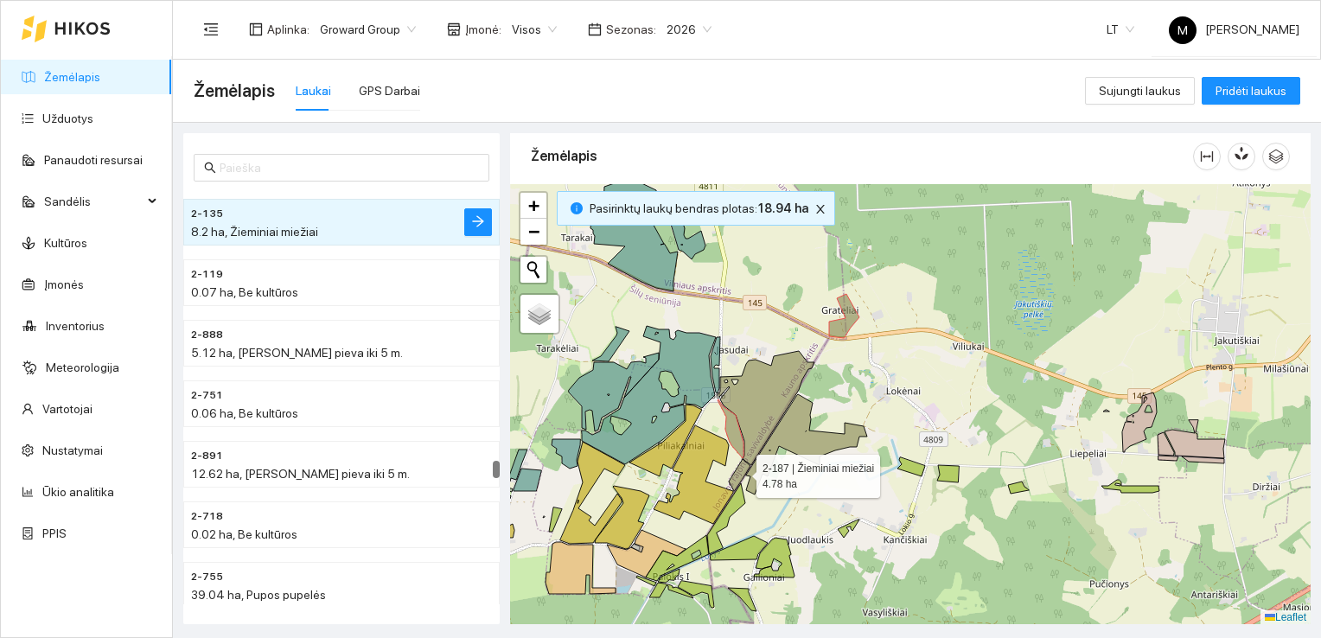
click at [741, 471] on icon at bounding box center [740, 475] width 22 height 32
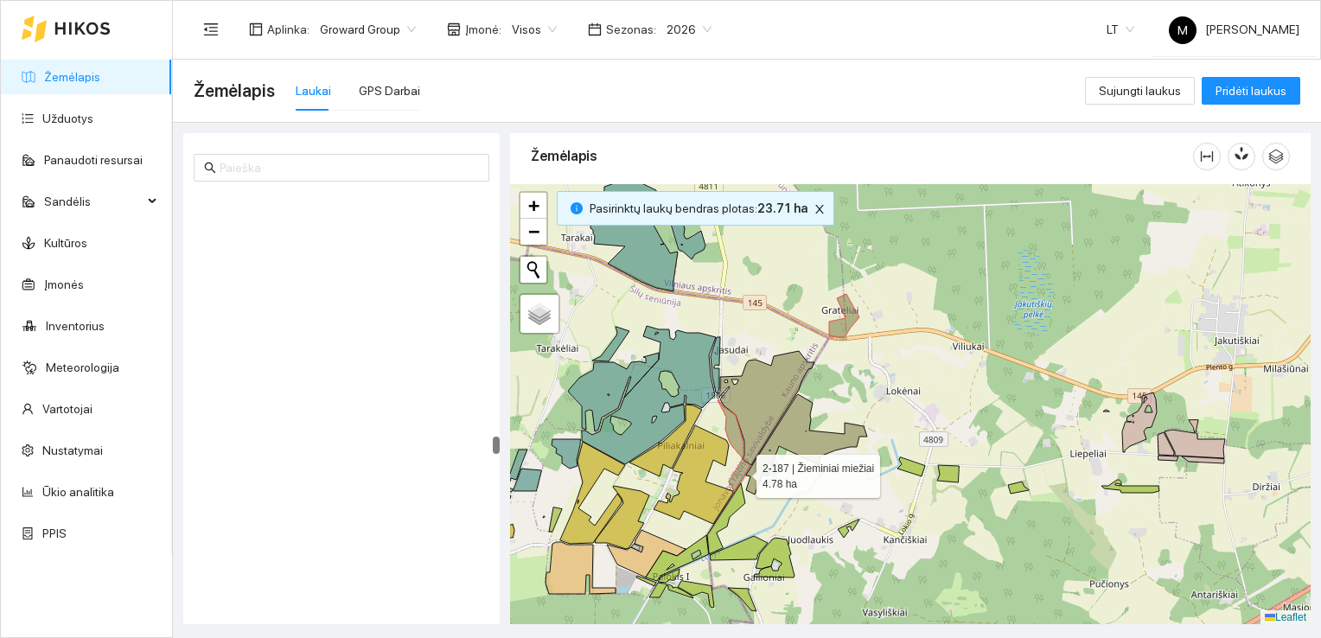
scroll to position [6215, 0]
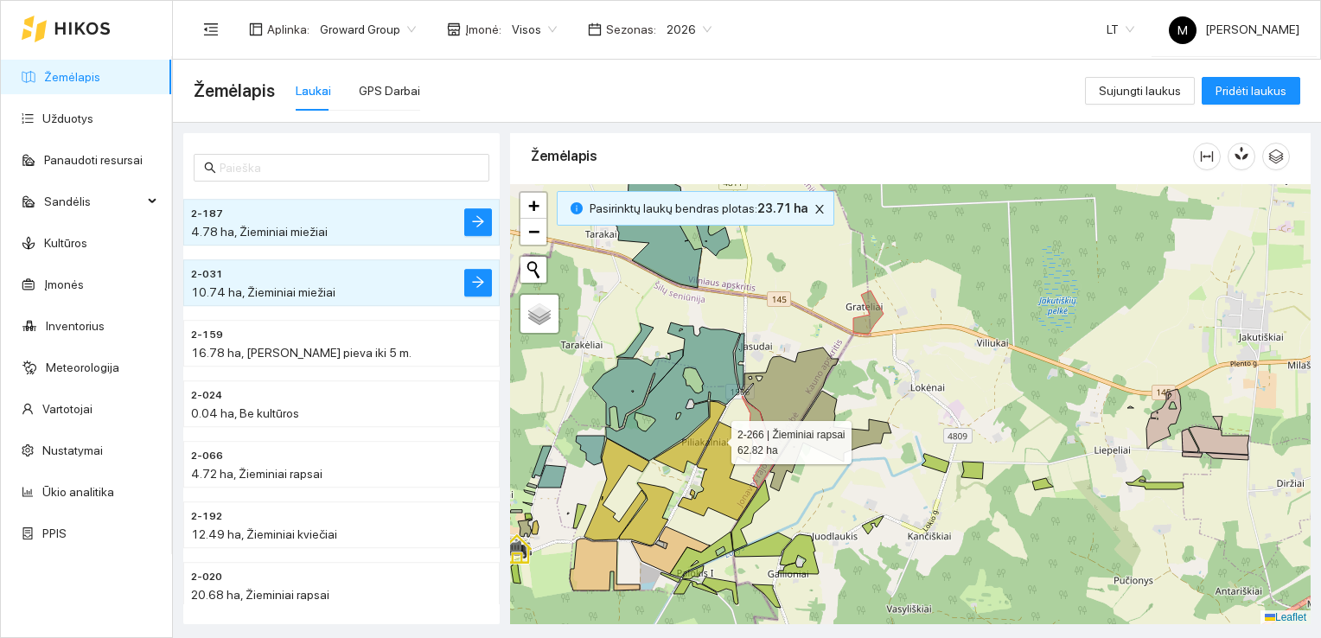
drag, startPoint x: 691, startPoint y: 441, endPoint x: 715, endPoint y: 437, distance: 23.6
click at [715, 437] on icon at bounding box center [718, 471] width 80 height 99
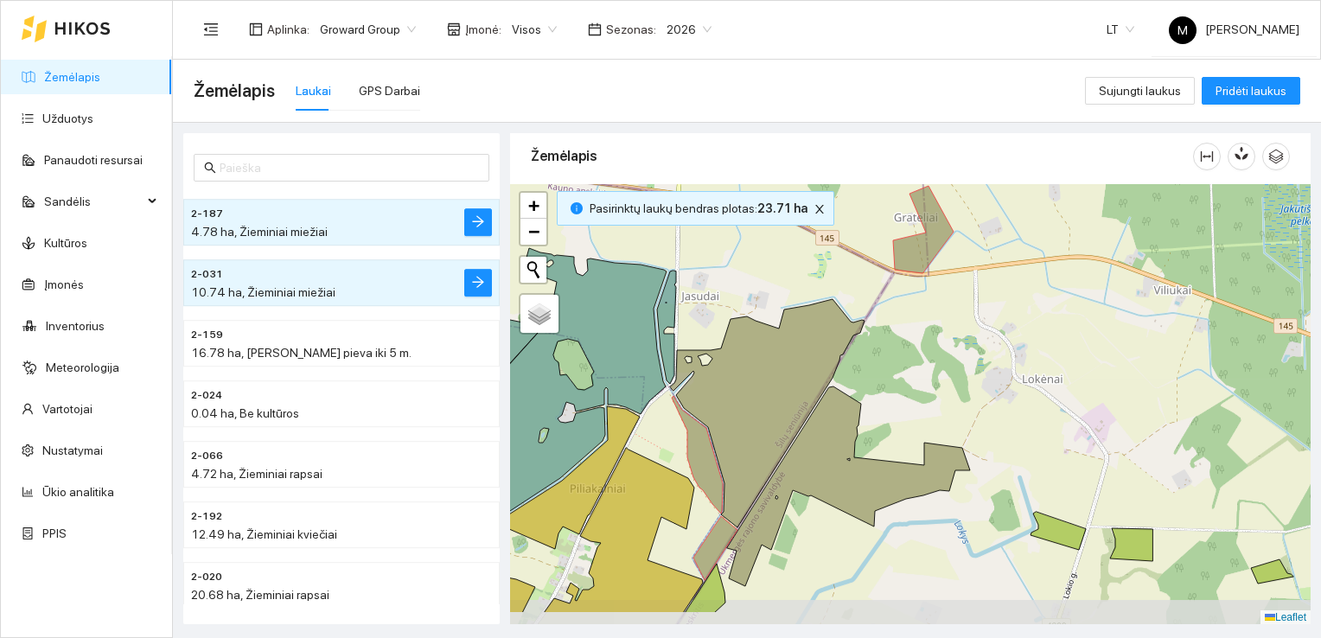
drag, startPoint x: 841, startPoint y: 419, endPoint x: 875, endPoint y: 370, distance: 59.7
click at [875, 370] on div at bounding box center [910, 404] width 800 height 441
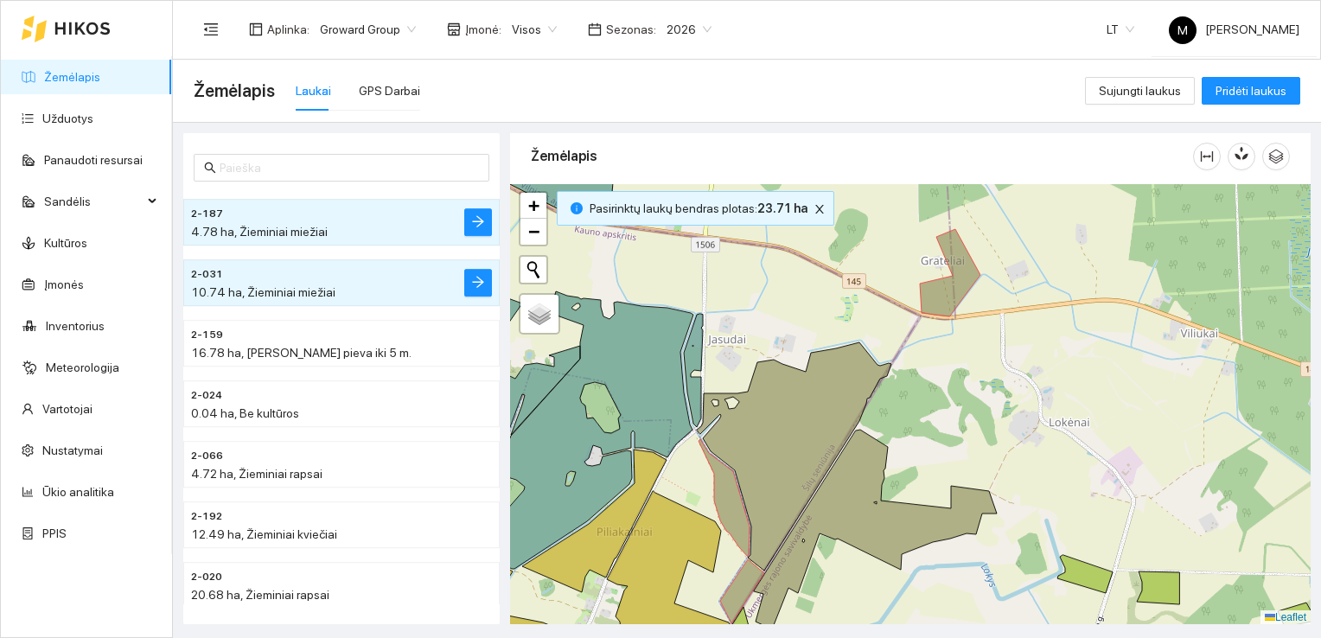
drag, startPoint x: 759, startPoint y: 300, endPoint x: 776, endPoint y: 323, distance: 29.0
click at [776, 323] on div at bounding box center [910, 404] width 800 height 441
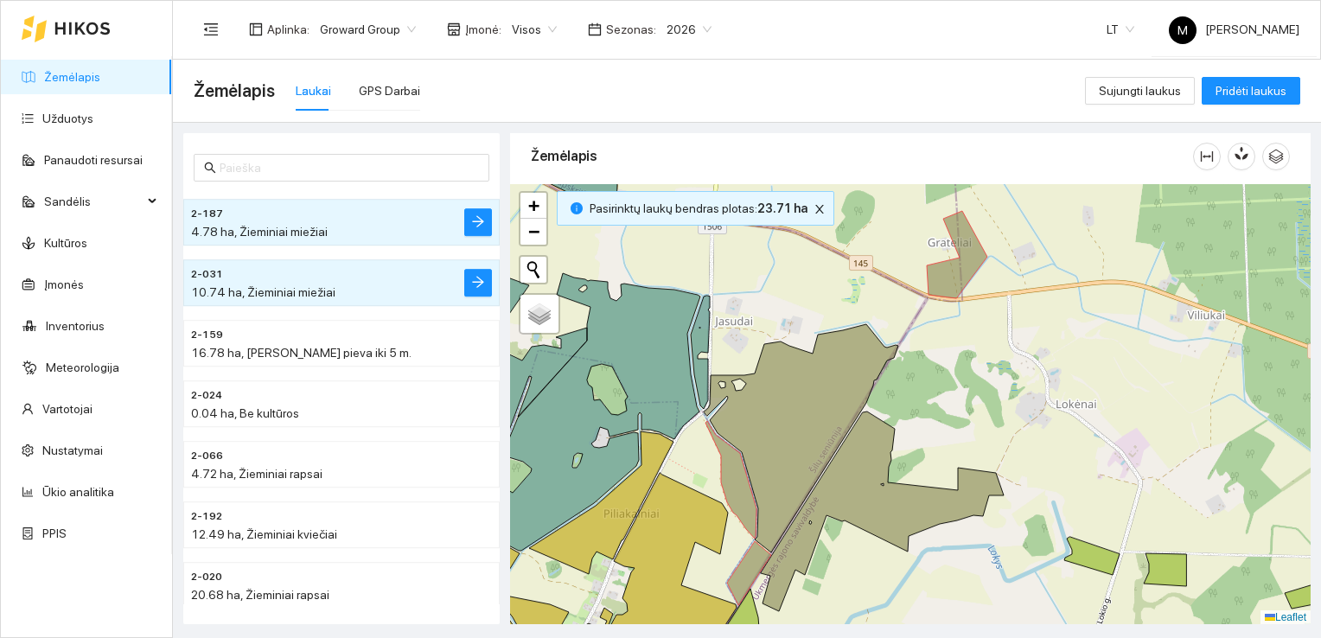
drag, startPoint x: 916, startPoint y: 388, endPoint x: 923, endPoint y: 370, distance: 19.4
click at [923, 370] on div at bounding box center [910, 404] width 800 height 441
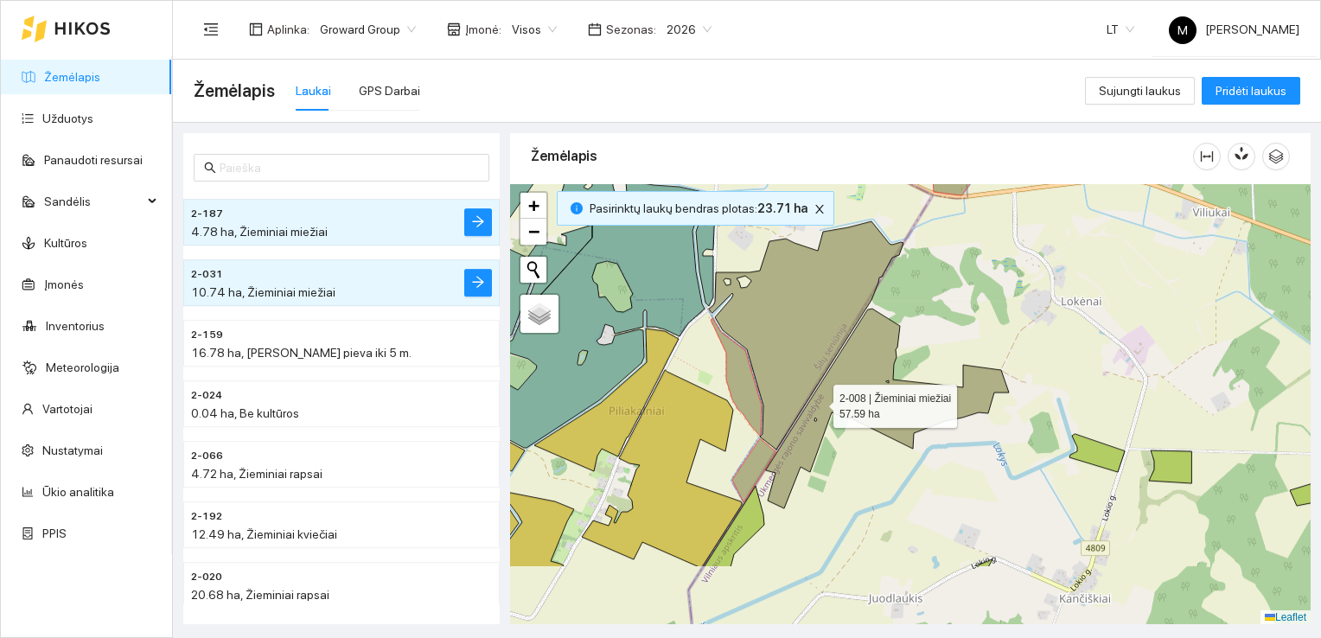
drag, startPoint x: 812, startPoint y: 505, endPoint x: 818, endPoint y: 402, distance: 103.0
click at [818, 402] on icon at bounding box center [887, 409] width 243 height 200
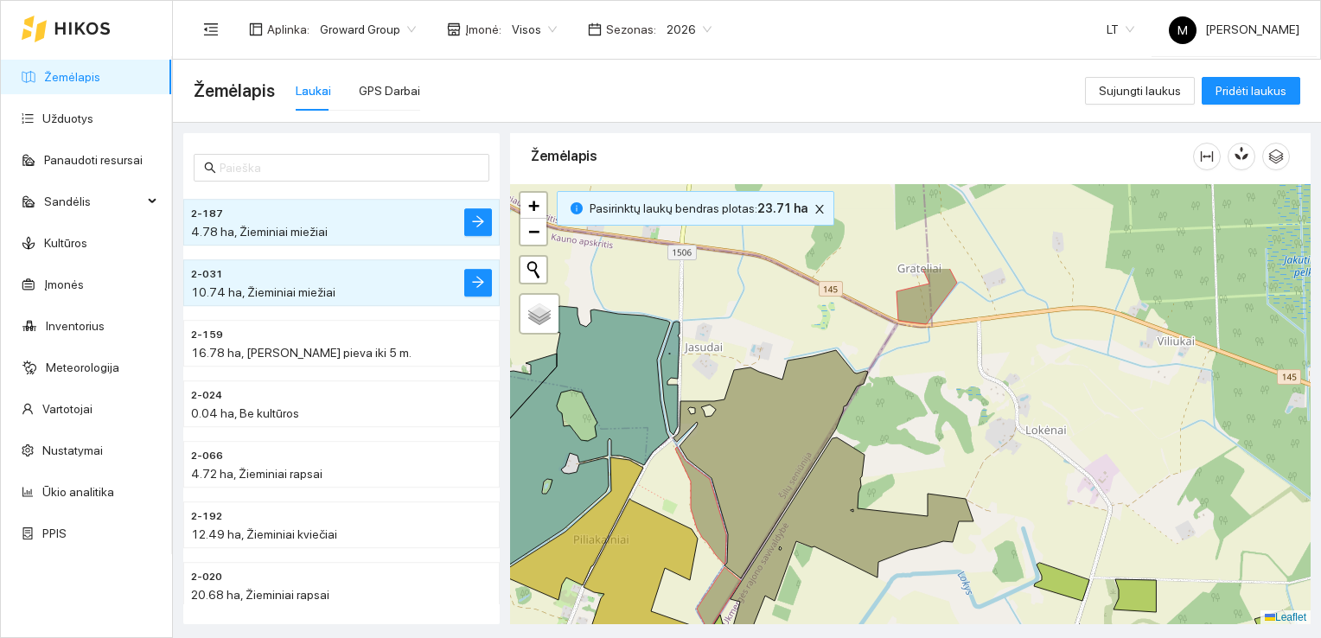
drag, startPoint x: 927, startPoint y: 278, endPoint x: 890, endPoint y: 407, distance: 133.8
click at [890, 407] on div at bounding box center [910, 404] width 800 height 441
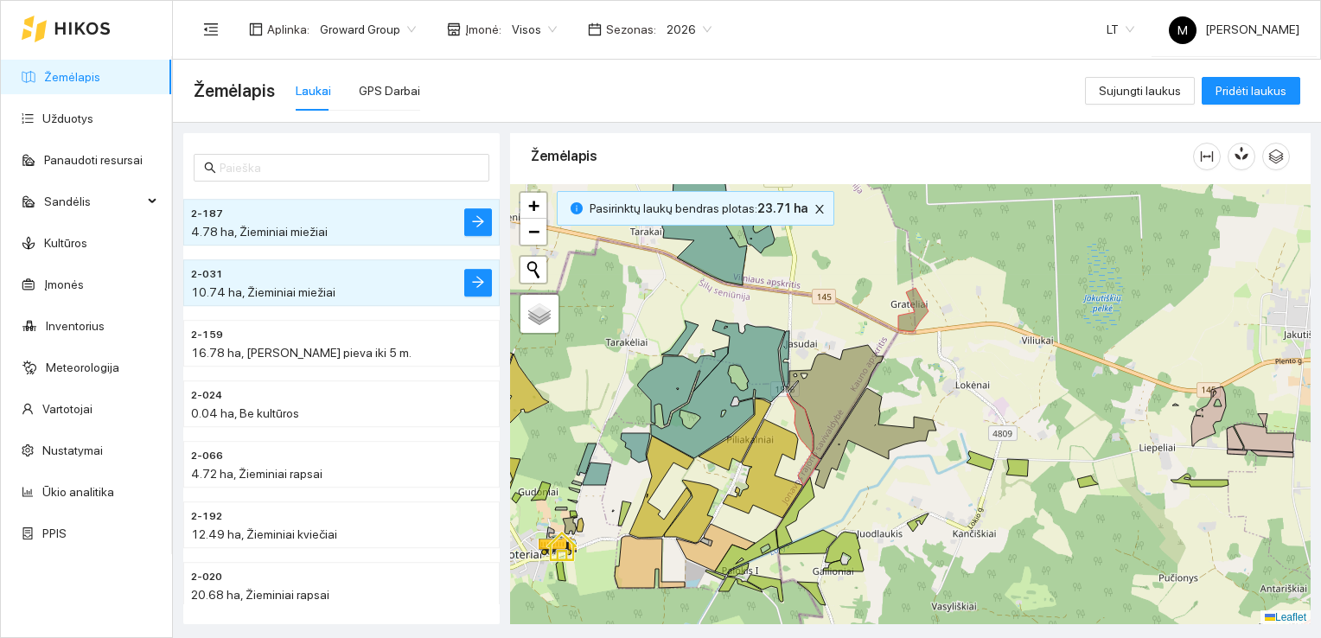
drag, startPoint x: 904, startPoint y: 423, endPoint x: 911, endPoint y: 389, distance: 35.3
click at [911, 389] on div at bounding box center [910, 404] width 800 height 441
drag, startPoint x: 934, startPoint y: 357, endPoint x: 958, endPoint y: 339, distance: 29.6
click at [961, 323] on div at bounding box center [910, 404] width 800 height 441
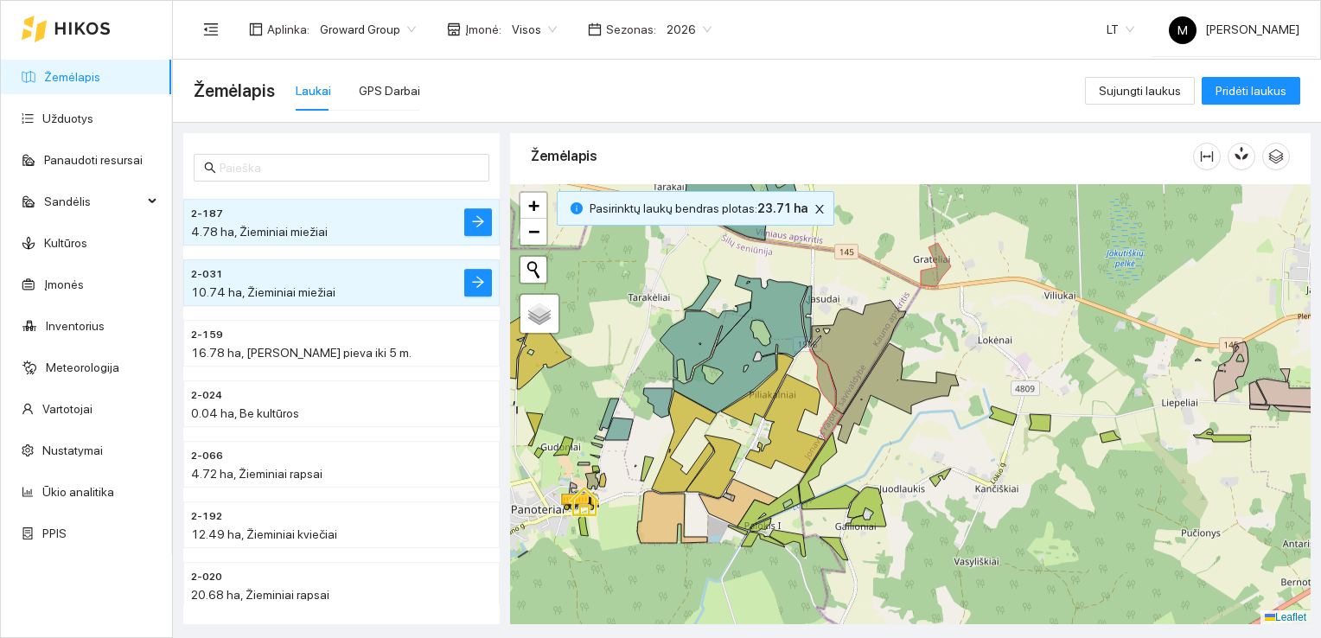
drag, startPoint x: 937, startPoint y: 371, endPoint x: 961, endPoint y: 320, distance: 56.4
click at [961, 320] on div at bounding box center [910, 404] width 800 height 441
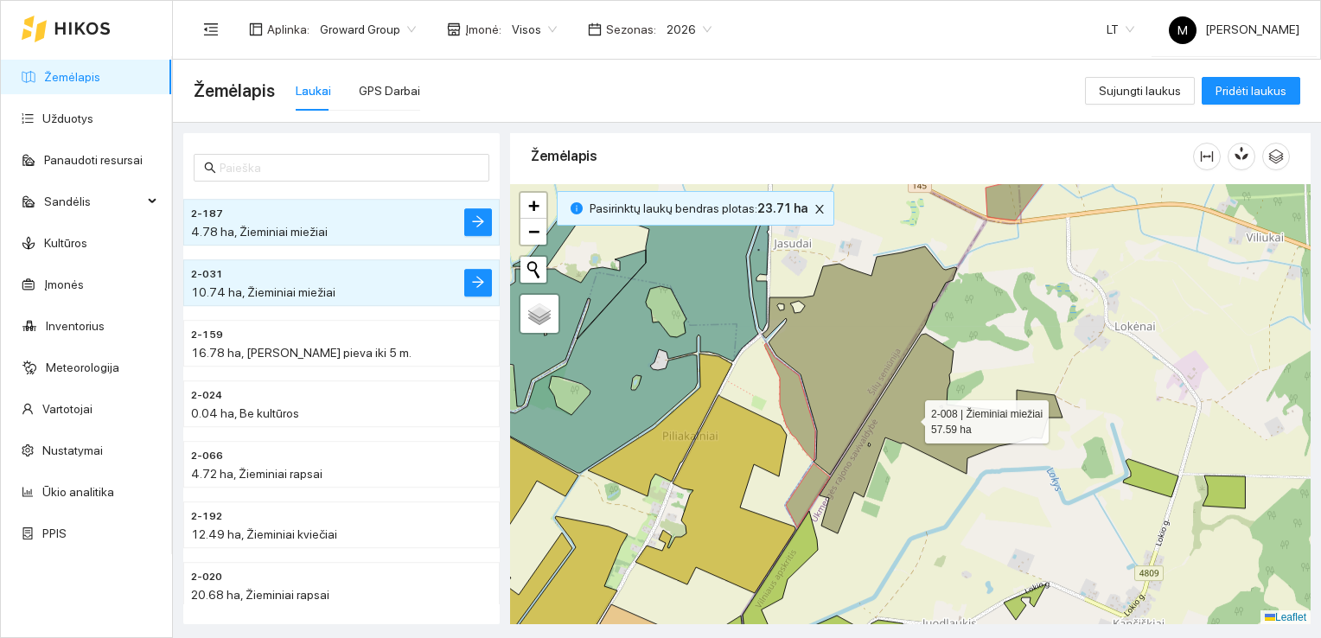
click at [909, 417] on icon at bounding box center [940, 434] width 243 height 200
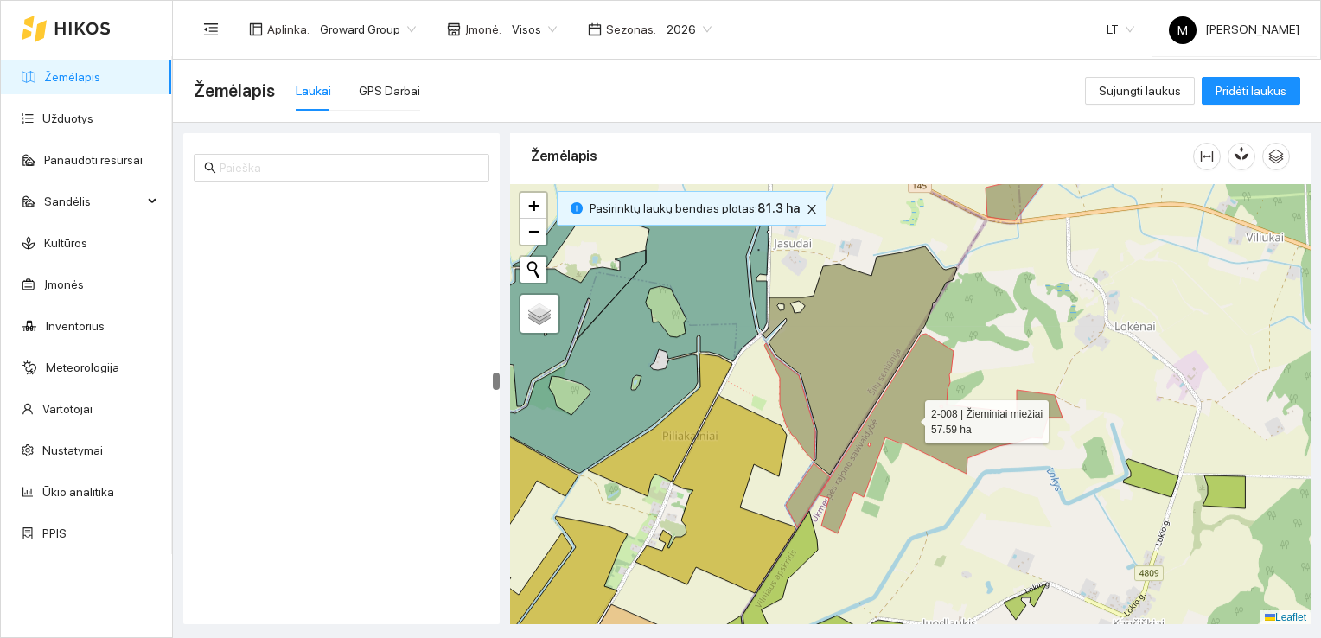
scroll to position [4586, 0]
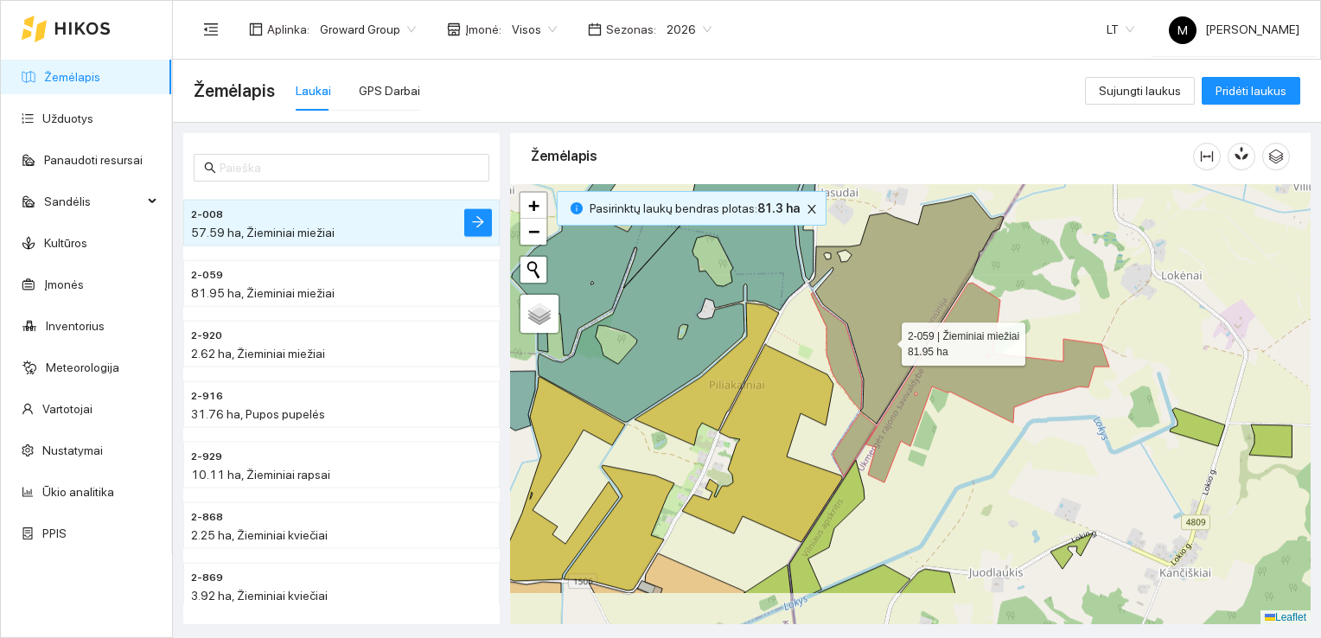
drag, startPoint x: 875, startPoint y: 417, endPoint x: 886, endPoint y: 341, distance: 77.7
click at [886, 341] on icon at bounding box center [906, 309] width 194 height 228
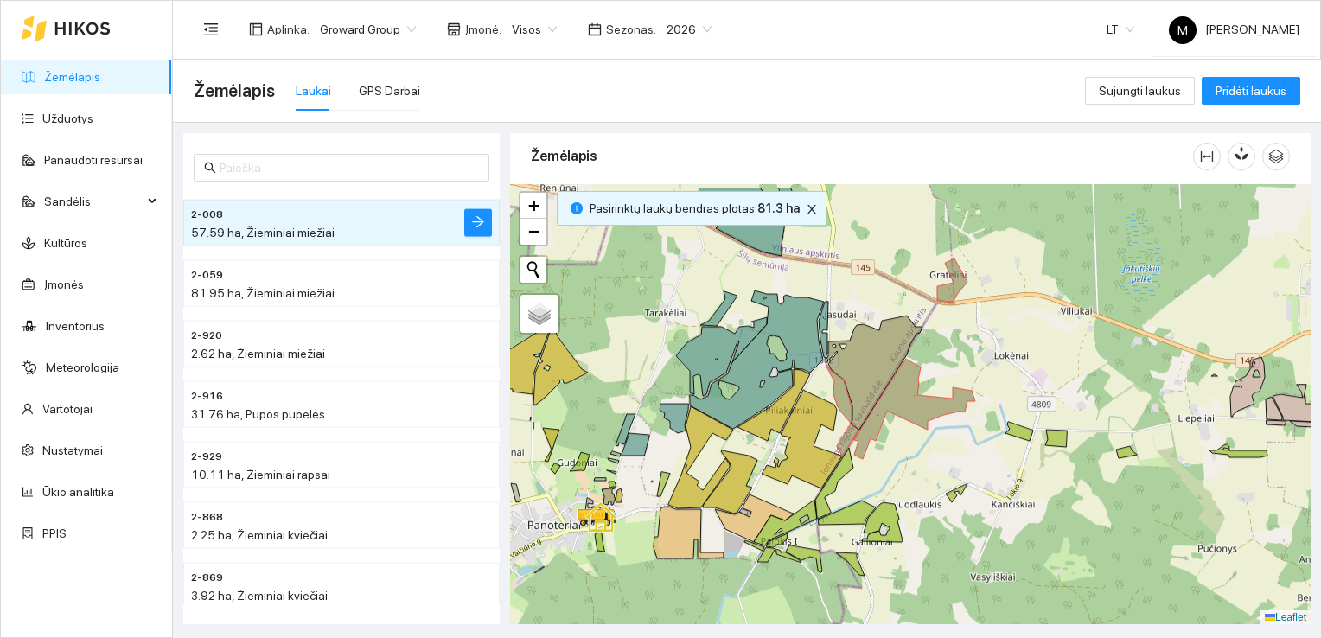
drag, startPoint x: 1004, startPoint y: 310, endPoint x: 982, endPoint y: 358, distance: 52.6
click at [982, 358] on div at bounding box center [910, 404] width 800 height 441
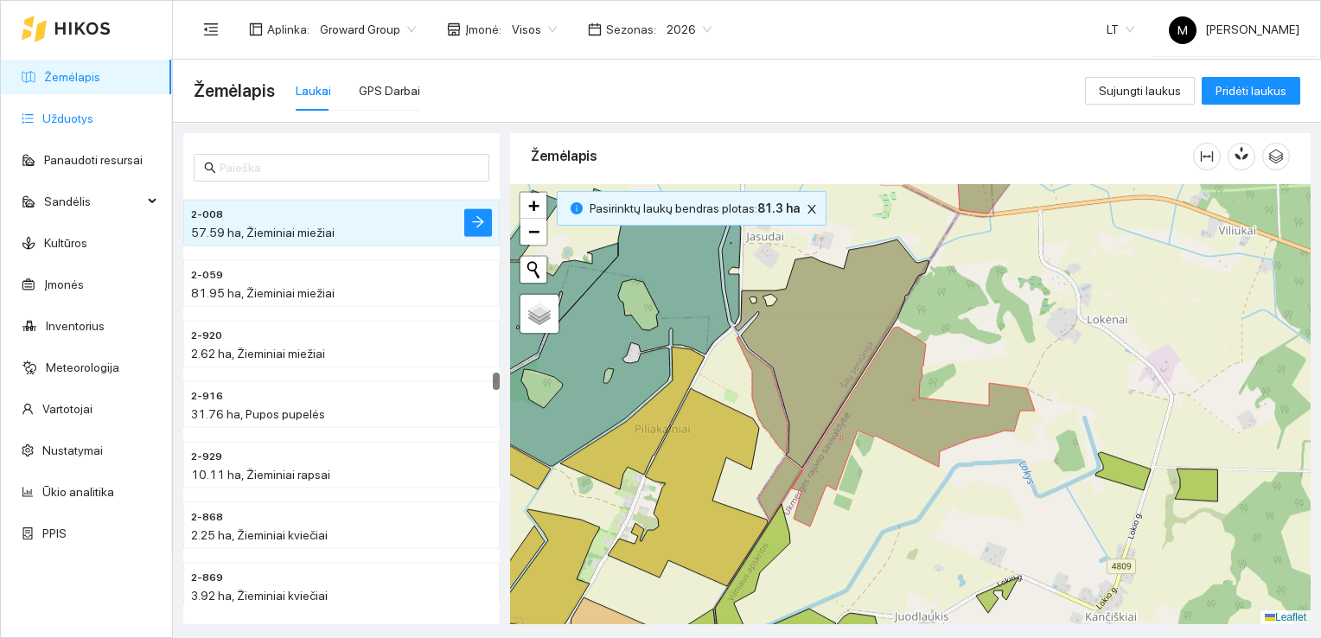
click at [77, 118] on link "Užduotys" at bounding box center [67, 118] width 51 height 14
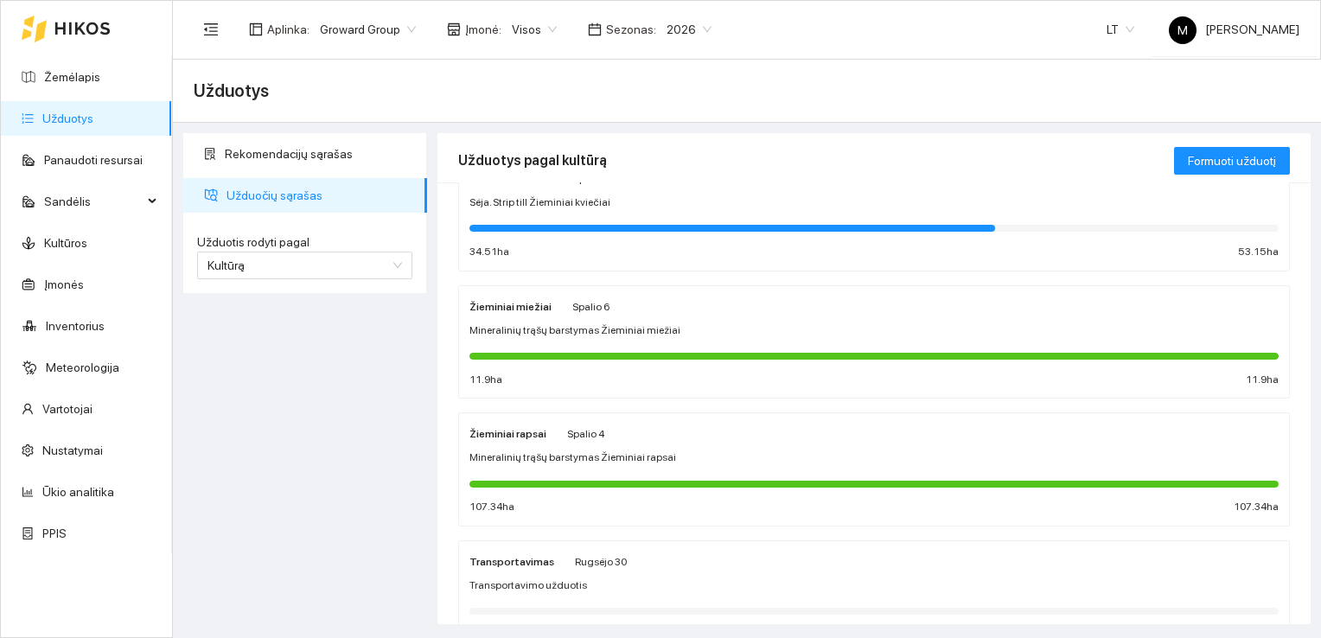
scroll to position [86, 0]
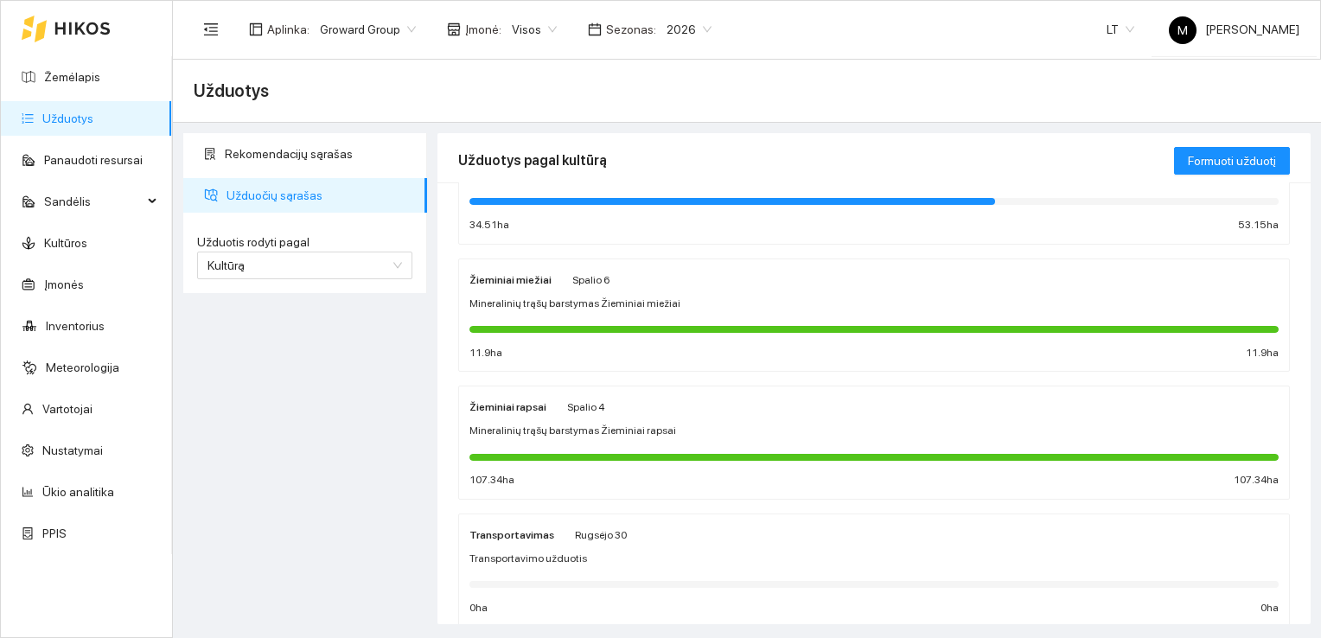
click at [546, 303] on span "Mineralinių trąšų barstymas Žieminiai miežiai" at bounding box center [574, 304] width 211 height 16
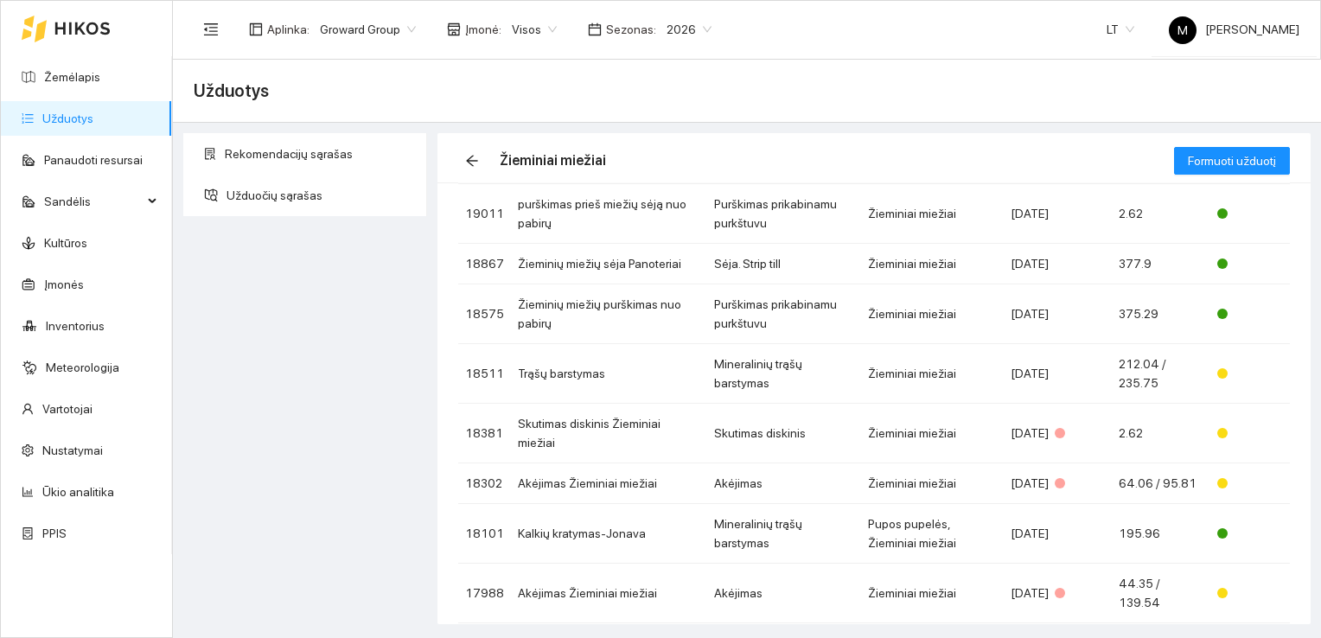
scroll to position [252, 0]
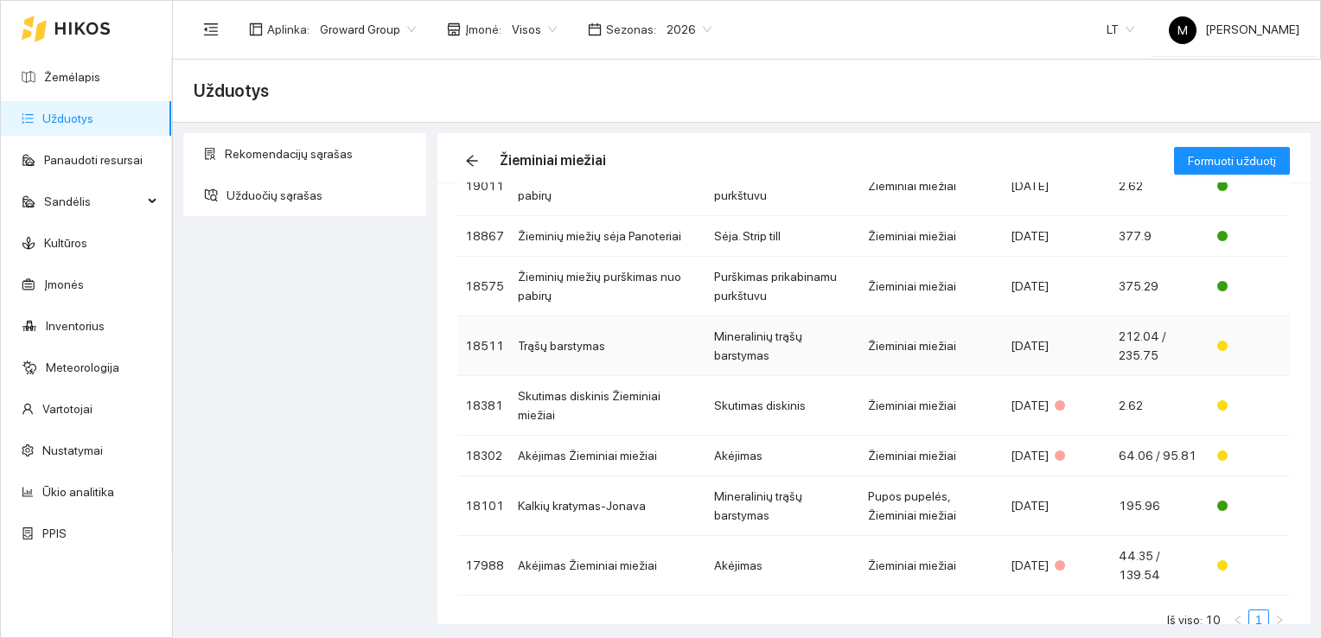
click at [598, 356] on td "Trąšų barstymas" at bounding box center [609, 346] width 196 height 60
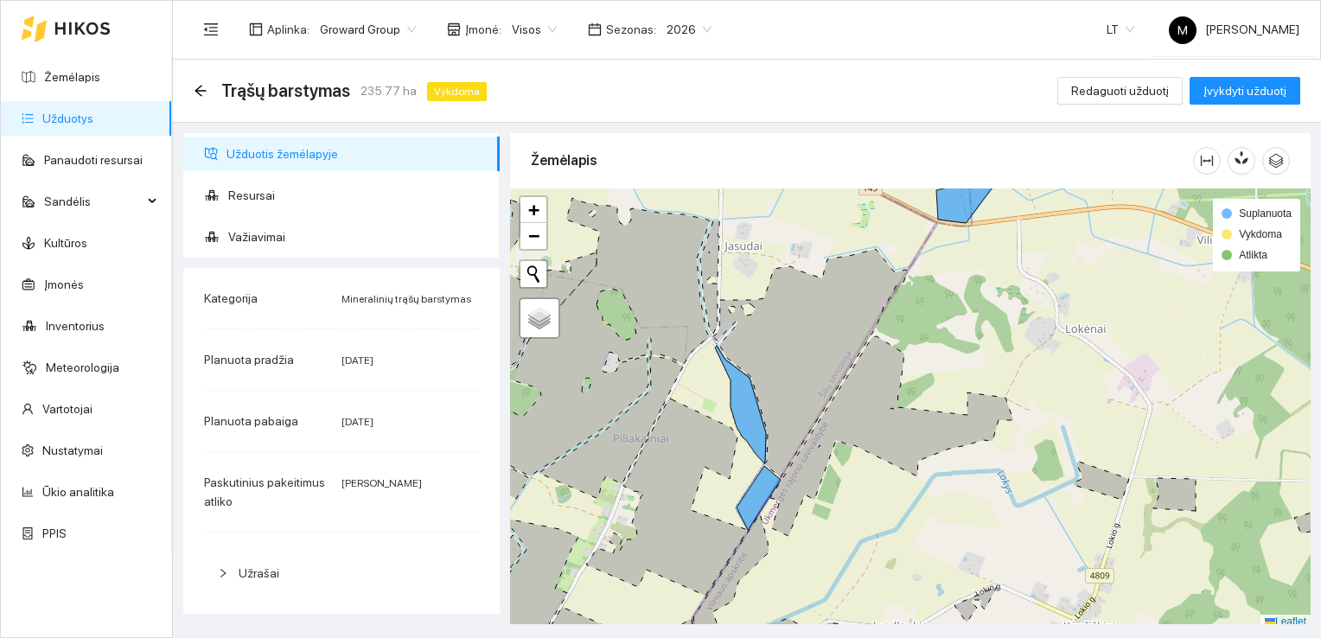
click at [68, 116] on link "Užduotys" at bounding box center [67, 118] width 51 height 14
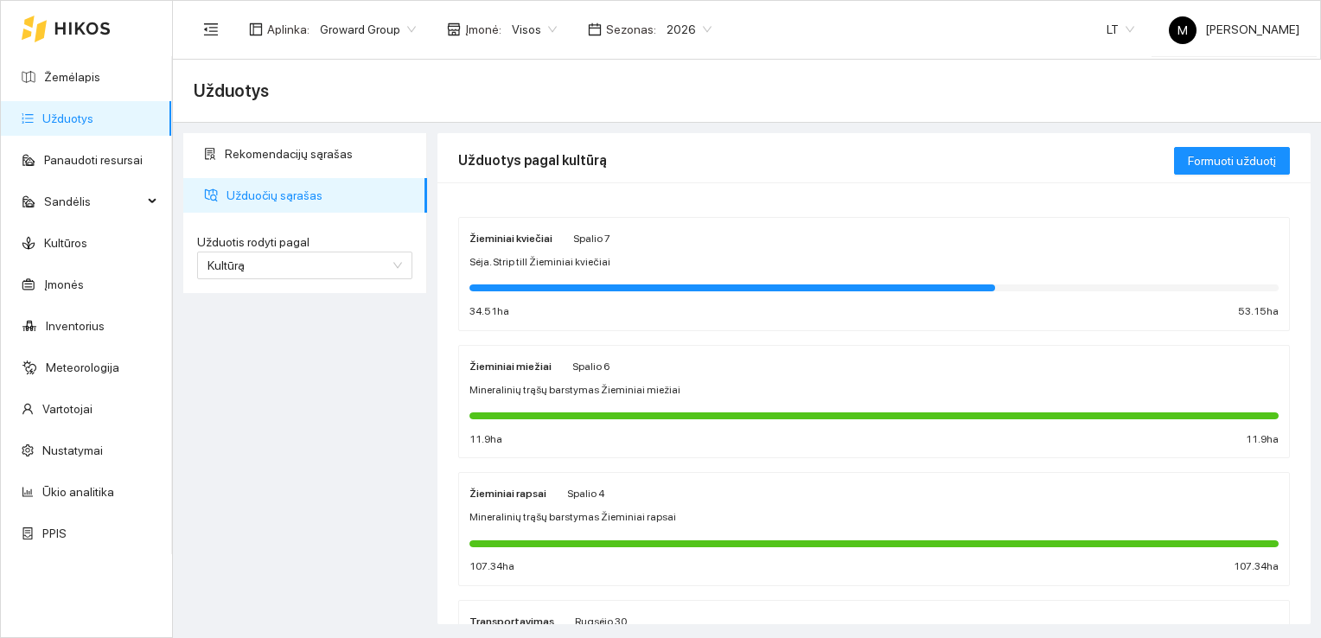
click at [552, 376] on div "Žieminiai miežiai Spalio 6 Mineralinių trąšų barstymas Žieminiai miežiai 11.9 h…" at bounding box center [873, 402] width 809 height 92
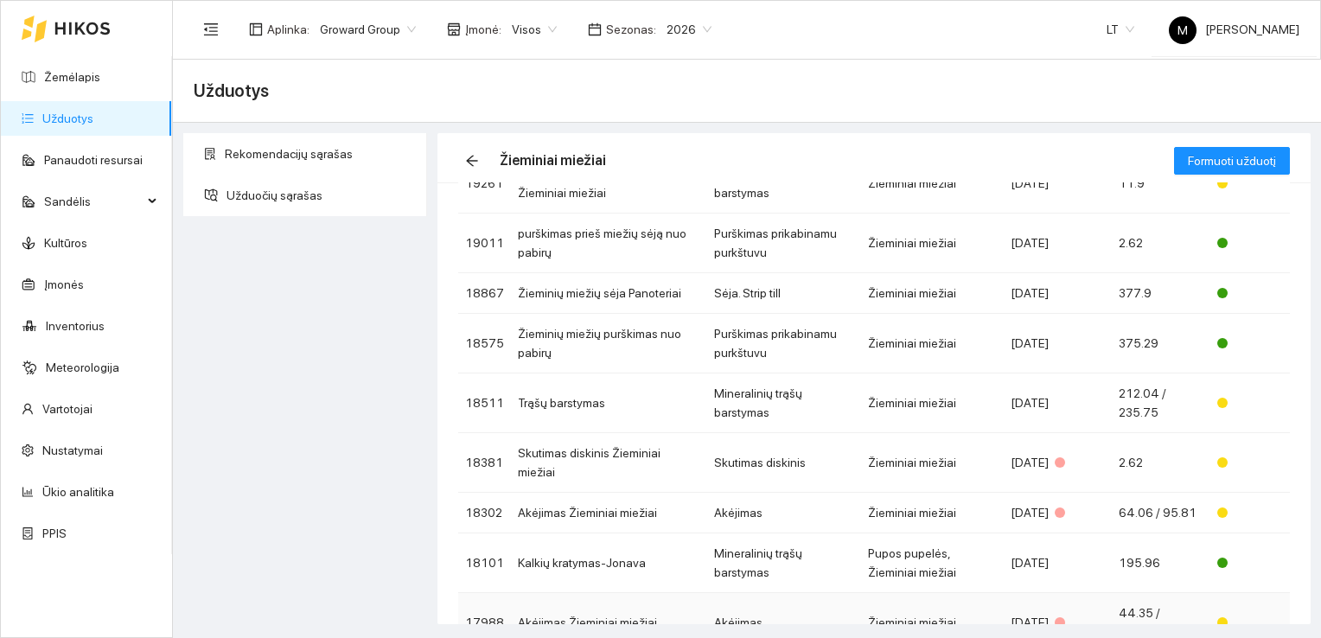
scroll to position [165, 0]
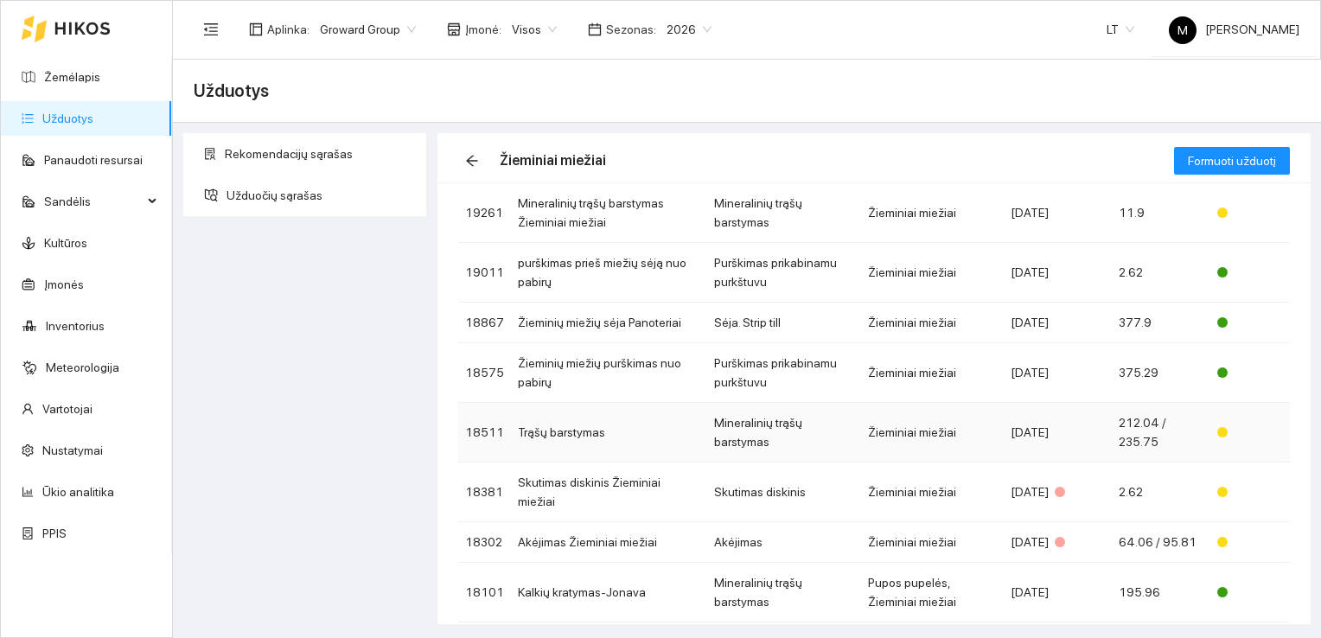
click at [554, 429] on td "Trąšų barstymas" at bounding box center [609, 433] width 196 height 60
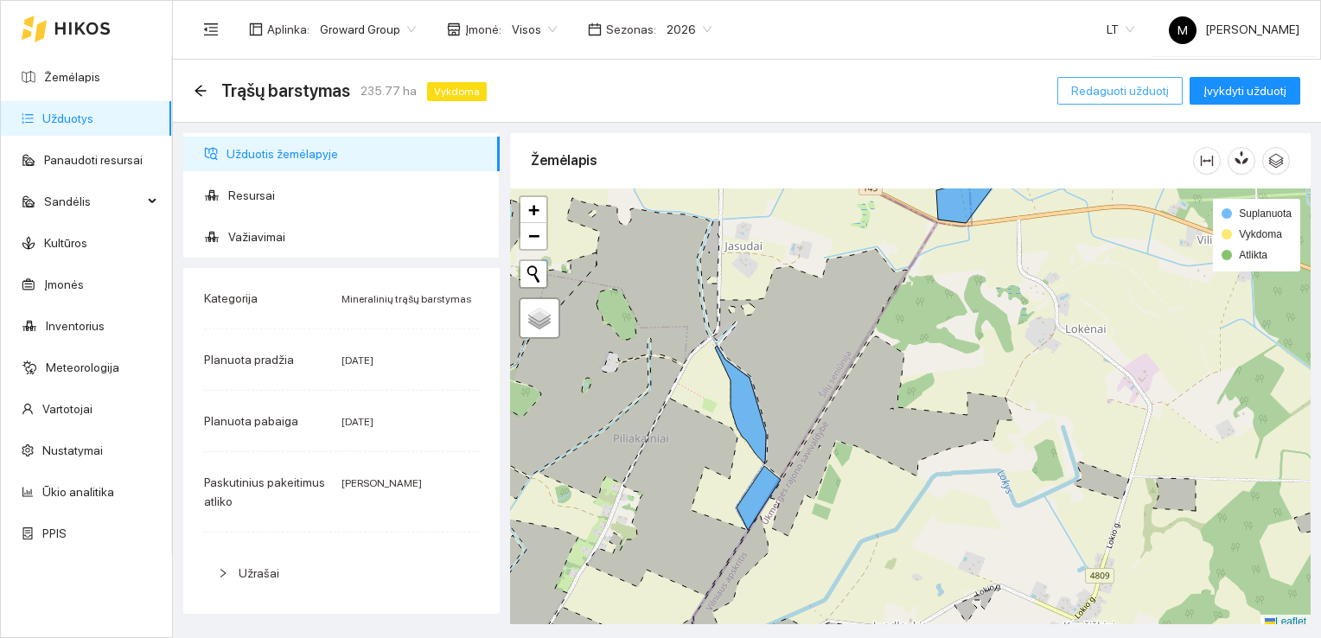
click at [1096, 99] on span "Redaguoti užduotį" at bounding box center [1120, 90] width 98 height 19
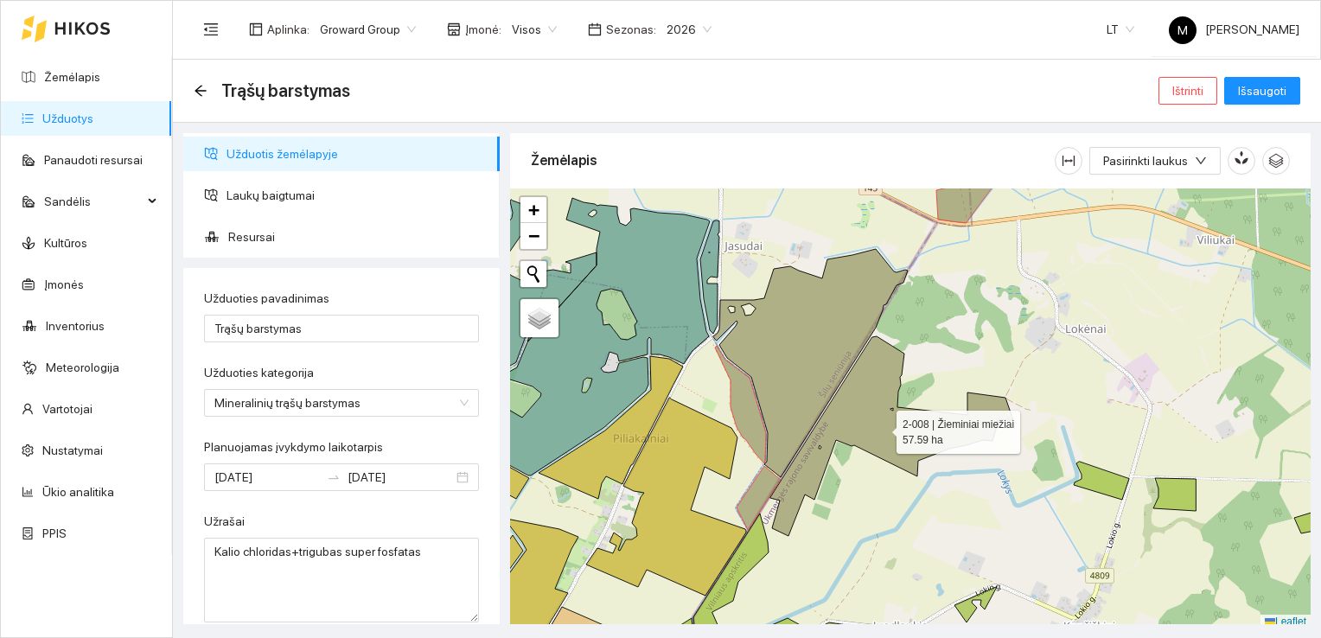
click at [850, 414] on icon at bounding box center [891, 436] width 243 height 200
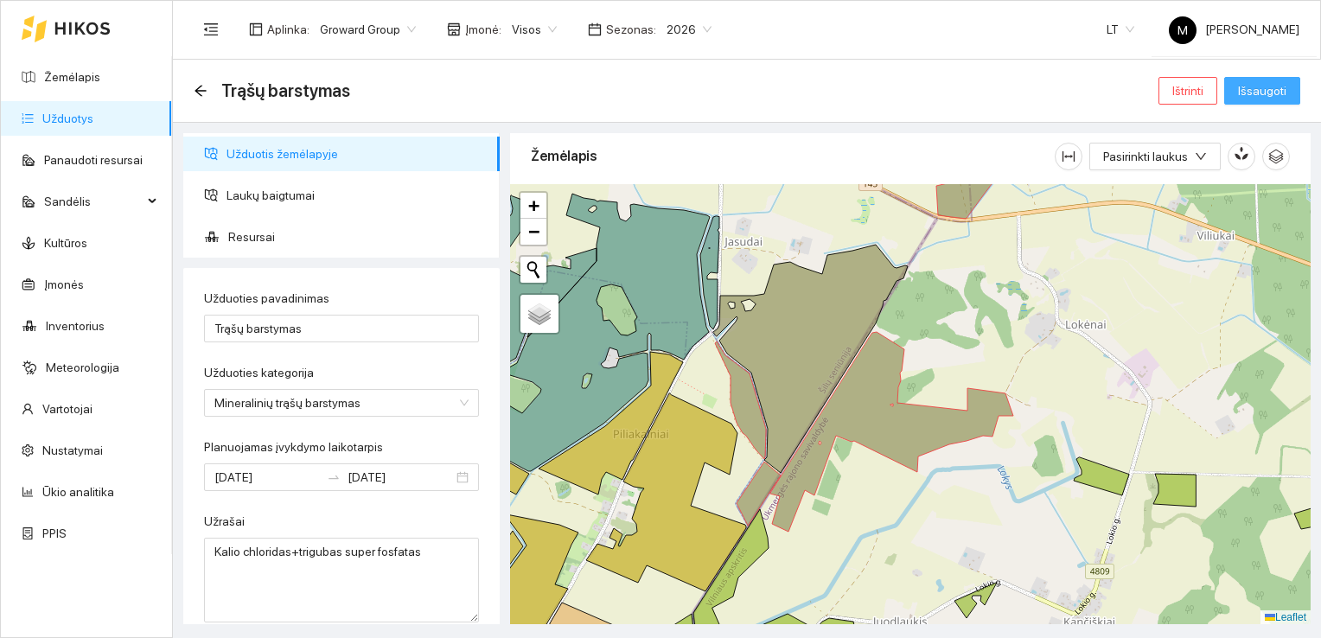
click at [1248, 95] on span "Išsaugoti" at bounding box center [1262, 90] width 48 height 19
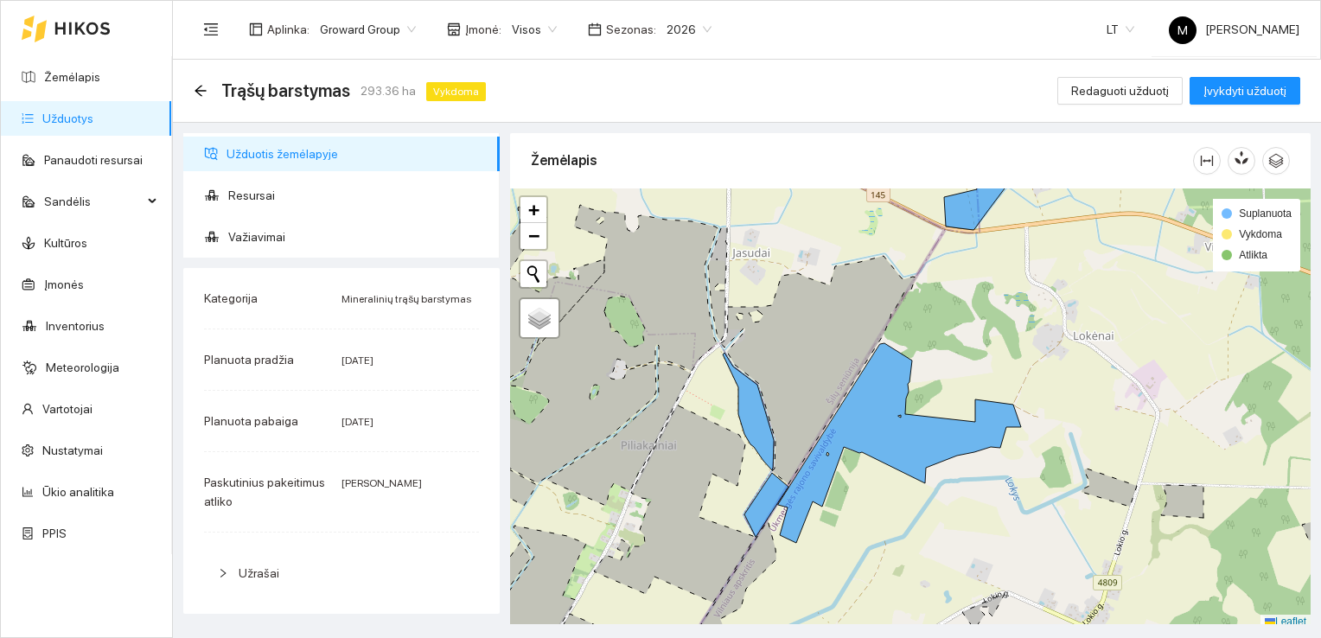
scroll to position [4, 0]
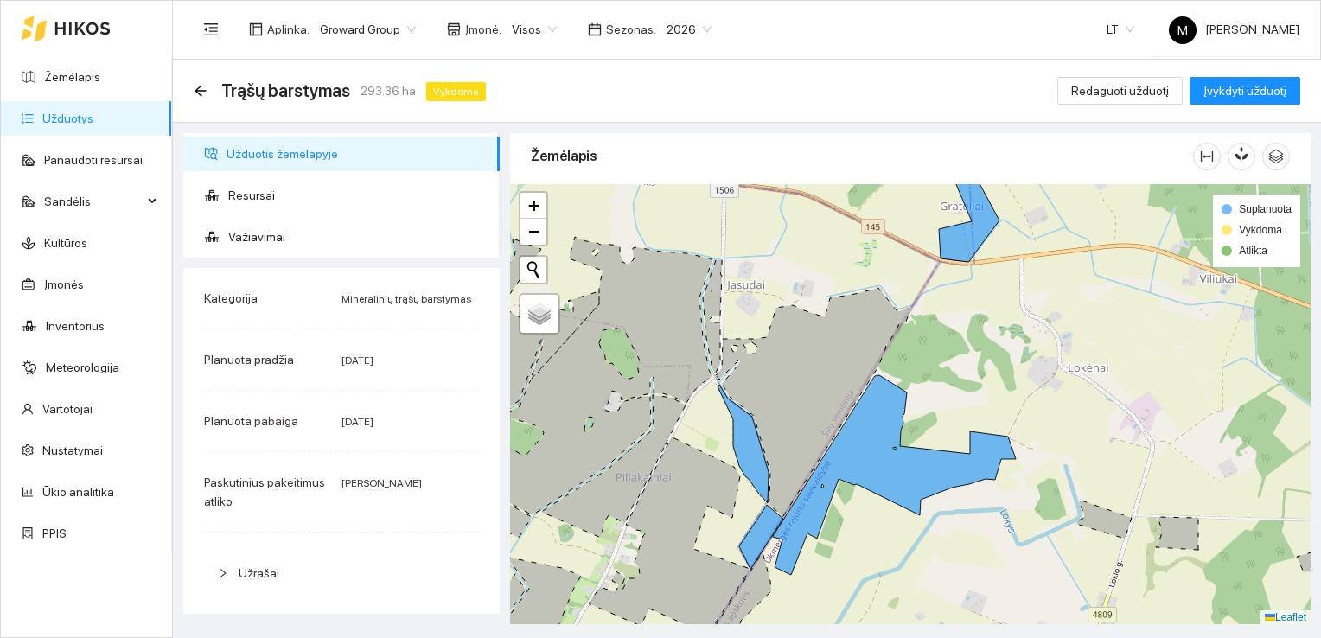
drag, startPoint x: 817, startPoint y: 254, endPoint x: 830, endPoint y: 302, distance: 50.1
click at [830, 302] on div at bounding box center [910, 404] width 800 height 441
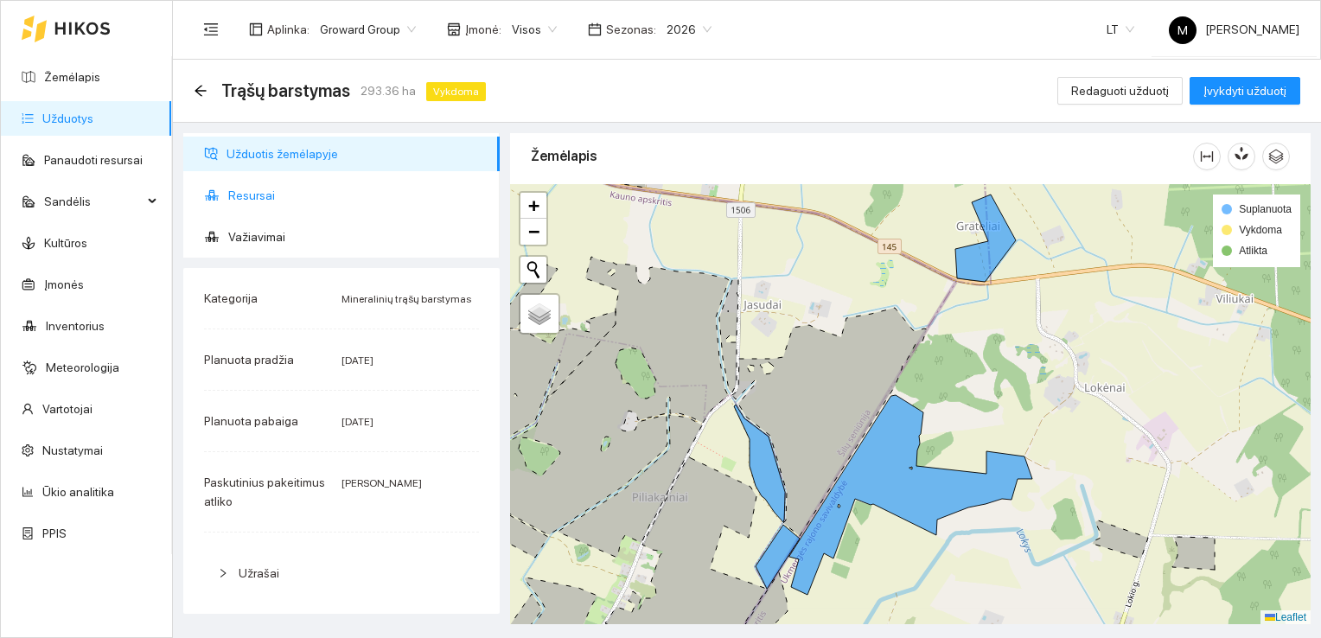
click at [264, 198] on span "Resursai" at bounding box center [357, 195] width 258 height 35
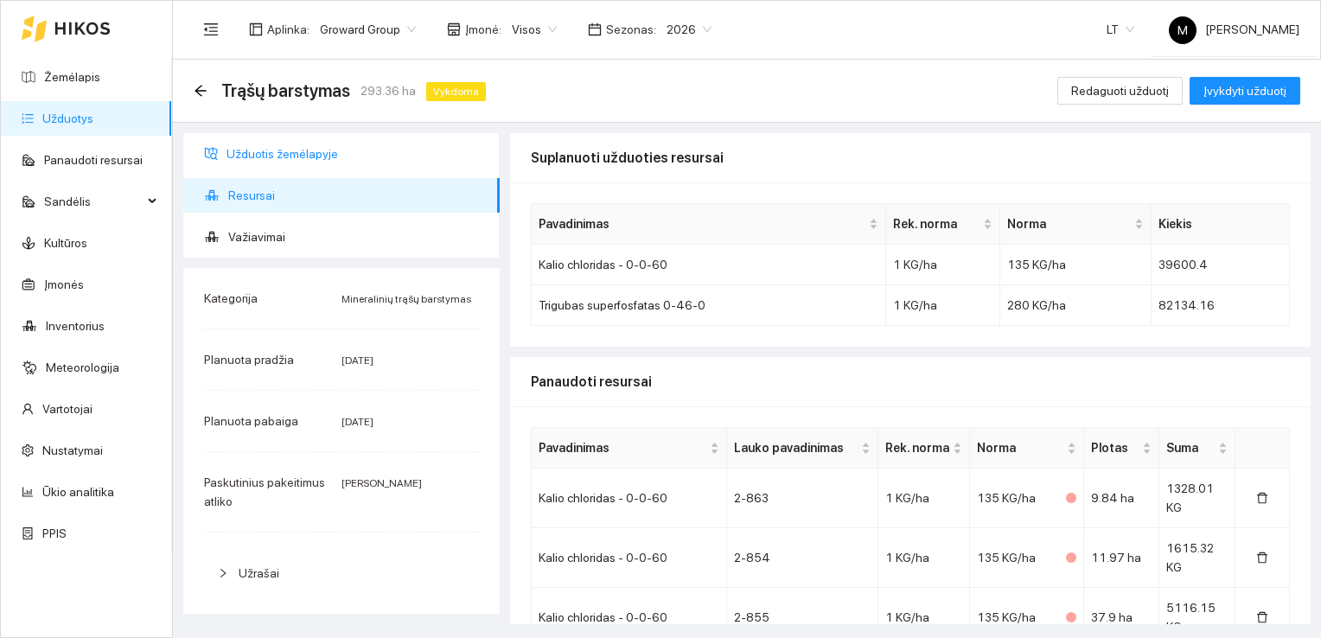
click at [282, 161] on span "Užduotis žemėlapyje" at bounding box center [355, 154] width 259 height 35
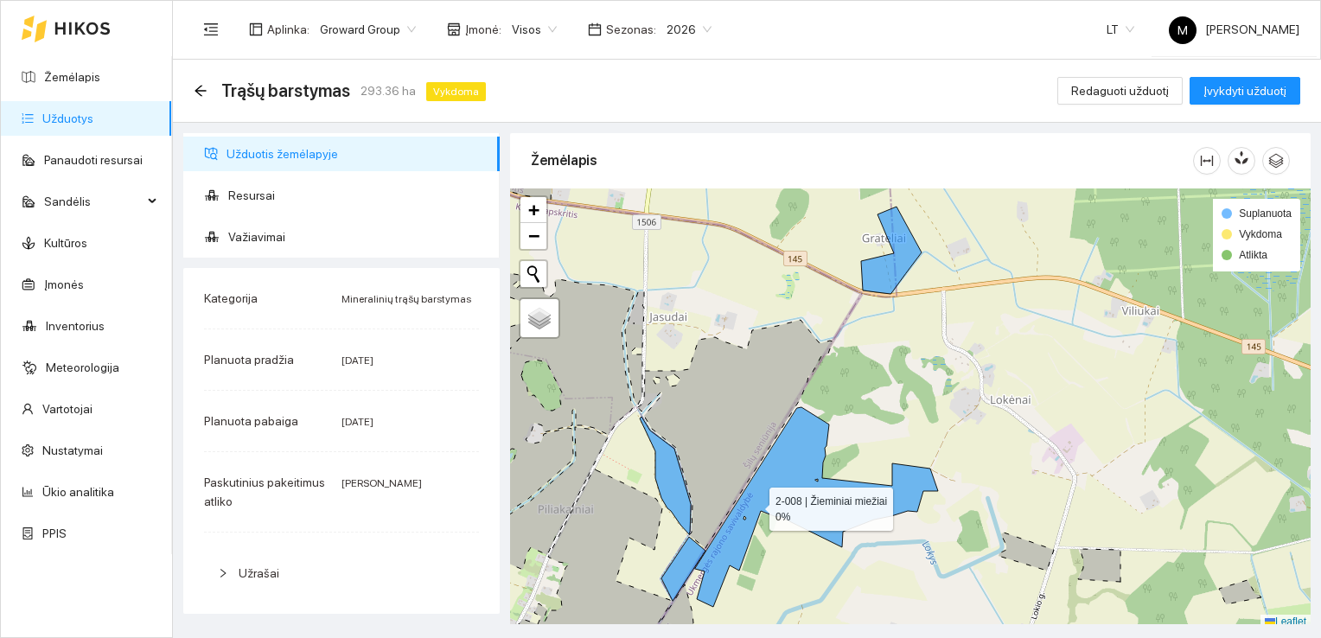
scroll to position [4, 0]
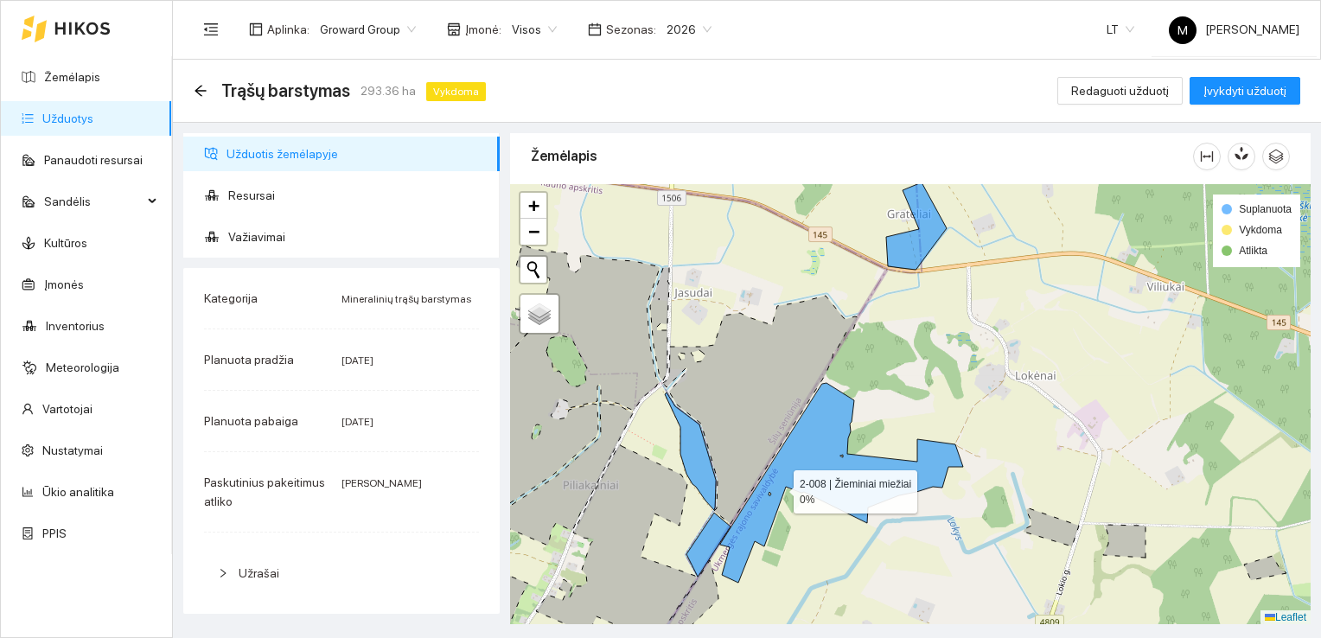
drag, startPoint x: 754, startPoint y: 505, endPoint x: 779, endPoint y: 485, distance: 32.0
click at [779, 485] on icon at bounding box center [841, 483] width 243 height 200
click at [737, 436] on icon at bounding box center [760, 410] width 194 height 228
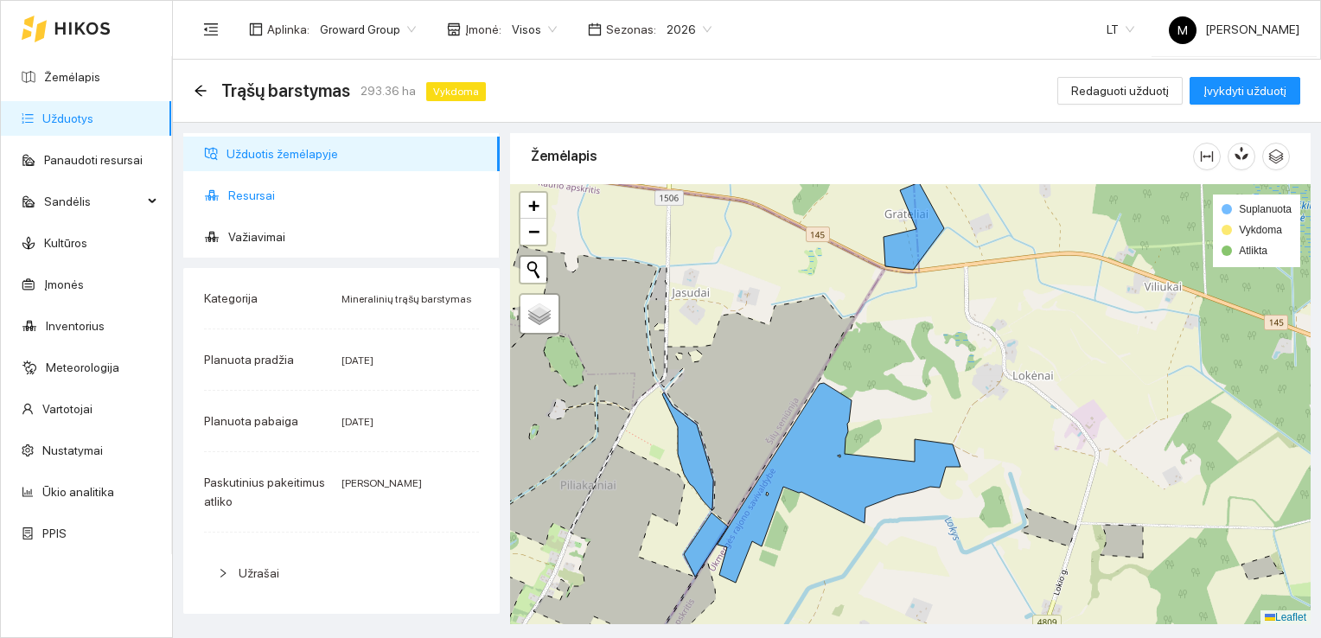
click at [252, 181] on span "Resursai" at bounding box center [357, 195] width 258 height 35
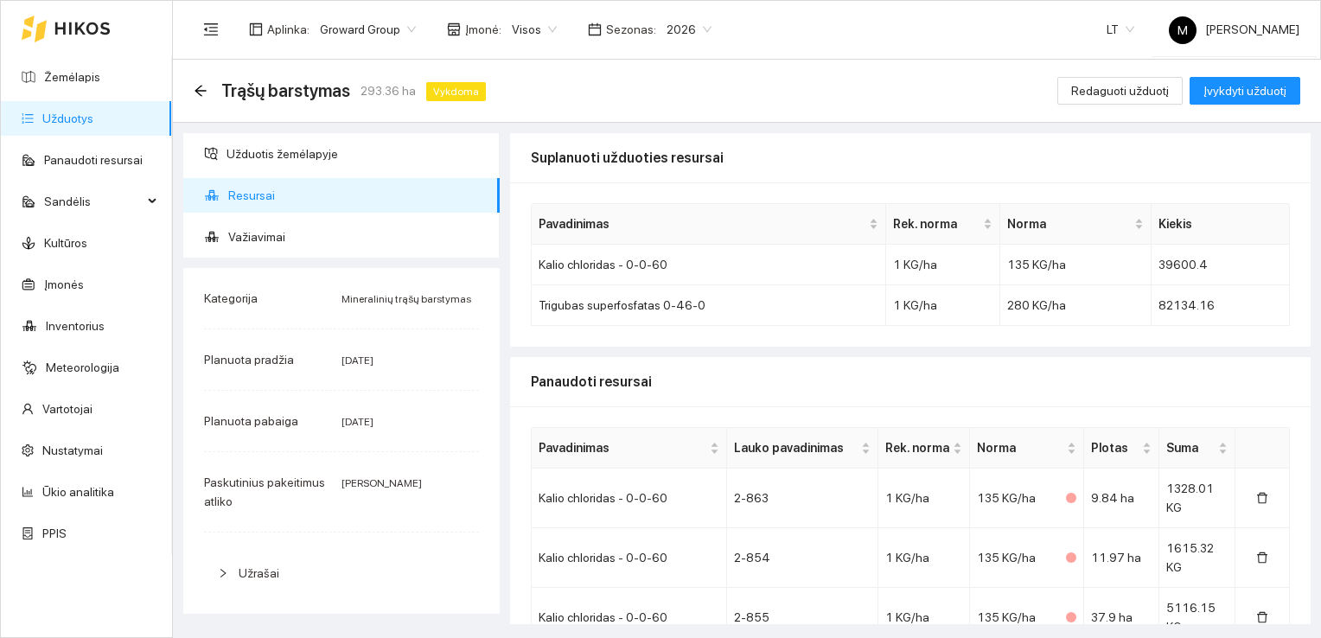
scroll to position [86, 0]
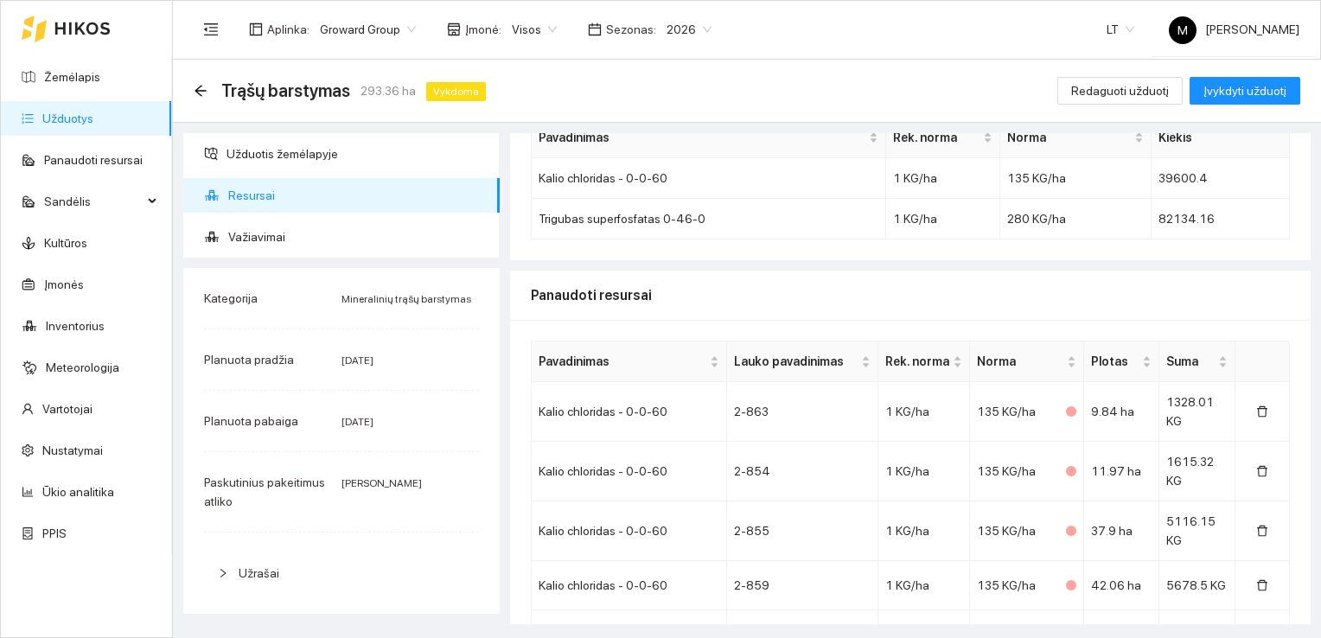
click at [86, 123] on link "Užduotys" at bounding box center [67, 118] width 51 height 14
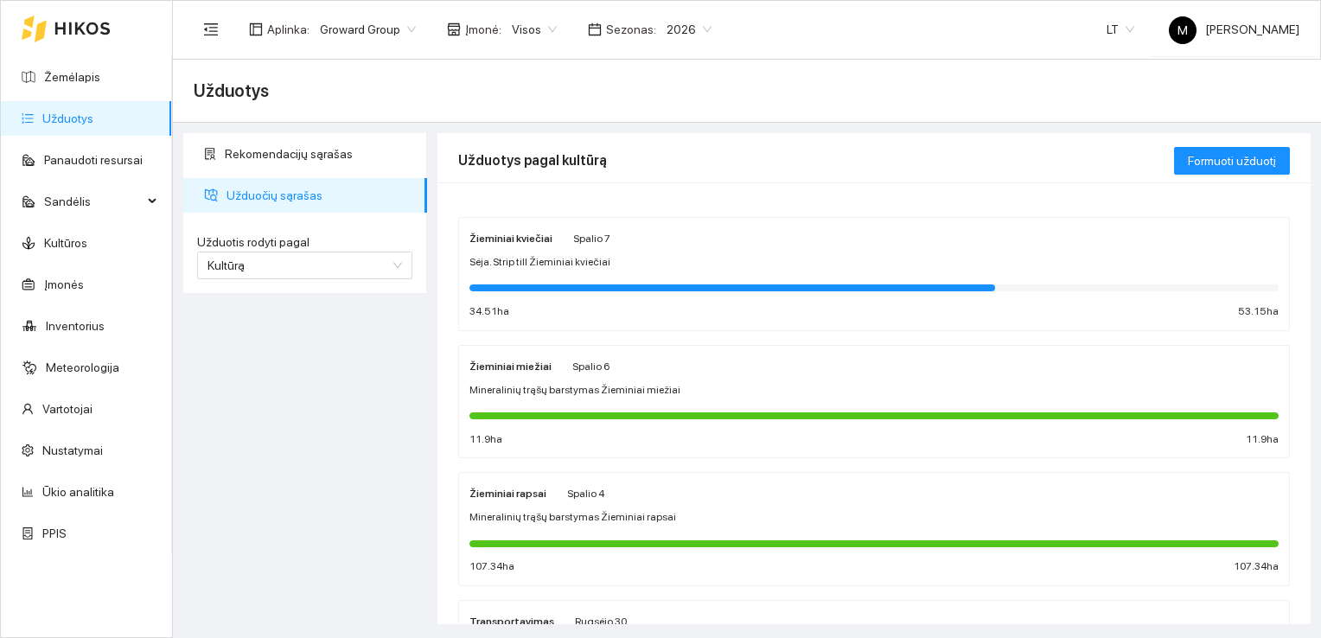
click at [540, 386] on span "Mineralinių trąšų barstymas Žieminiai miežiai" at bounding box center [574, 390] width 211 height 16
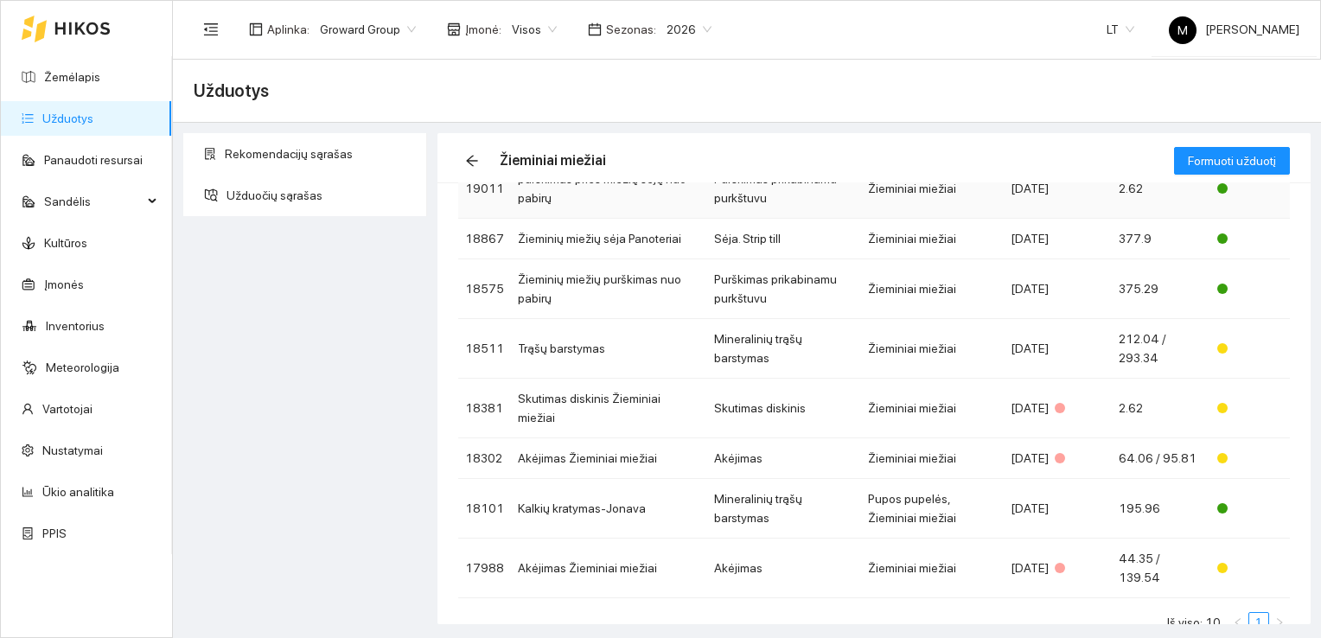
scroll to position [252, 0]
click at [674, 33] on span "2026" at bounding box center [688, 29] width 45 height 26
click at [92, 123] on link "Užduotys" at bounding box center [67, 118] width 51 height 14
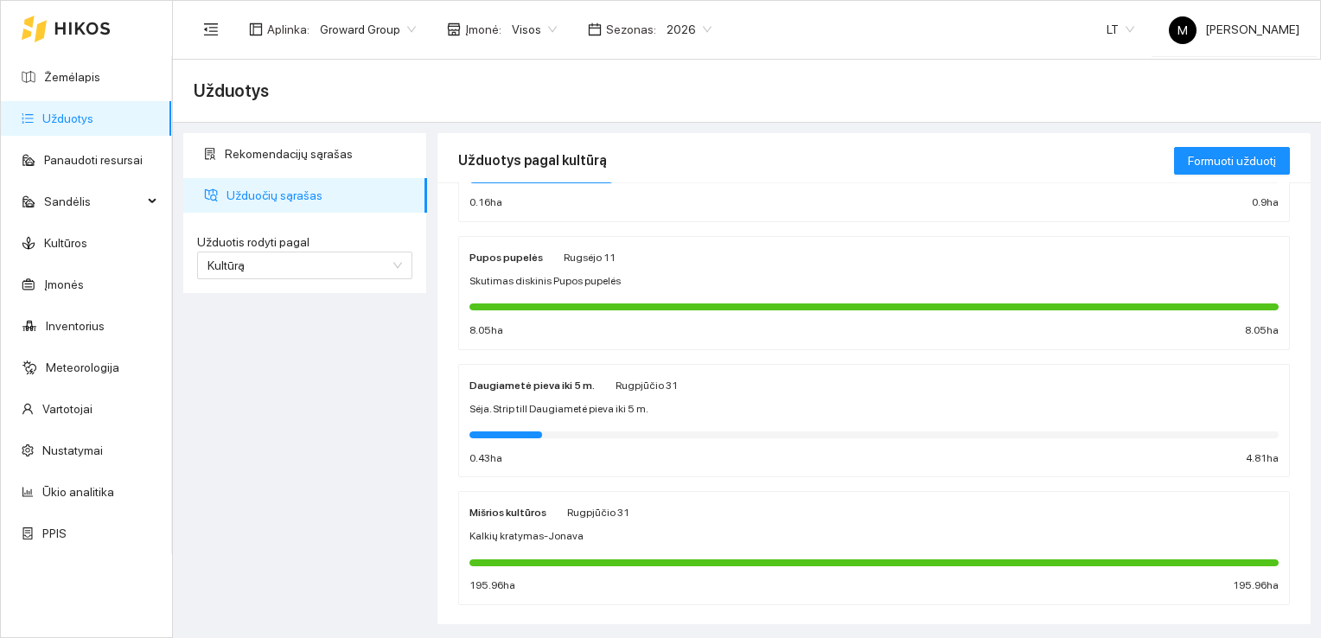
scroll to position [773, 0]
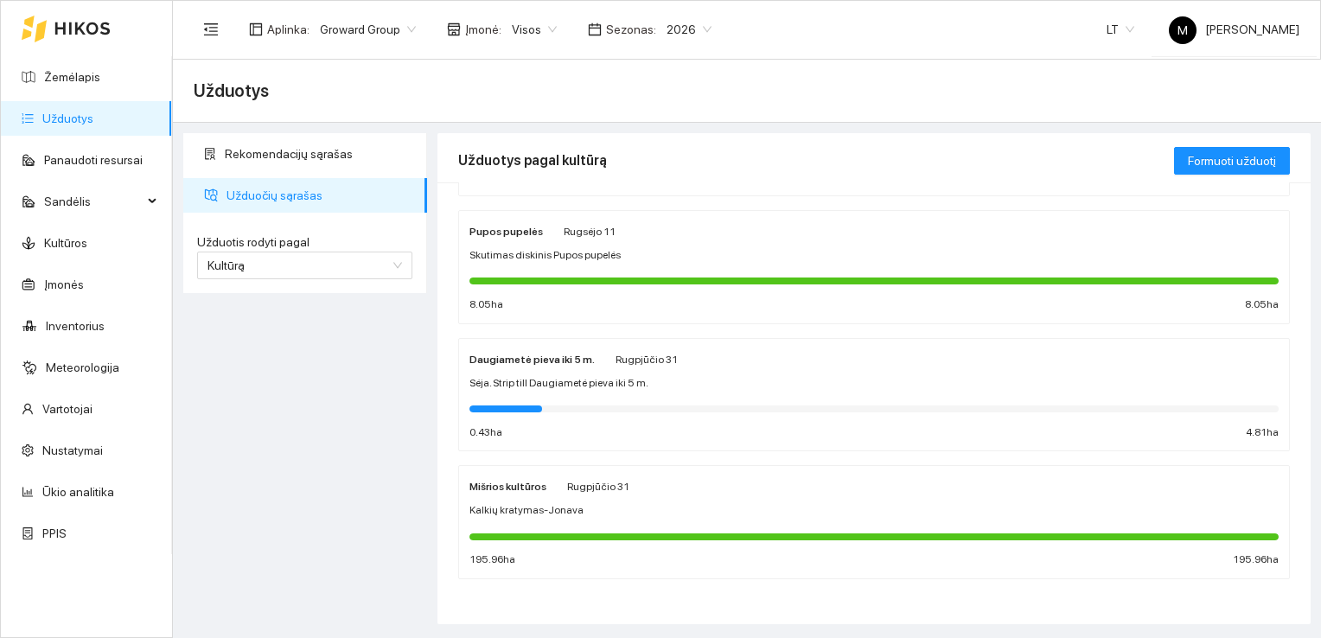
click at [560, 509] on span "Kalkių kratymas-Jonava" at bounding box center [526, 510] width 114 height 16
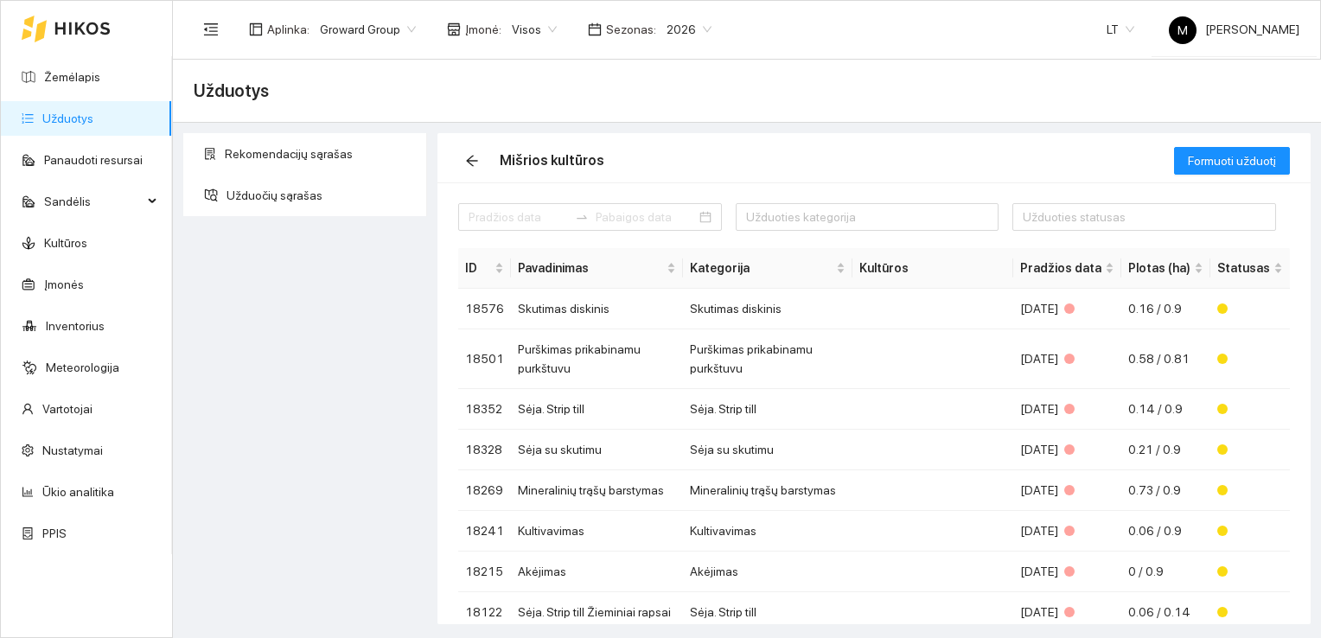
click at [666, 29] on span "2026" at bounding box center [688, 29] width 45 height 26
click at [664, 199] on div "2025" at bounding box center [675, 201] width 44 height 19
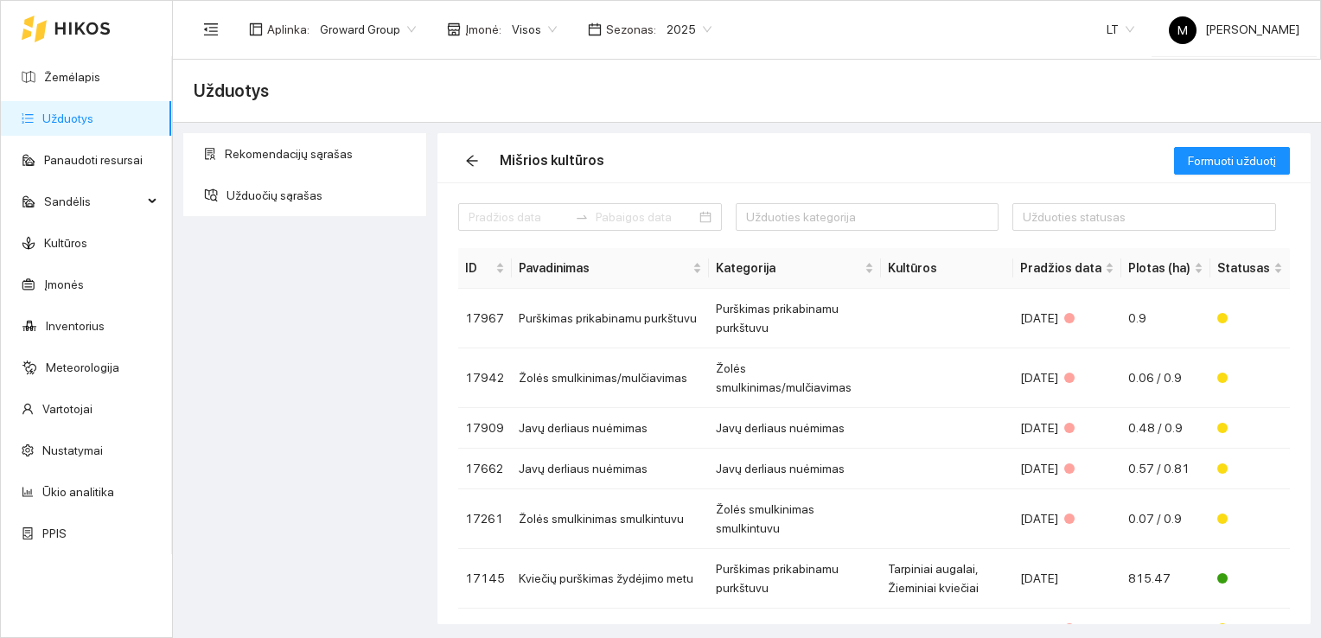
click at [71, 116] on link "Užduotys" at bounding box center [67, 118] width 51 height 14
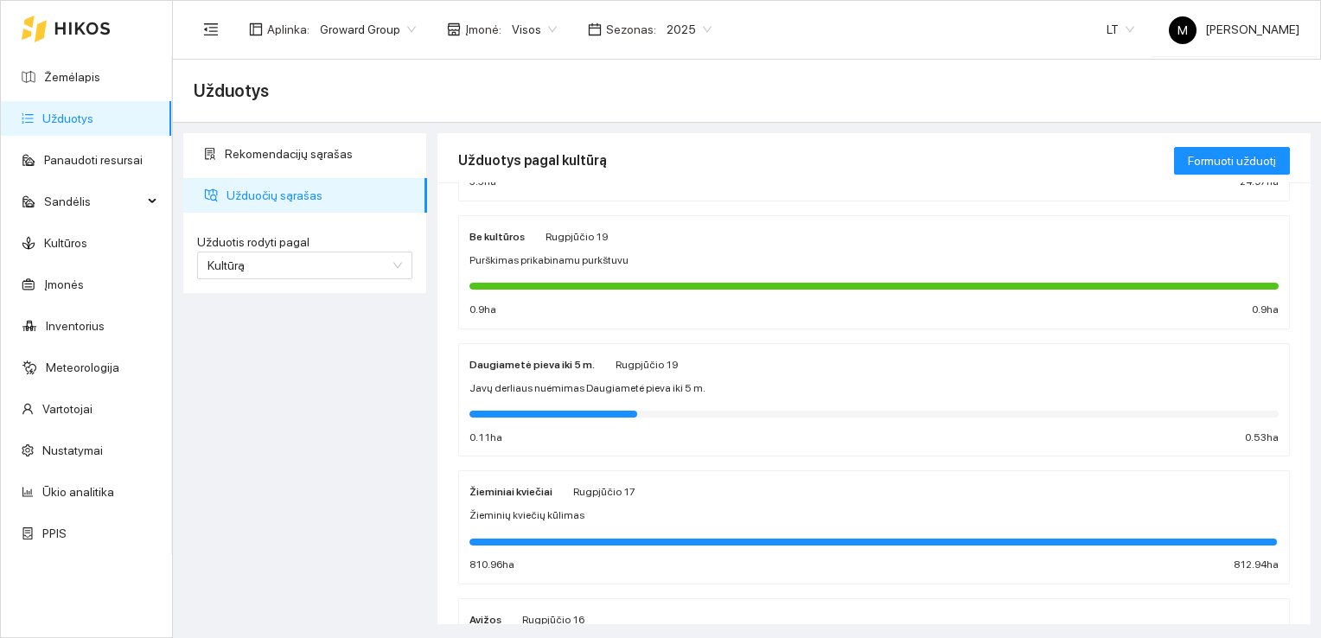
scroll to position [432, 0]
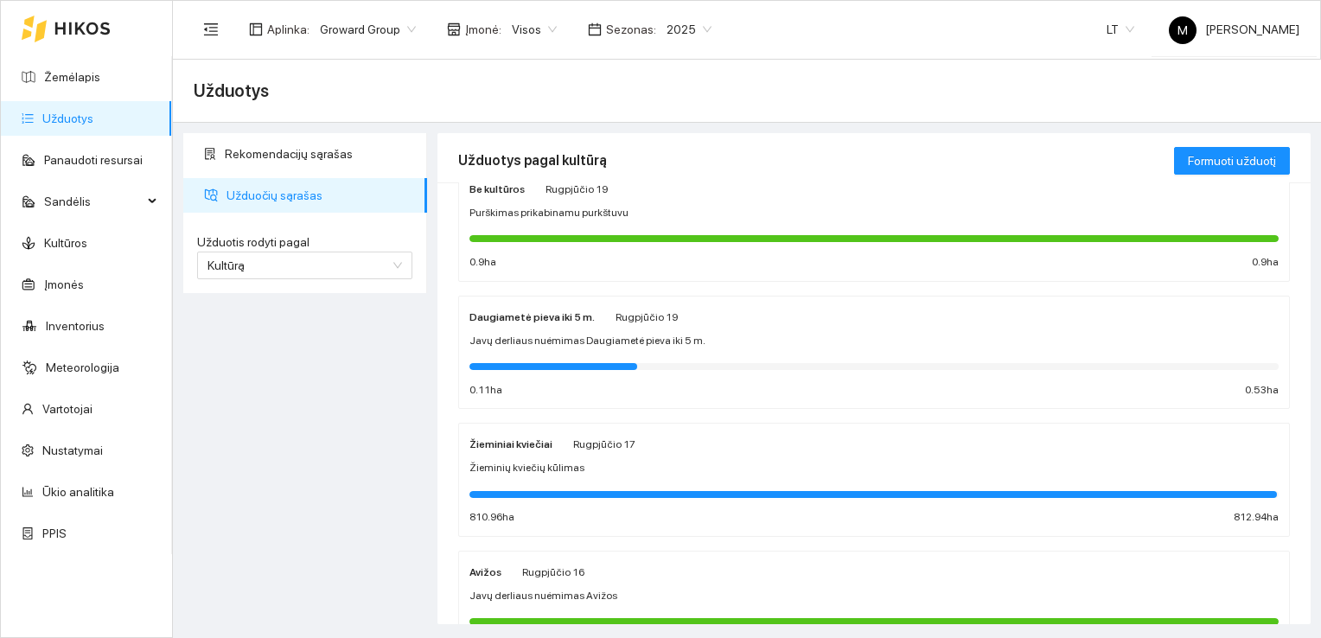
click at [559, 462] on span "Žieminių kviečių kūlimas" at bounding box center [526, 468] width 115 height 16
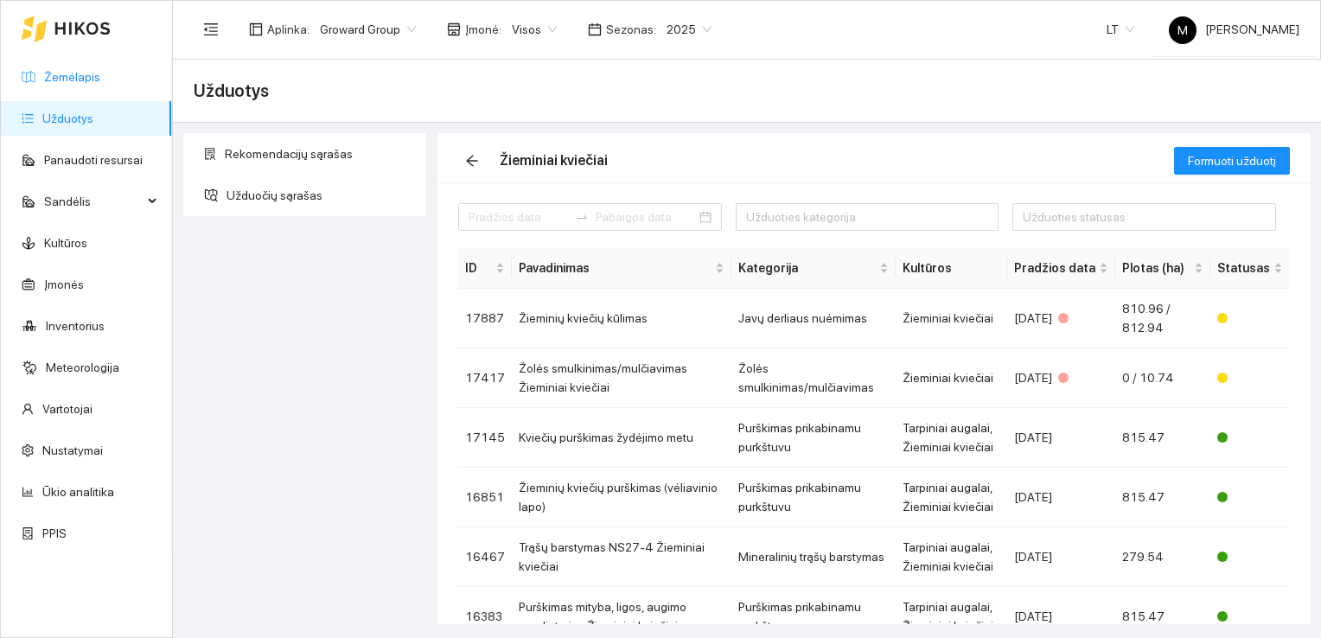
click at [94, 74] on link "Žemėlapis" at bounding box center [72, 77] width 56 height 14
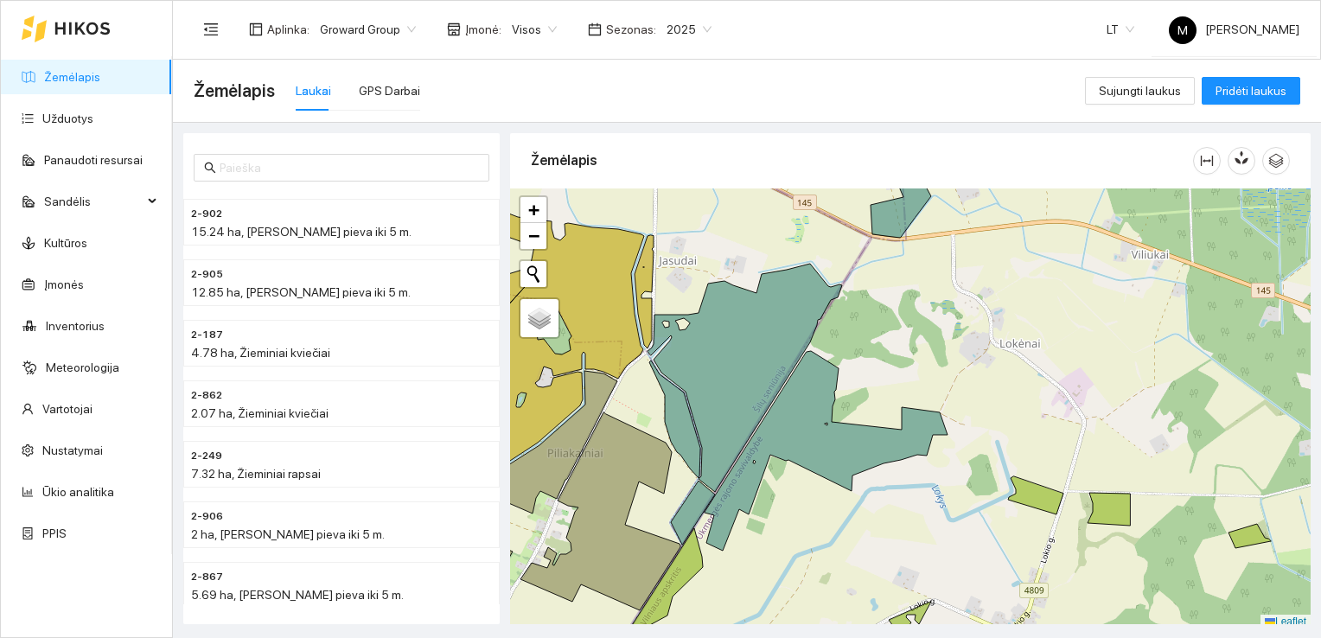
scroll to position [4, 0]
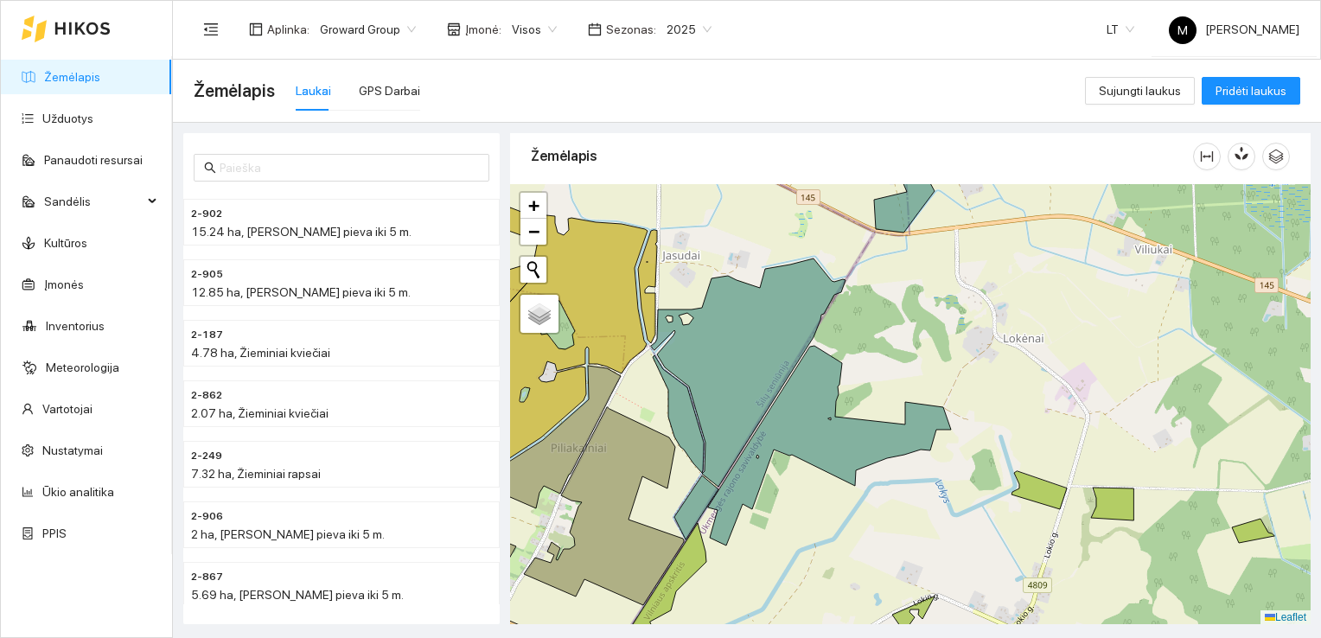
drag, startPoint x: 902, startPoint y: 321, endPoint x: 907, endPoint y: 313, distance: 9.3
click at [907, 313] on div at bounding box center [910, 404] width 800 height 441
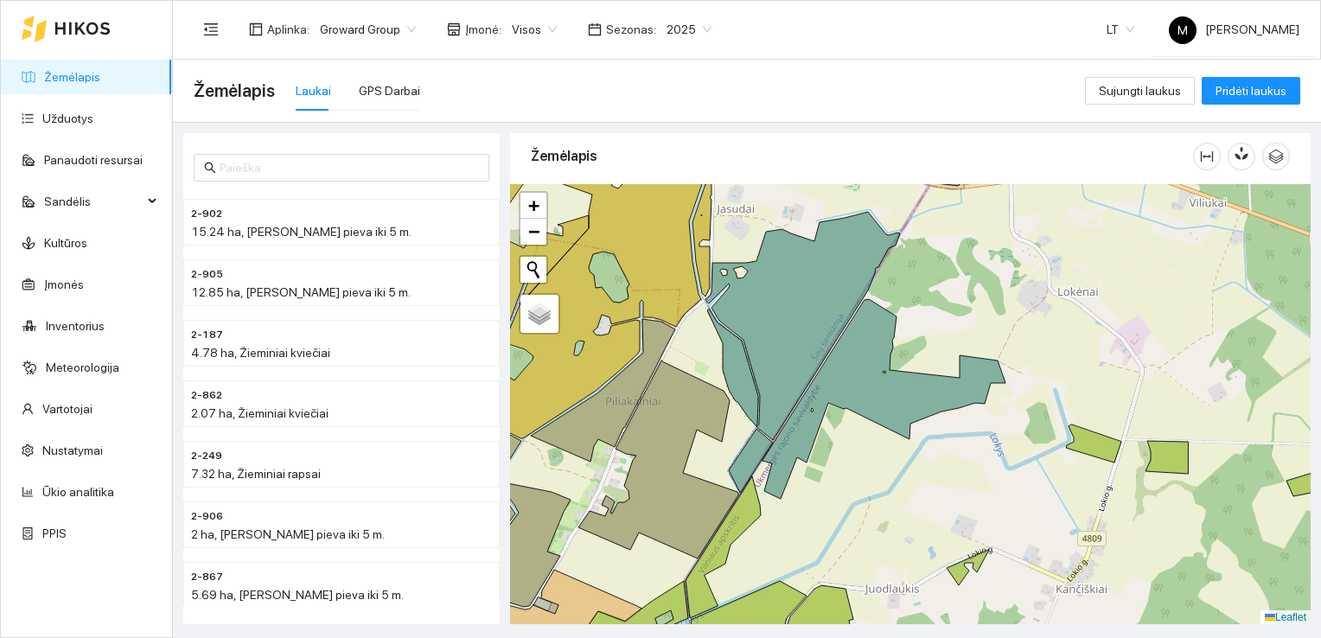
drag, startPoint x: 700, startPoint y: 559, endPoint x: 747, endPoint y: 520, distance: 60.8
click at [747, 520] on icon at bounding box center [722, 547] width 75 height 142
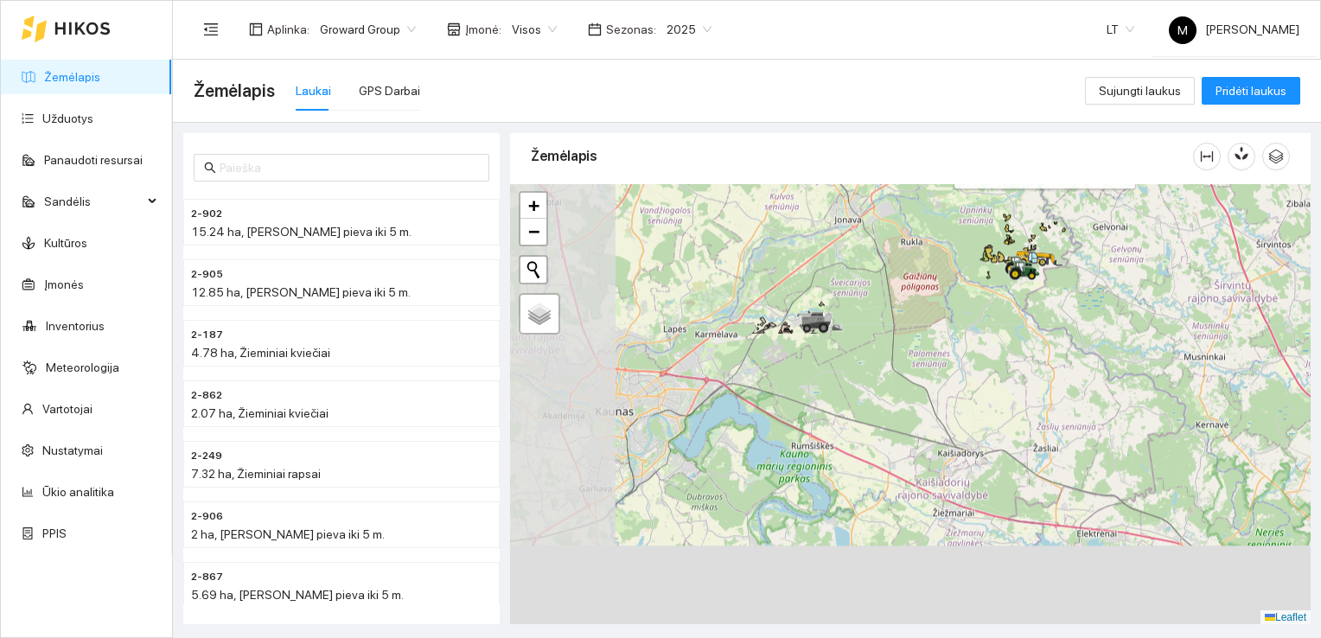
drag, startPoint x: 708, startPoint y: 585, endPoint x: 946, endPoint y: 246, distance: 414.4
click at [946, 246] on div at bounding box center [910, 404] width 800 height 441
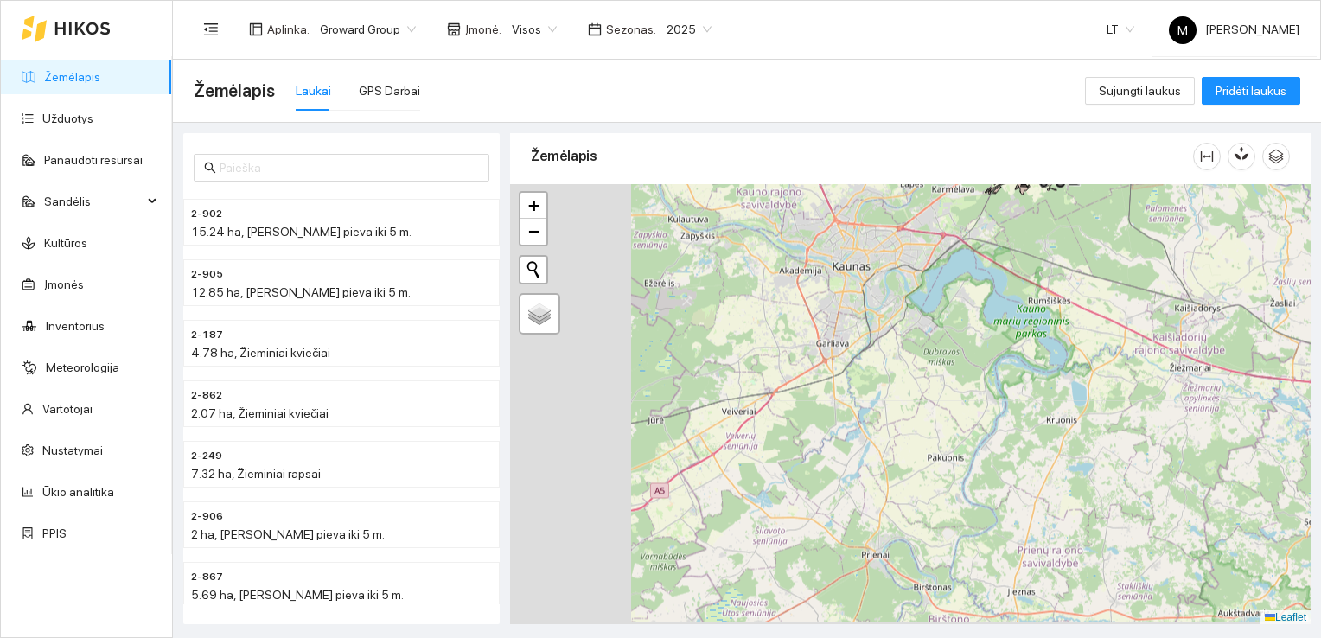
drag, startPoint x: 668, startPoint y: 471, endPoint x: 917, endPoint y: 313, distance: 294.9
click at [913, 316] on div at bounding box center [910, 404] width 800 height 441
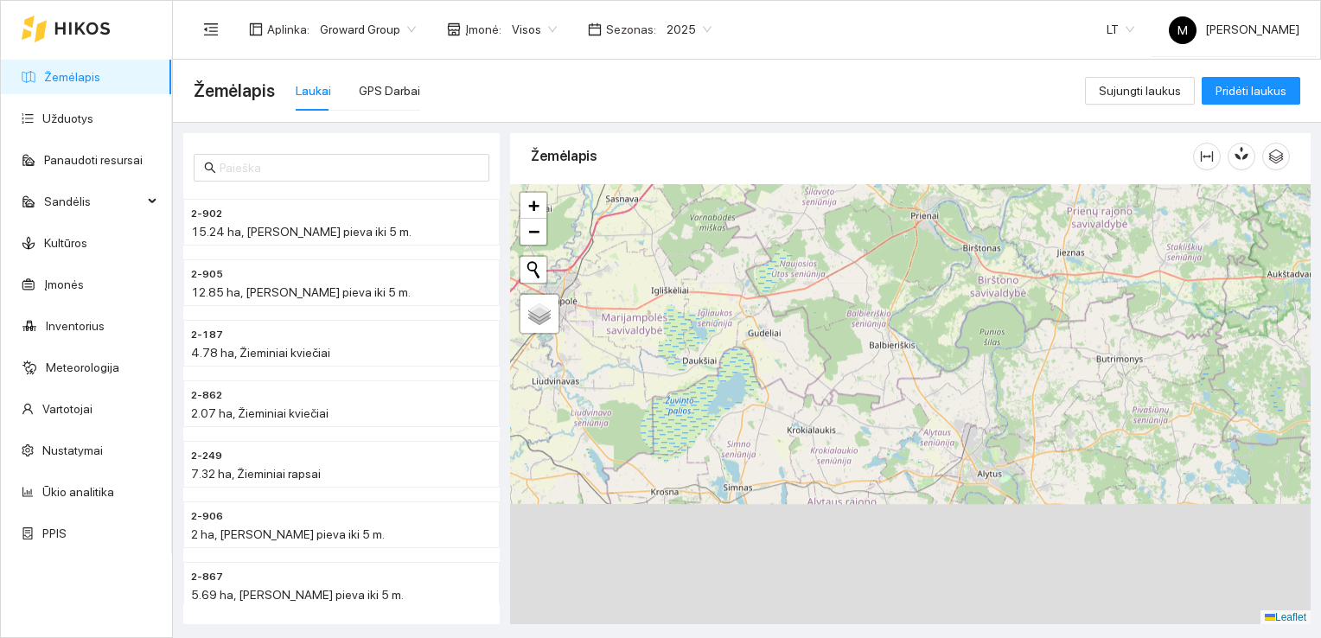
drag, startPoint x: 798, startPoint y: 508, endPoint x: 836, endPoint y: 175, distance: 334.9
click at [836, 175] on div "Žemėlapis" at bounding box center [910, 374] width 800 height 491
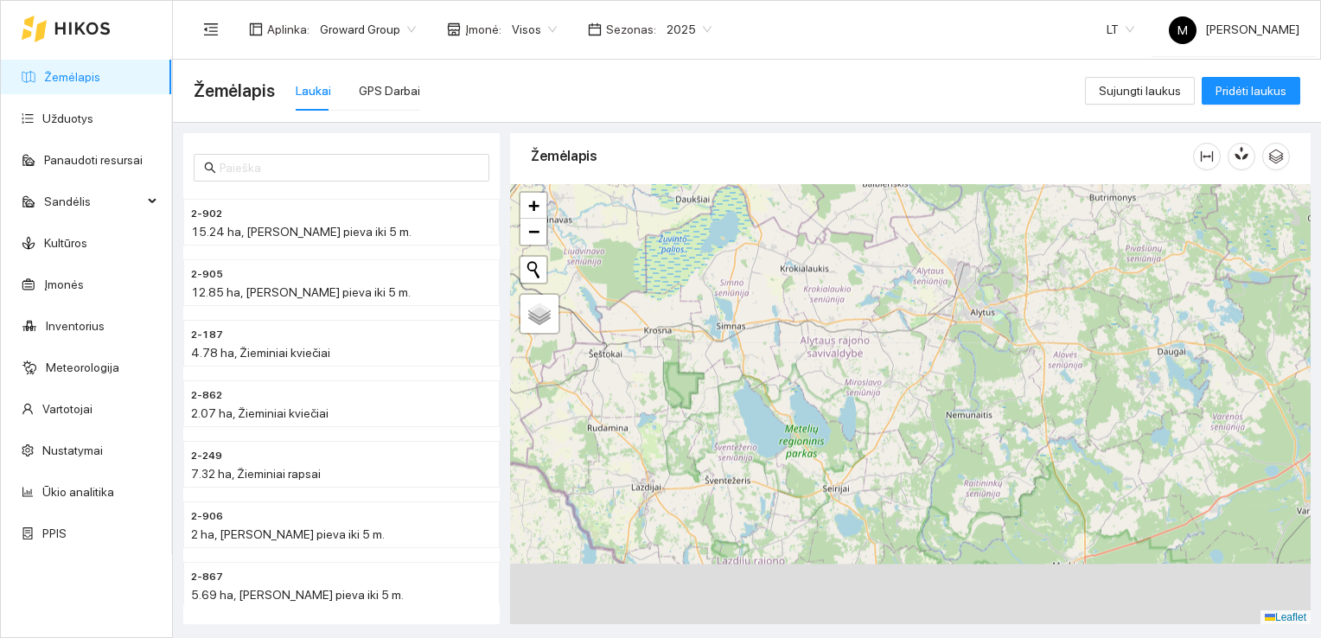
drag, startPoint x: 755, startPoint y: 525, endPoint x: 745, endPoint y: 257, distance: 268.1
click at [745, 257] on div at bounding box center [910, 404] width 800 height 441
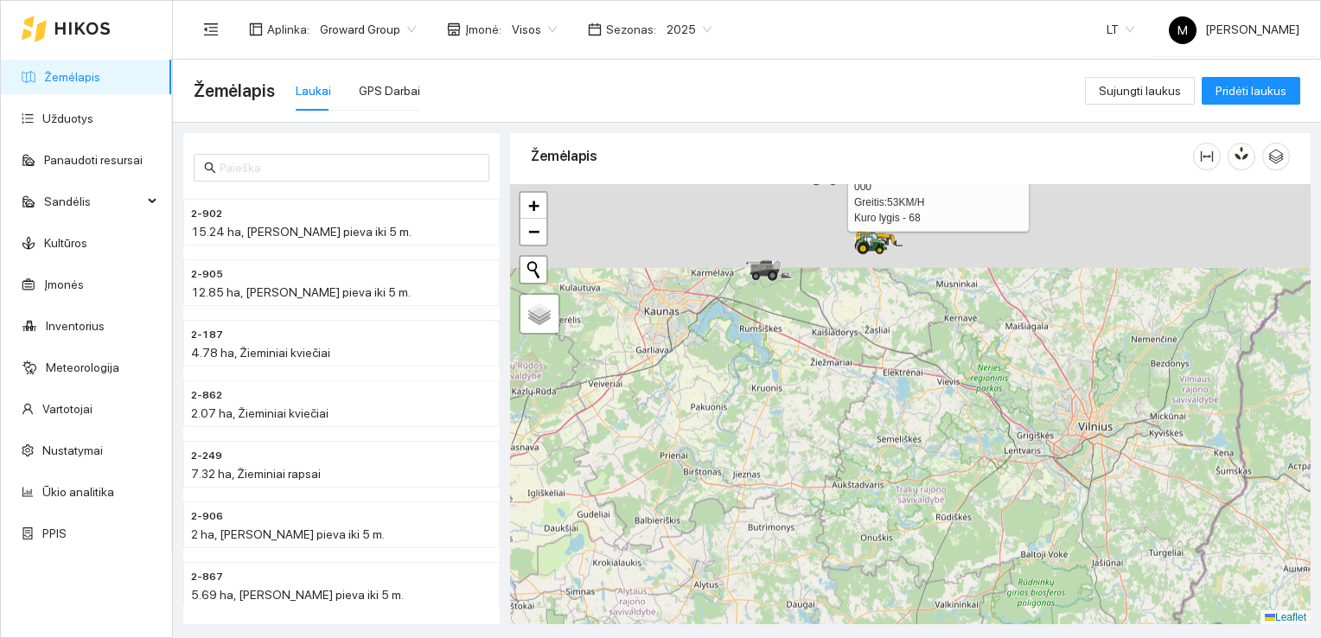
drag, startPoint x: 982, startPoint y: 297, endPoint x: 784, endPoint y: 682, distance: 432.5
click at [784, 637] on html "Žemėlapis Užduotys Panaudoti resursai Sandėlis Kultūros Įmonės Inventorius Mete…" at bounding box center [660, 319] width 1321 height 638
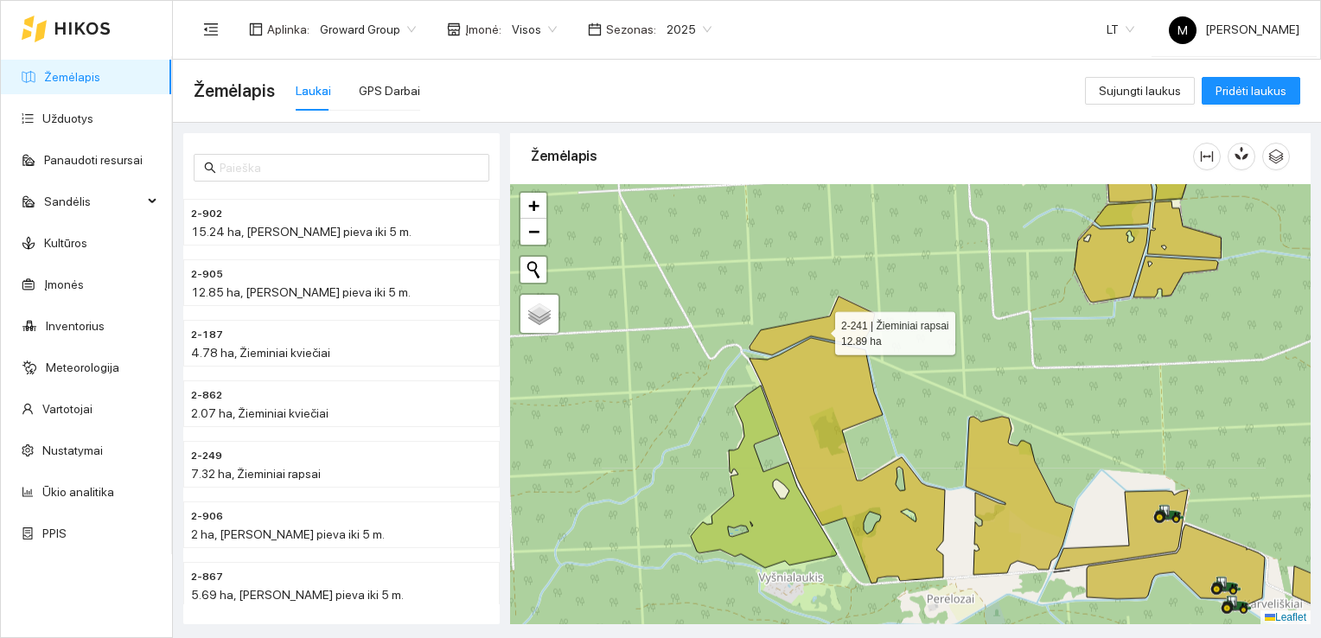
click at [845, 324] on icon at bounding box center [811, 325] width 125 height 59
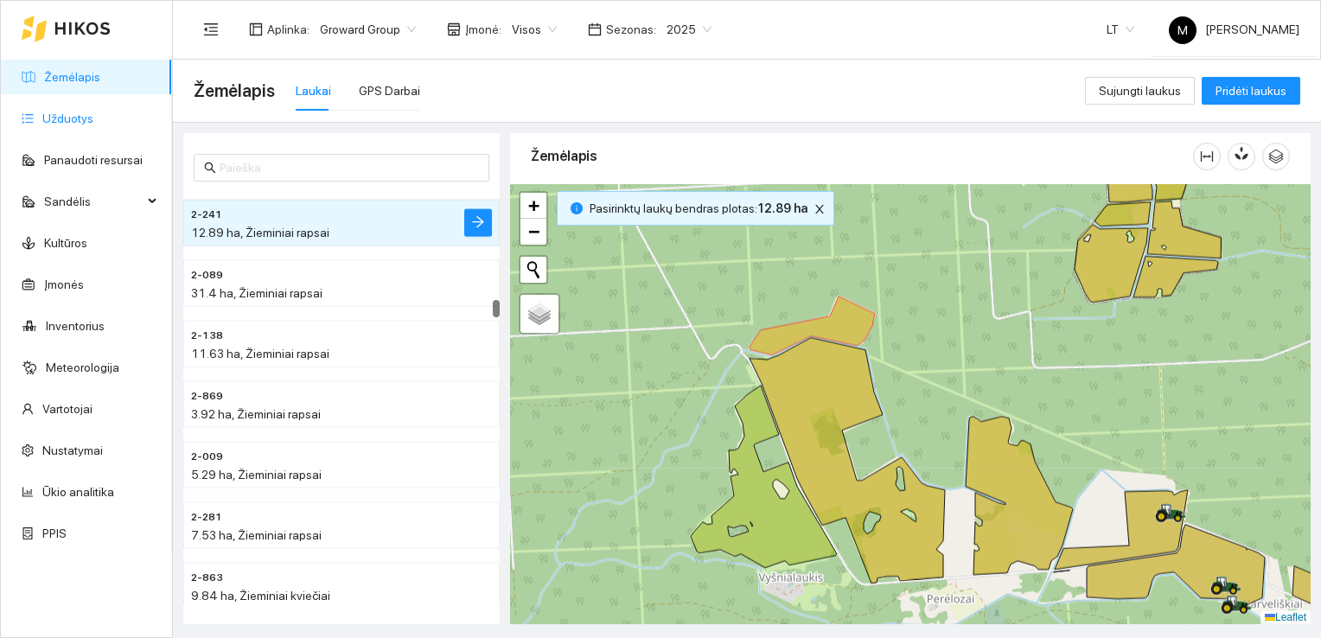
click at [82, 120] on link "Užduotys" at bounding box center [67, 118] width 51 height 14
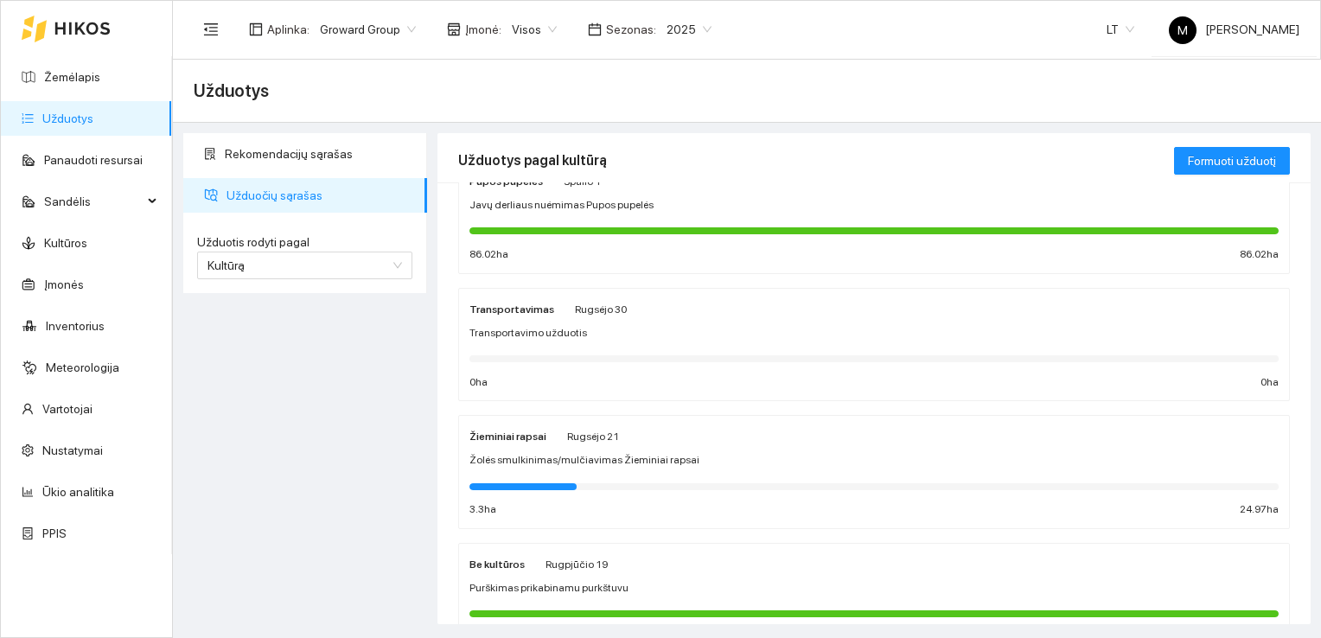
scroll to position [86, 0]
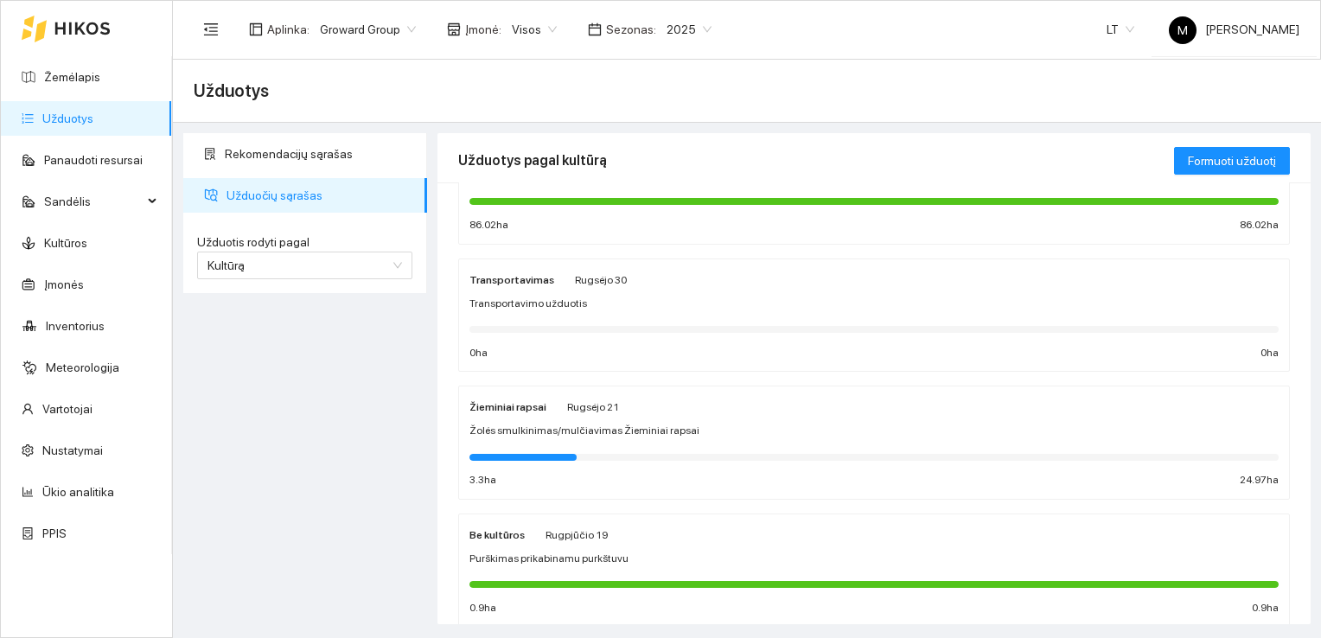
click at [610, 428] on span "Žolės smulkinimas/mulčiavimas Žieminiai rapsai" at bounding box center [584, 431] width 230 height 16
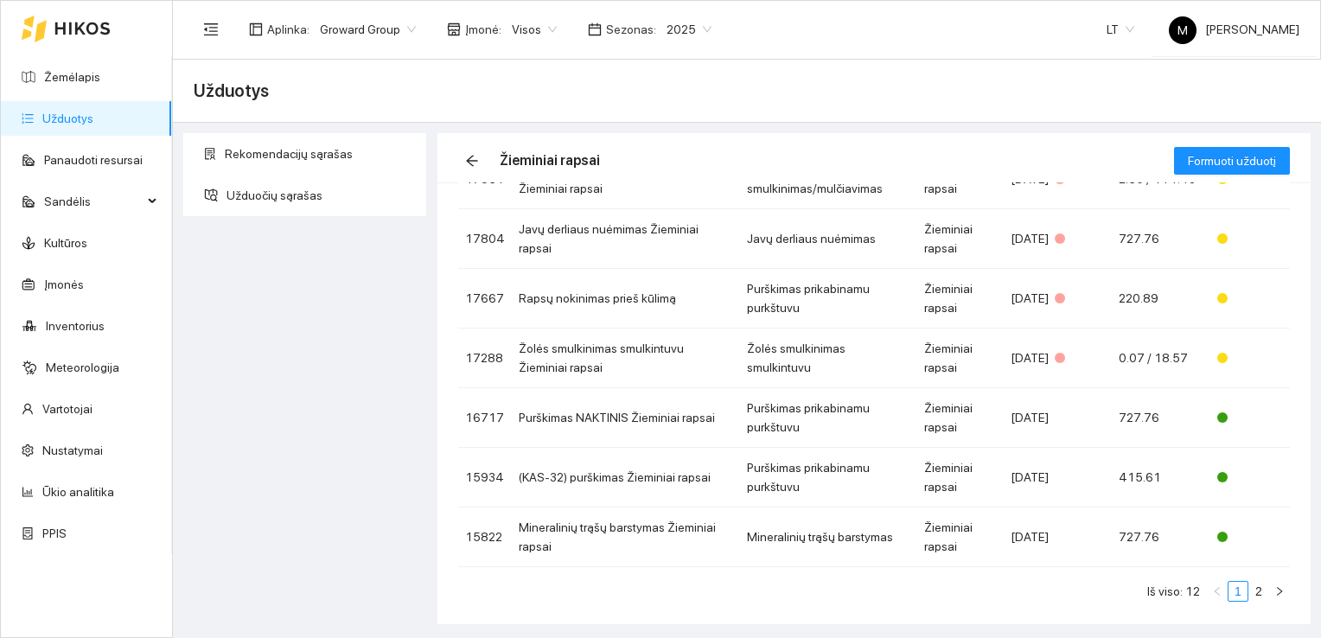
scroll to position [328, 0]
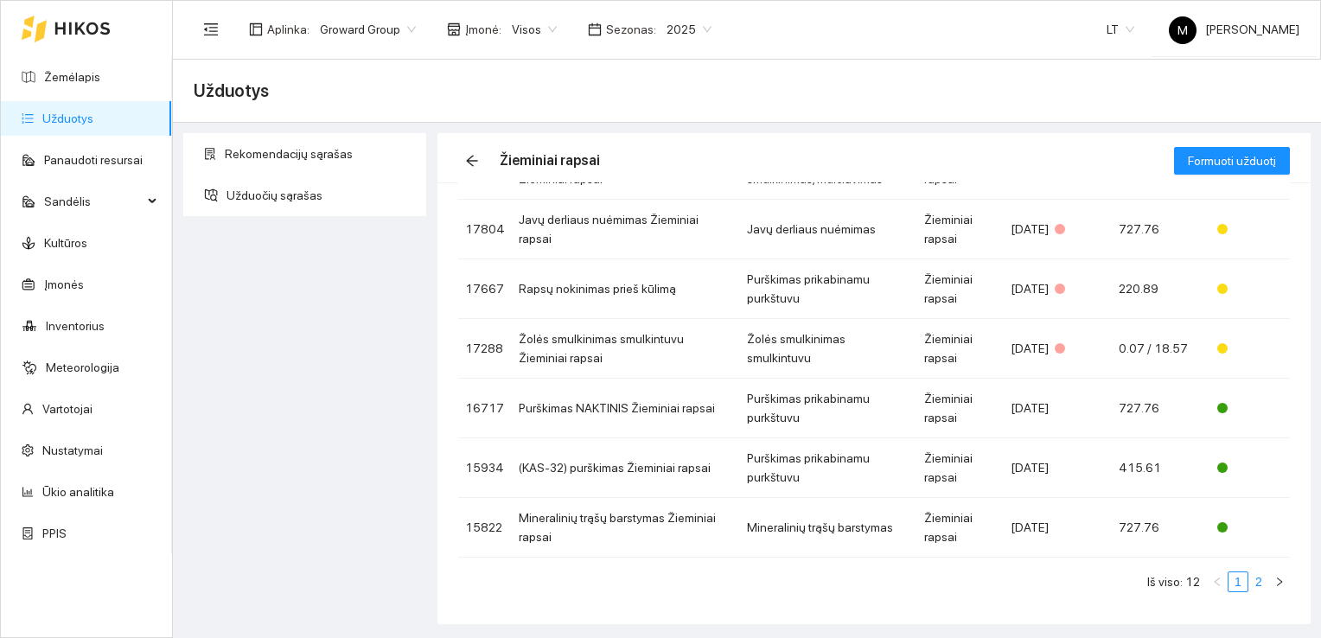
click at [1249, 585] on link "2" at bounding box center [1258, 581] width 19 height 19
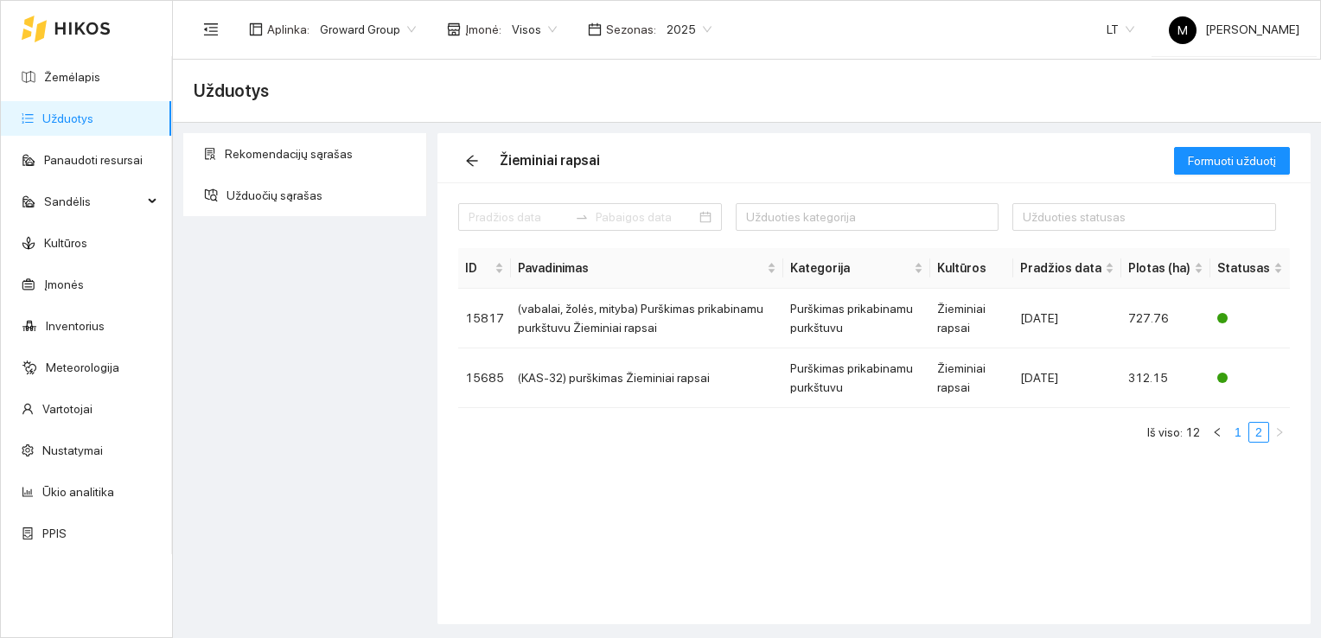
click at [1240, 429] on link "1" at bounding box center [1237, 432] width 19 height 19
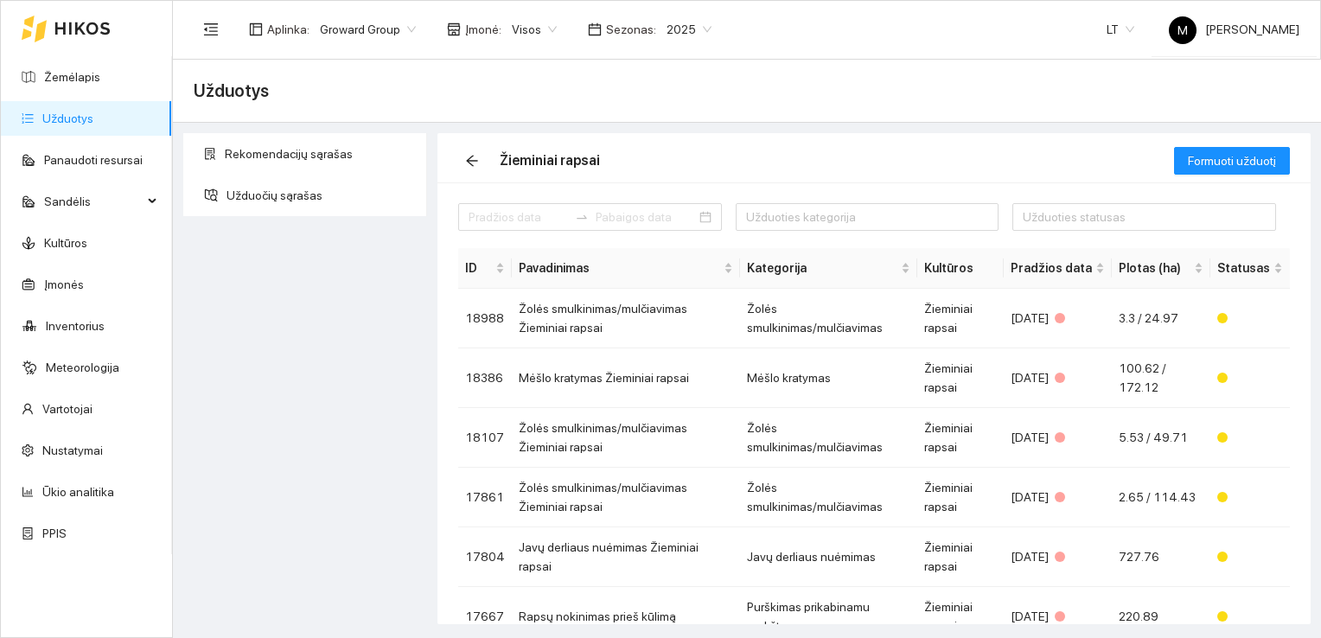
click at [669, 26] on span "2025" at bounding box center [688, 29] width 45 height 26
click at [671, 220] on div "2026" at bounding box center [675, 229] width 44 height 19
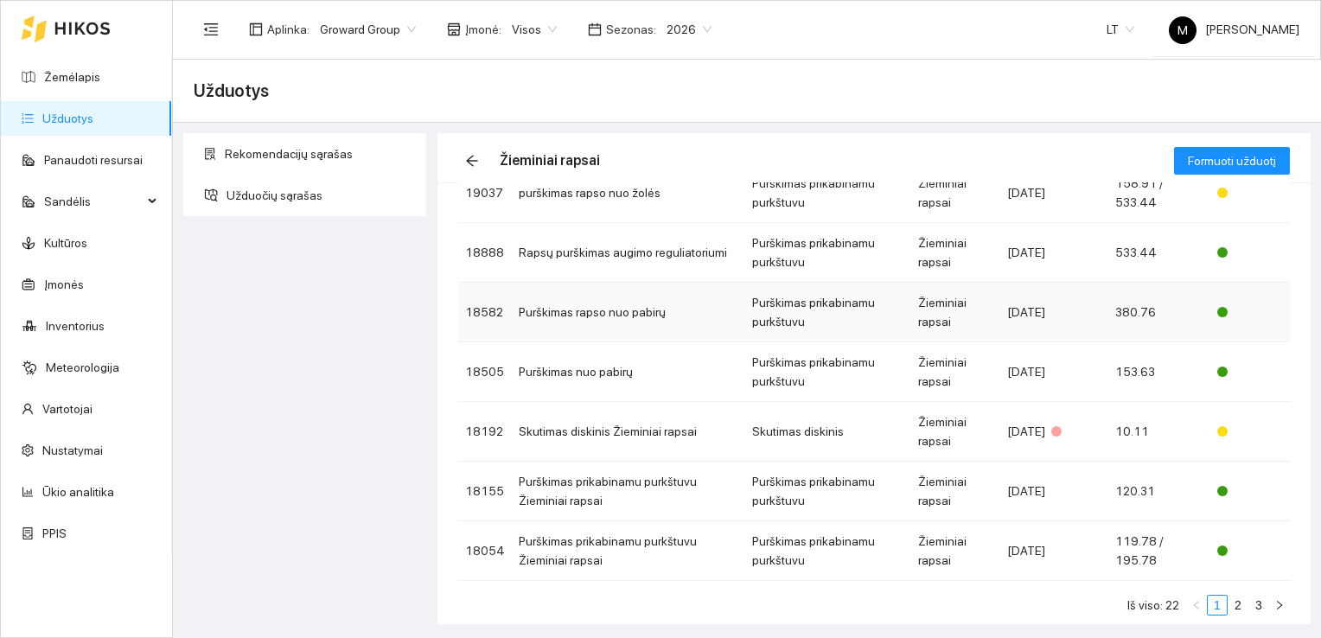
scroll to position [328, 0]
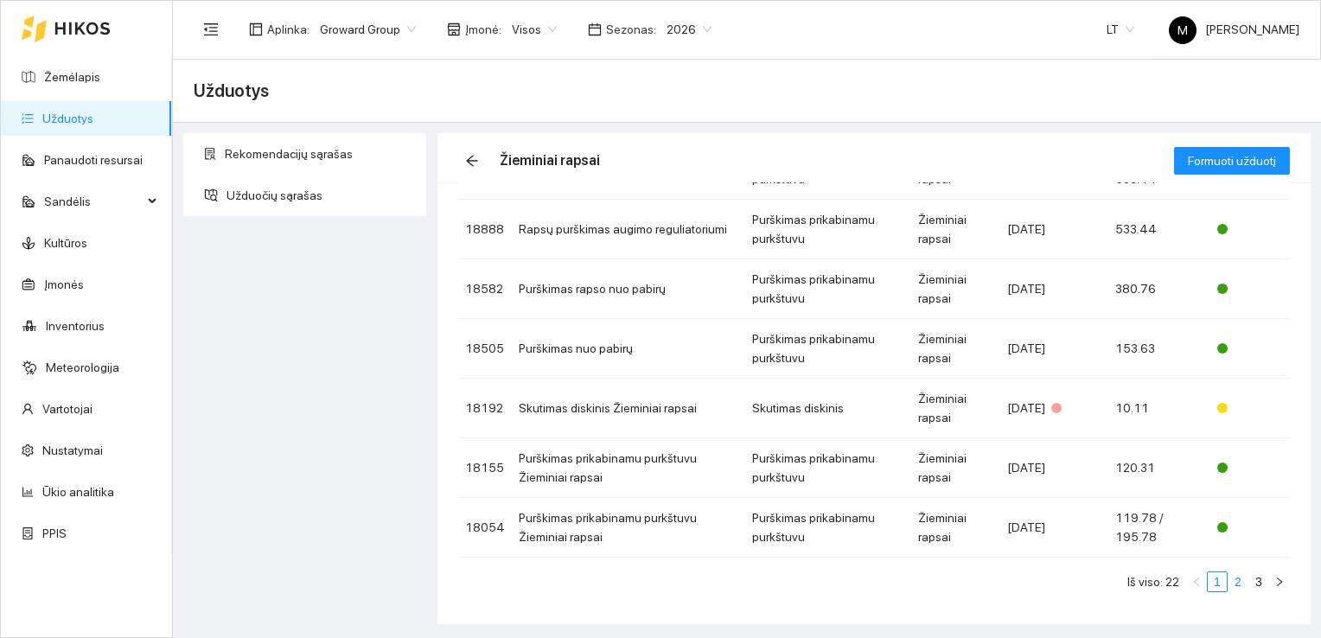
click at [1228, 576] on link "2" at bounding box center [1237, 581] width 19 height 19
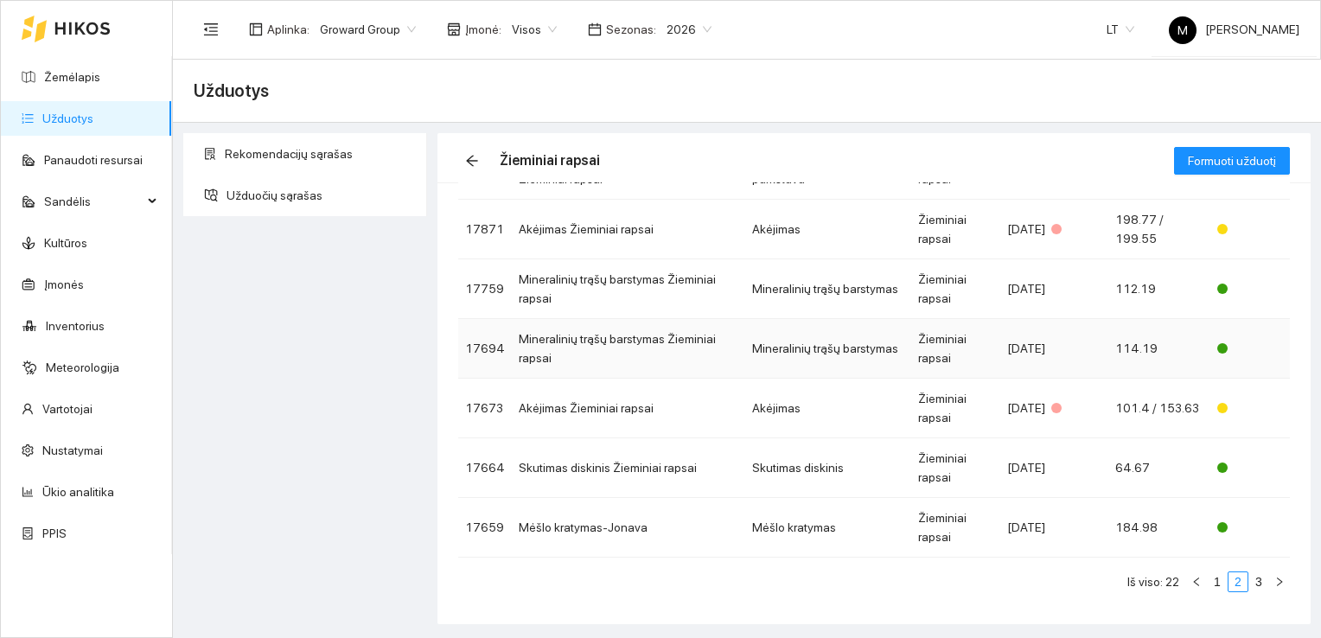
scroll to position [68, 0]
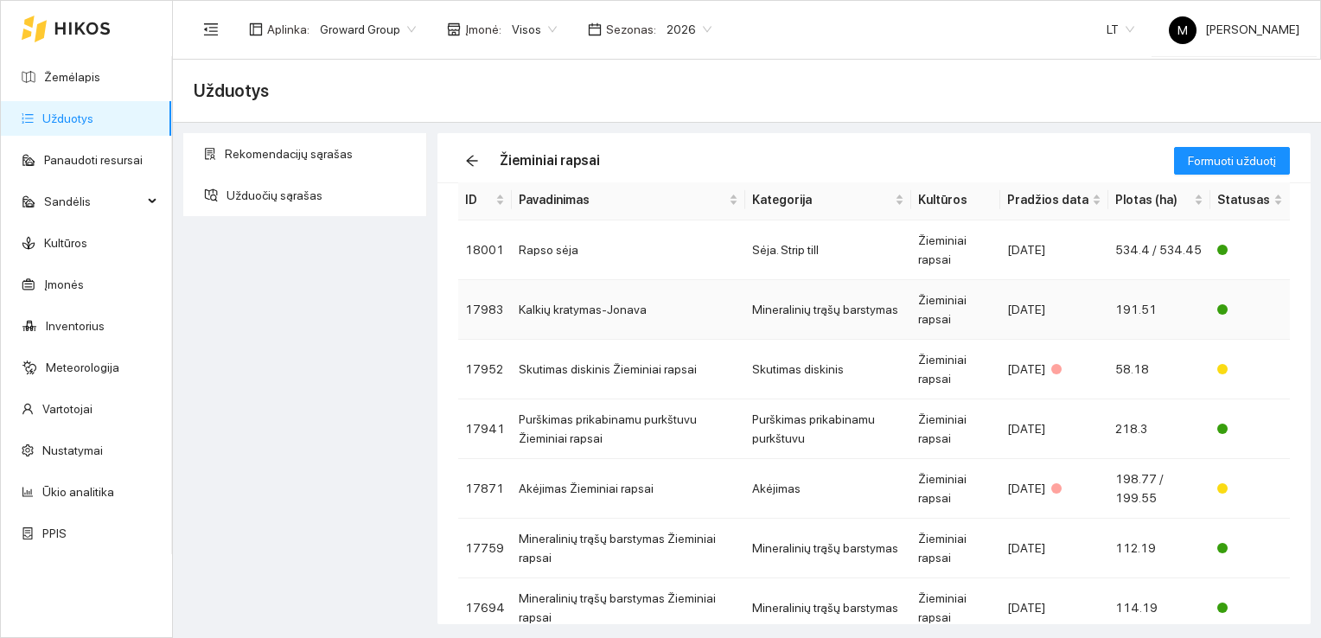
click at [589, 305] on td "Kalkių kratymas-Jonava" at bounding box center [628, 310] width 233 height 60
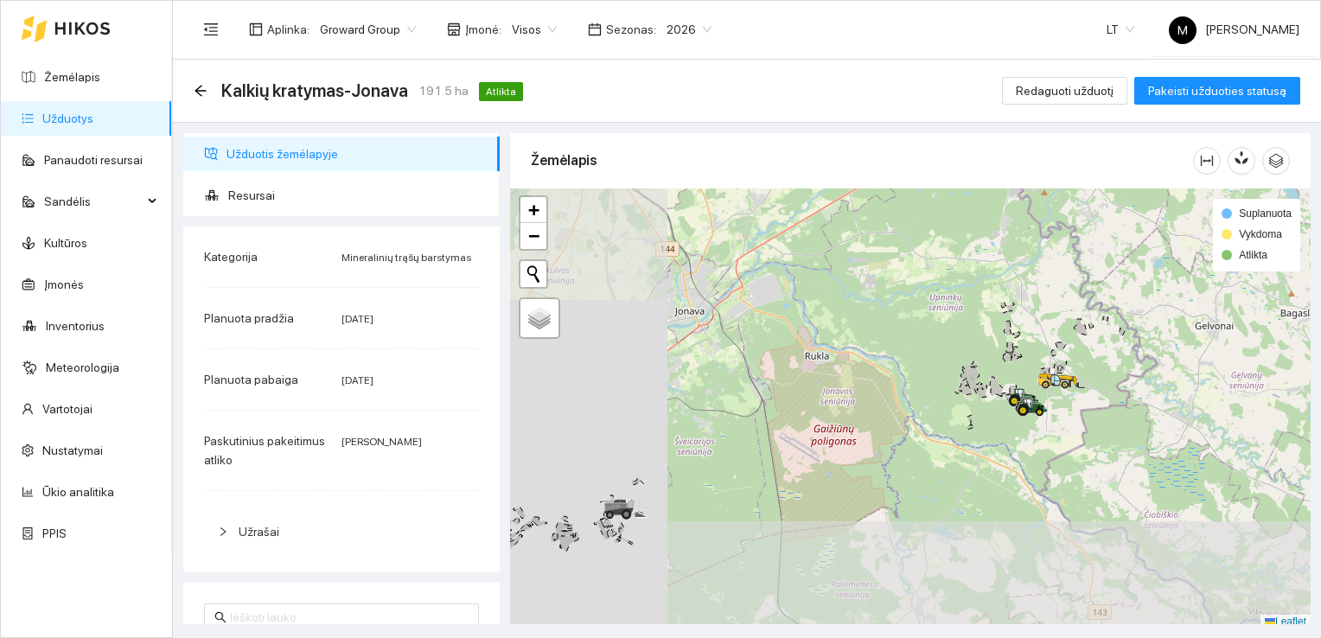
scroll to position [4, 0]
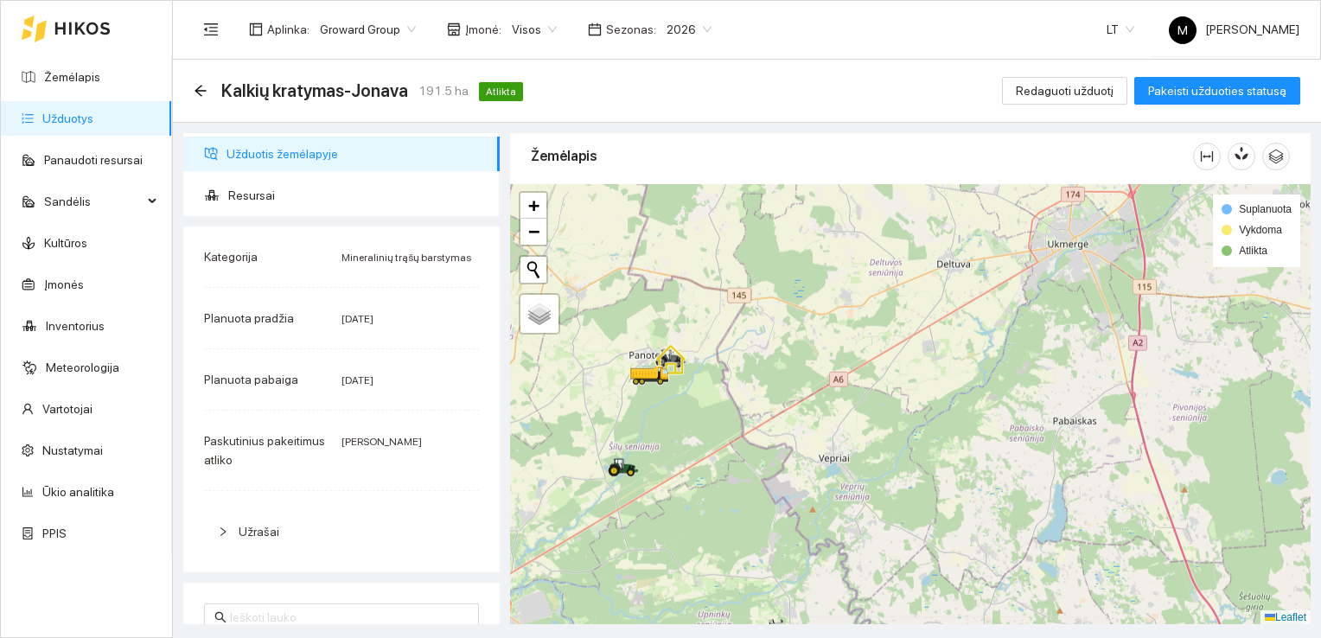
drag, startPoint x: 1051, startPoint y: 283, endPoint x: 819, endPoint y: 604, distance: 396.3
click at [819, 604] on div at bounding box center [910, 404] width 800 height 441
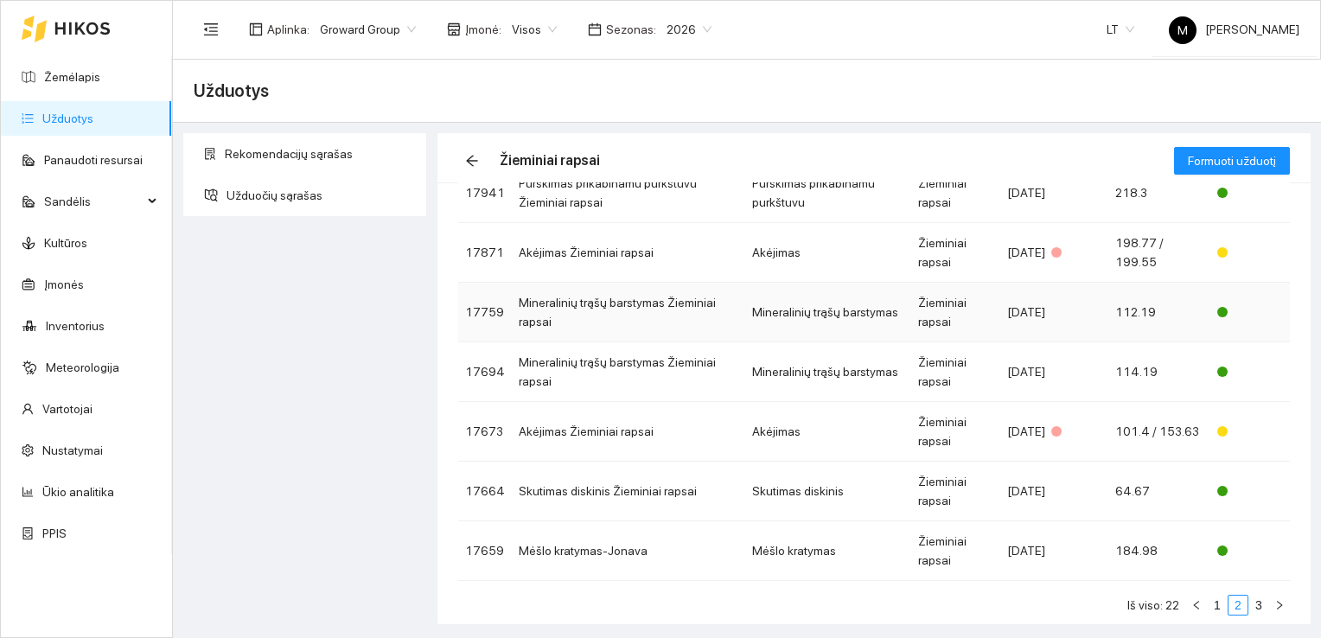
scroll to position [328, 0]
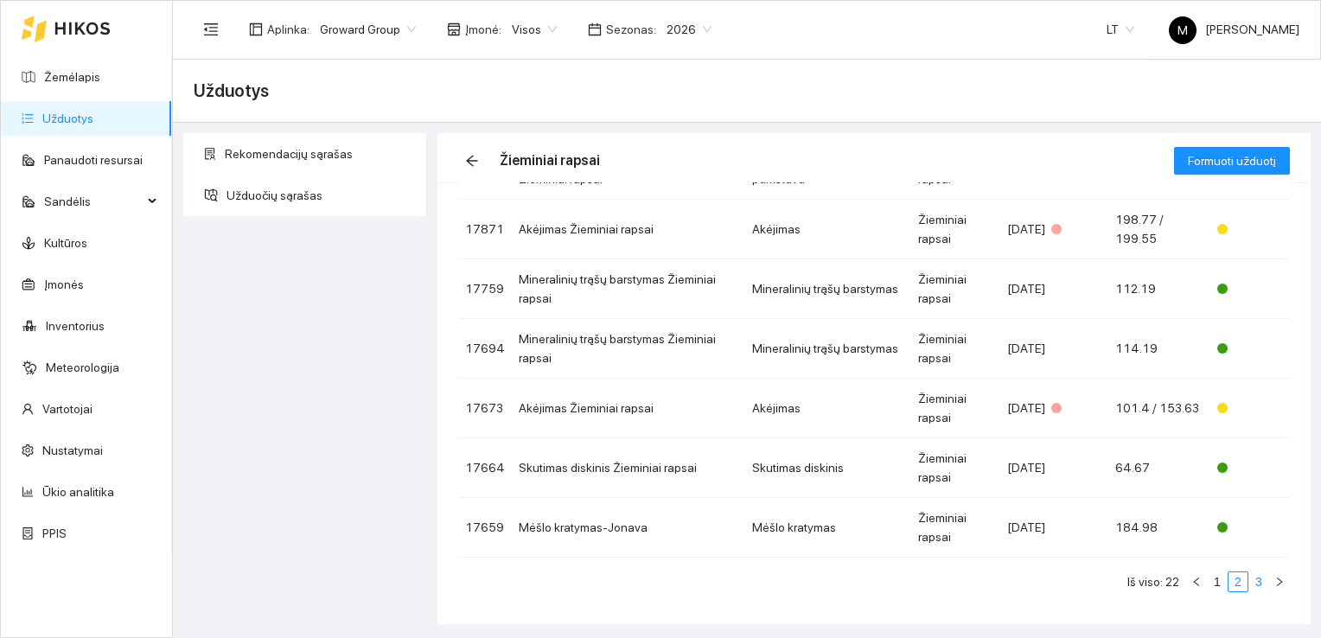
click at [1249, 581] on link "3" at bounding box center [1258, 581] width 19 height 19
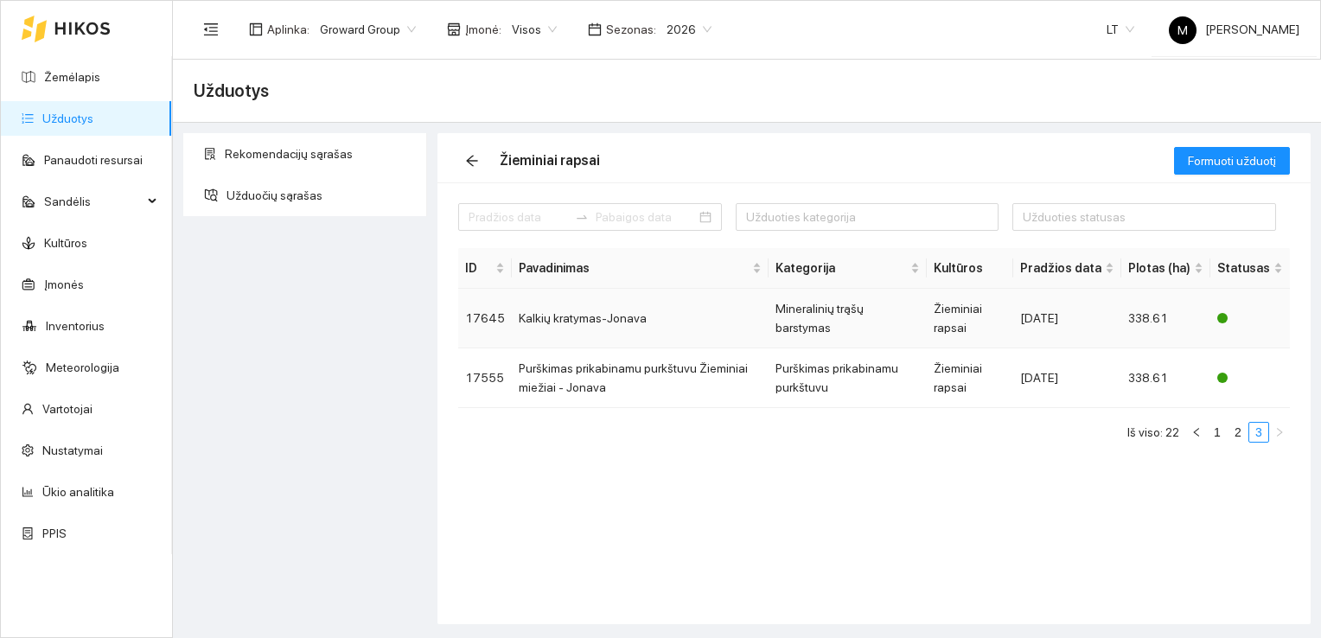
click at [598, 322] on td "Kalkių kratymas-Jonava" at bounding box center [640, 319] width 257 height 60
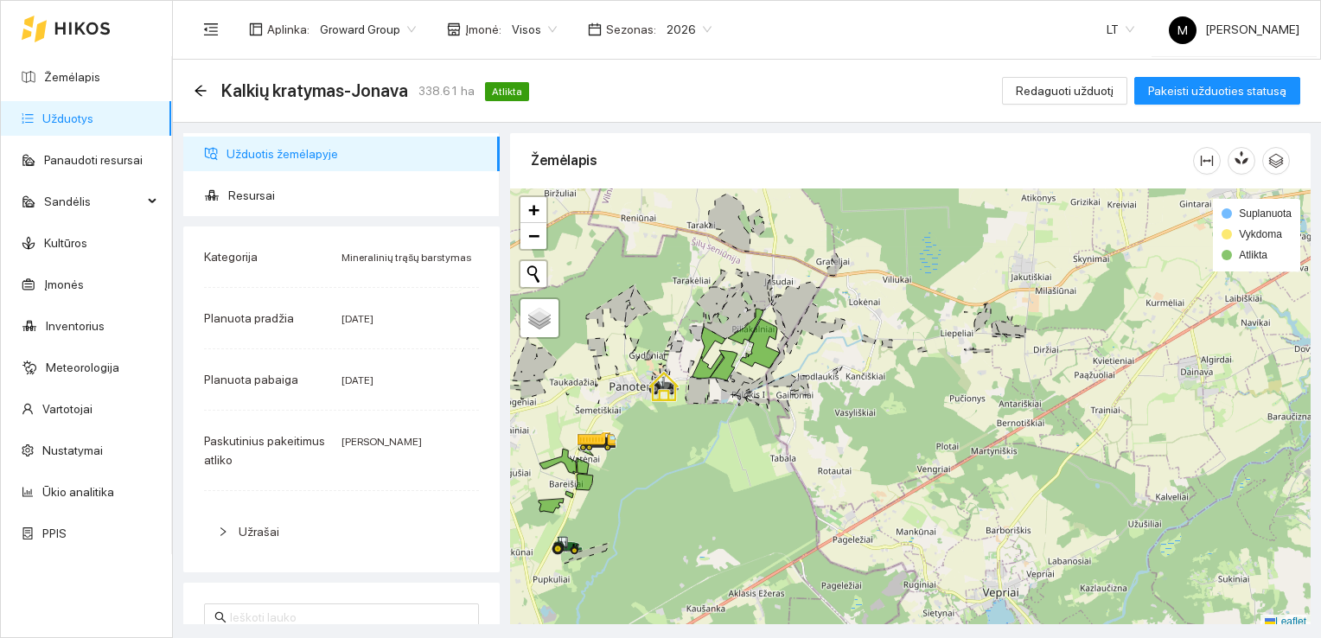
scroll to position [4, 0]
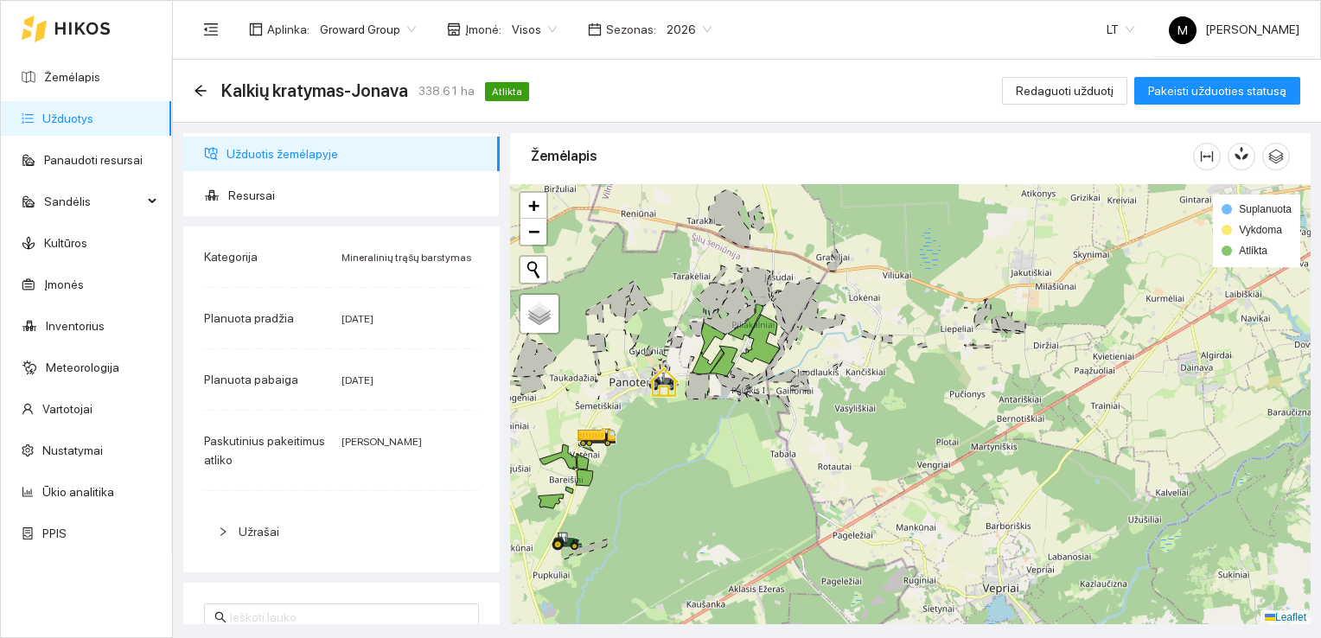
drag, startPoint x: 658, startPoint y: 475, endPoint x: 692, endPoint y: 306, distance: 172.9
click at [692, 306] on div at bounding box center [910, 404] width 800 height 441
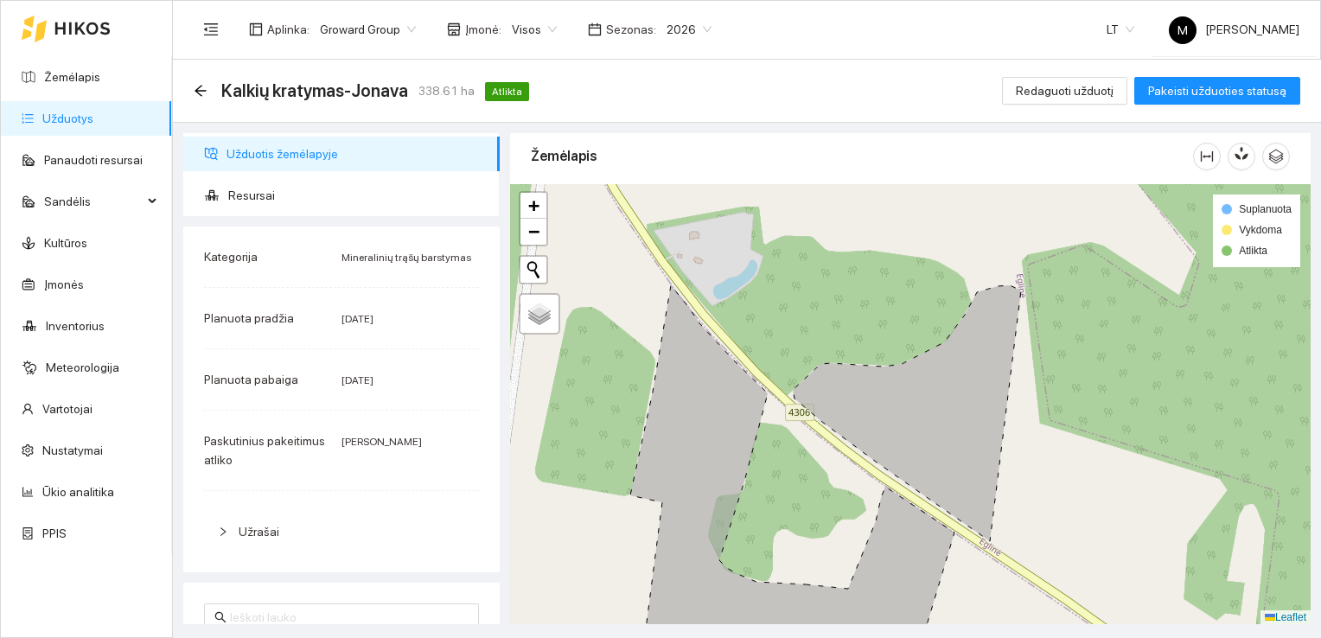
drag, startPoint x: 914, startPoint y: 493, endPoint x: 884, endPoint y: 427, distance: 72.3
click at [885, 427] on div at bounding box center [910, 404] width 800 height 441
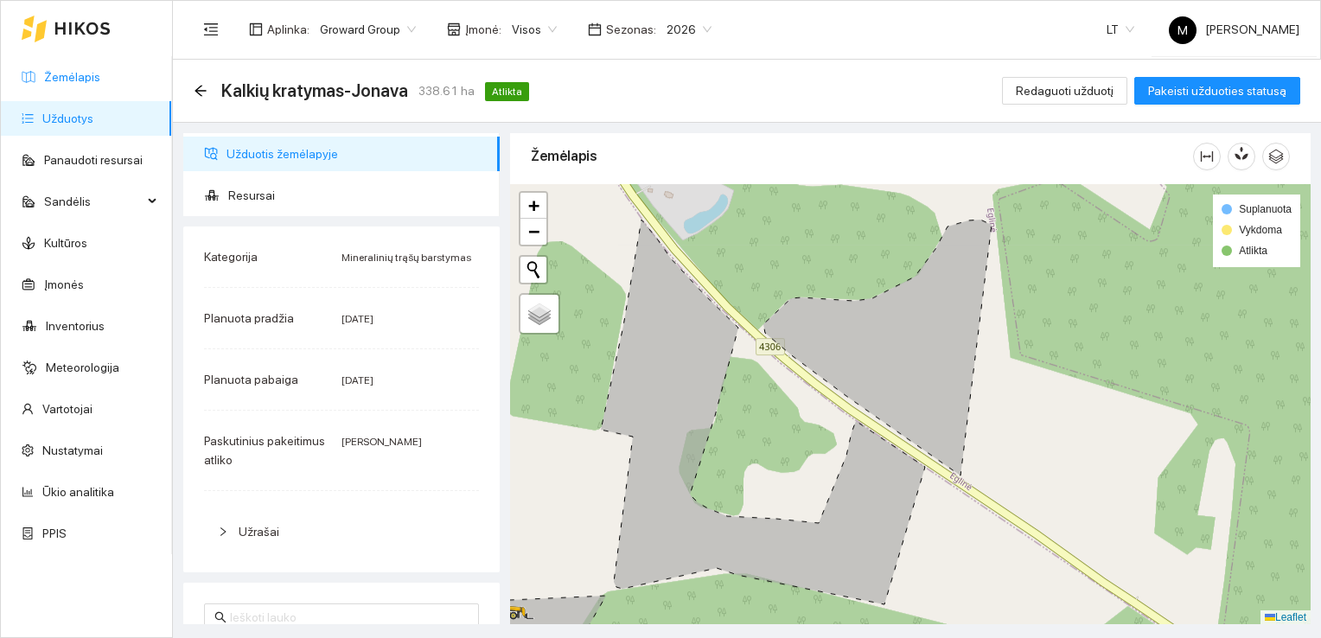
click at [60, 80] on link "Žemėlapis" at bounding box center [72, 77] width 56 height 14
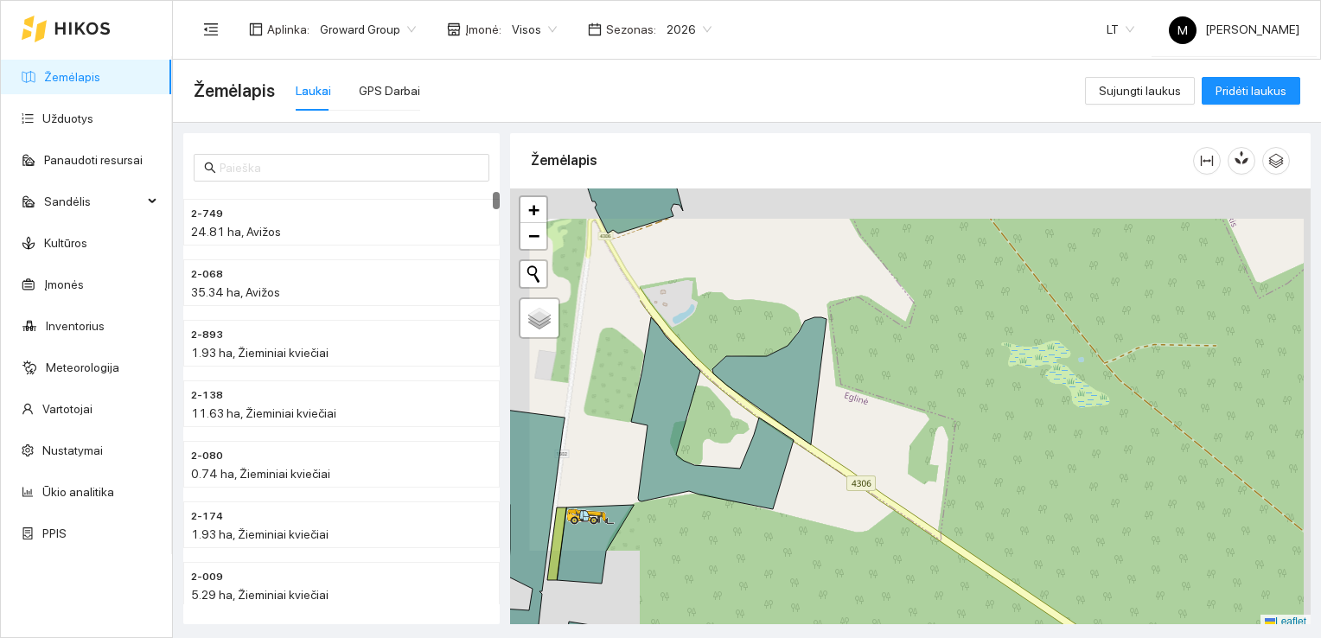
scroll to position [4, 0]
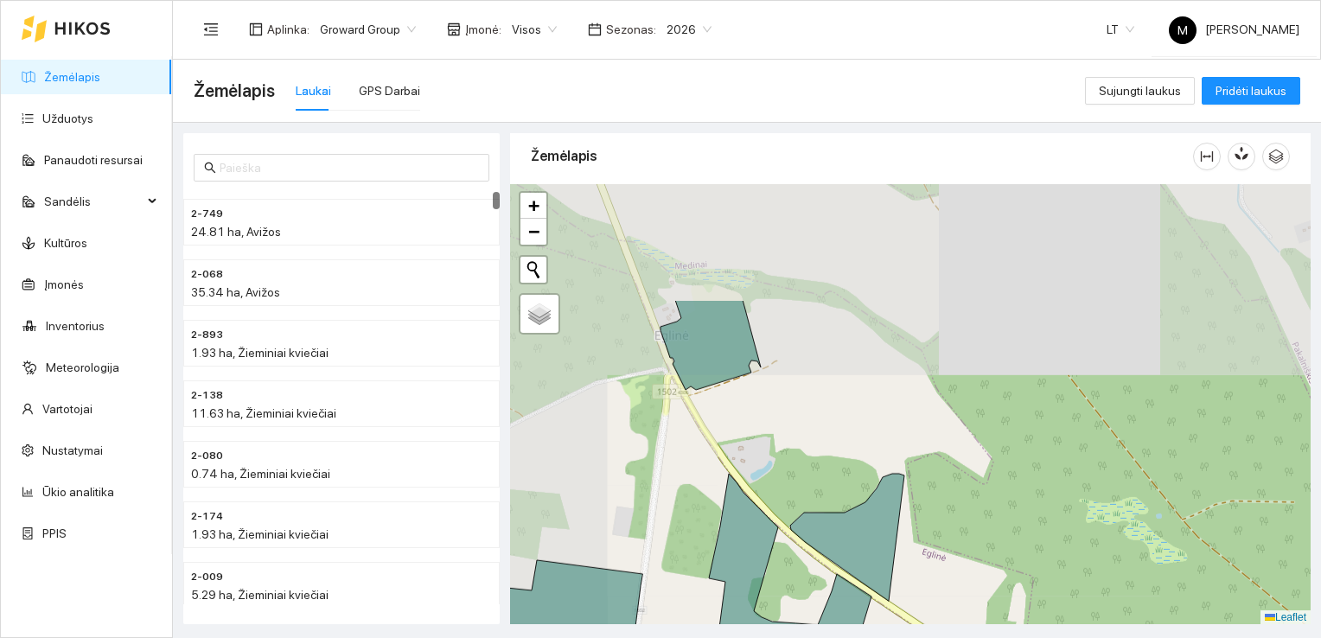
drag, startPoint x: 635, startPoint y: 311, endPoint x: 713, endPoint y: 489, distance: 194.3
click at [713, 489] on div at bounding box center [910, 404] width 800 height 441
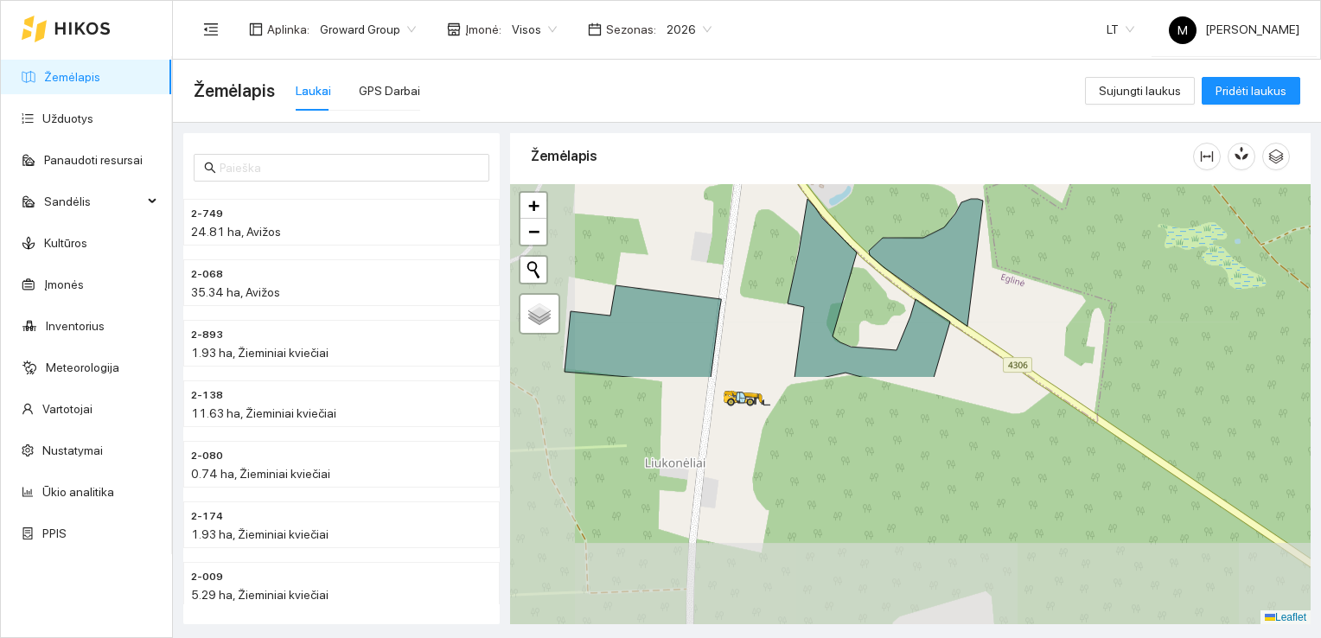
drag, startPoint x: 682, startPoint y: 509, endPoint x: 761, endPoint y: 217, distance: 302.5
click at [761, 217] on div at bounding box center [910, 404] width 800 height 441
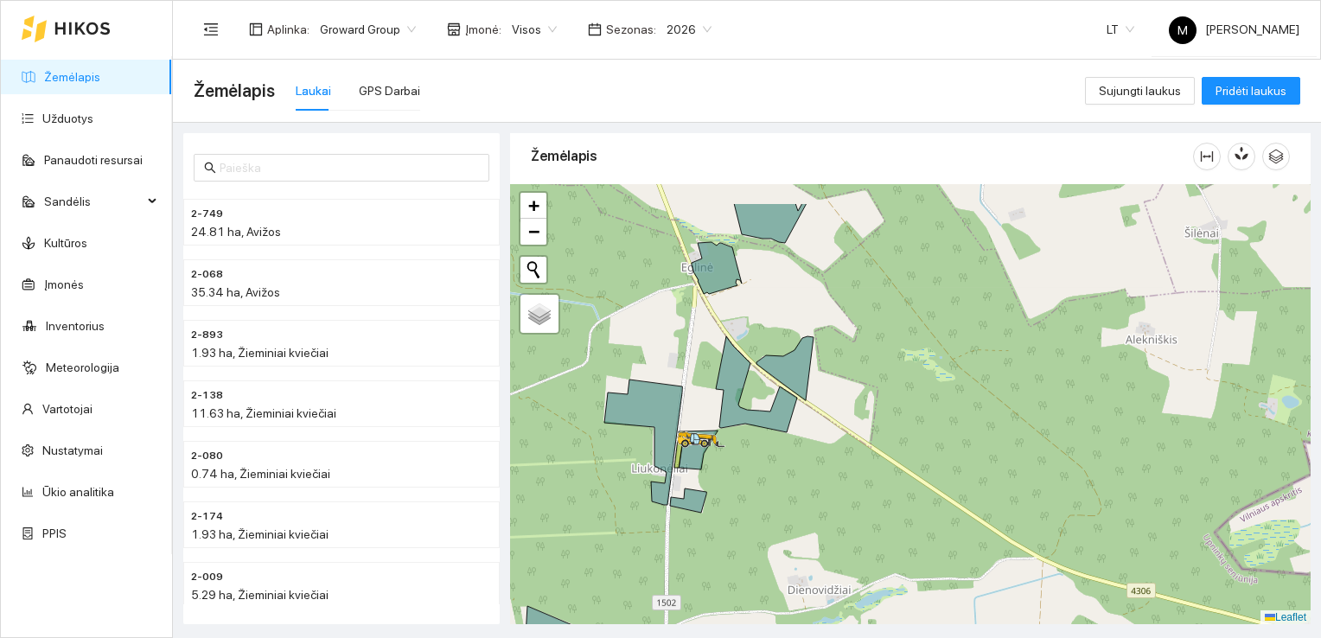
drag, startPoint x: 708, startPoint y: 297, endPoint x: 691, endPoint y: 361, distance: 66.3
click at [691, 361] on div at bounding box center [910, 404] width 800 height 441
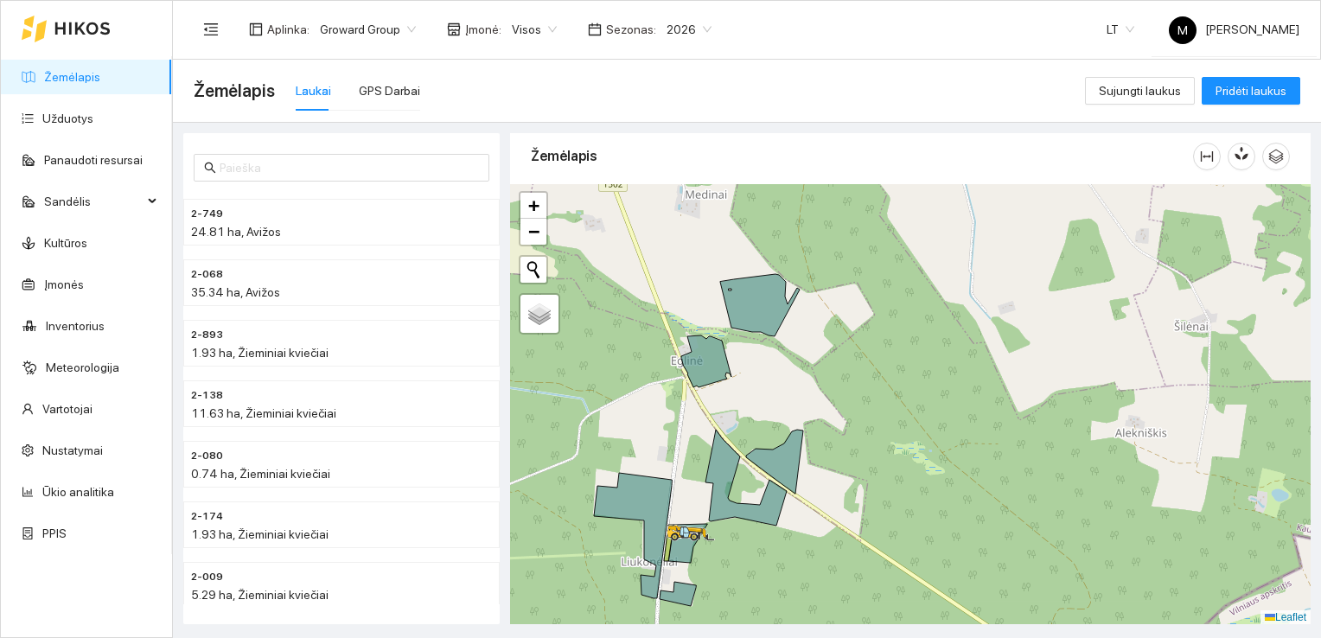
drag, startPoint x: 729, startPoint y: 318, endPoint x: 715, endPoint y: 417, distance: 99.6
click at [715, 417] on div at bounding box center [910, 404] width 800 height 441
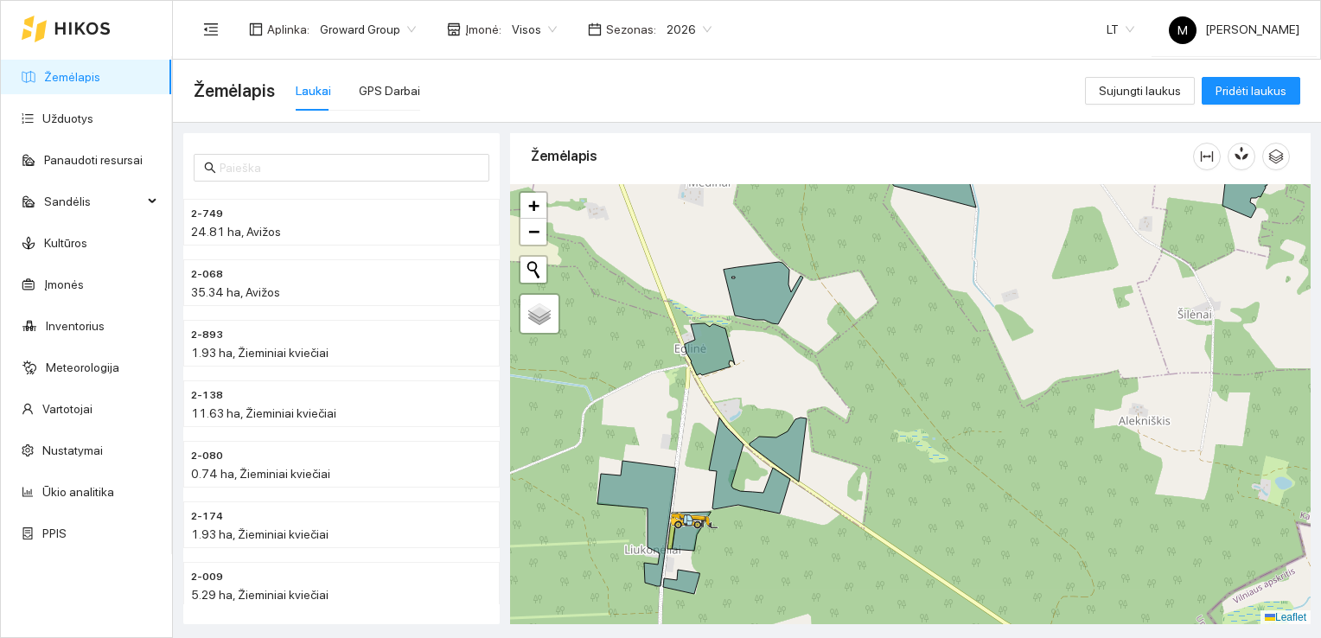
drag, startPoint x: 682, startPoint y: 437, endPoint x: 692, endPoint y: 415, distance: 24.7
click at [692, 415] on div at bounding box center [910, 404] width 800 height 441
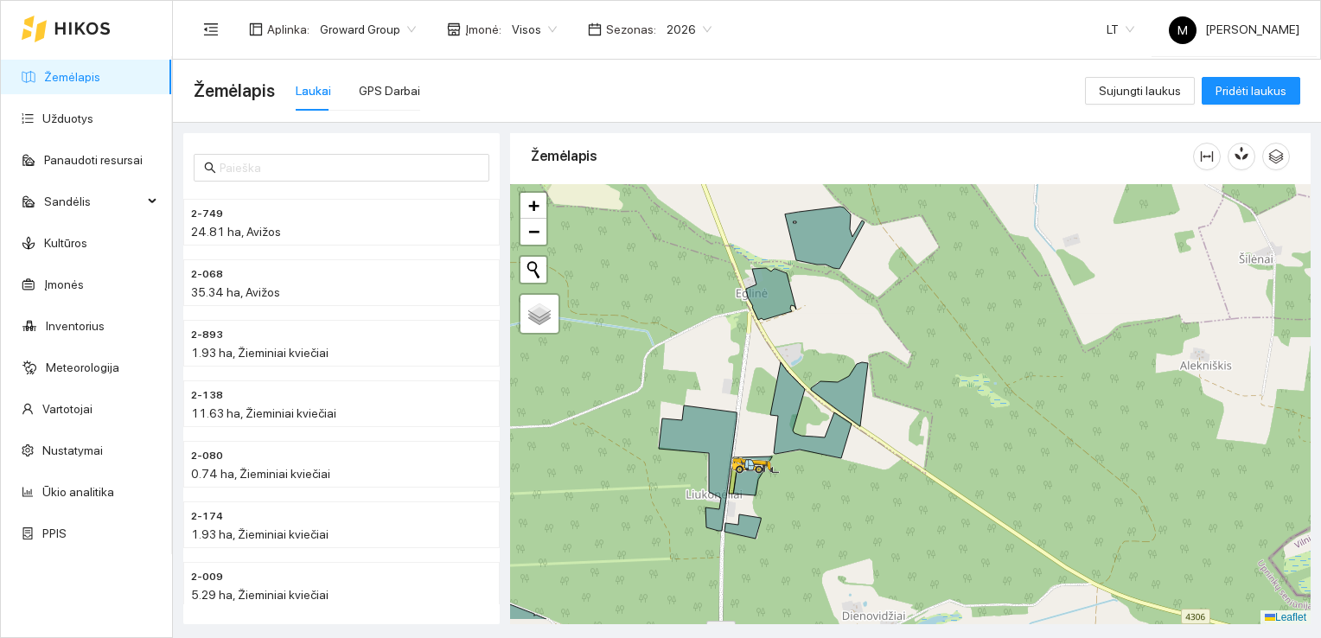
drag, startPoint x: 757, startPoint y: 562, endPoint x: 817, endPoint y: 509, distance: 79.6
click at [817, 509] on div at bounding box center [910, 404] width 800 height 441
